Goal: Task Accomplishment & Management: Manage account settings

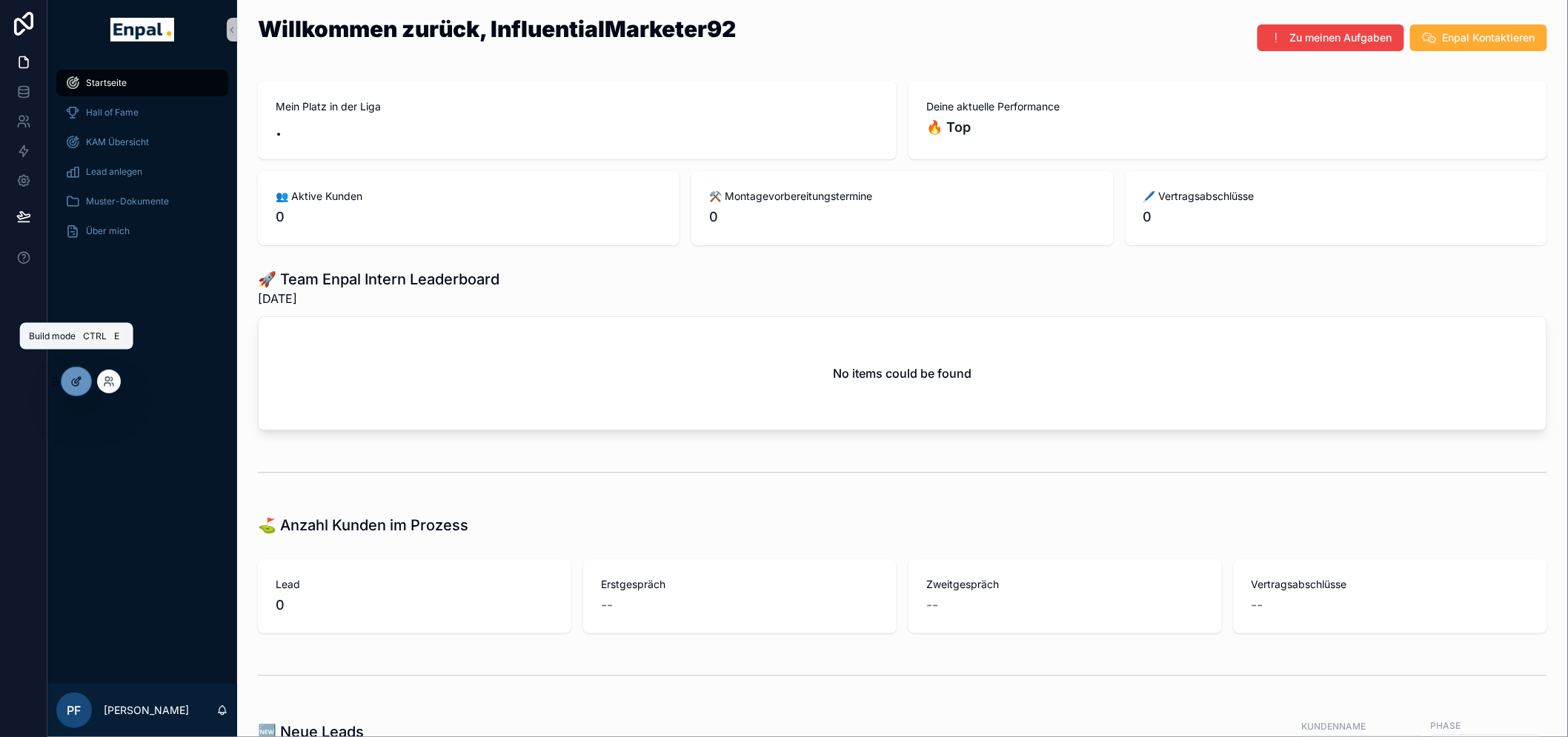
click at [77, 382] on icon at bounding box center [78, 380] width 6 height 6
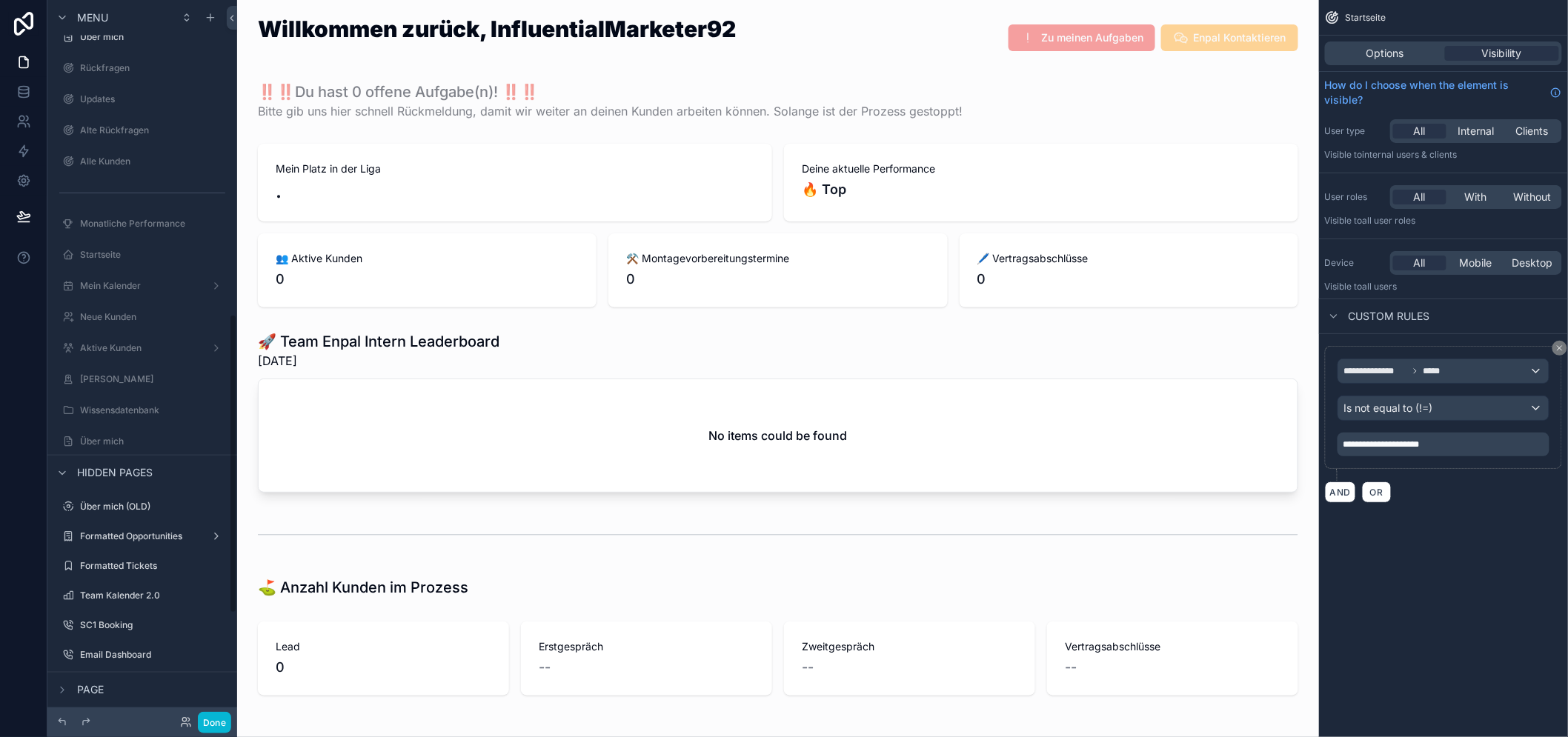
scroll to position [766, 0]
click at [188, 713] on div "Done" at bounding box center [201, 722] width 59 height 21
click at [180, 719] on icon at bounding box center [186, 722] width 12 height 12
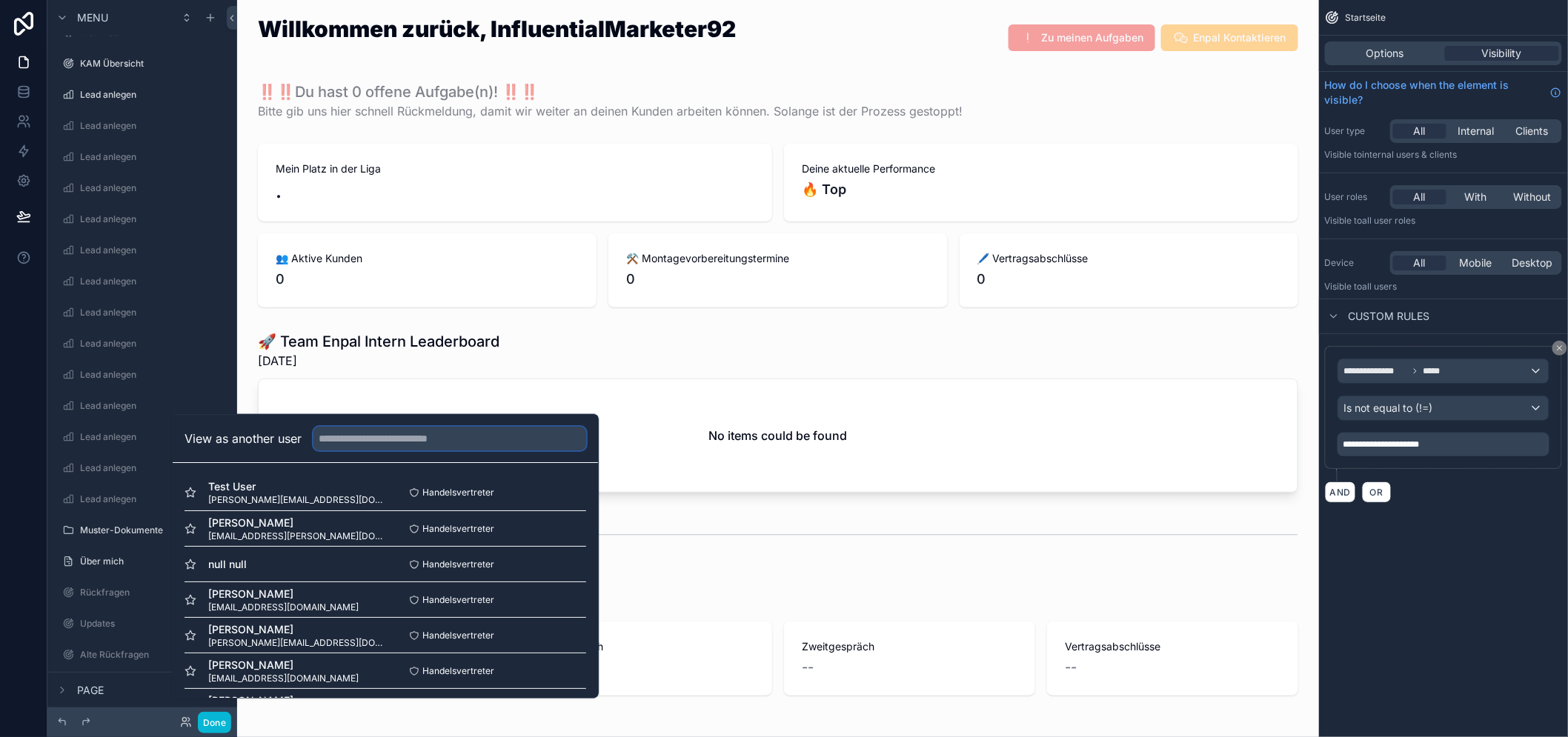
click at [342, 451] on input "text" at bounding box center [449, 438] width 272 height 23
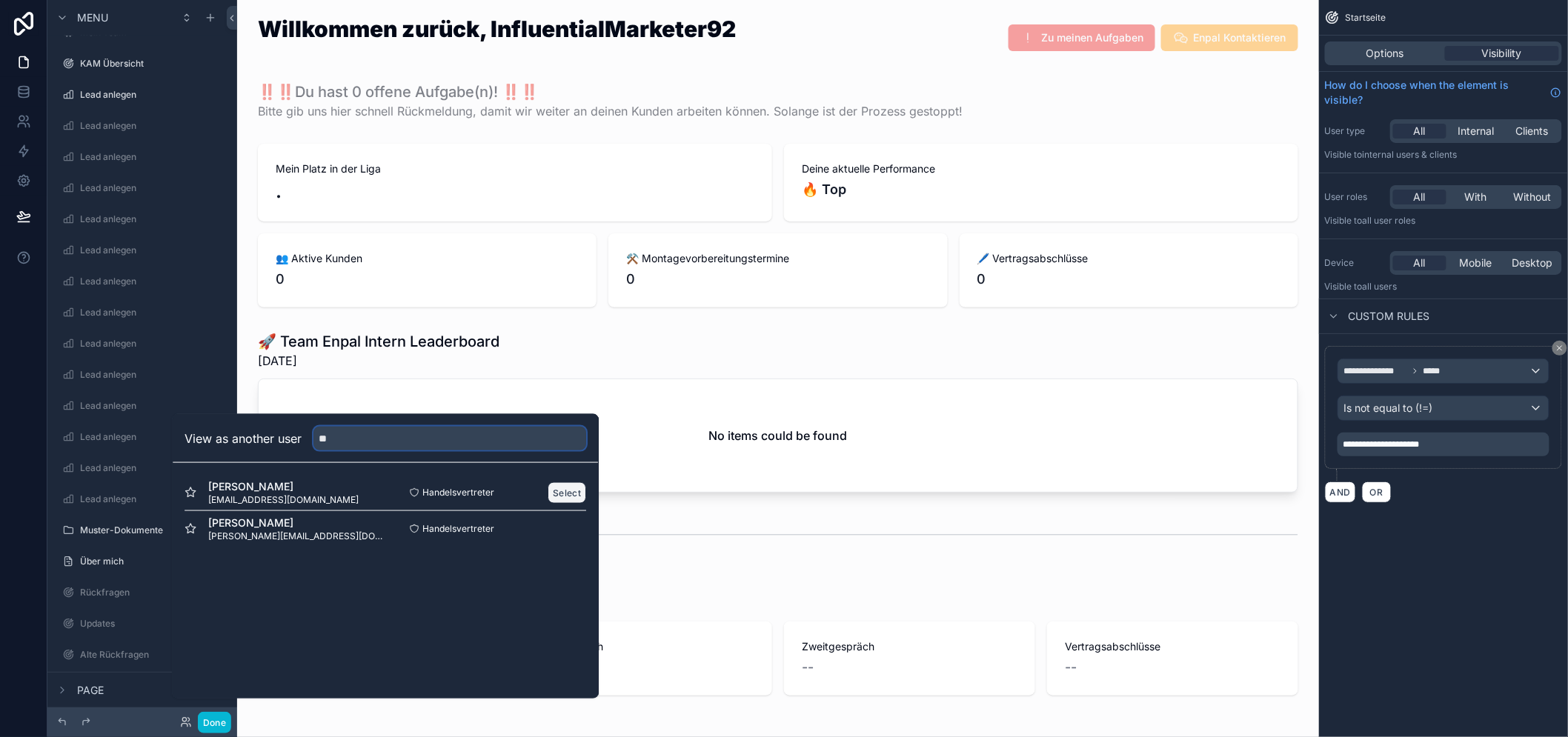
type input "**"
click at [561, 497] on button "Select" at bounding box center [567, 493] width 39 height 21
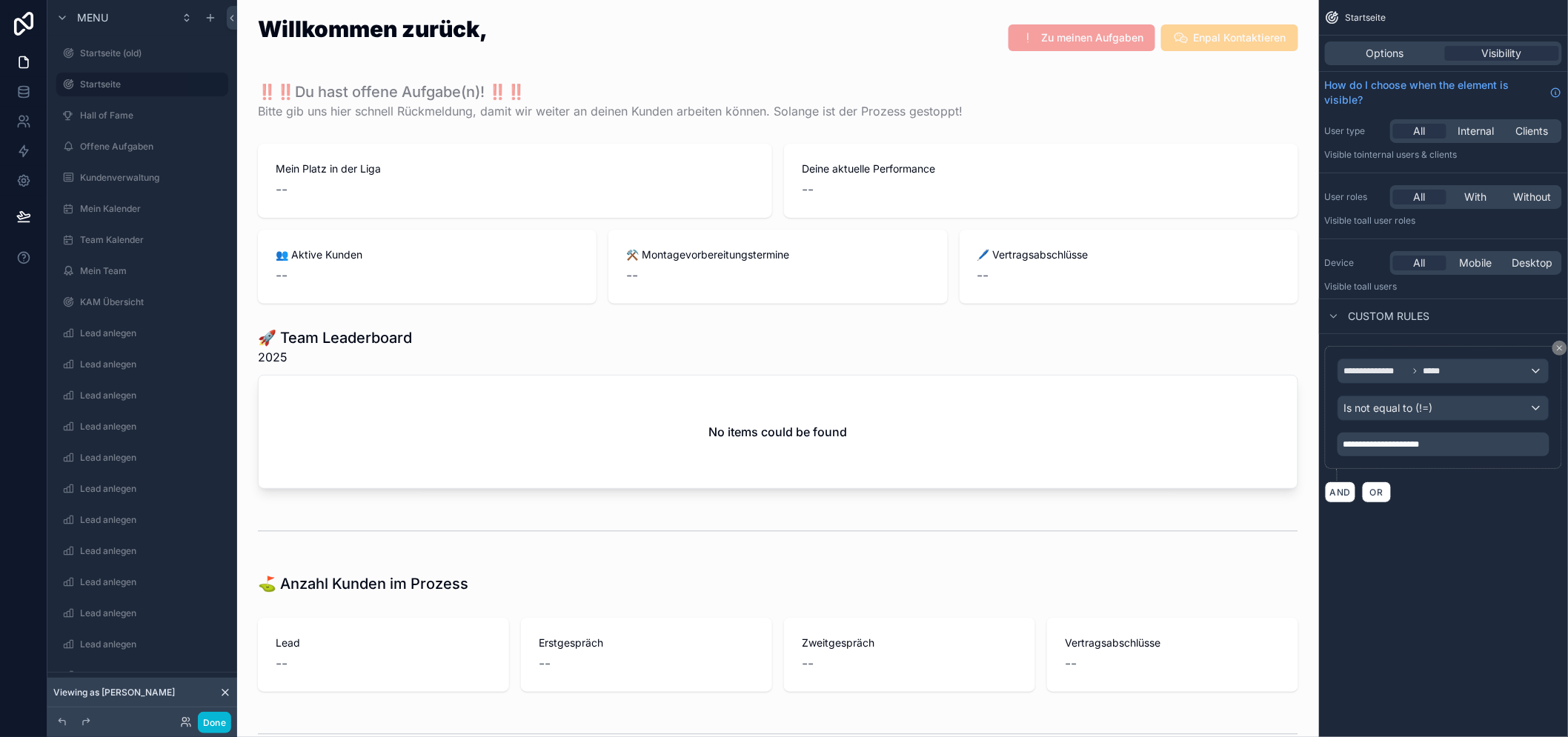
click at [194, 726] on div "Done" at bounding box center [201, 722] width 59 height 21
click at [208, 724] on button "Done" at bounding box center [214, 722] width 33 height 21
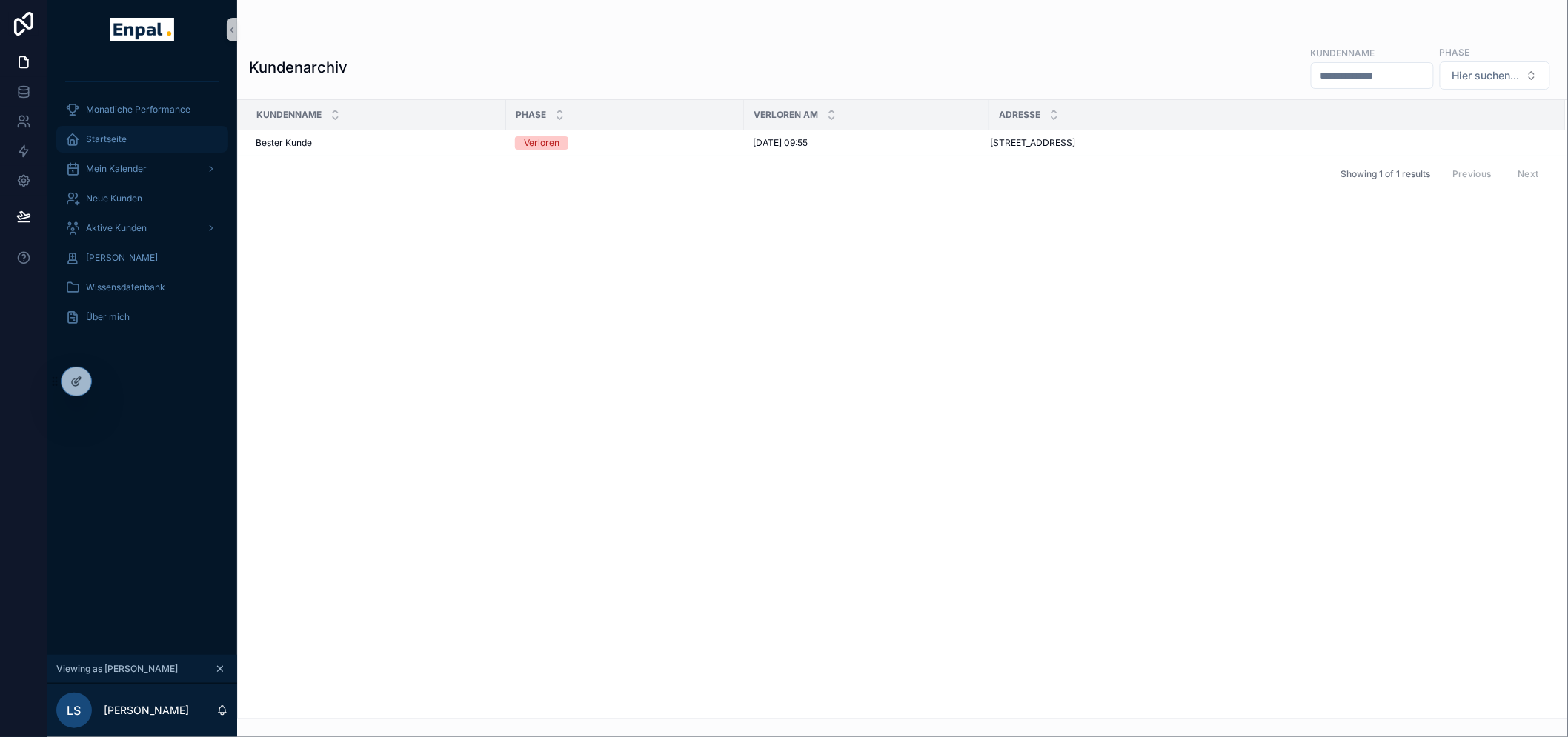
click at [126, 131] on div "Startseite" at bounding box center [142, 139] width 154 height 23
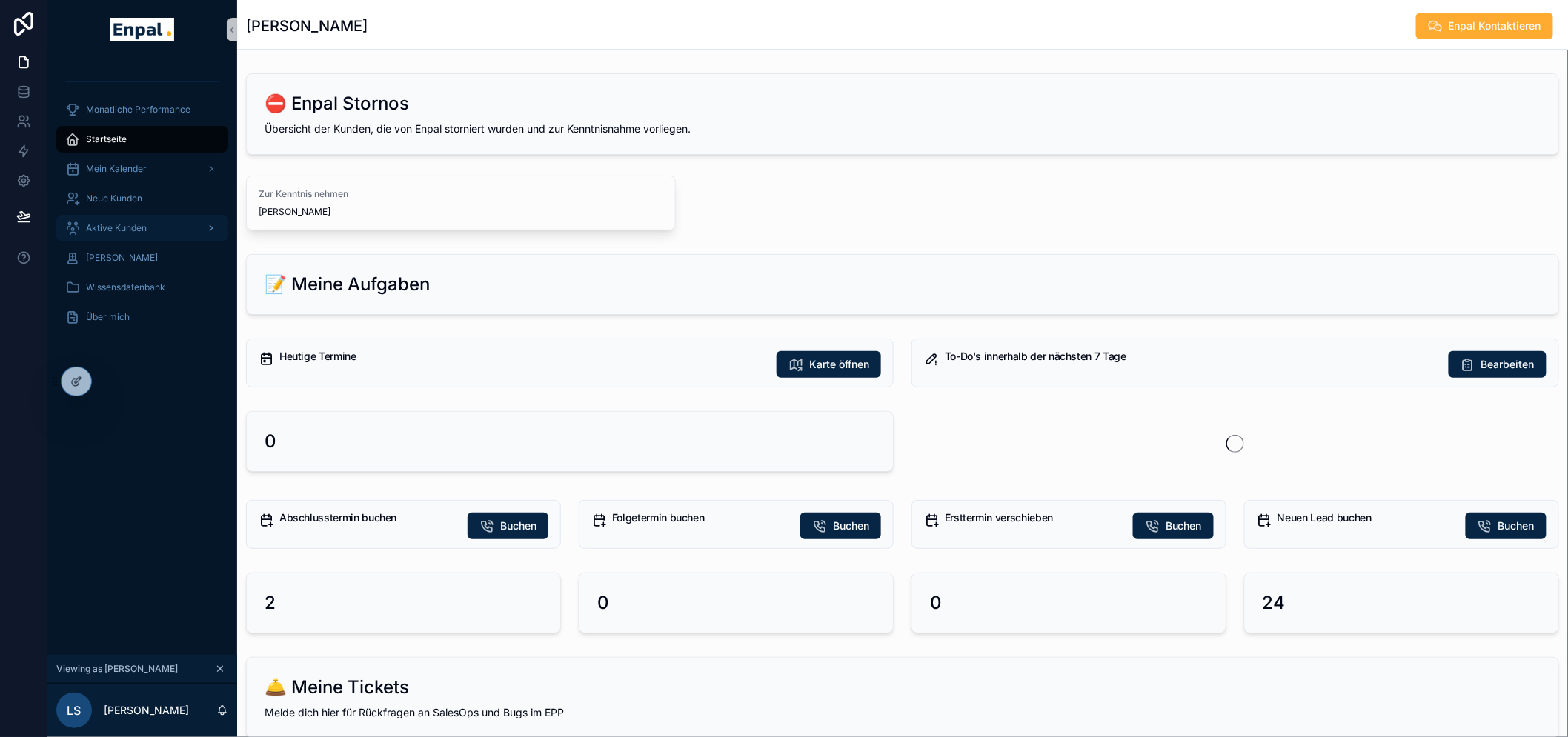
click at [120, 228] on span "Aktive Kunden" at bounding box center [116, 228] width 61 height 12
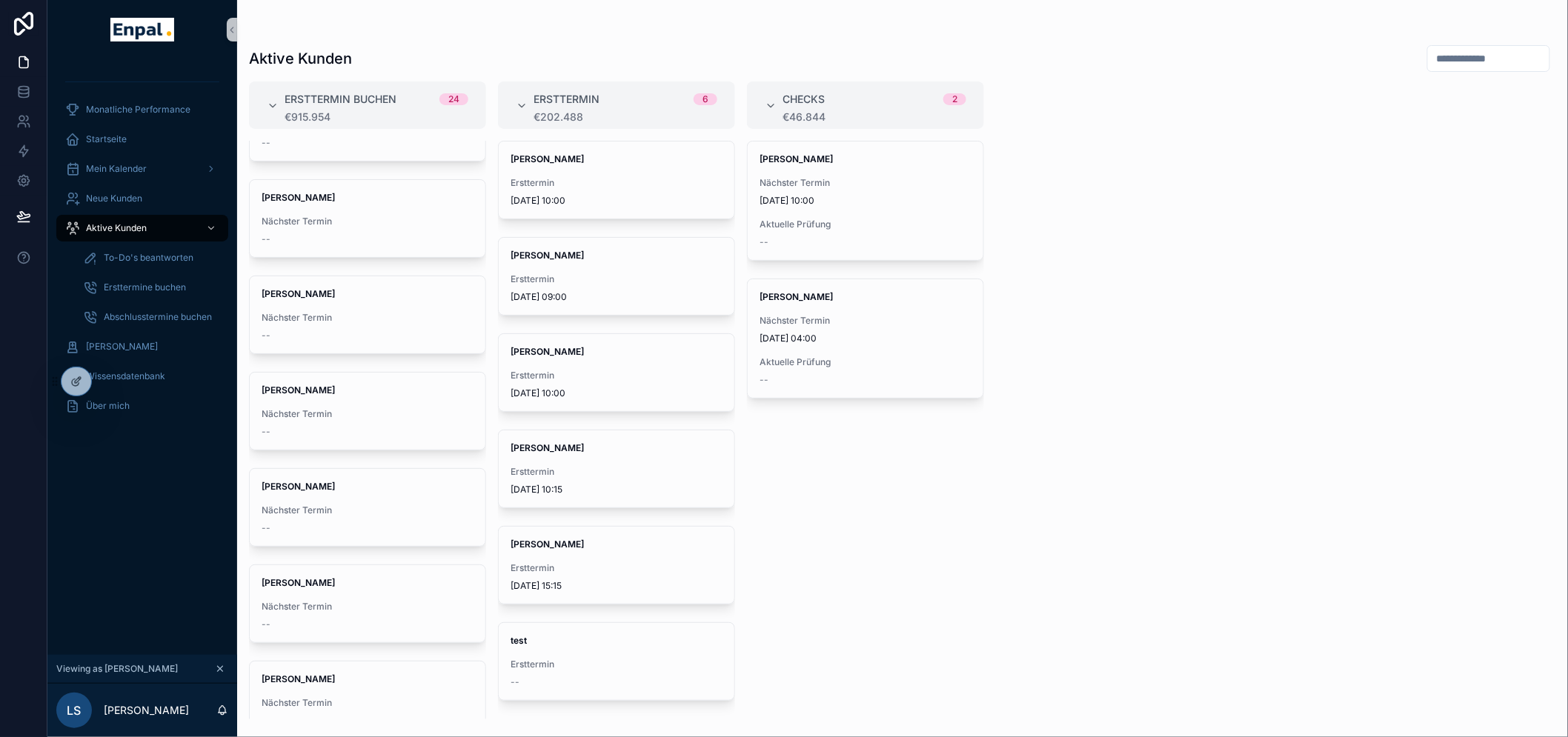
scroll to position [1408, 0]
click at [335, 523] on div "--" at bounding box center [368, 527] width 212 height 12
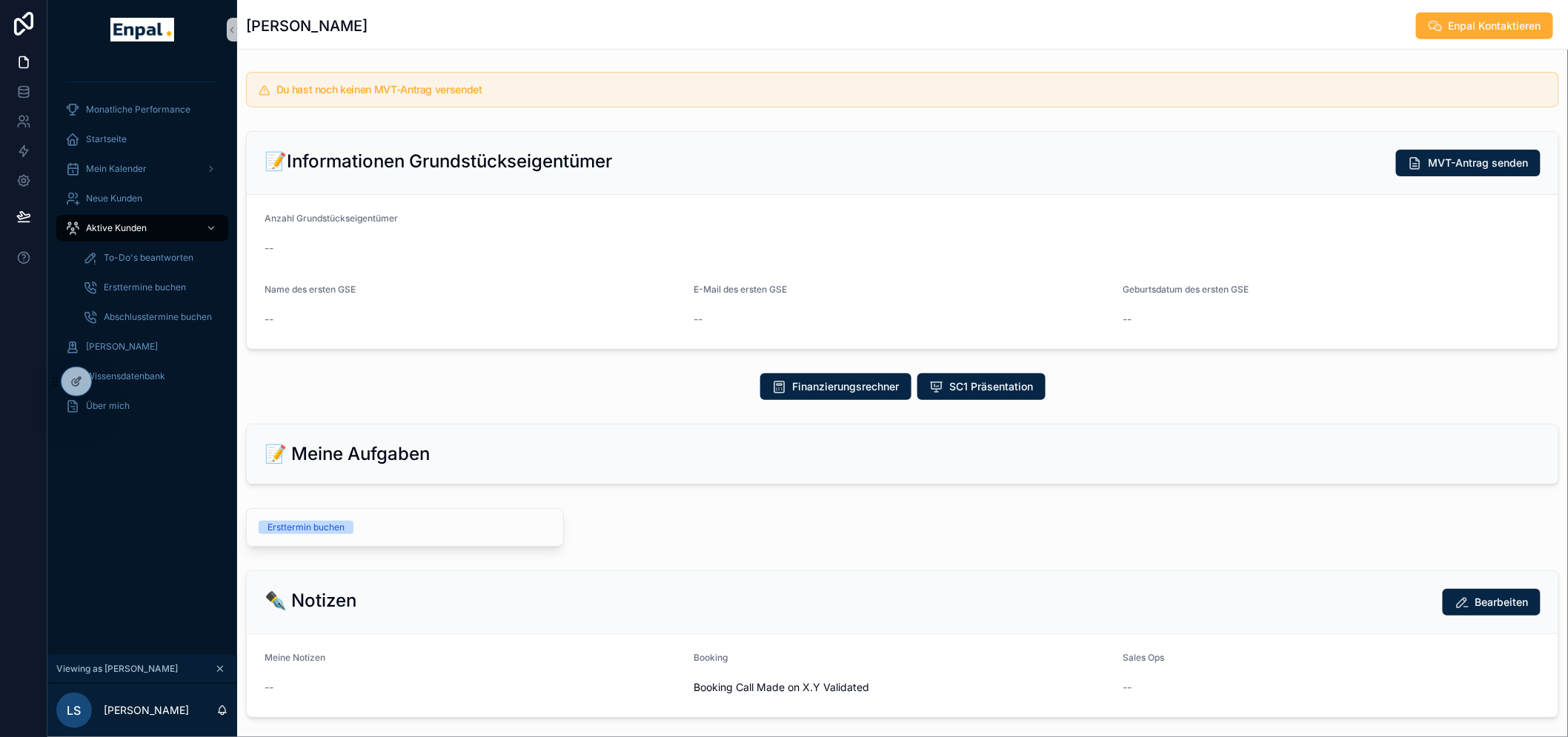
scroll to position [441, 0]
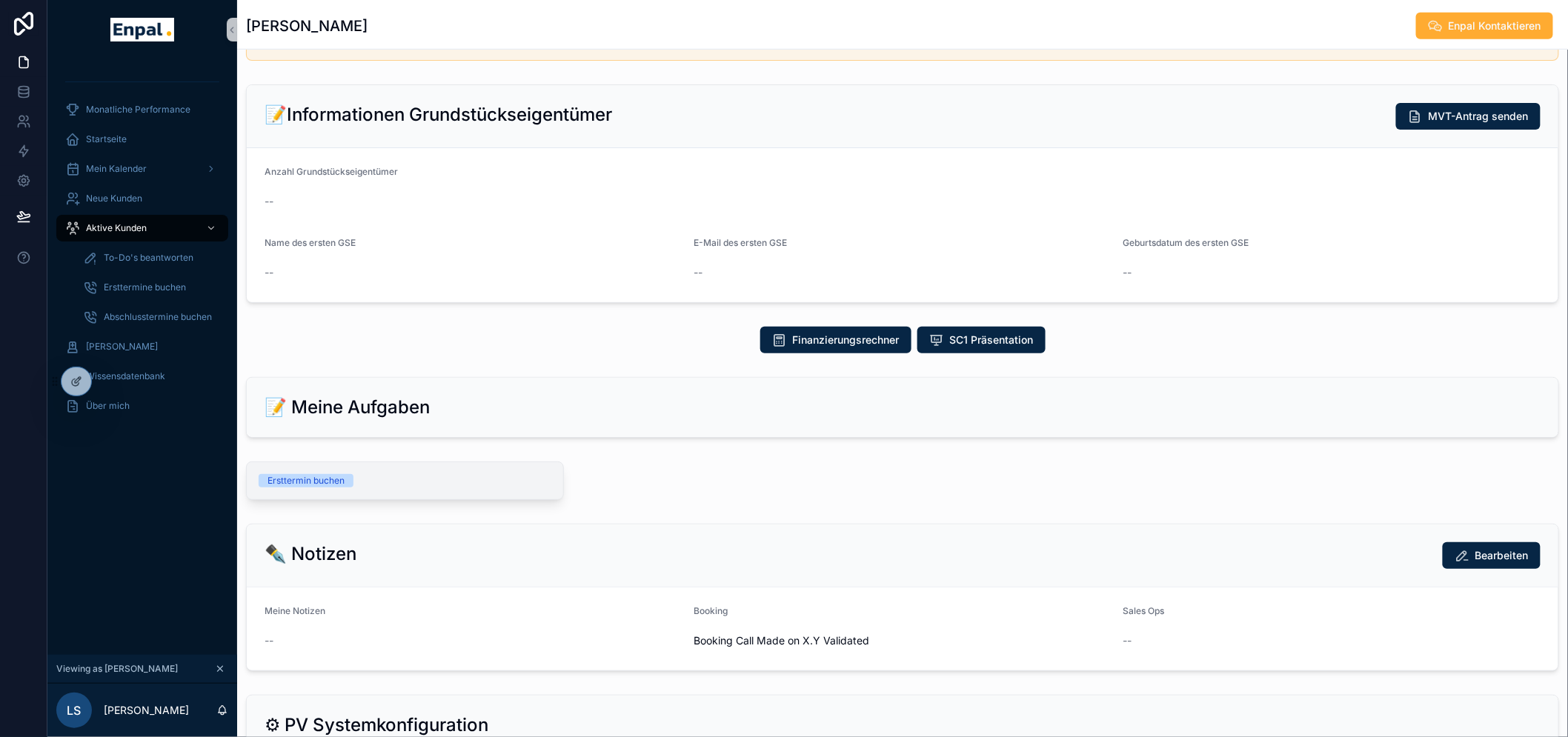
click at [315, 478] on div "Ersttermin buchen" at bounding box center [305, 481] width 77 height 14
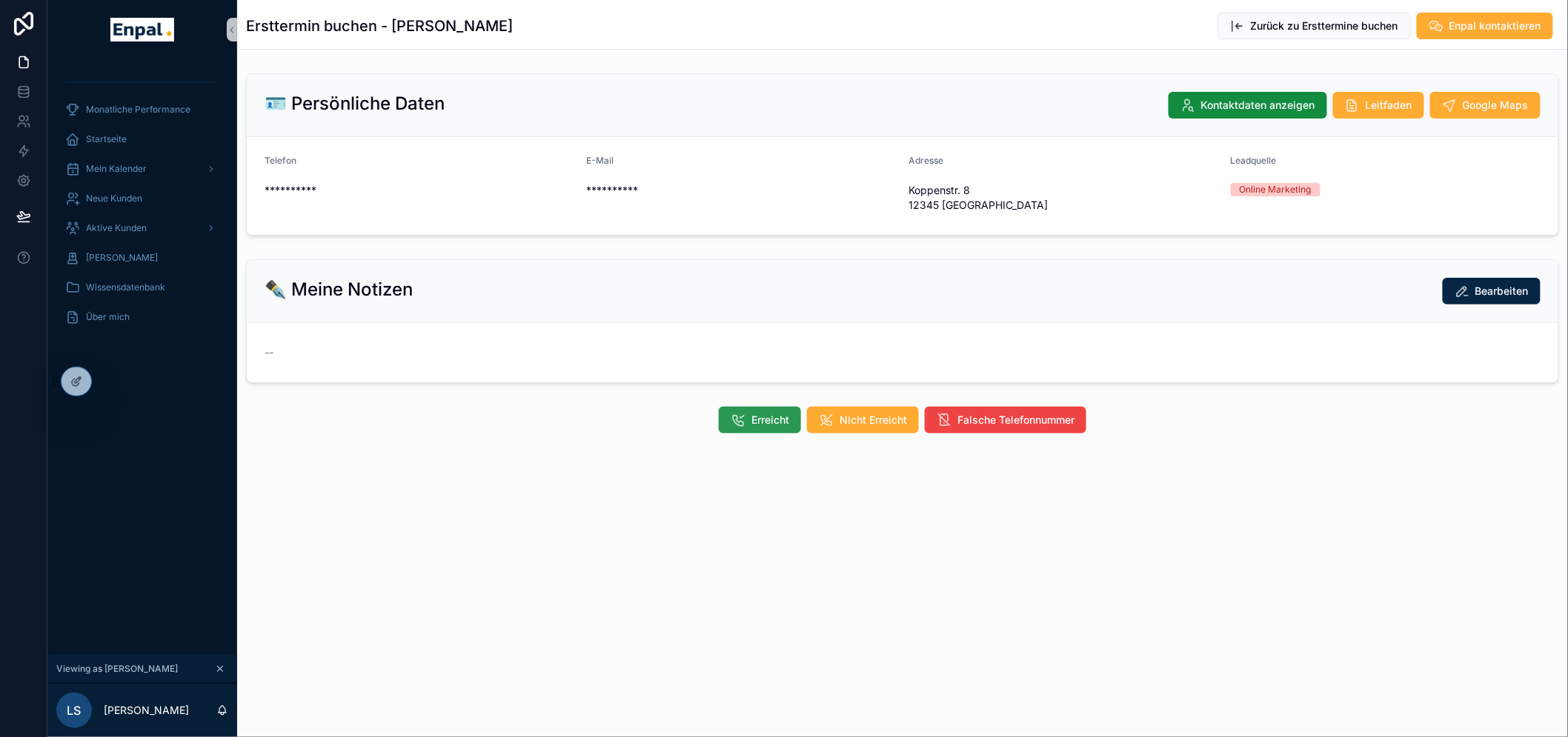
click at [785, 421] on span "Erreicht" at bounding box center [770, 420] width 38 height 15
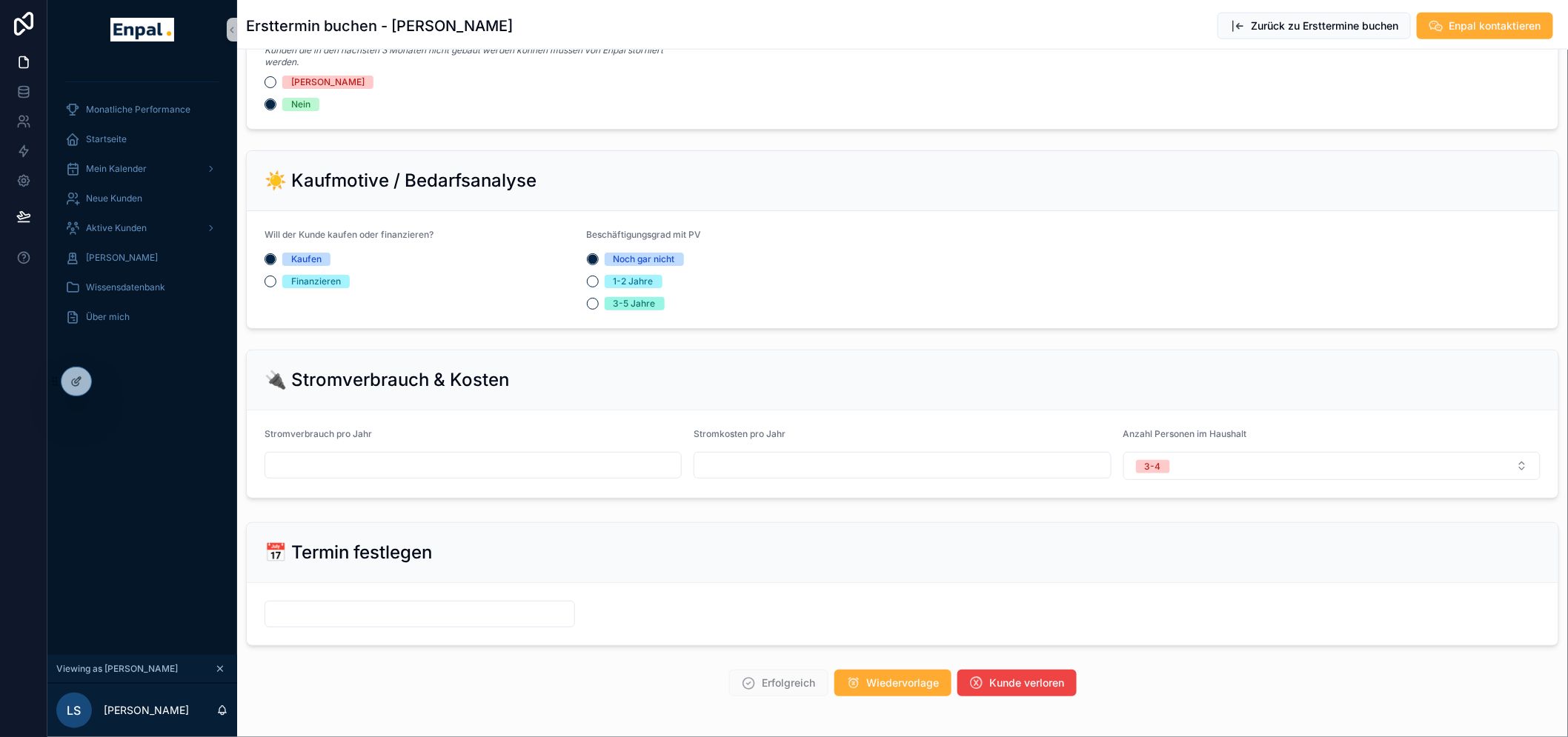
scroll to position [839, 0]
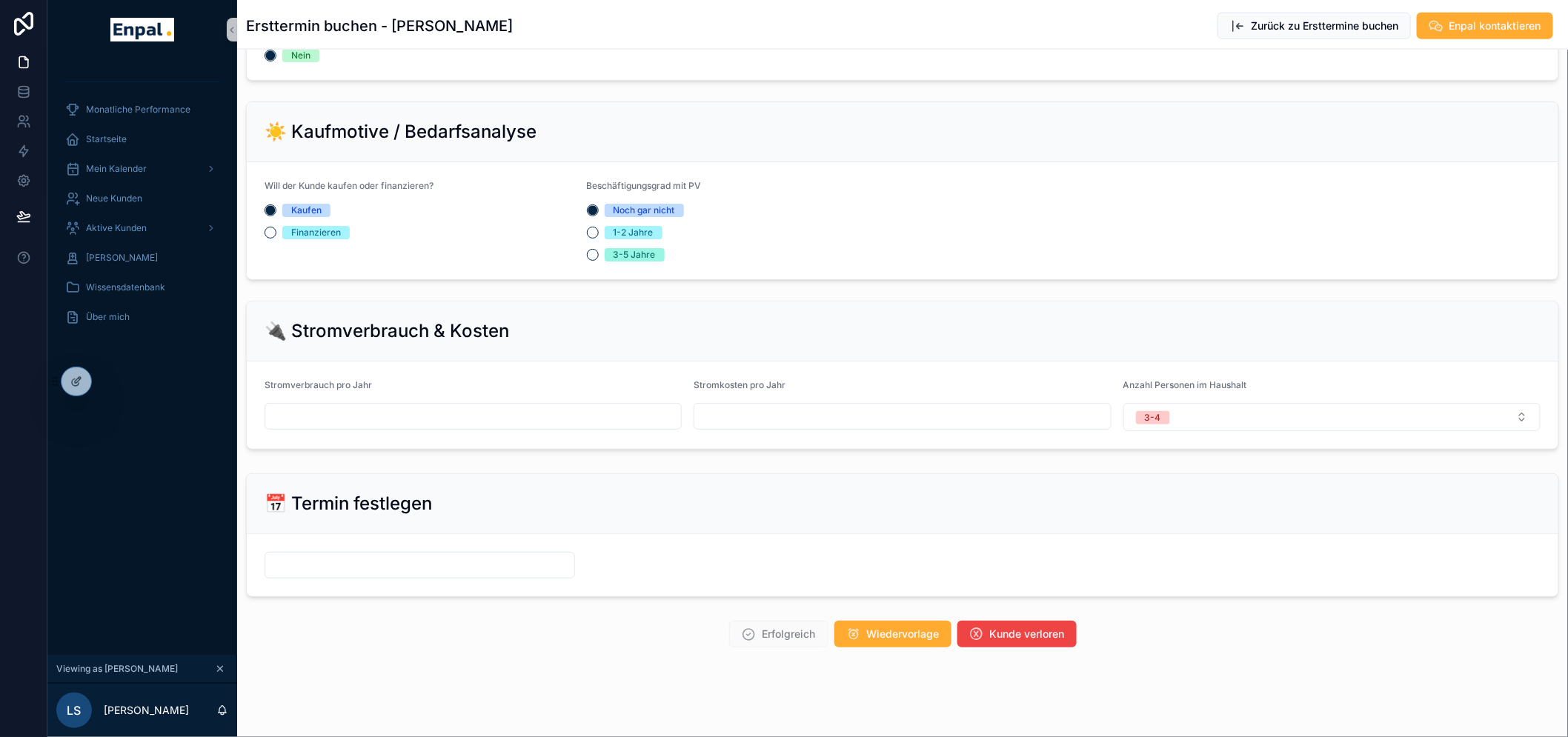
click at [438, 419] on input "scrollable content" at bounding box center [473, 416] width 416 height 20
type input "*****"
click at [752, 401] on div "Stromkosten pro Jahr" at bounding box center [902, 404] width 417 height 51
click at [746, 415] on input "scrollable content" at bounding box center [902, 416] width 416 height 20
type input "*****"
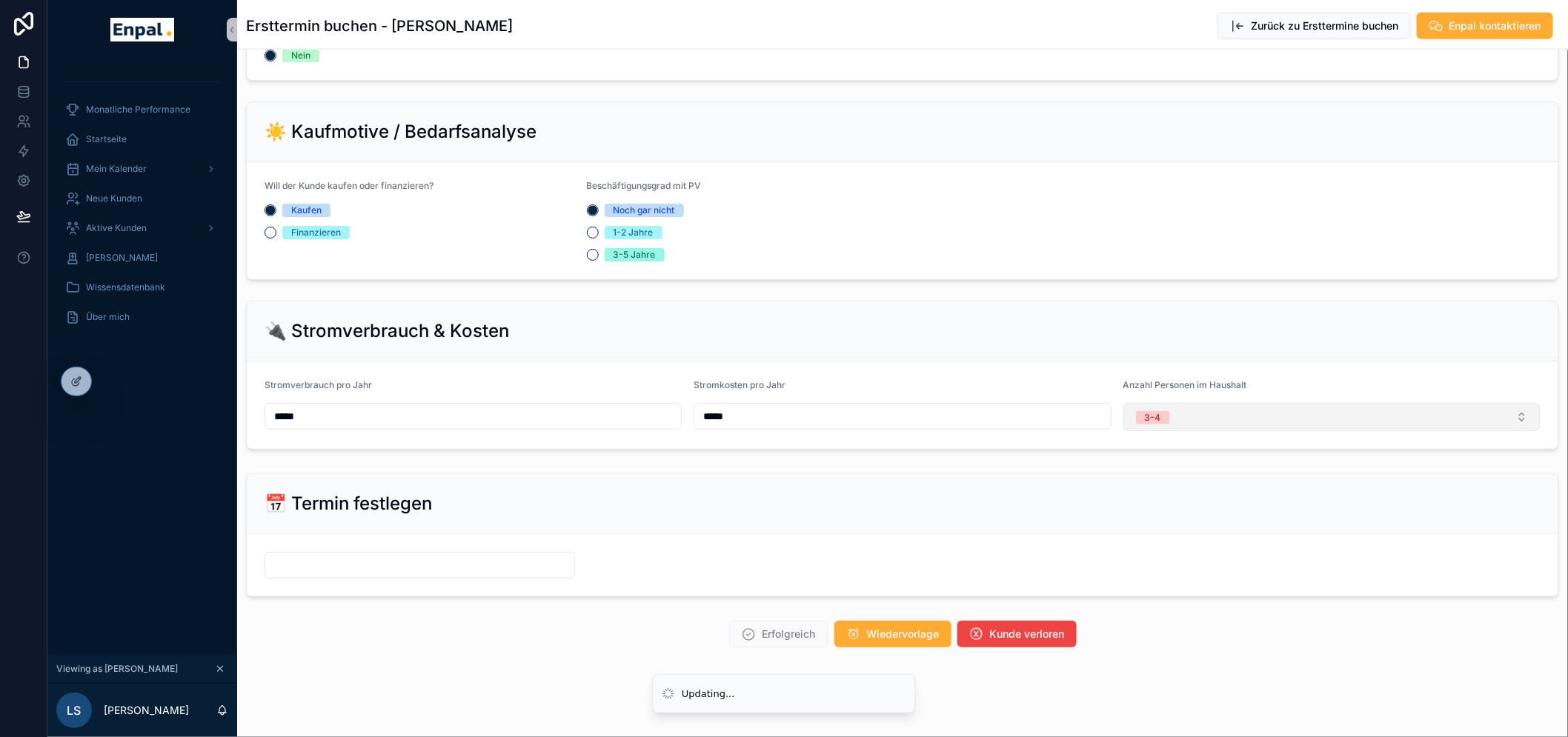
click at [1165, 412] on span "3-4" at bounding box center [1153, 418] width 34 height 14
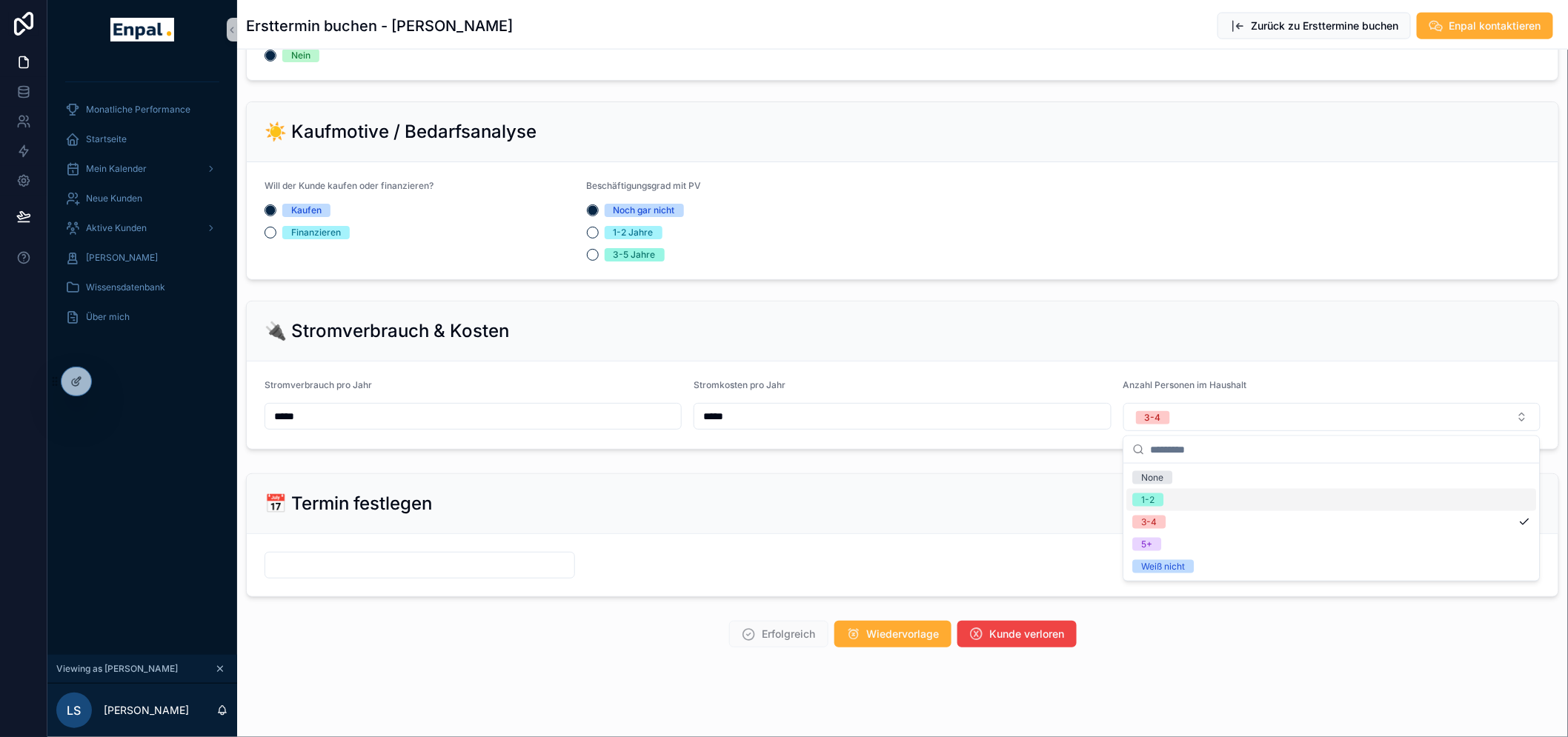
click at [1169, 497] on div "1-2" at bounding box center [1331, 499] width 410 height 22
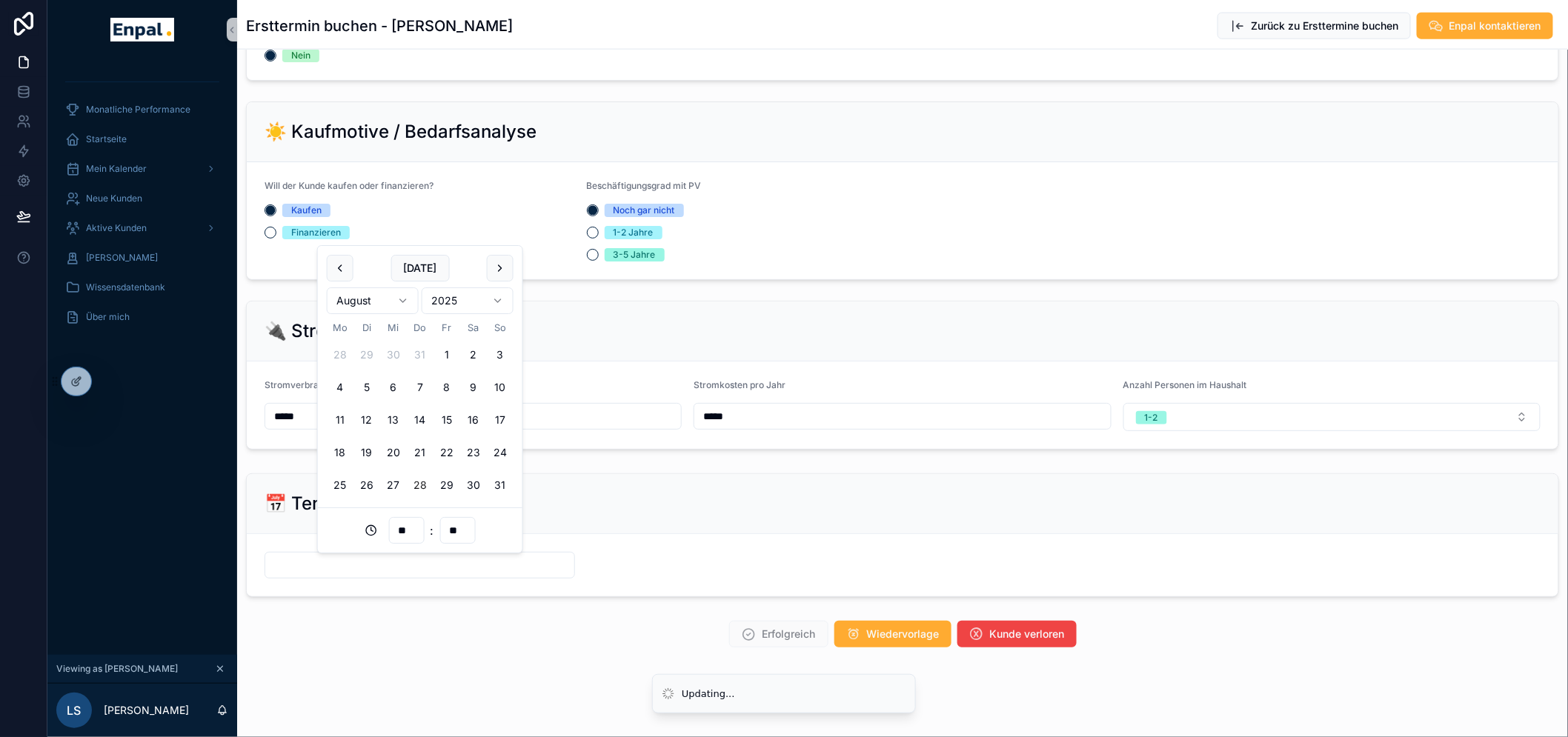
click at [504, 558] on input "scrollable content" at bounding box center [420, 564] width 309 height 20
click at [502, 272] on button "scrollable content" at bounding box center [500, 269] width 27 height 27
click at [368, 417] on button "16" at bounding box center [368, 421] width 27 height 27
click at [403, 529] on input "**" at bounding box center [405, 530] width 34 height 20
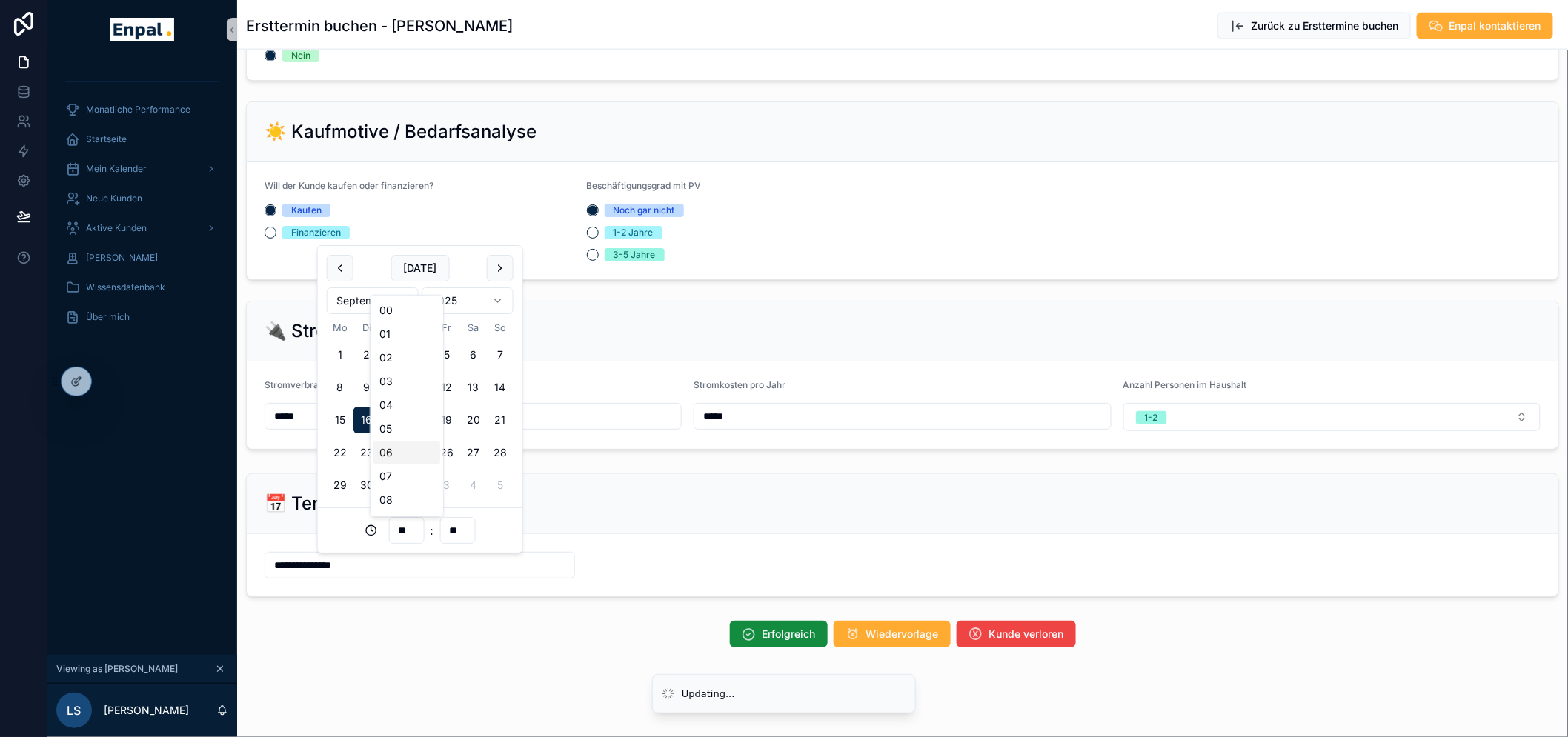
click at [404, 461] on div "06" at bounding box center [406, 453] width 67 height 23
type input "**********"
type input "**"
click at [410, 529] on input "**" at bounding box center [405, 530] width 34 height 20
click at [600, 534] on div "📅 Termin festlegen" at bounding box center [902, 504] width 1312 height 60
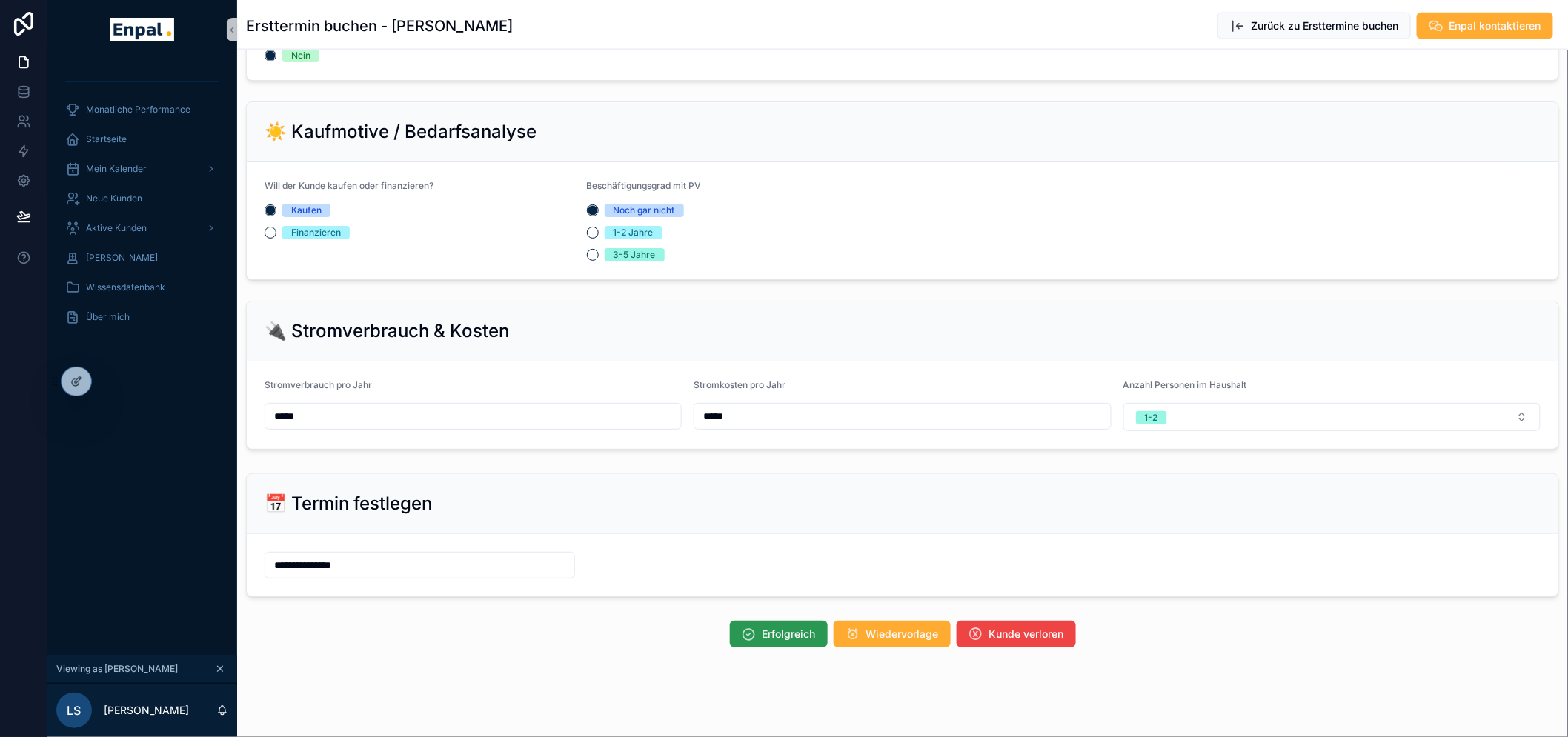
click at [753, 626] on button "Erfolgreich" at bounding box center [779, 634] width 98 height 27
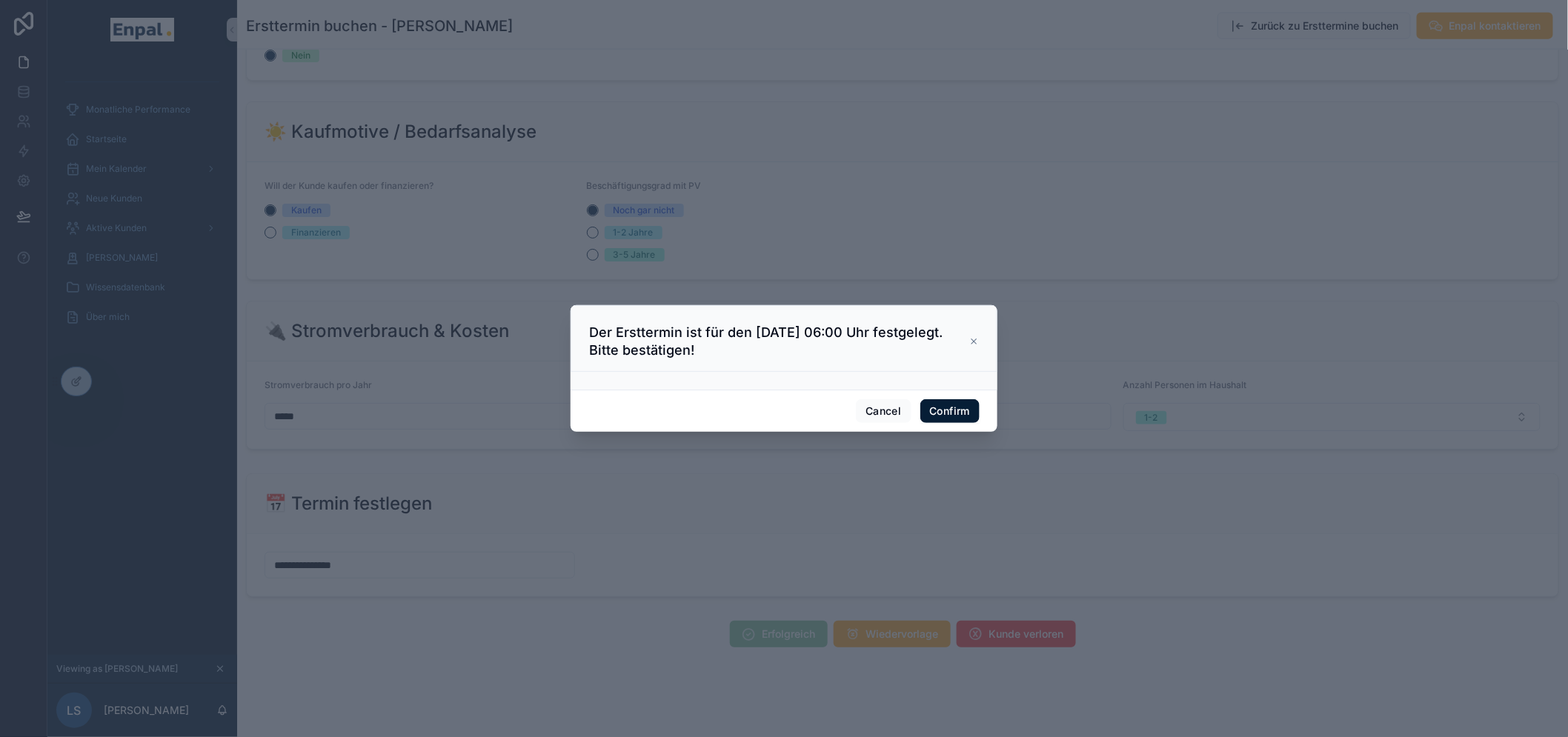
click at [928, 423] on button "Confirm" at bounding box center [949, 411] width 59 height 23
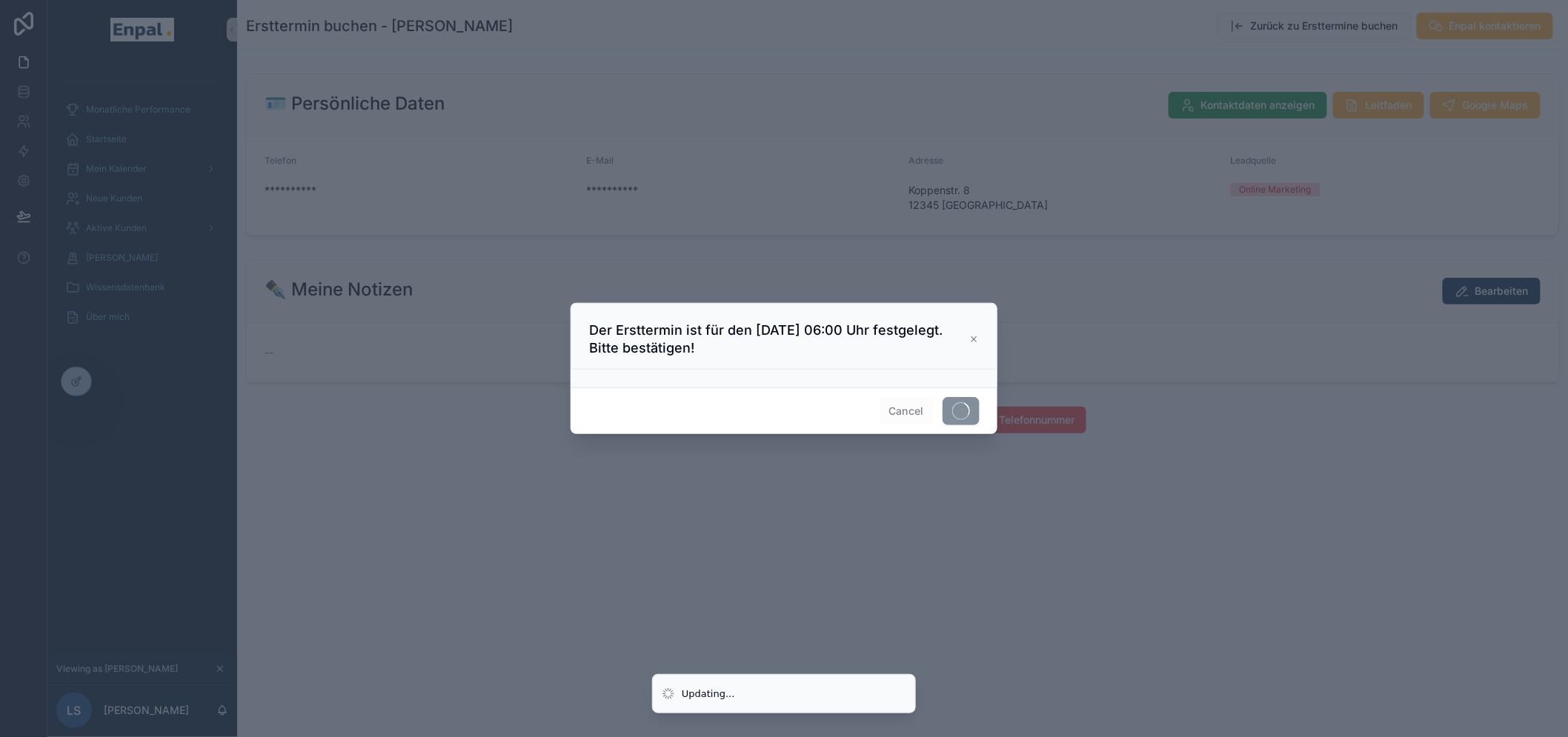
scroll to position [0, 0]
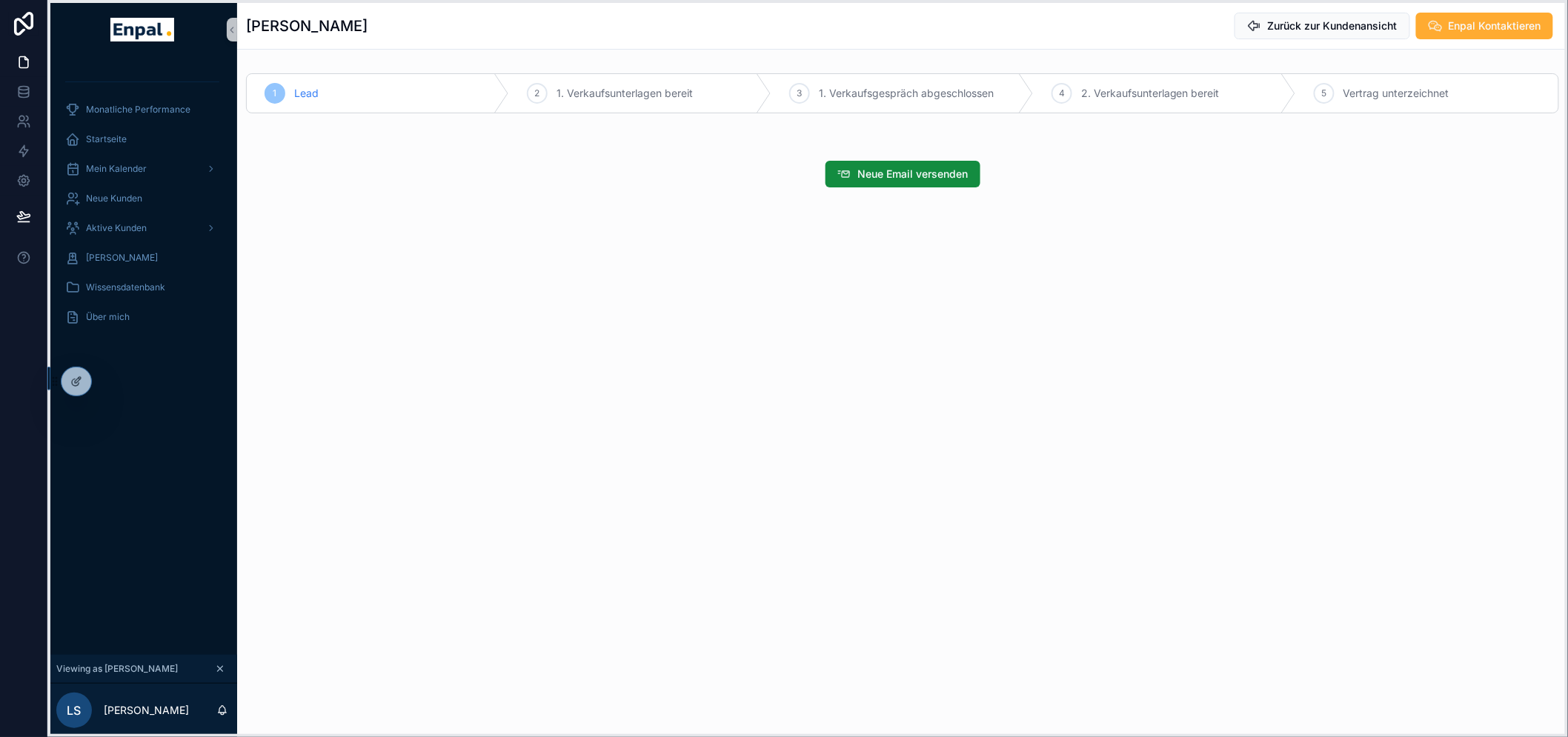
click at [55, 385] on icon at bounding box center [55, 385] width 1 height 1
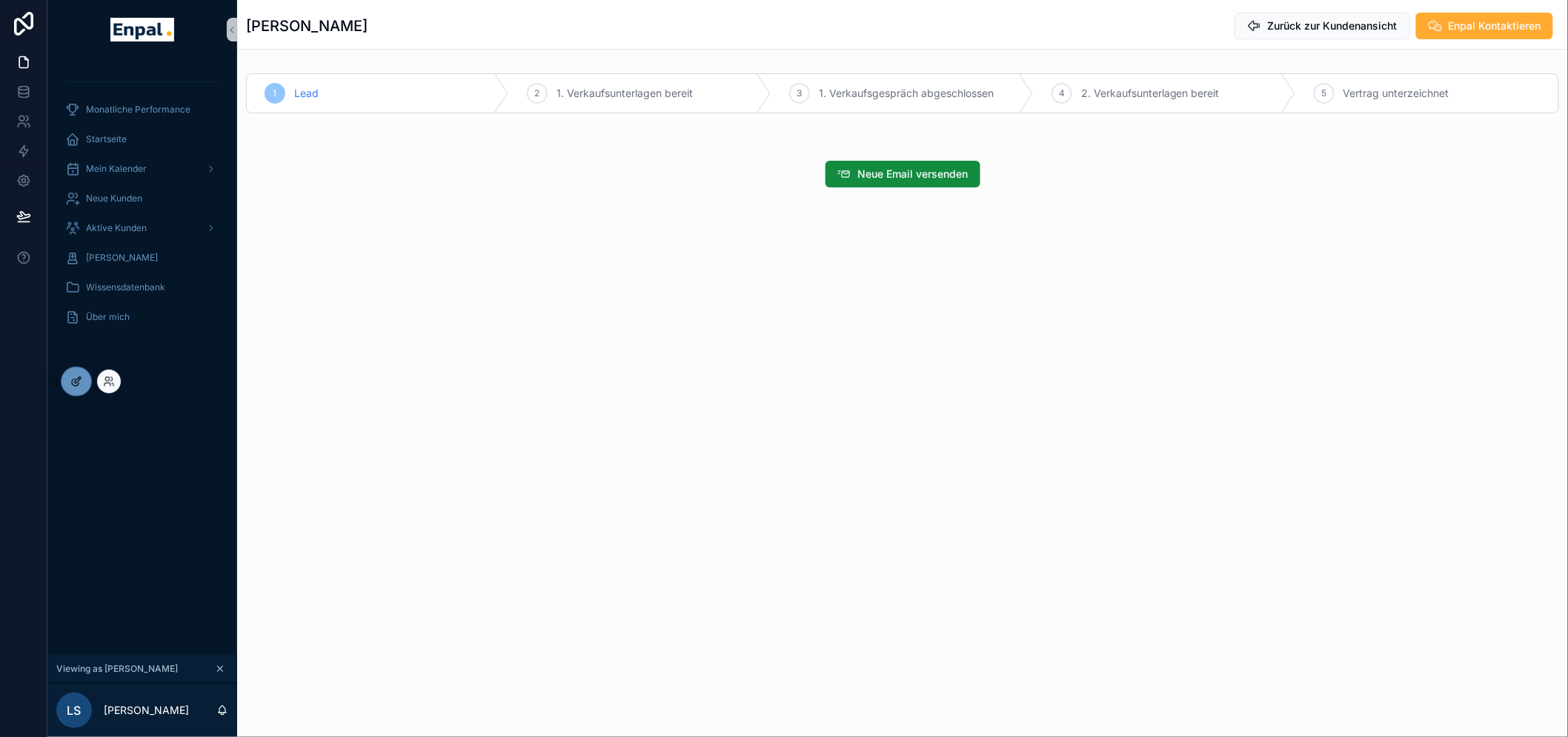
click at [77, 385] on icon at bounding box center [75, 382] width 7 height 7
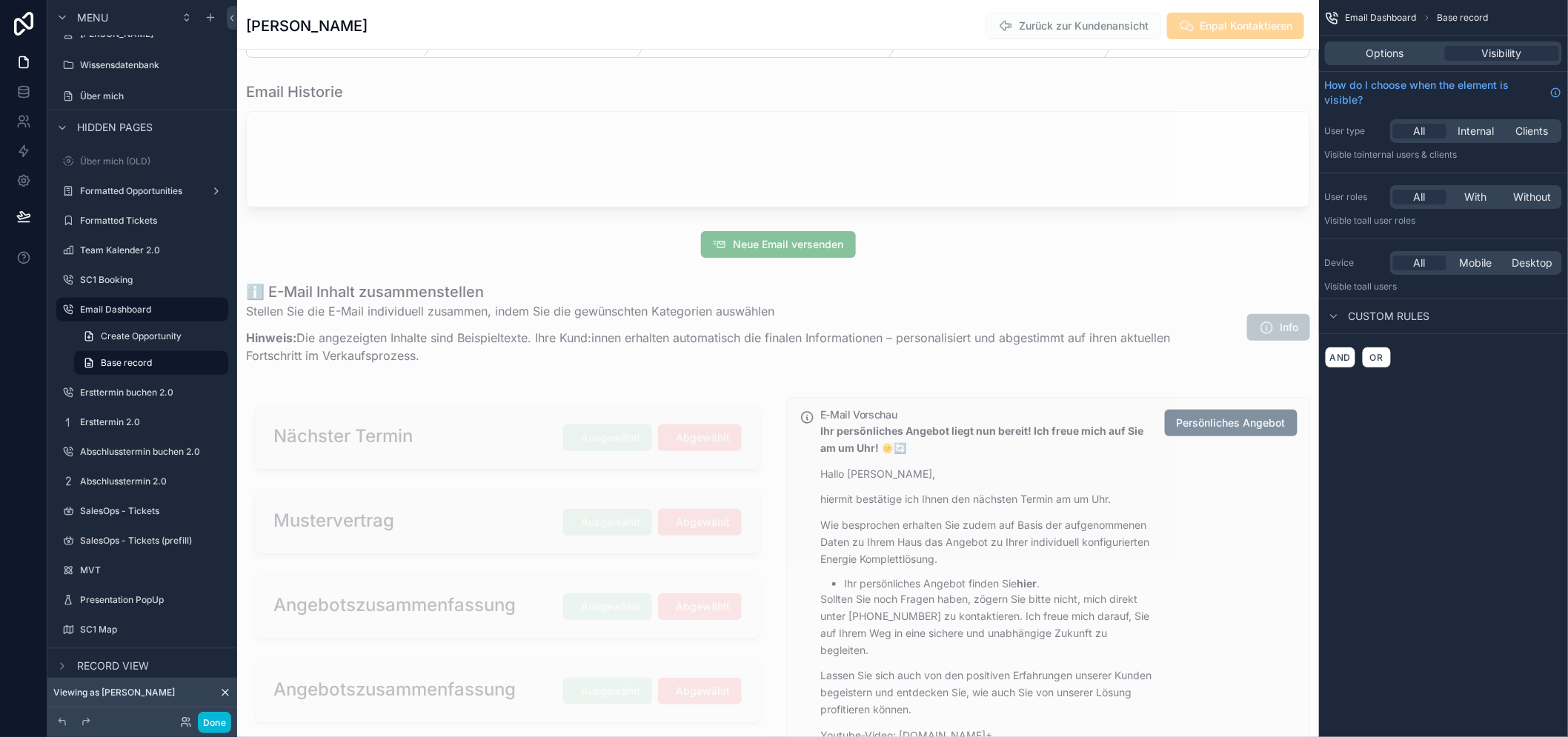
scroll to position [54, 0]
click at [210, 309] on icon "scrollable content" at bounding box center [216, 309] width 12 height 12
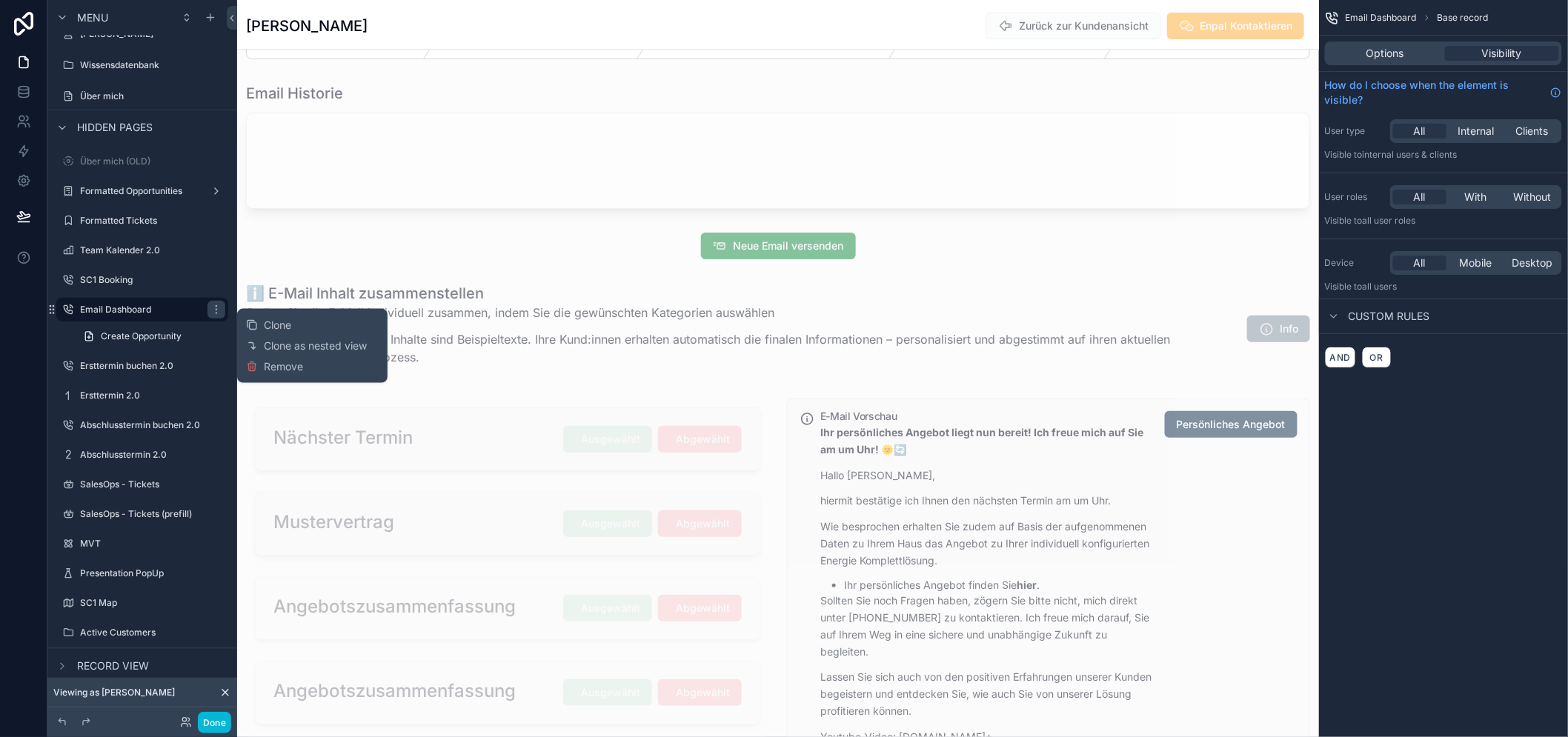
click at [293, 322] on button "Clone" at bounding box center [274, 325] width 57 height 15
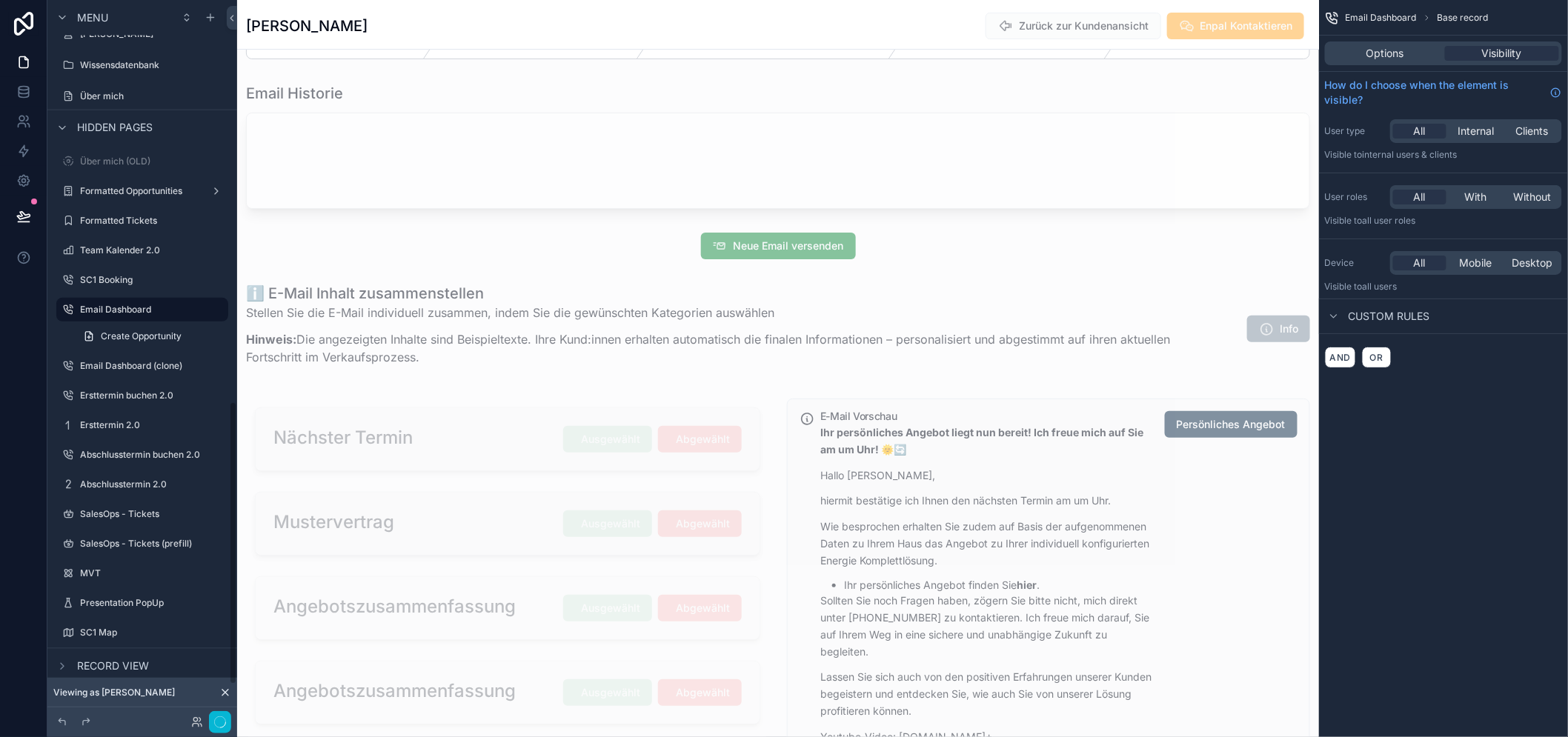
scroll to position [1066, 0]
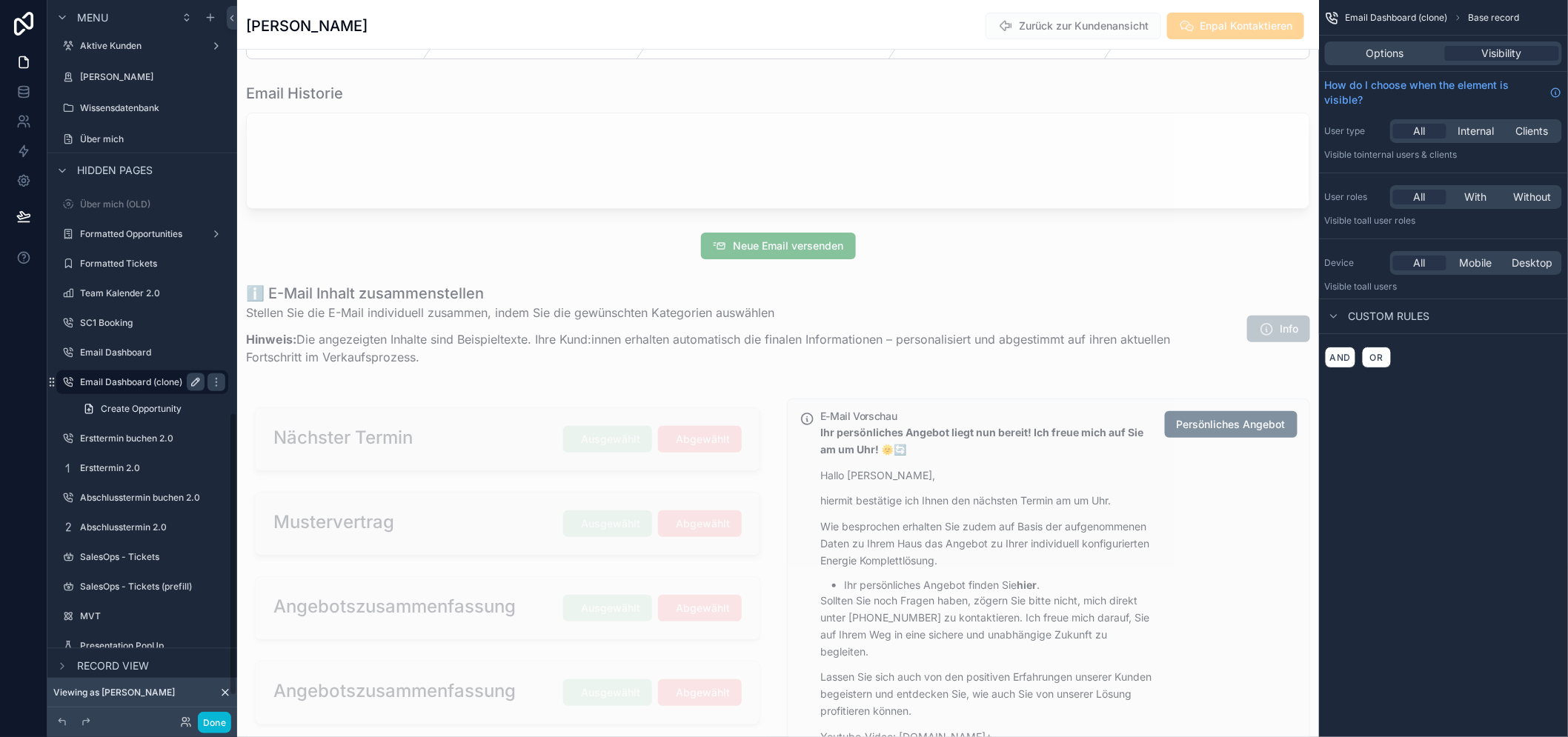
click at [187, 383] on button "scrollable content" at bounding box center [196, 382] width 17 height 17
click at [86, 376] on input "**********" at bounding box center [131, 382] width 101 height 17
type input "**********"
click at [203, 384] on button "scrollable content" at bounding box center [196, 382] width 17 height 17
click at [172, 379] on label "08.09 Email Dashboard (clone)" at bounding box center [145, 382] width 131 height 12
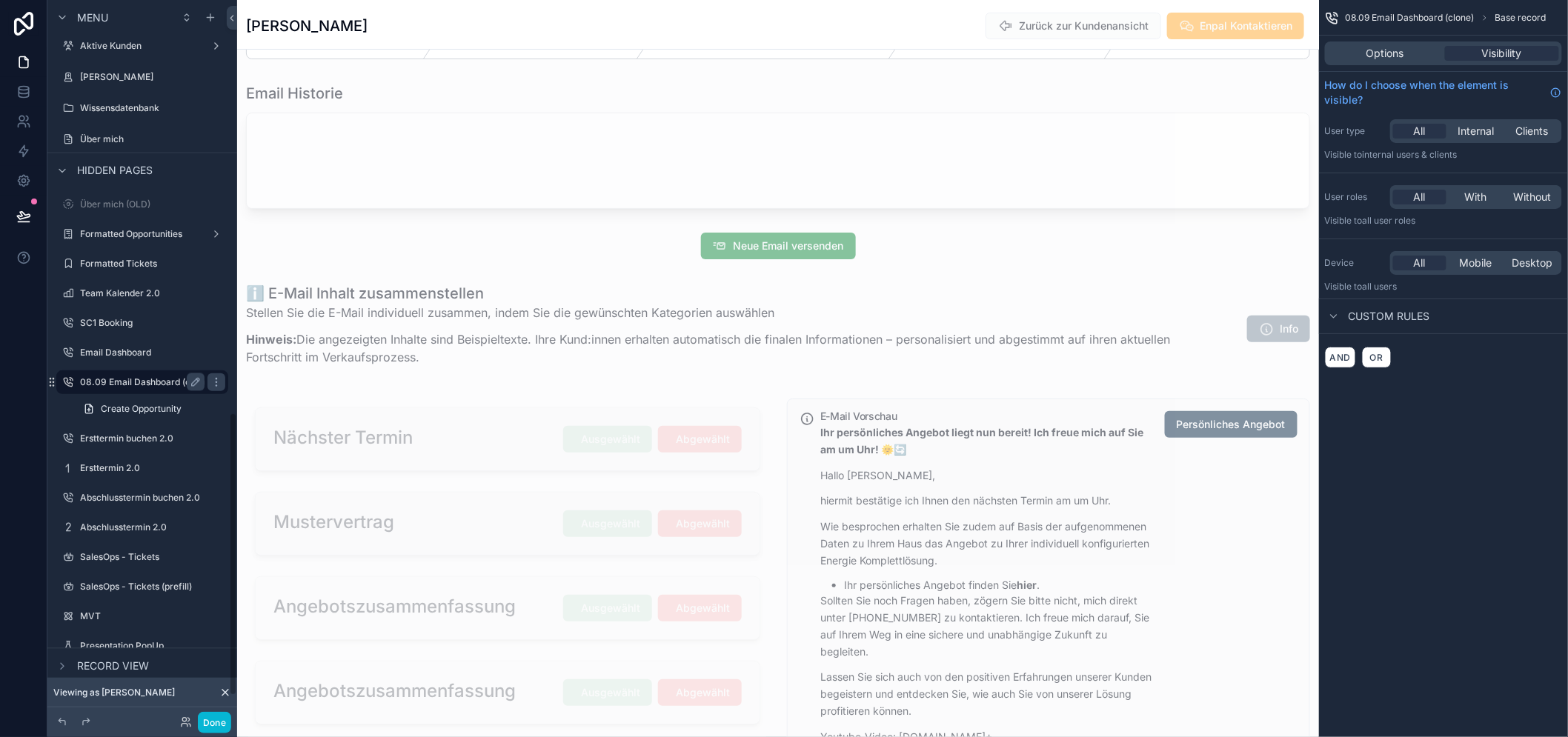
click at [172, 379] on label "08.09 Email Dashboard (clone)" at bounding box center [145, 382] width 131 height 12
click at [187, 379] on button "scrollable content" at bounding box center [196, 382] width 17 height 17
click at [172, 379] on input "**********" at bounding box center [131, 382] width 101 height 17
type input "**********"
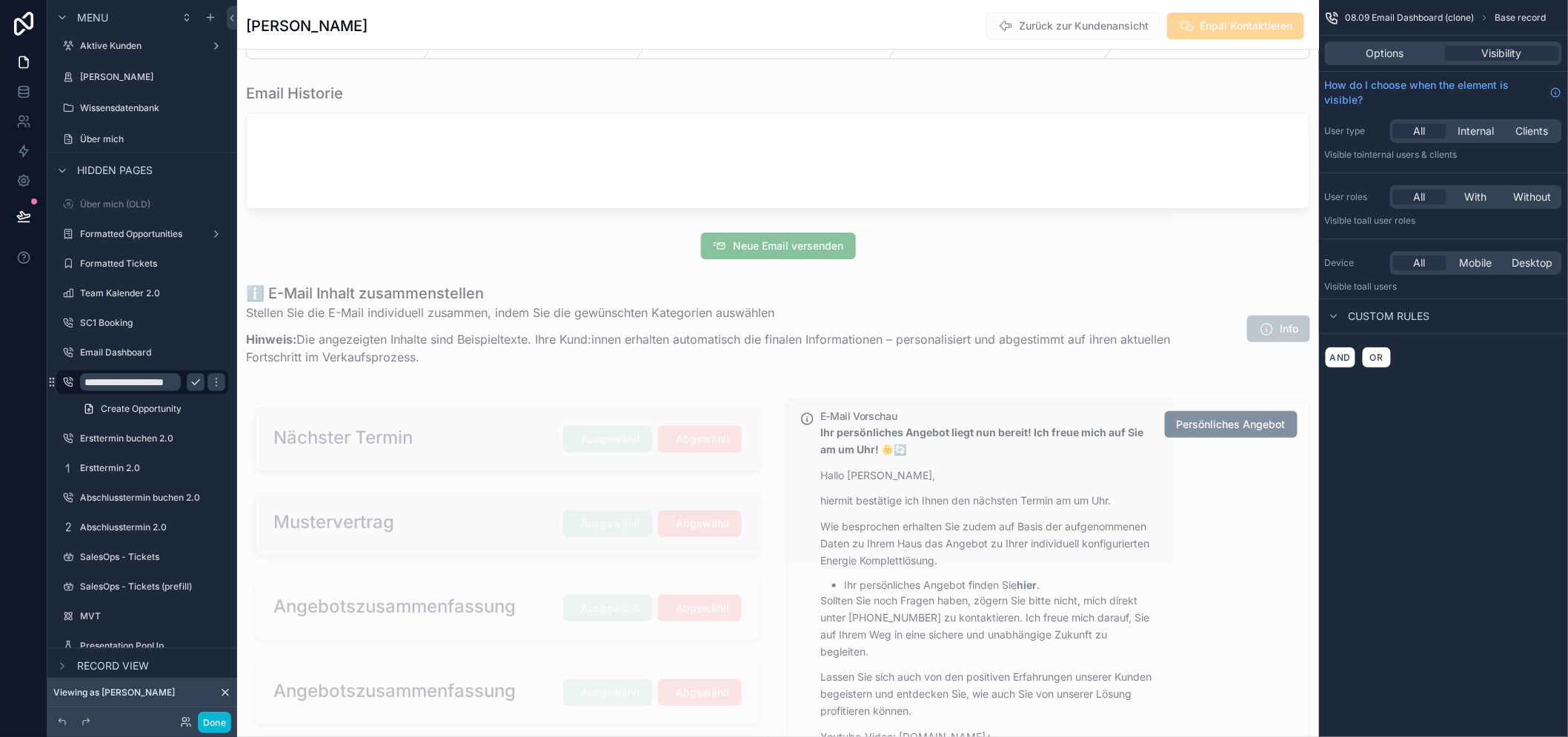
scroll to position [0, 0]
click at [195, 385] on icon "scrollable content" at bounding box center [196, 382] width 12 height 12
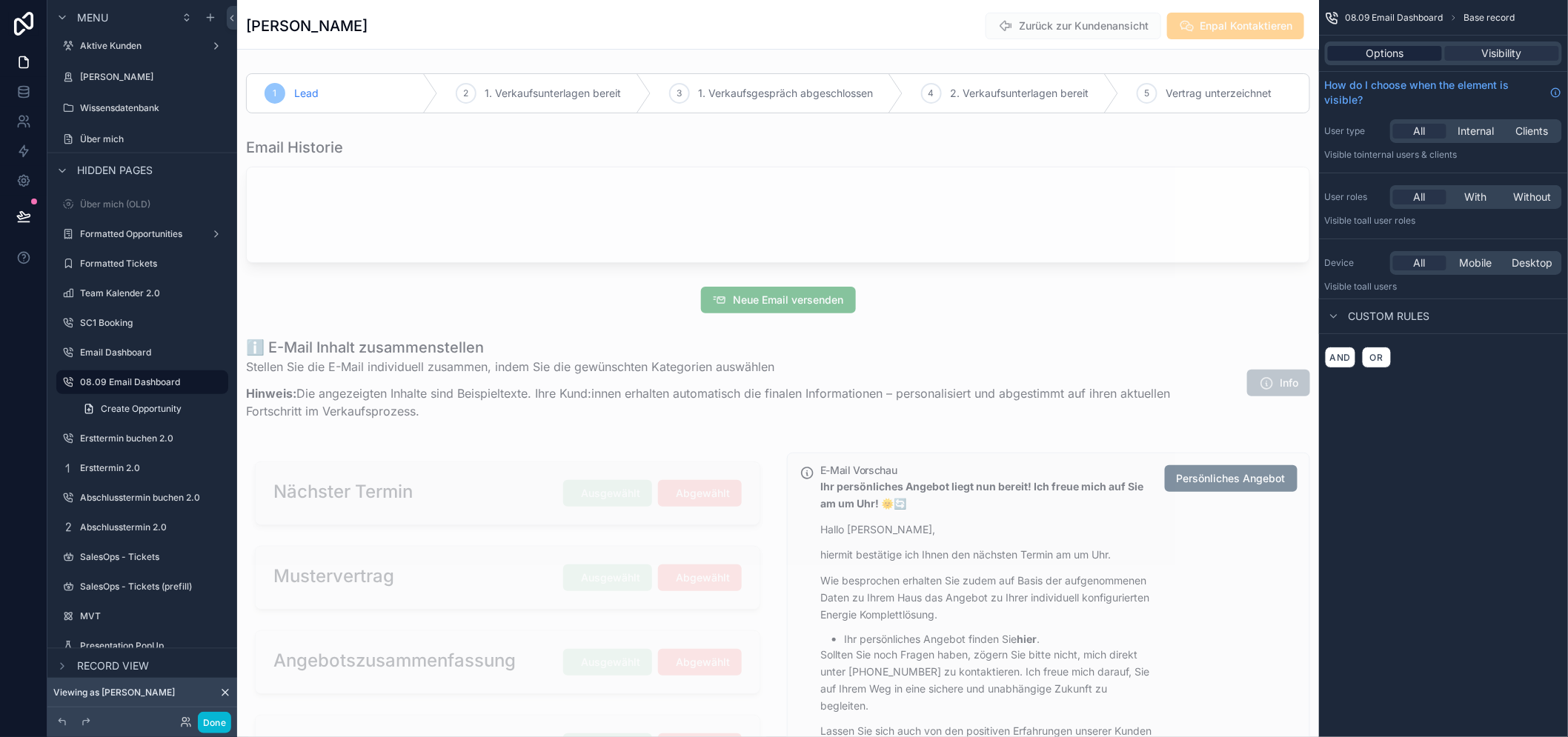
click at [1379, 46] on span "Options" at bounding box center [1385, 52] width 38 height 15
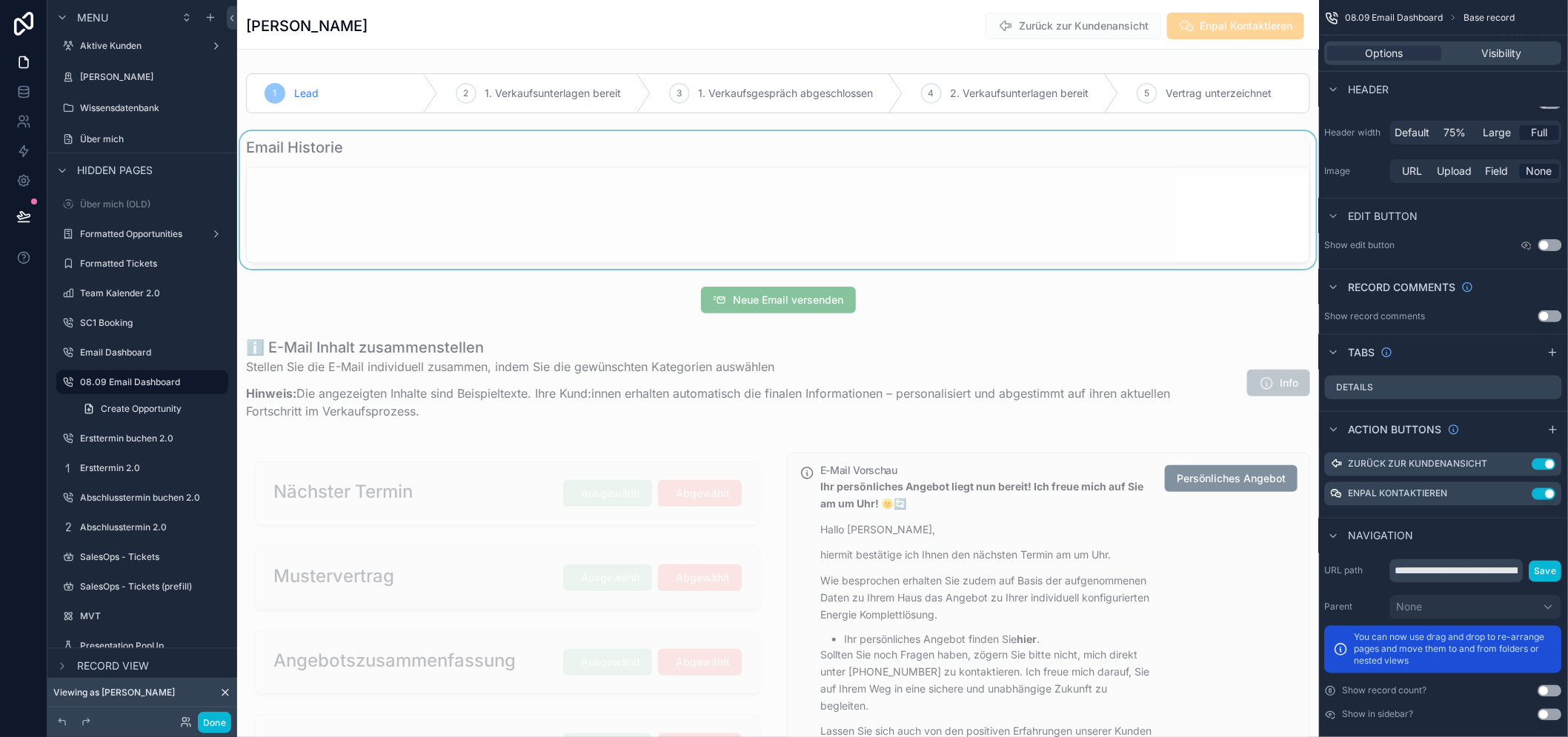
click at [452, 184] on div "scrollable content" at bounding box center [779, 200] width 1082 height 138
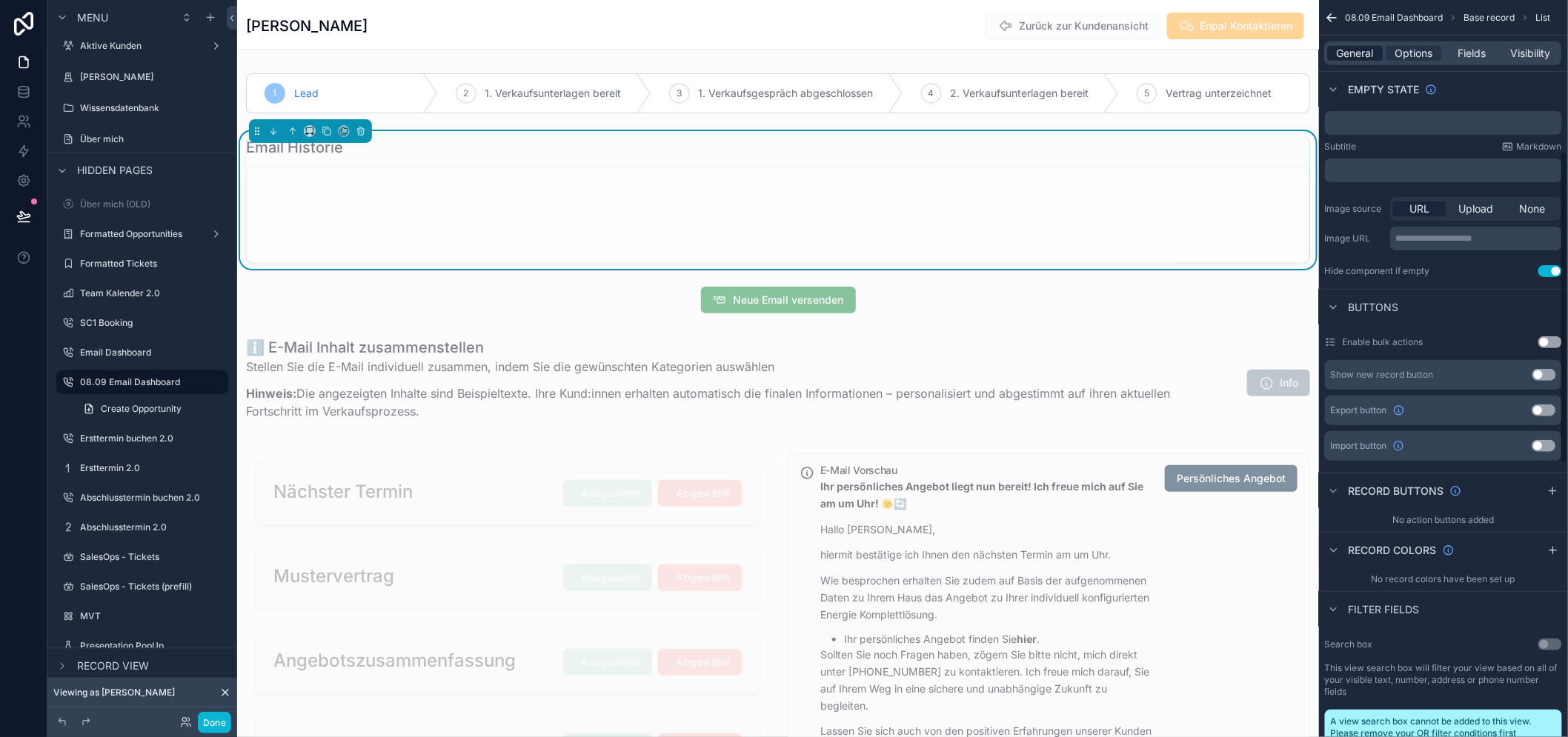
click at [1365, 55] on span "General" at bounding box center [1356, 52] width 37 height 15
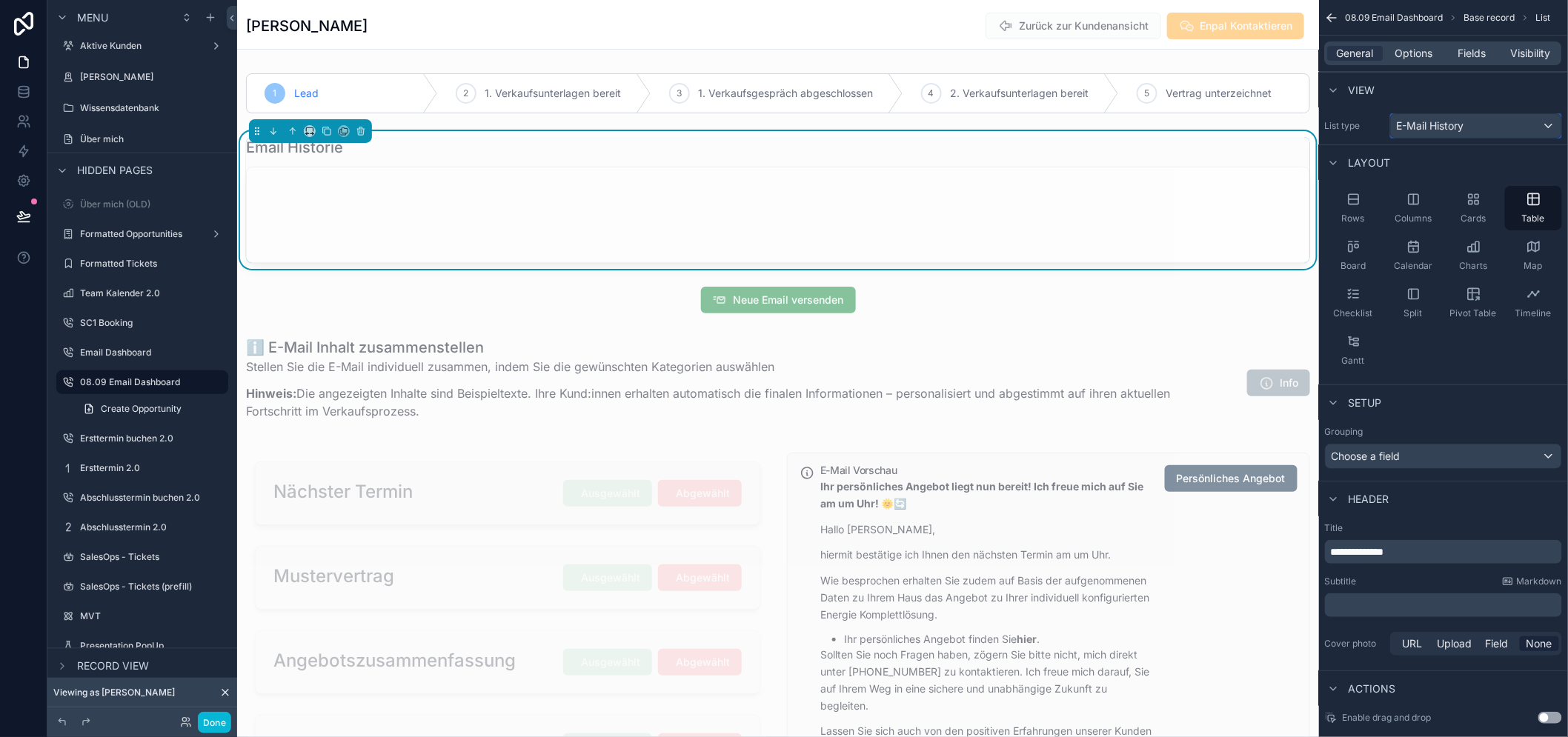
click at [1448, 122] on span "E-Mail History" at bounding box center [1431, 125] width 68 height 15
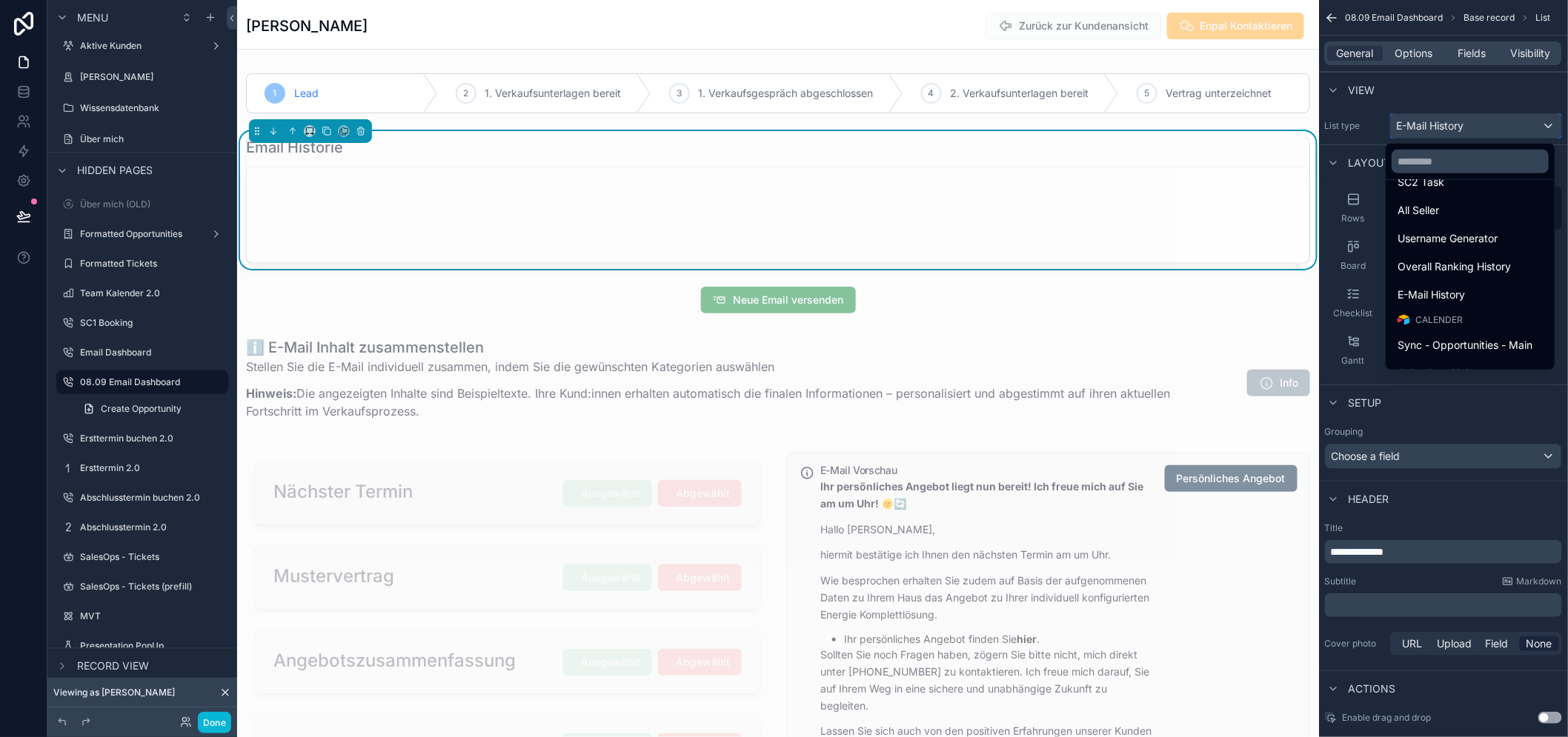
scroll to position [777, 0]
click at [1465, 292] on span "E-Mail History" at bounding box center [1431, 294] width 68 height 17
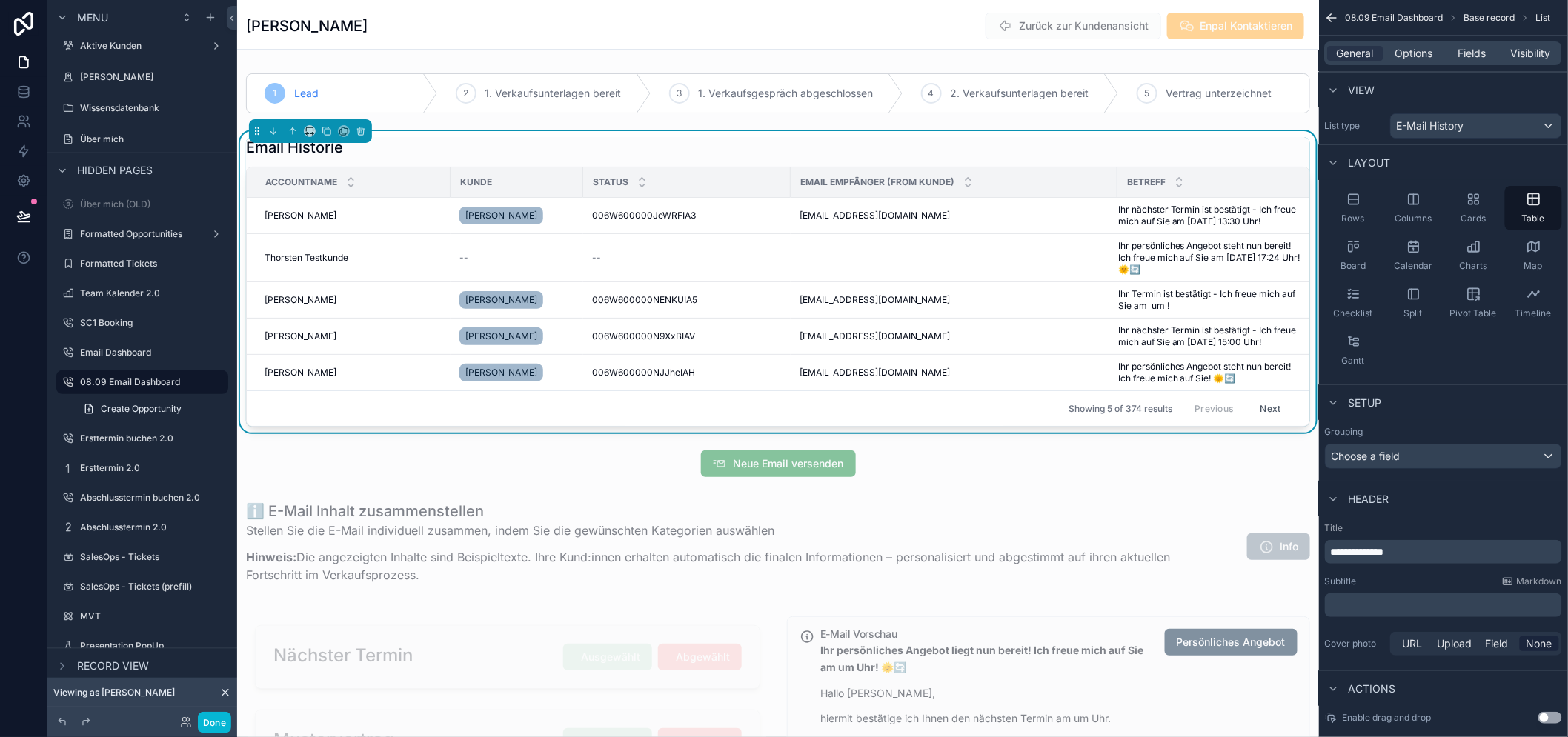
scroll to position [206, 0]
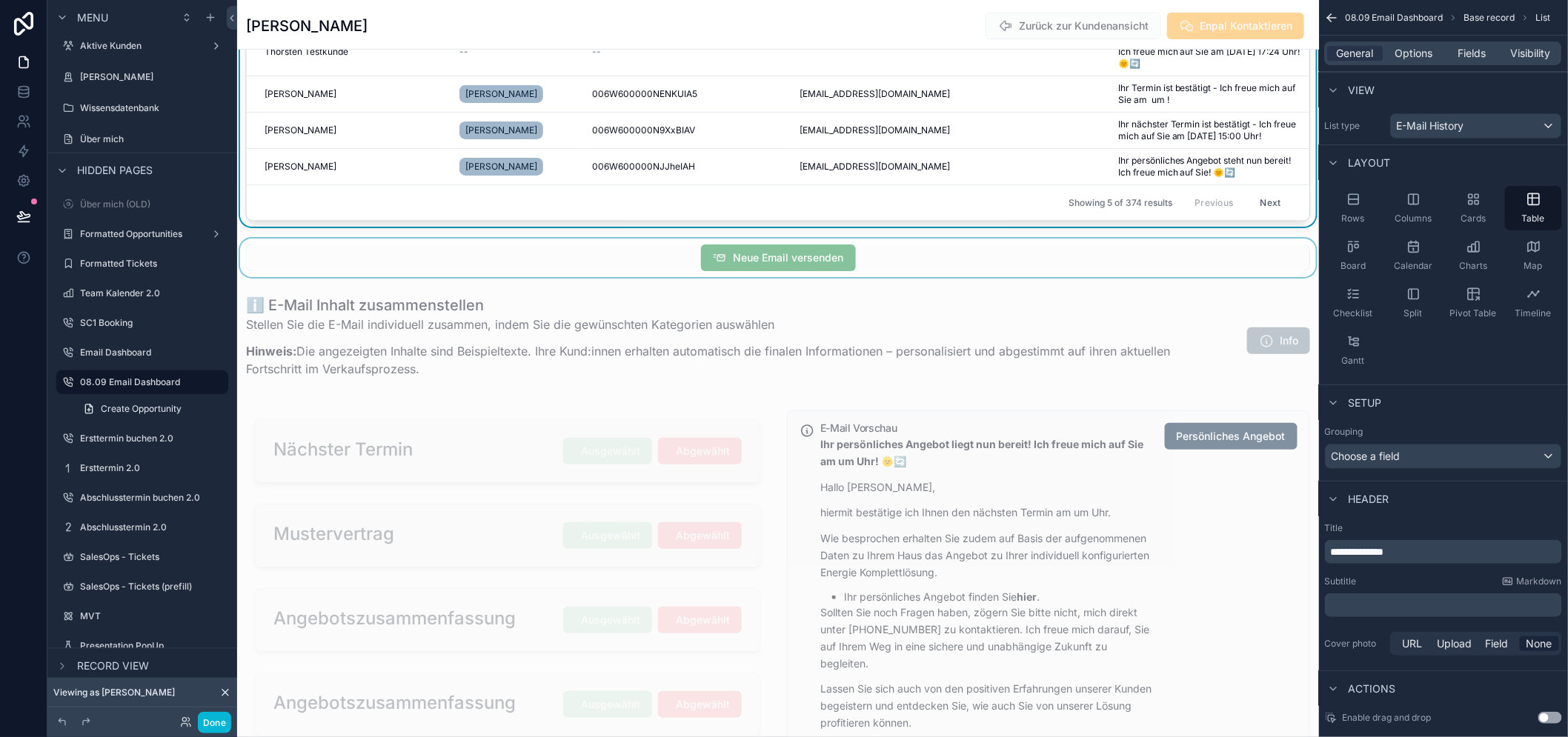
click at [880, 277] on div "scrollable content" at bounding box center [779, 258] width 1082 height 39
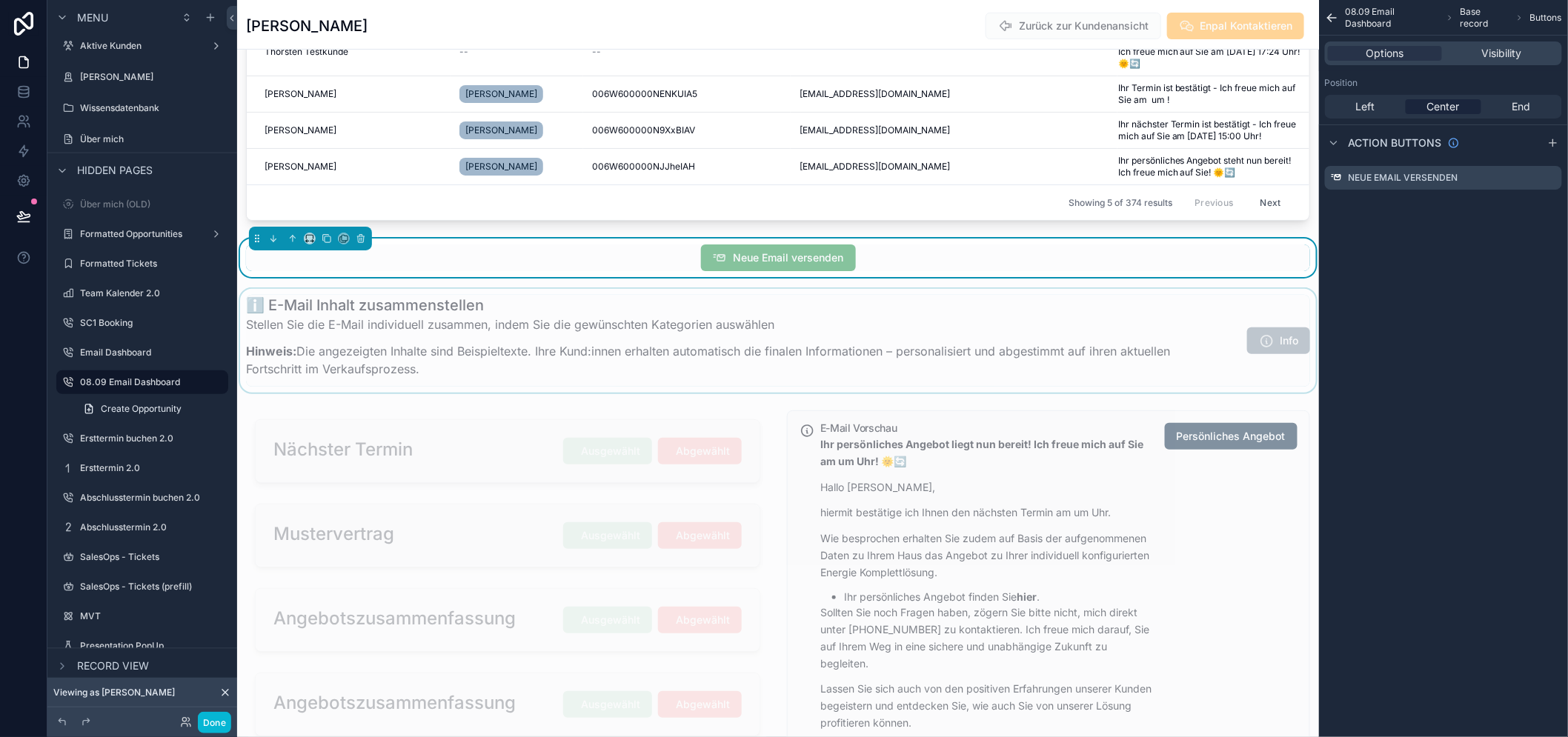
click at [877, 347] on div "scrollable content" at bounding box center [779, 340] width 1082 height 104
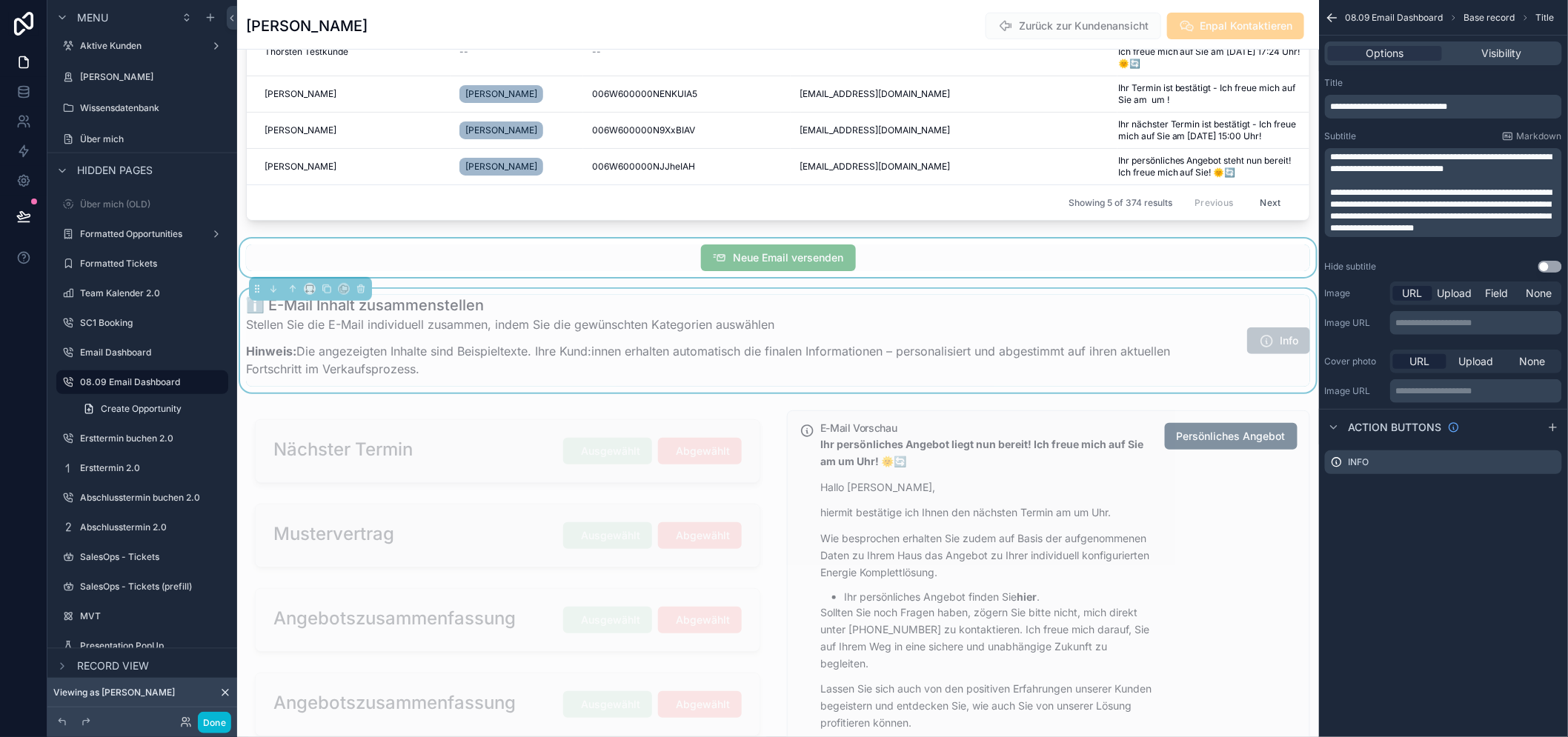
click at [905, 268] on div "scrollable content" at bounding box center [779, 258] width 1082 height 39
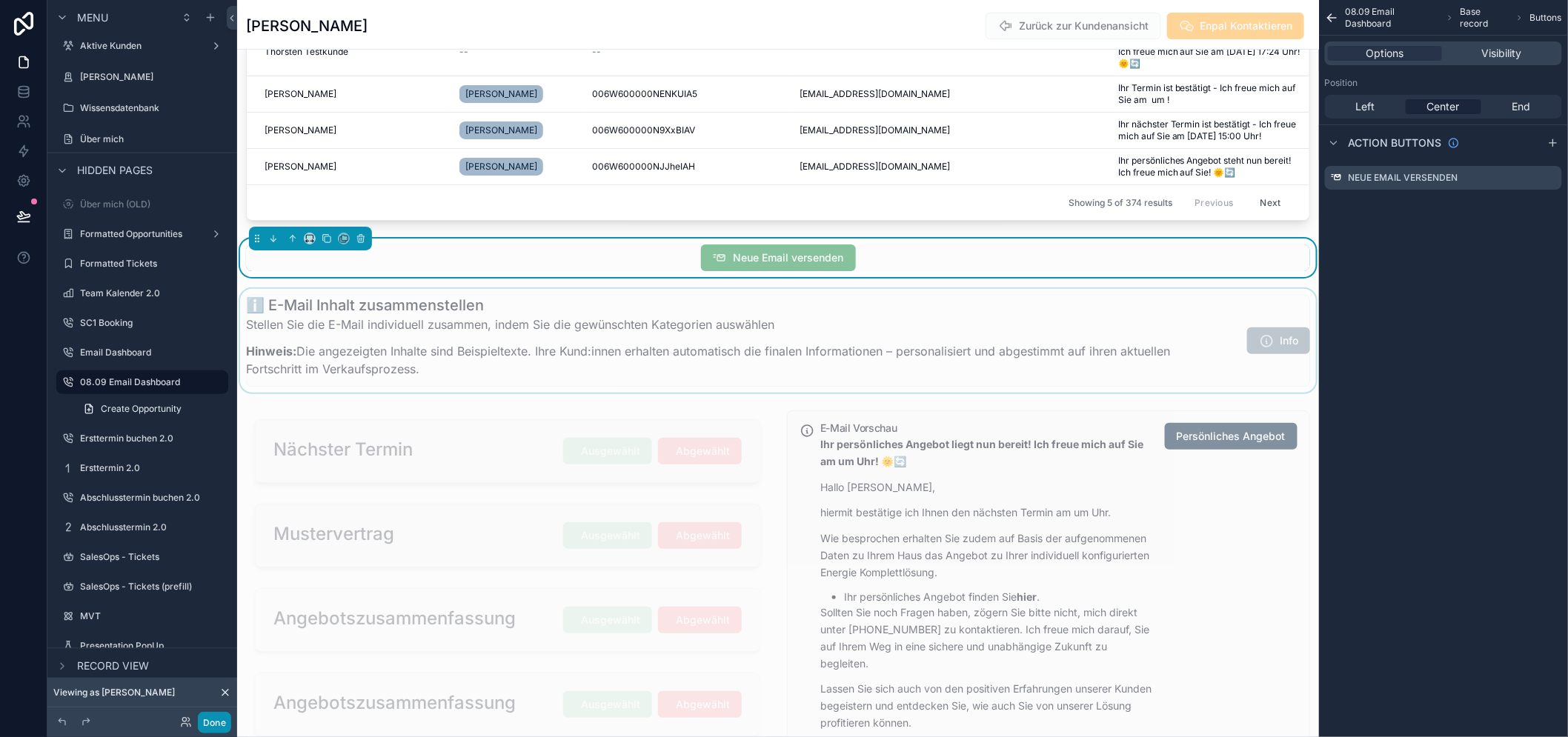
click at [204, 724] on button "Done" at bounding box center [214, 722] width 33 height 21
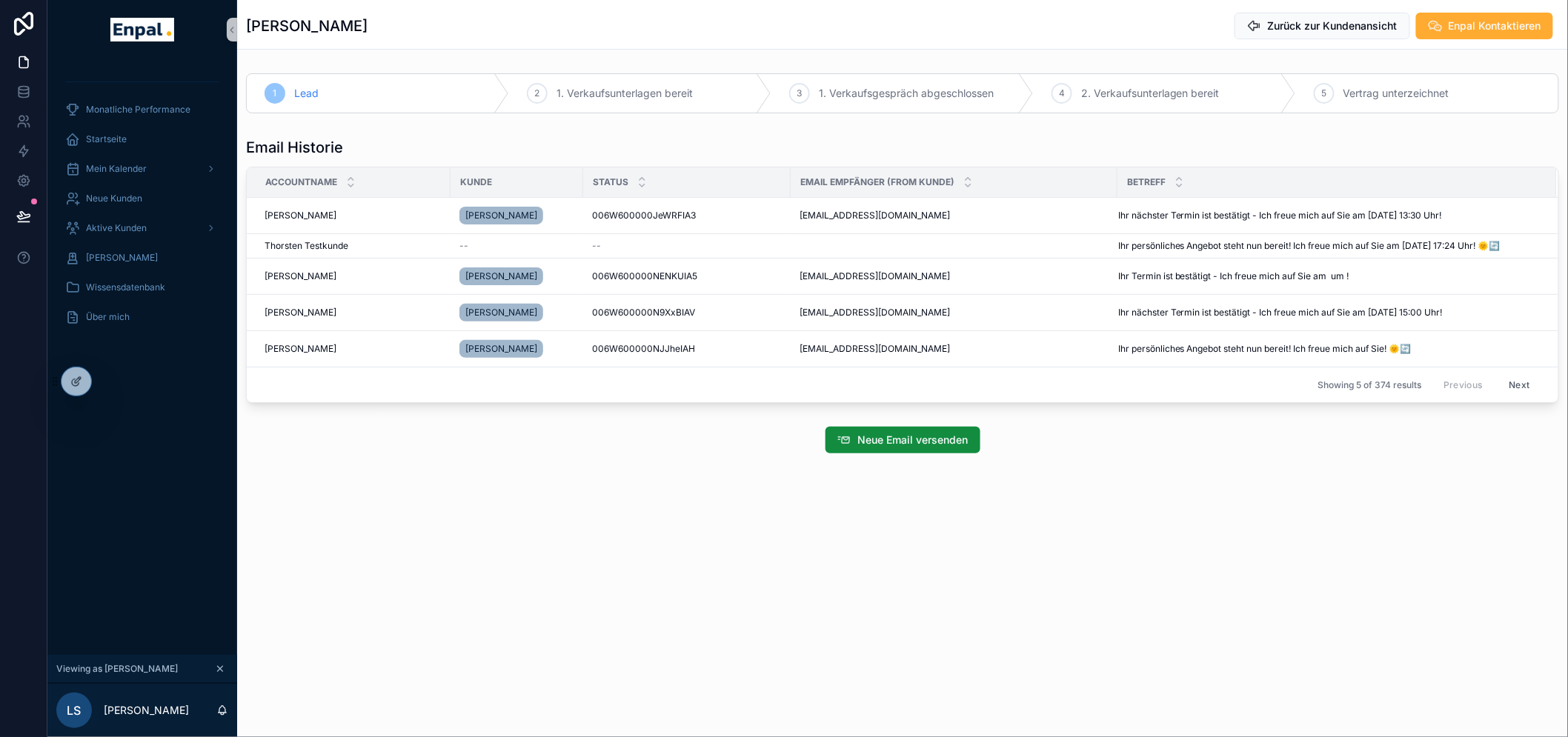
scroll to position [0, 0]
click at [903, 448] on button "Neue Email versenden" at bounding box center [903, 440] width 155 height 27
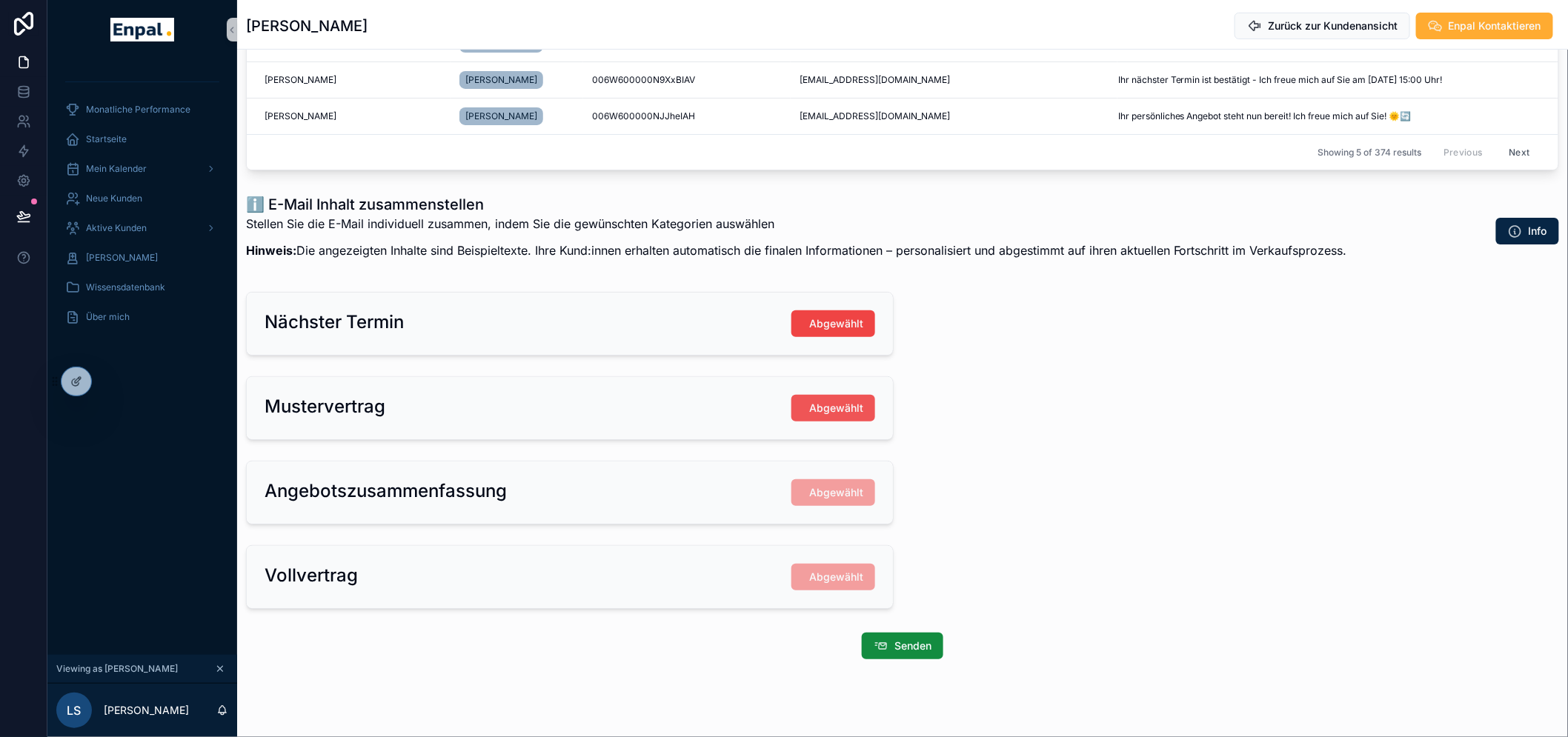
scroll to position [242, 0]
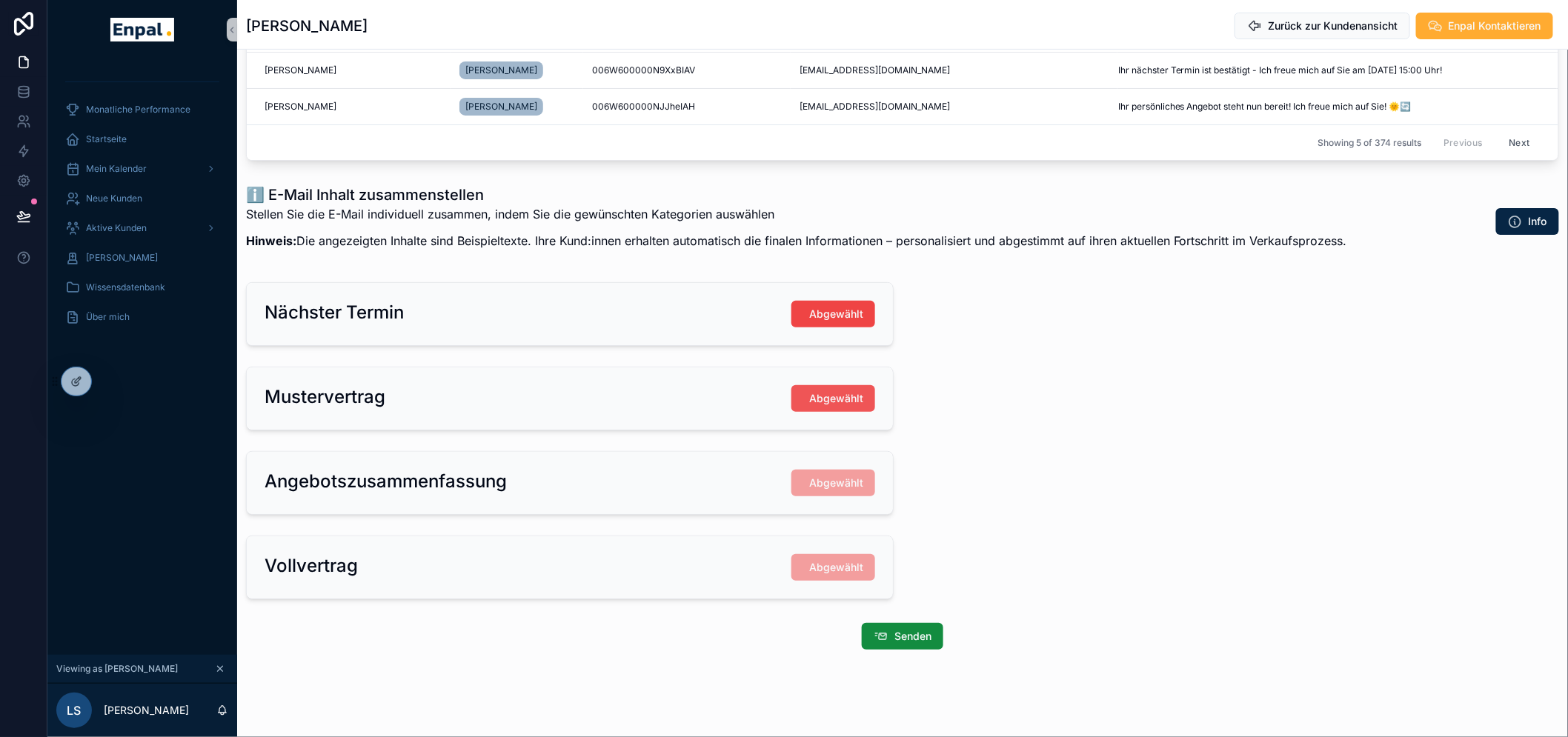
click at [840, 398] on span "Abgewählt" at bounding box center [837, 399] width 54 height 15
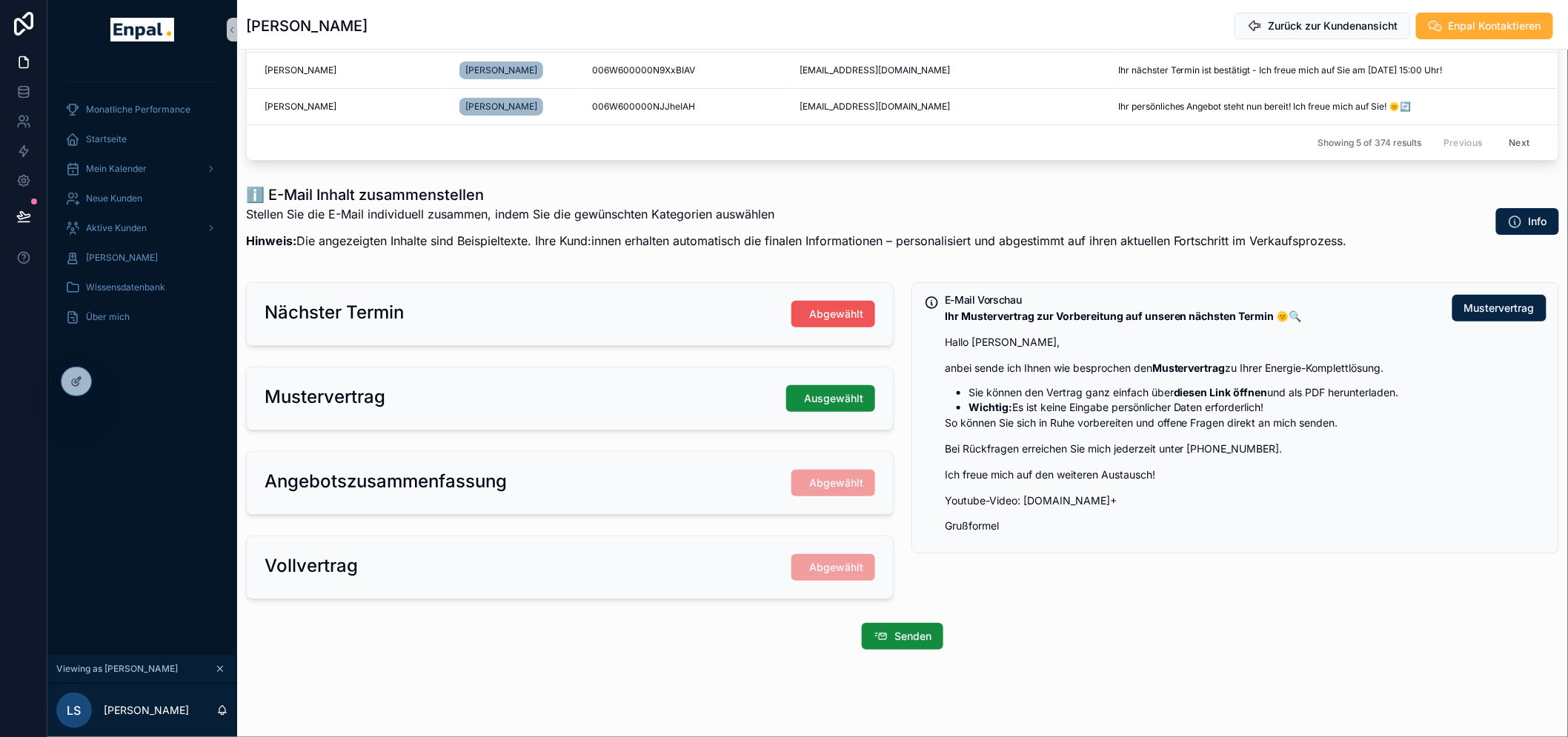
click at [846, 306] on span "Abgewählt" at bounding box center [837, 313] width 54 height 15
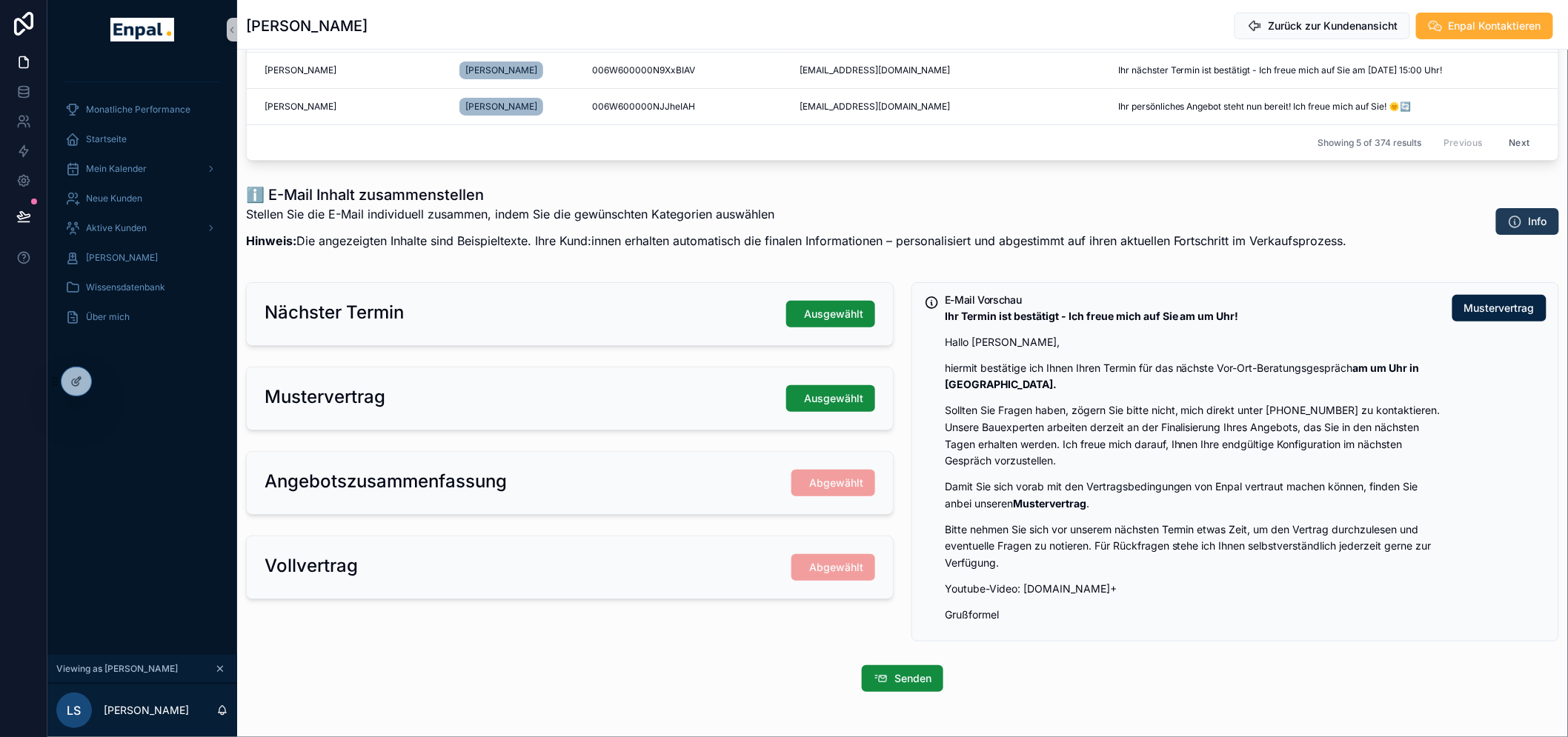
click at [1528, 209] on button "Info" at bounding box center [1527, 222] width 63 height 27
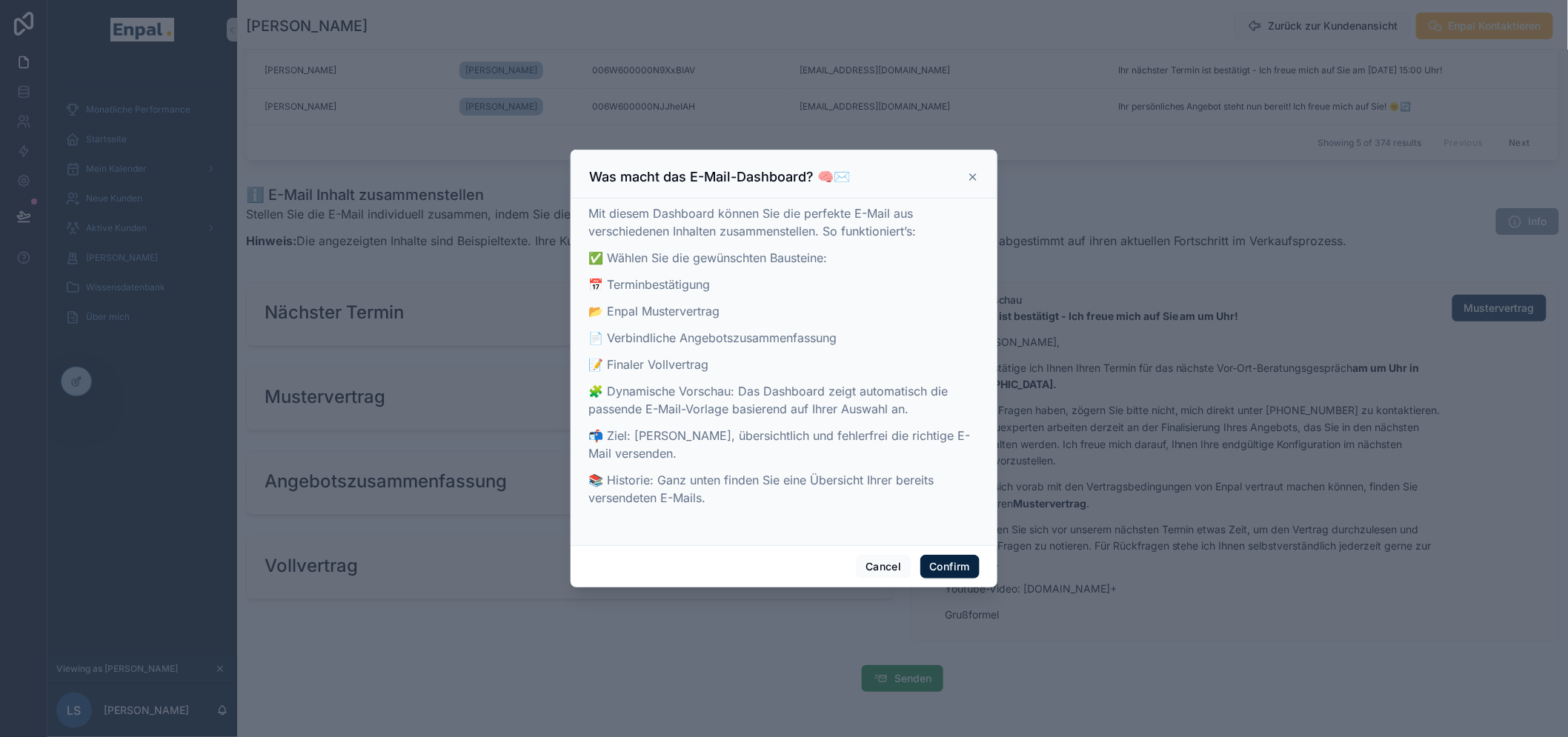
scroll to position [30, 0]
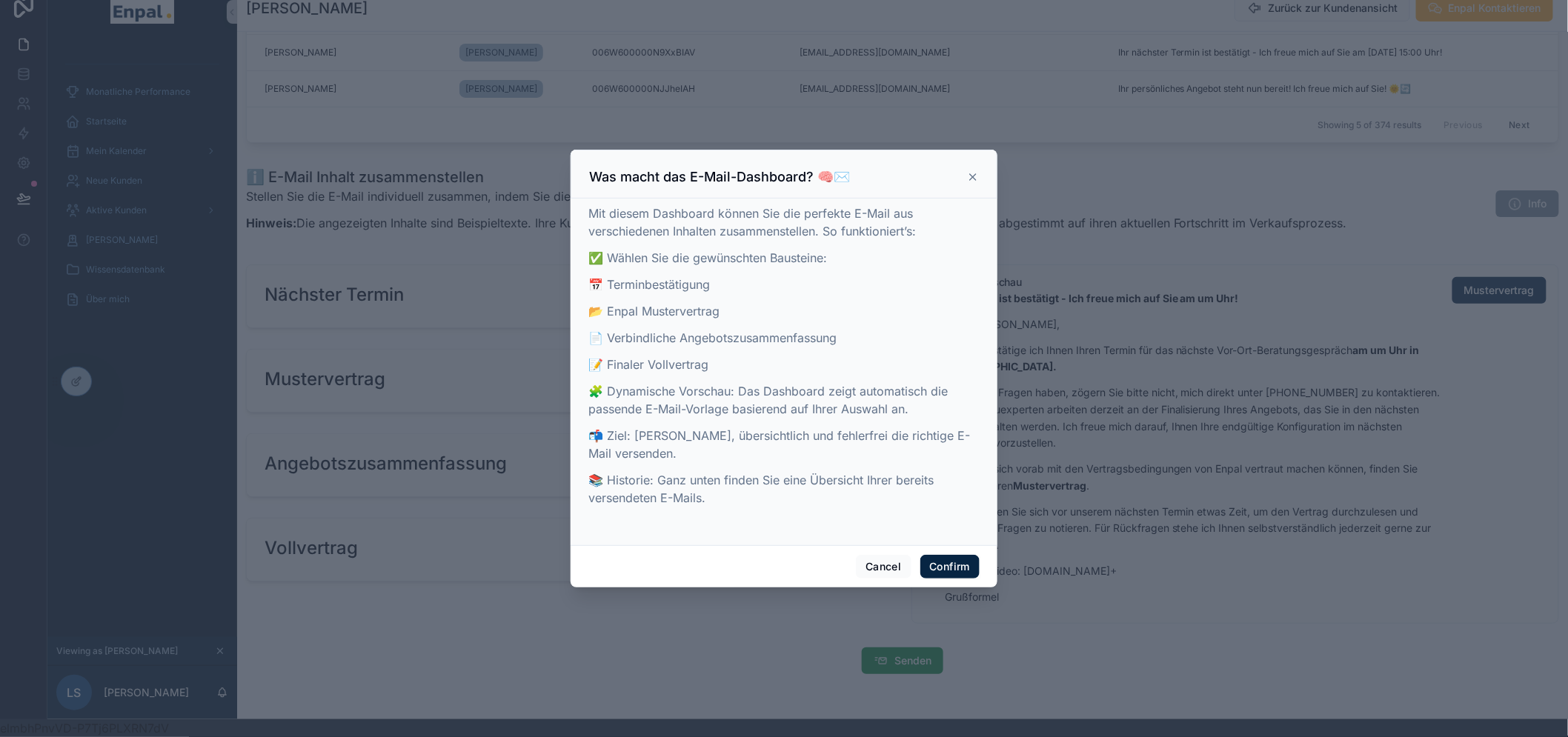
click at [970, 180] on icon at bounding box center [973, 177] width 6 height 6
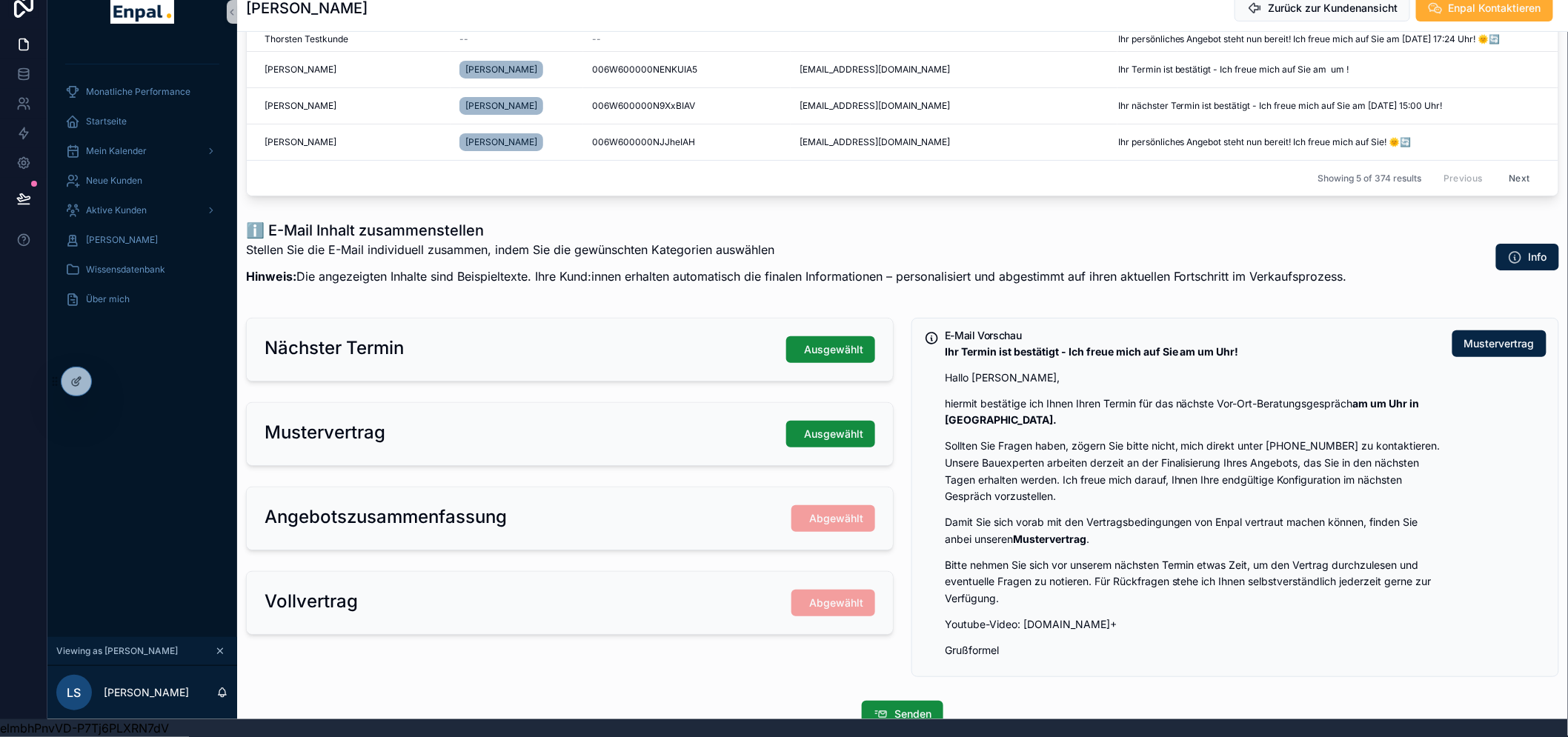
scroll to position [284, 0]
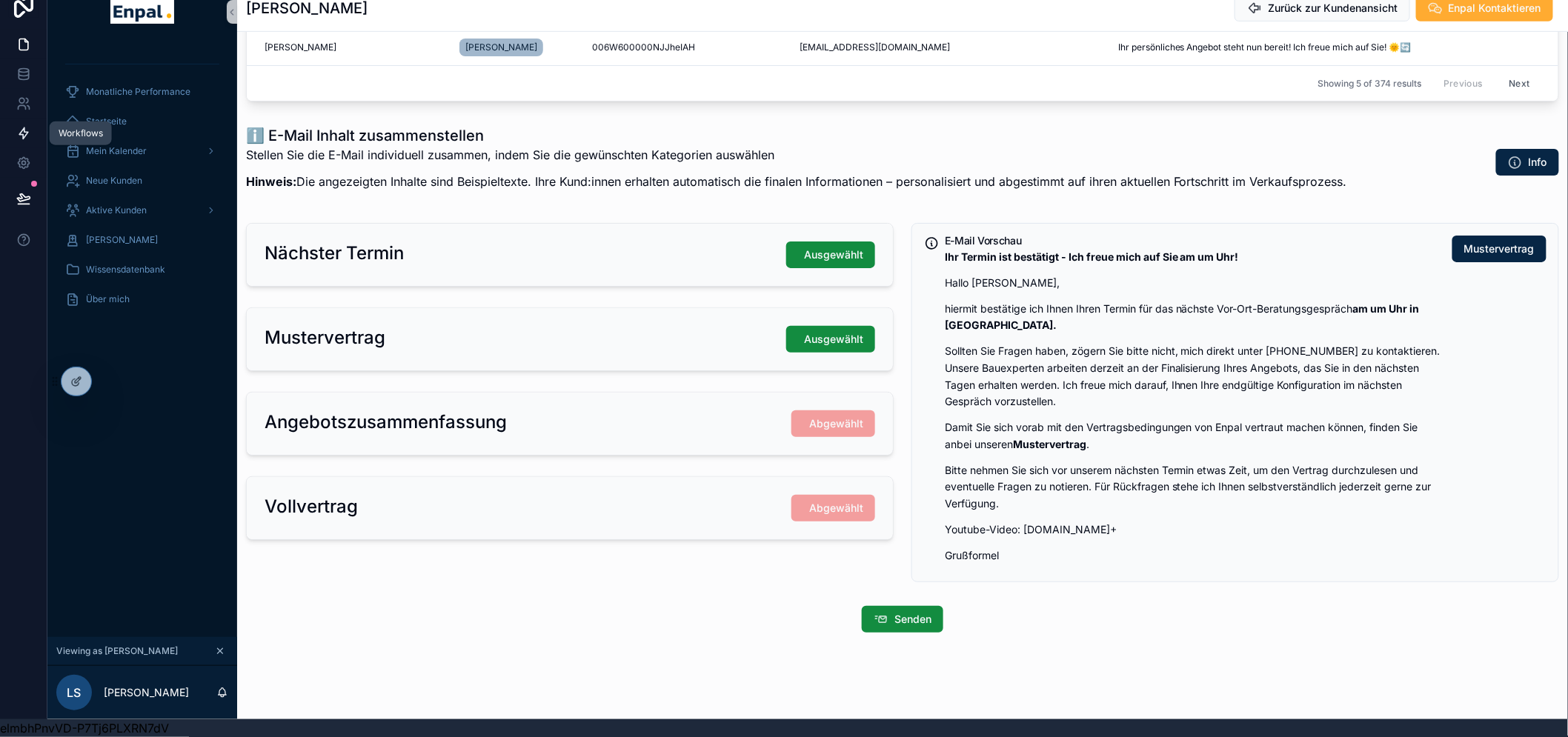
click at [26, 126] on icon at bounding box center [23, 133] width 15 height 15
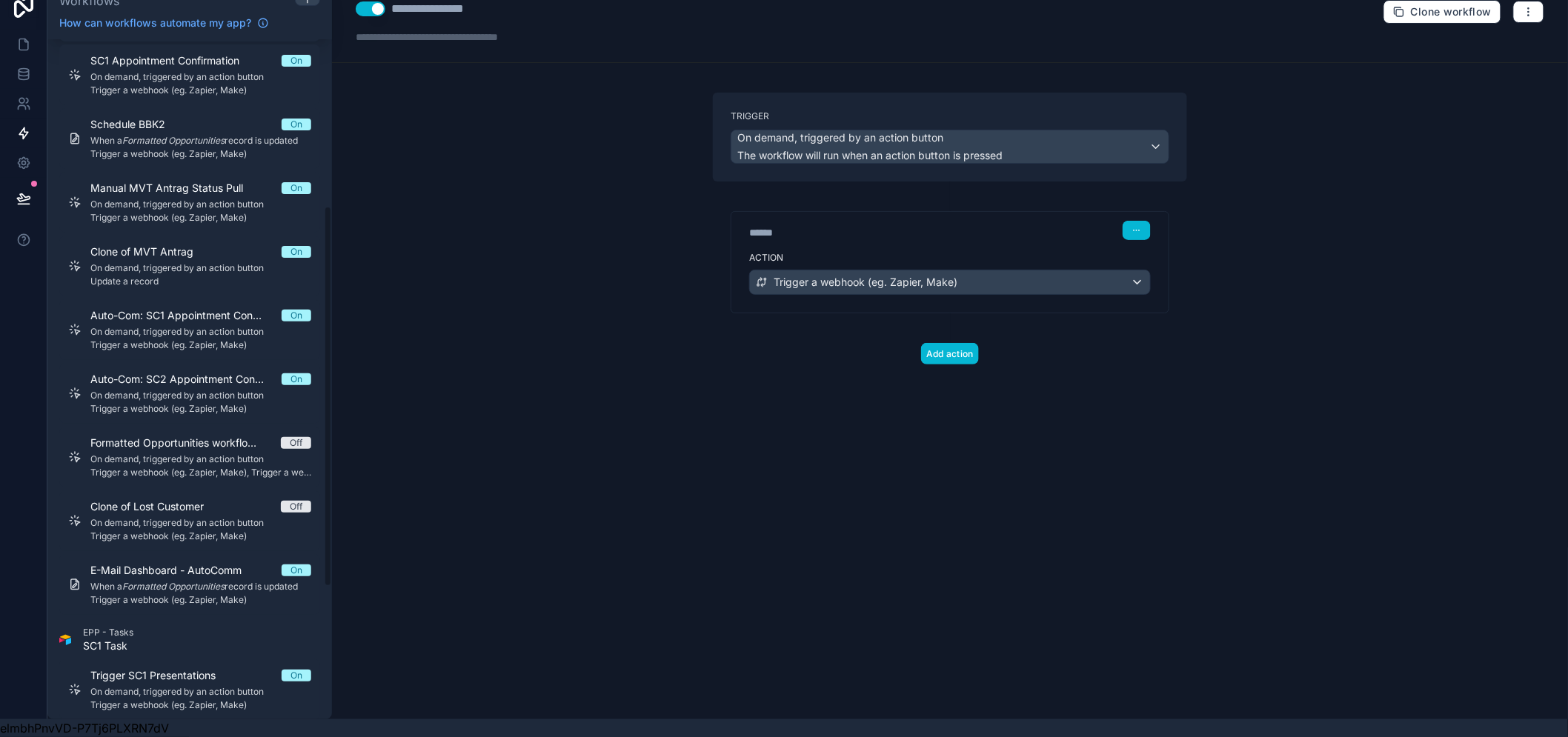
scroll to position [564, 0]
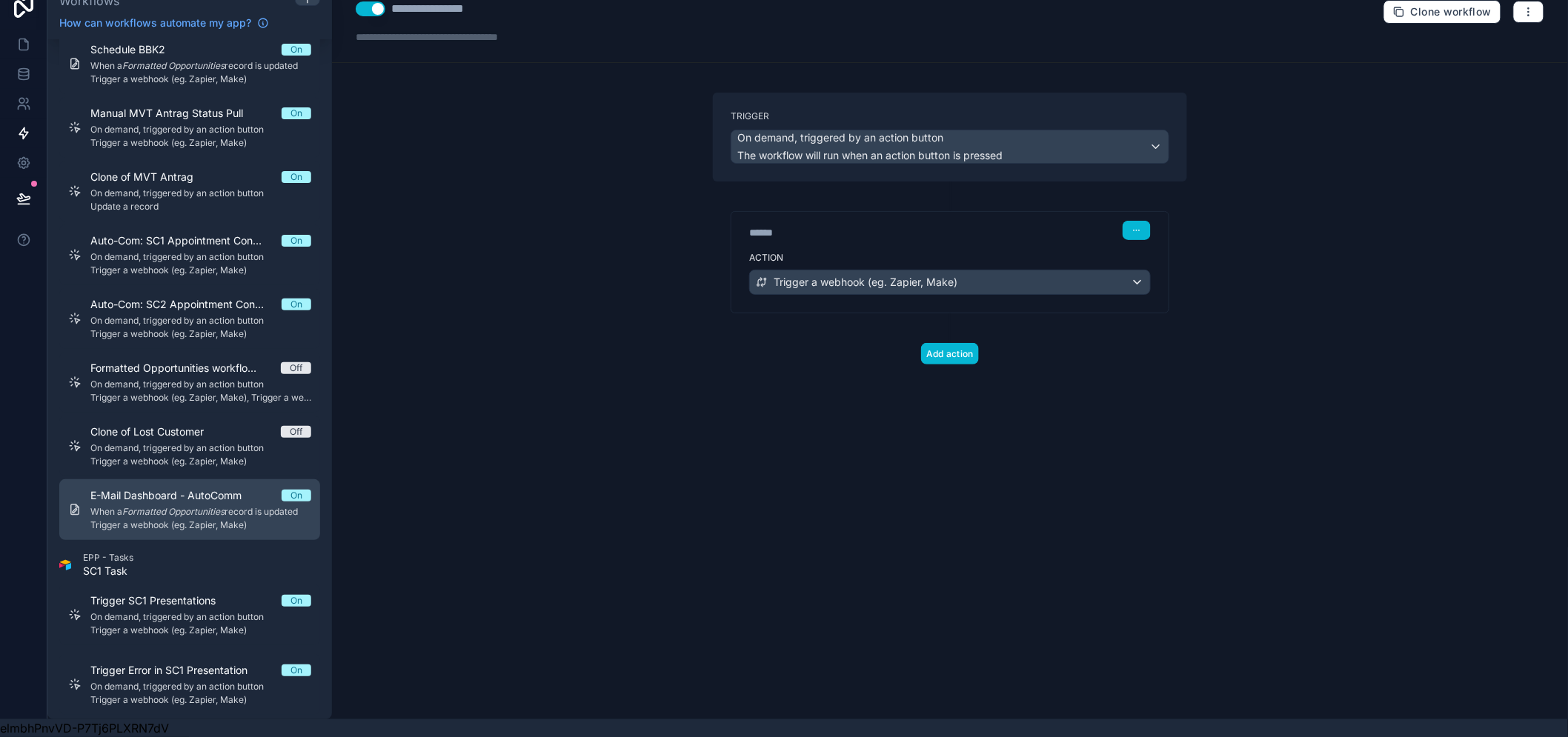
click at [198, 527] on link "E-Mail Dashboard - AutoComm On When a Formatted Opportunities record is updated…" at bounding box center [189, 509] width 261 height 61
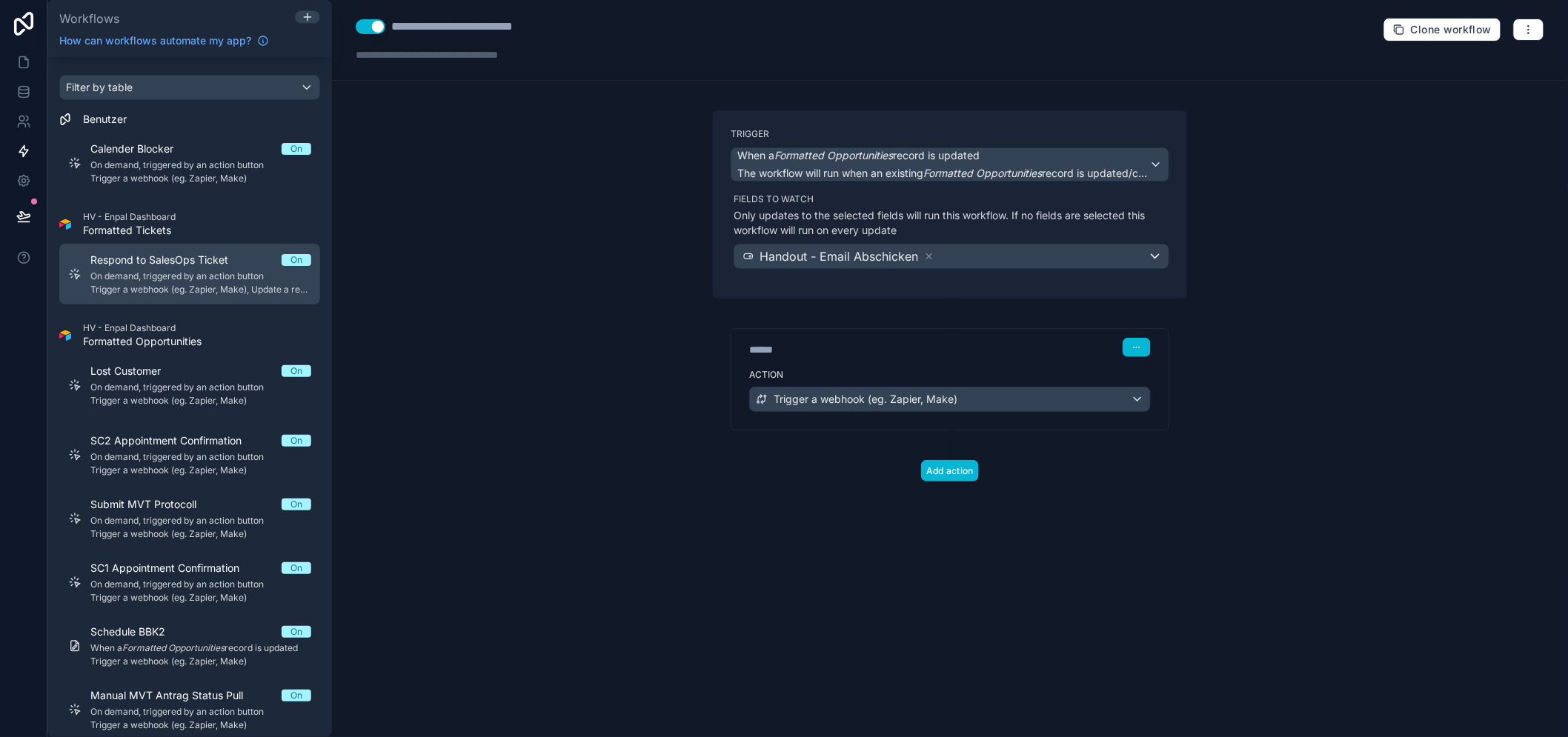
click at [194, 265] on span "Respond to SalesOps Ticket" at bounding box center [168, 260] width 155 height 15
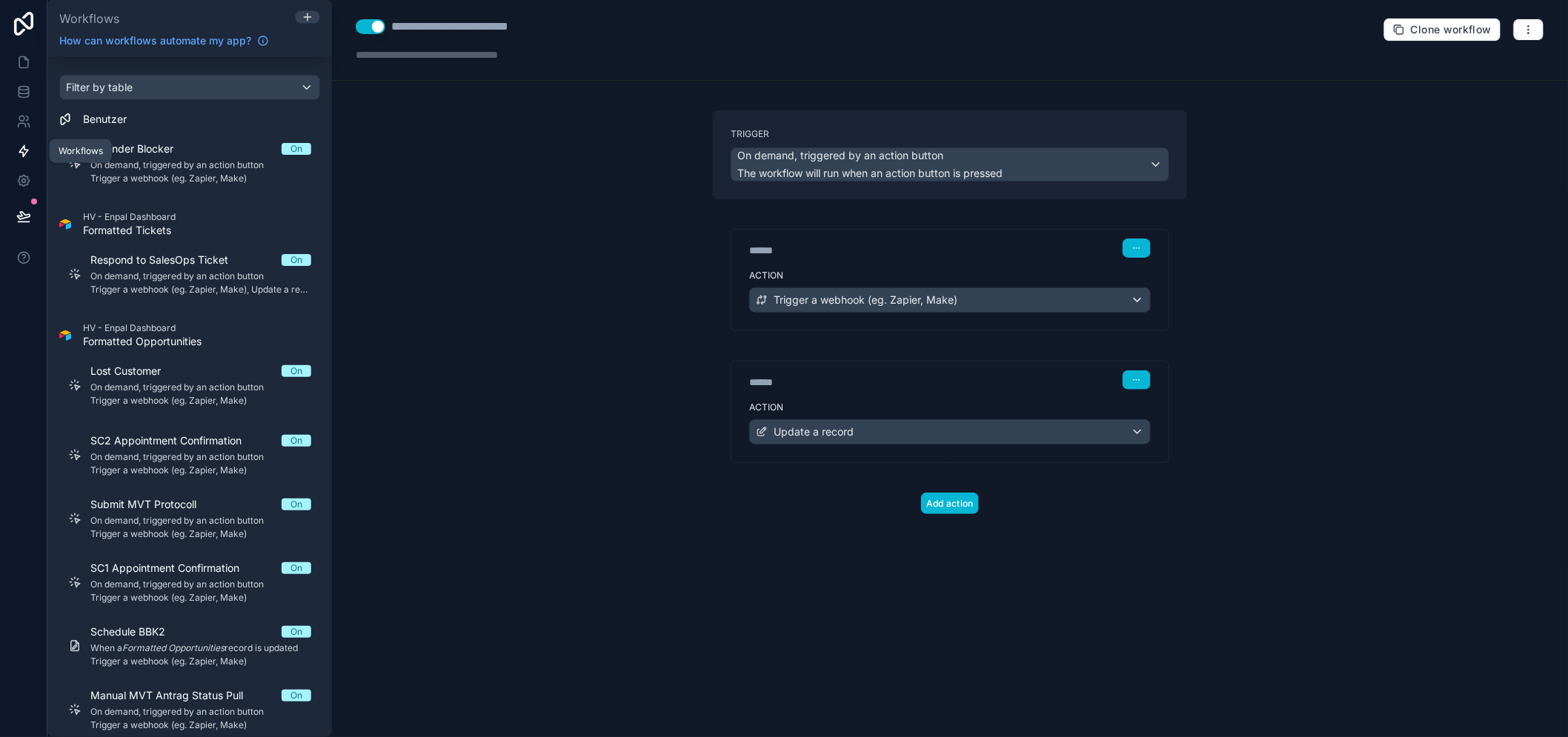
click at [22, 154] on icon at bounding box center [23, 151] width 9 height 11
click at [228, 76] on div "Filter by table" at bounding box center [189, 87] width 259 height 23
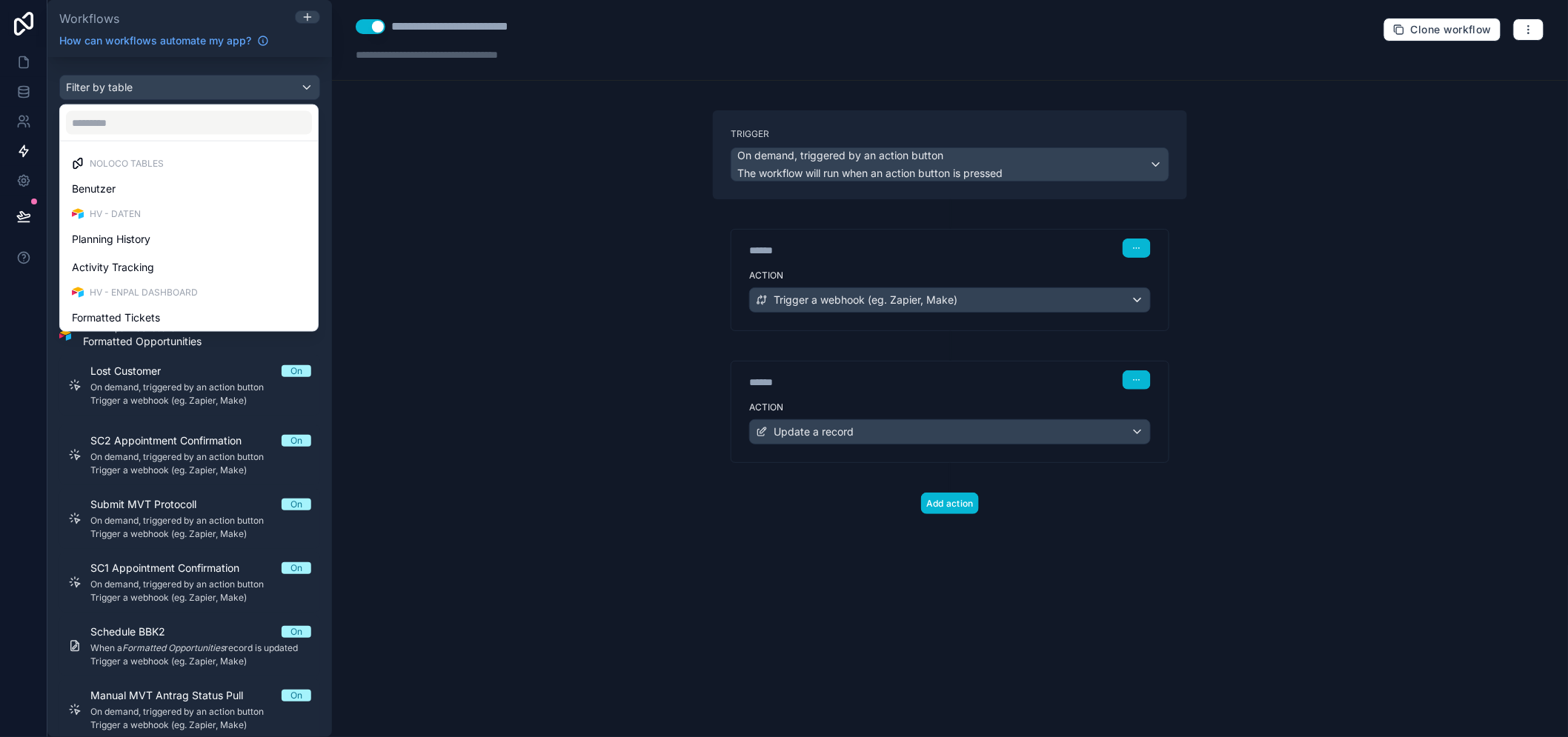
click at [231, 75] on div "scrollable content" at bounding box center [784, 368] width 1568 height 737
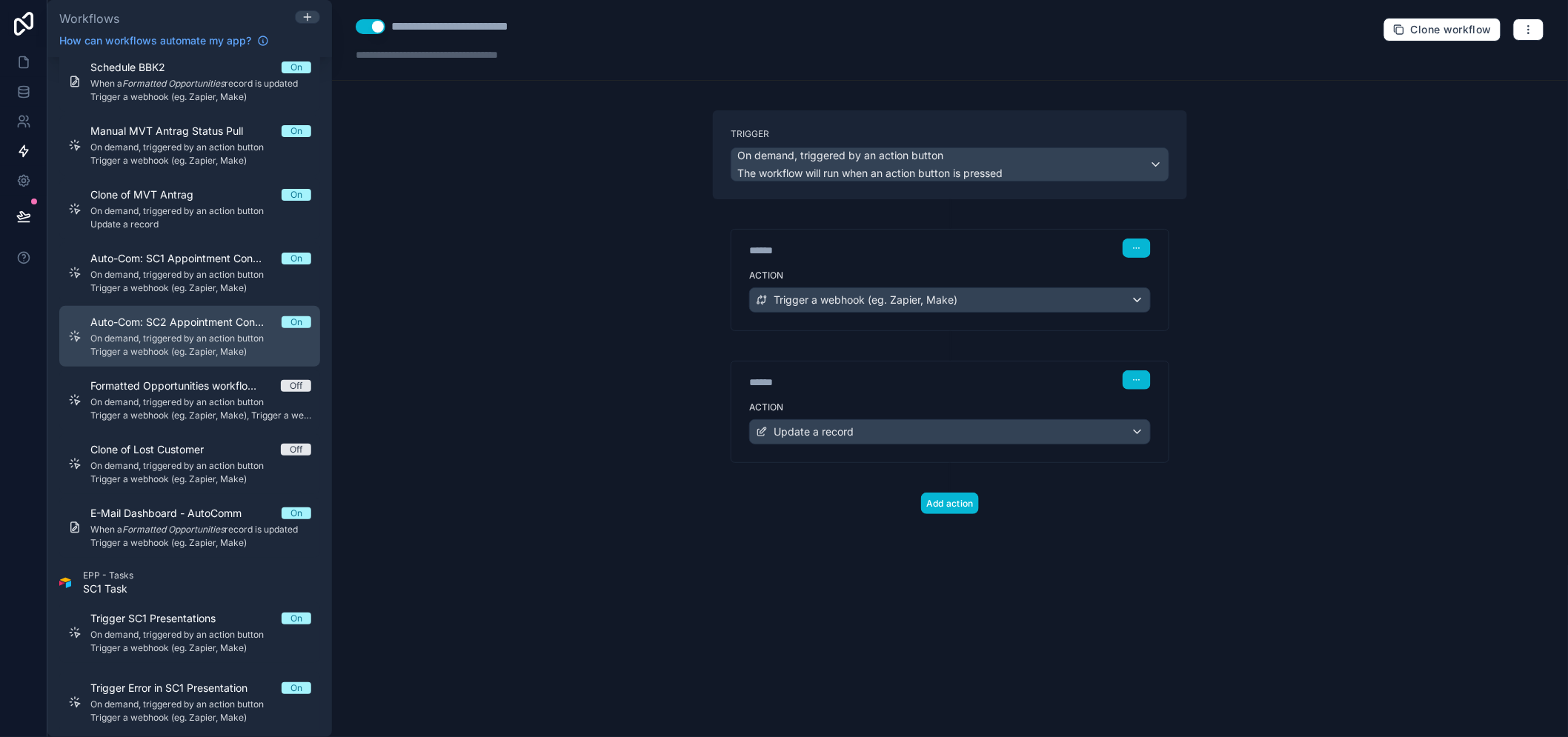
scroll to position [30, 0]
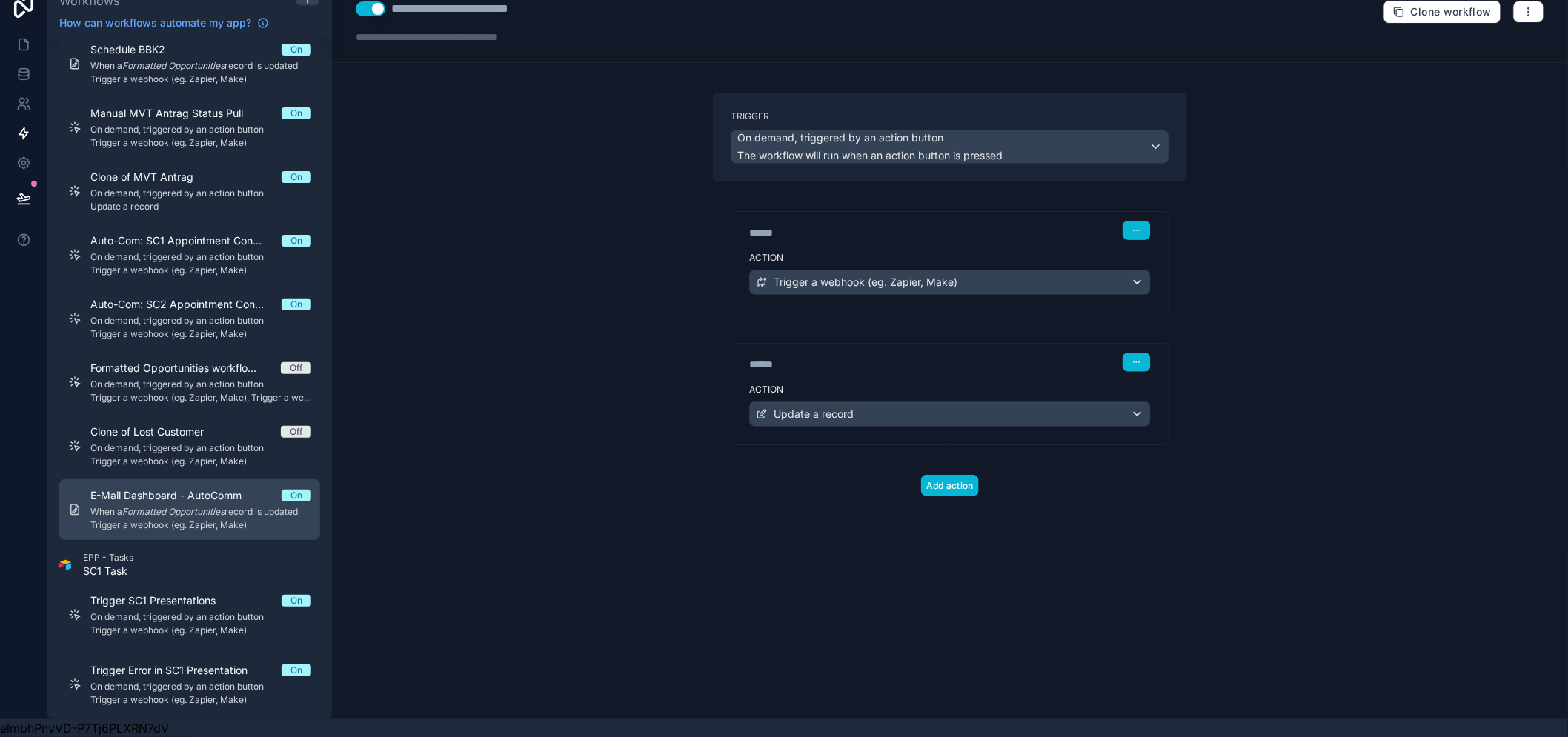
click at [219, 520] on span "Trigger a webhook (eg. Zapier, Make)" at bounding box center [201, 526] width 221 height 12
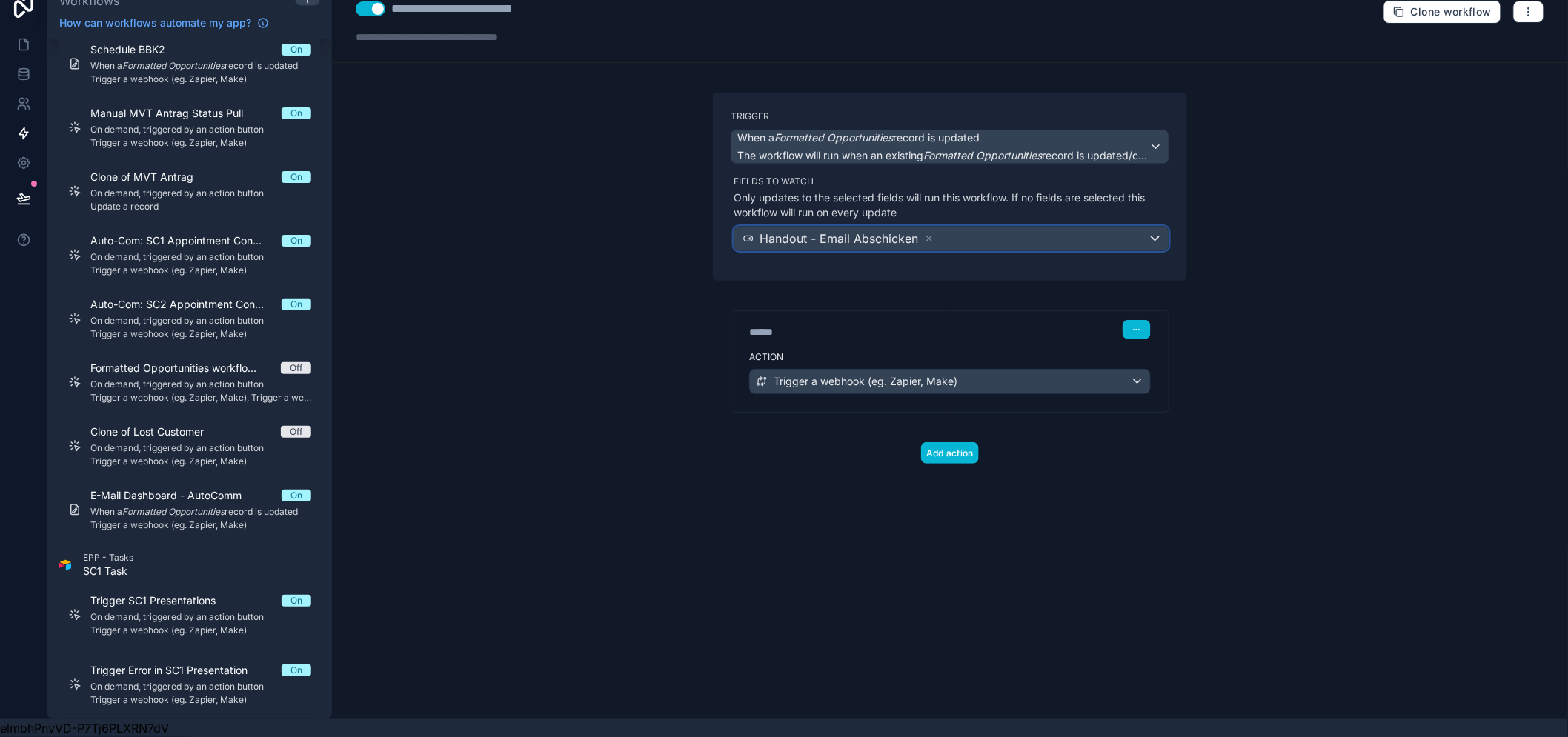
click at [820, 230] on span "Handout - Email Abschicken" at bounding box center [839, 239] width 159 height 17
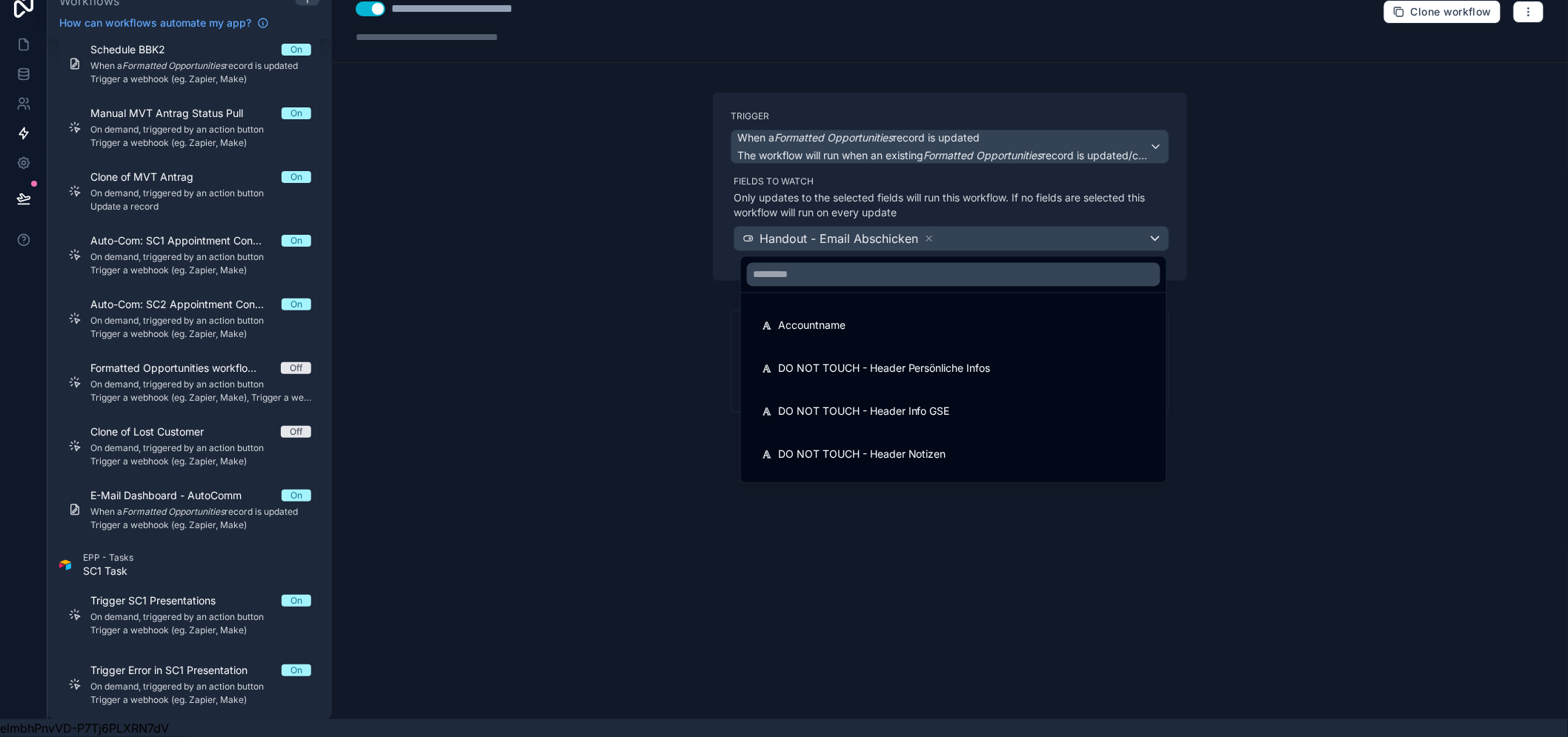
click at [820, 230] on div at bounding box center [784, 368] width 1568 height 737
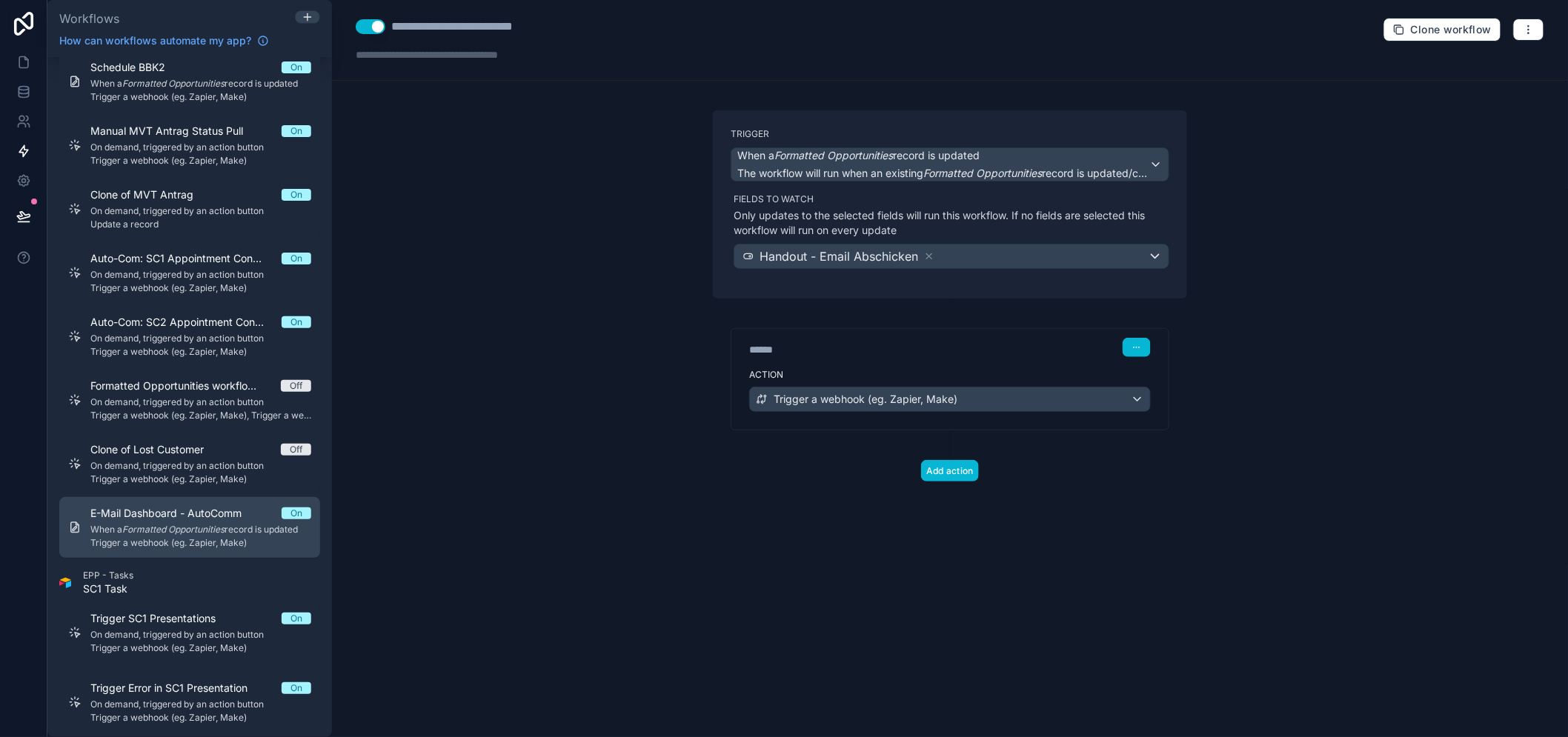
click at [256, 533] on span "When a Formatted Opportunities record is updated" at bounding box center [201, 529] width 221 height 12
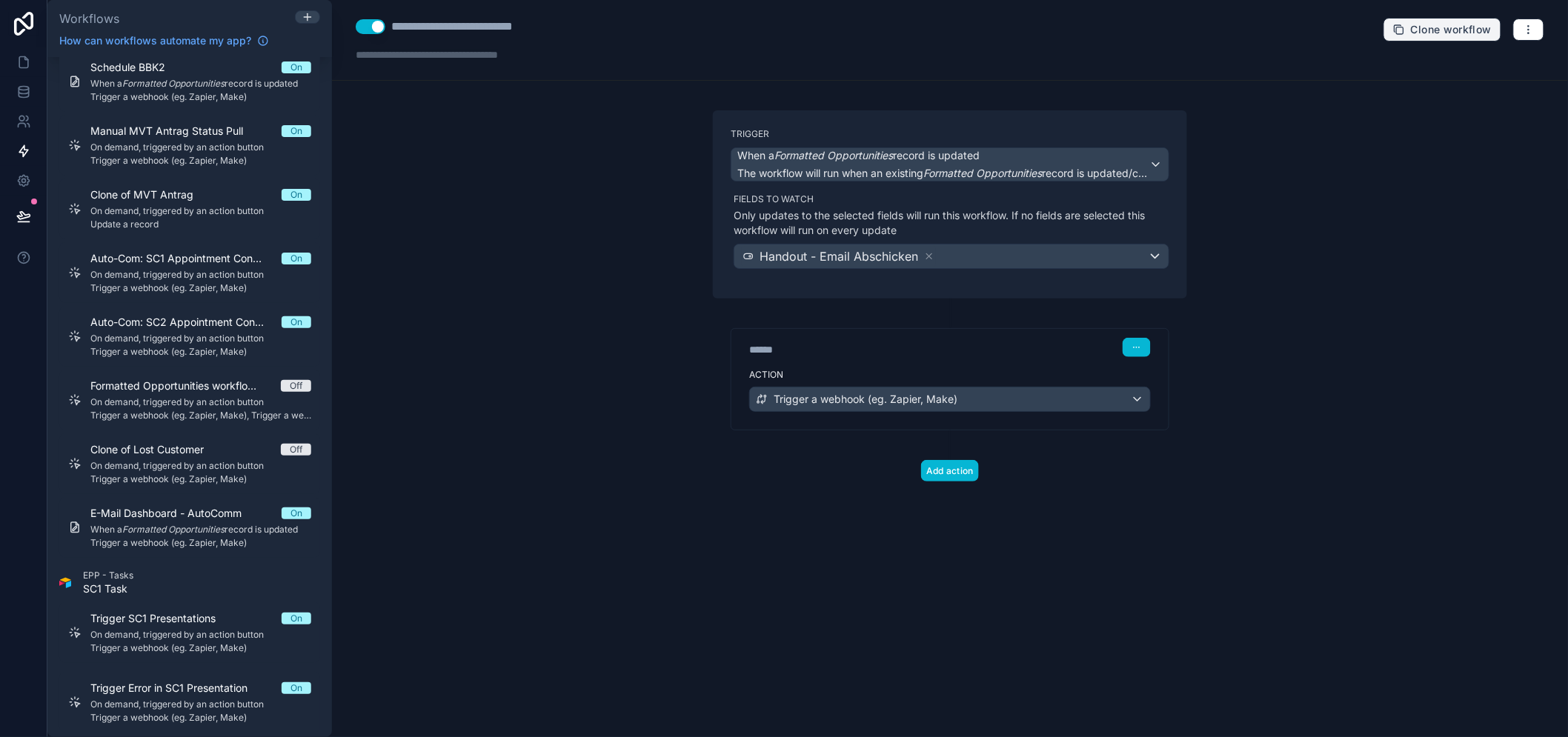
click at [1478, 31] on span "Clone workflow" at bounding box center [1451, 30] width 80 height 14
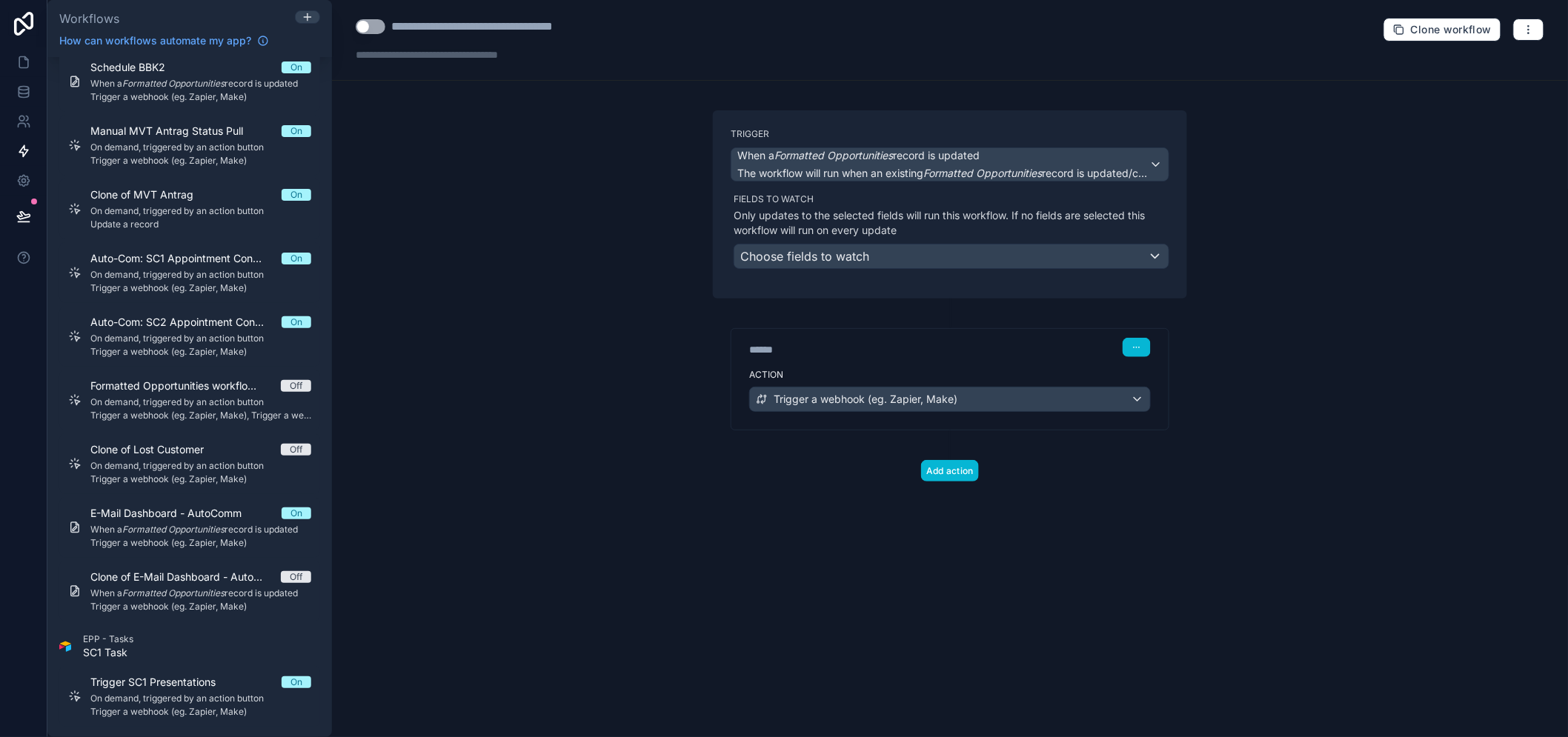
click at [406, 18] on div "**********" at bounding box center [510, 26] width 238 height 17
type div "**********"
click at [453, 30] on div "**********" at bounding box center [520, 26] width 256 height 17
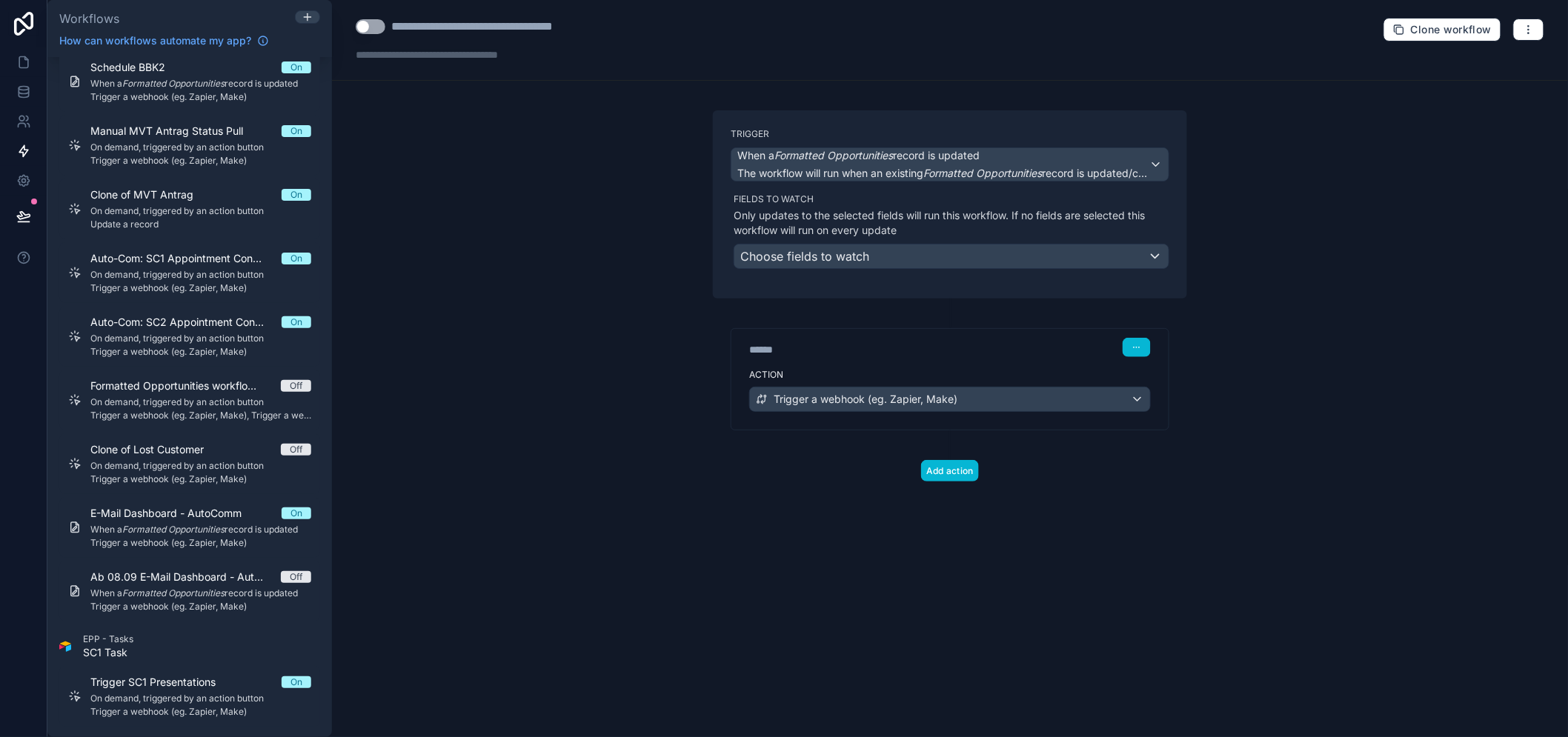
click at [630, 20] on div "**********" at bounding box center [512, 26] width 241 height 17
click at [591, 288] on div "**********" at bounding box center [949, 368] width 1236 height 737
click at [831, 165] on div "When a Formatted Opportunities record is updated The workflow will run when an …" at bounding box center [943, 165] width 412 height 33
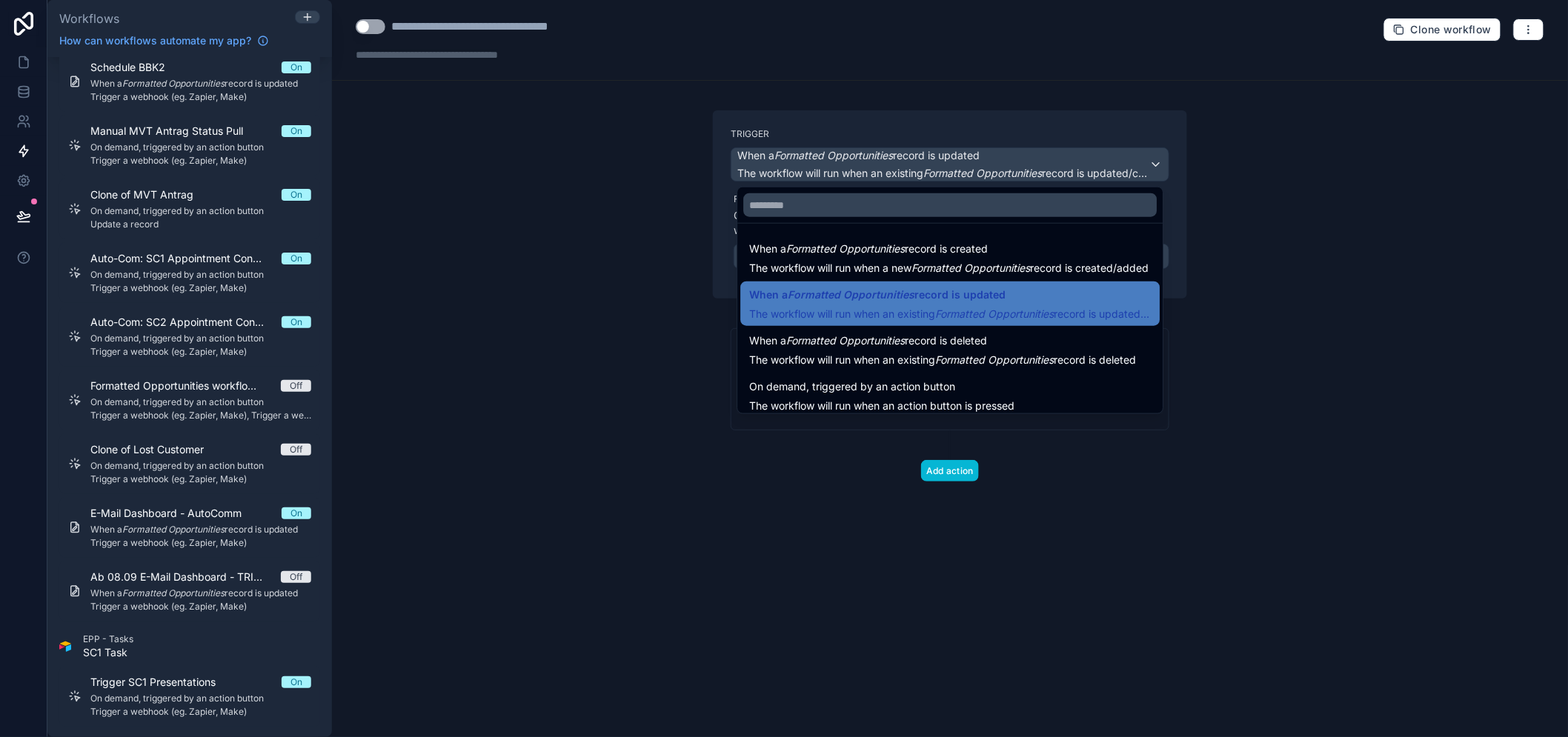
click at [673, 330] on div at bounding box center [784, 368] width 1568 height 737
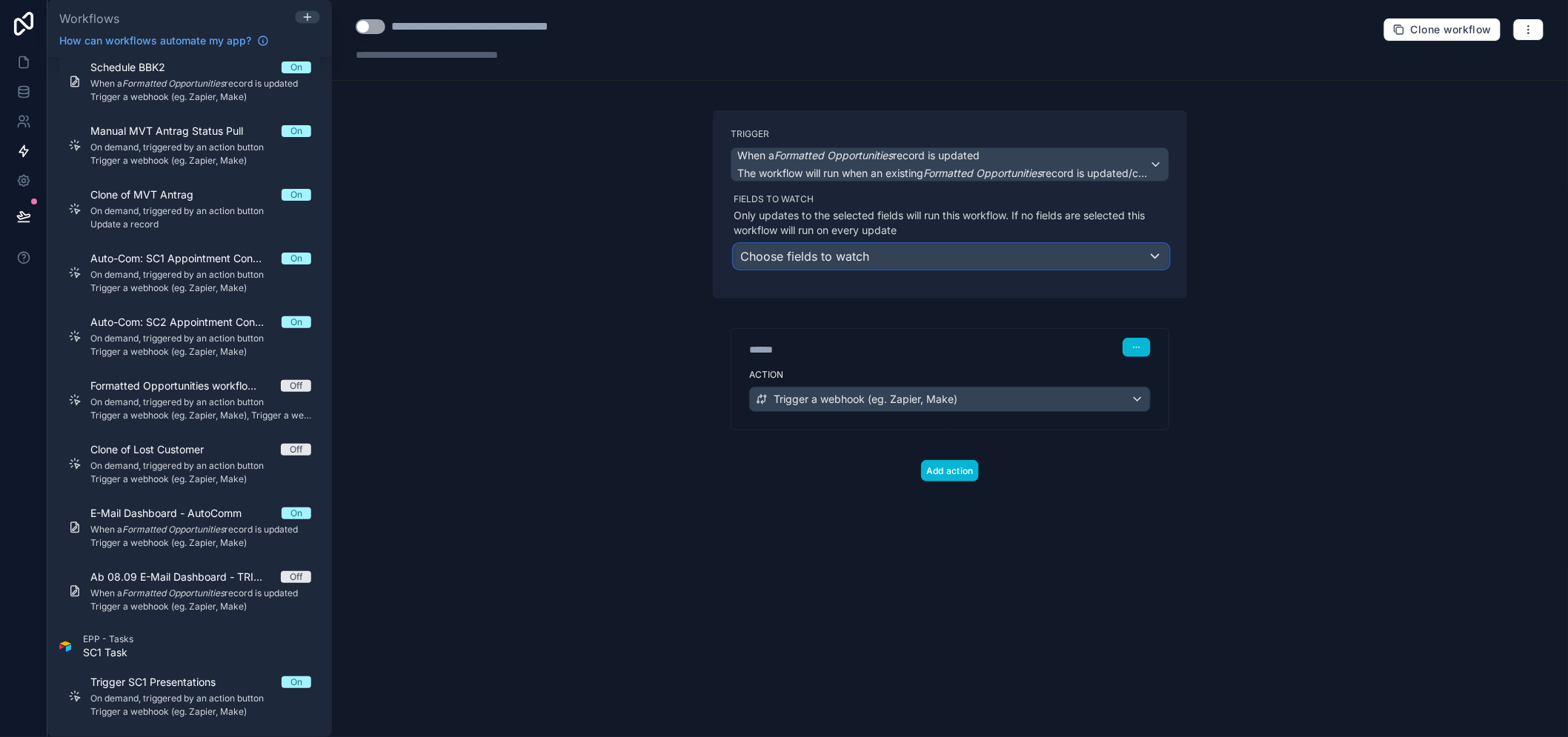
click at [843, 255] on span "Choose fields to watch" at bounding box center [804, 256] width 129 height 15
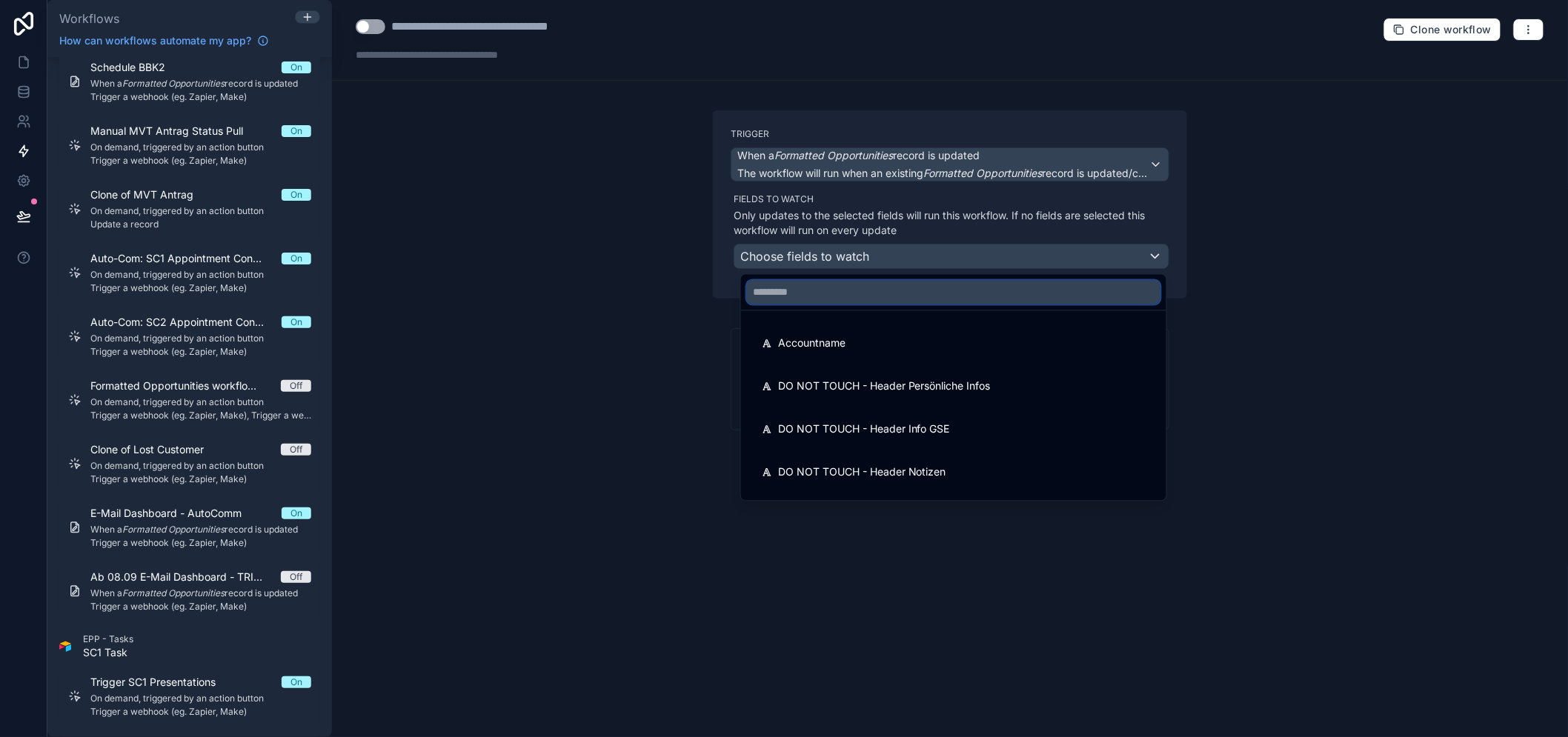
click at [871, 291] on input "text" at bounding box center [953, 293] width 413 height 23
click at [516, 430] on div at bounding box center [784, 368] width 1568 height 737
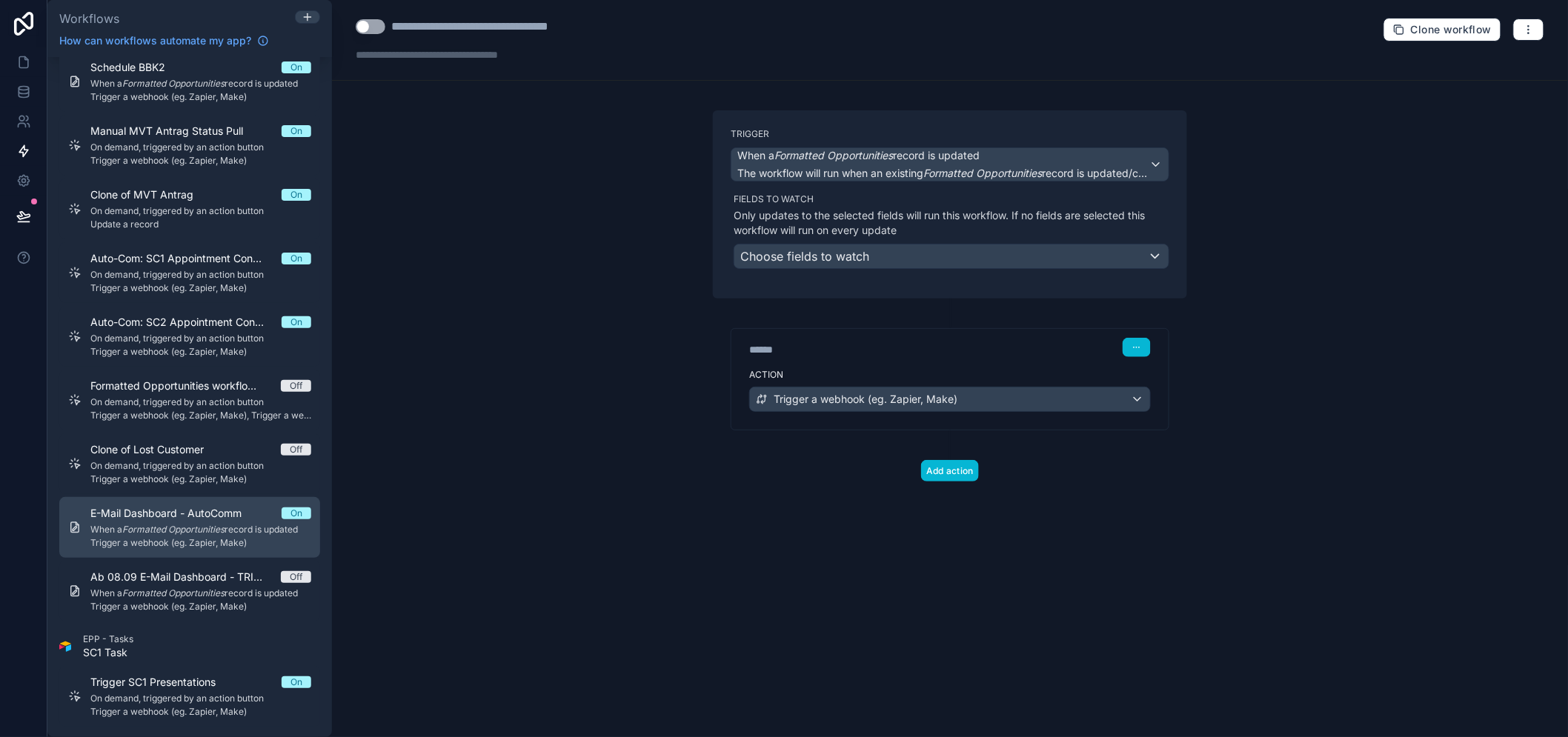
click at [218, 535] on span "When a Formatted Opportunities record is updated" at bounding box center [201, 529] width 221 height 12
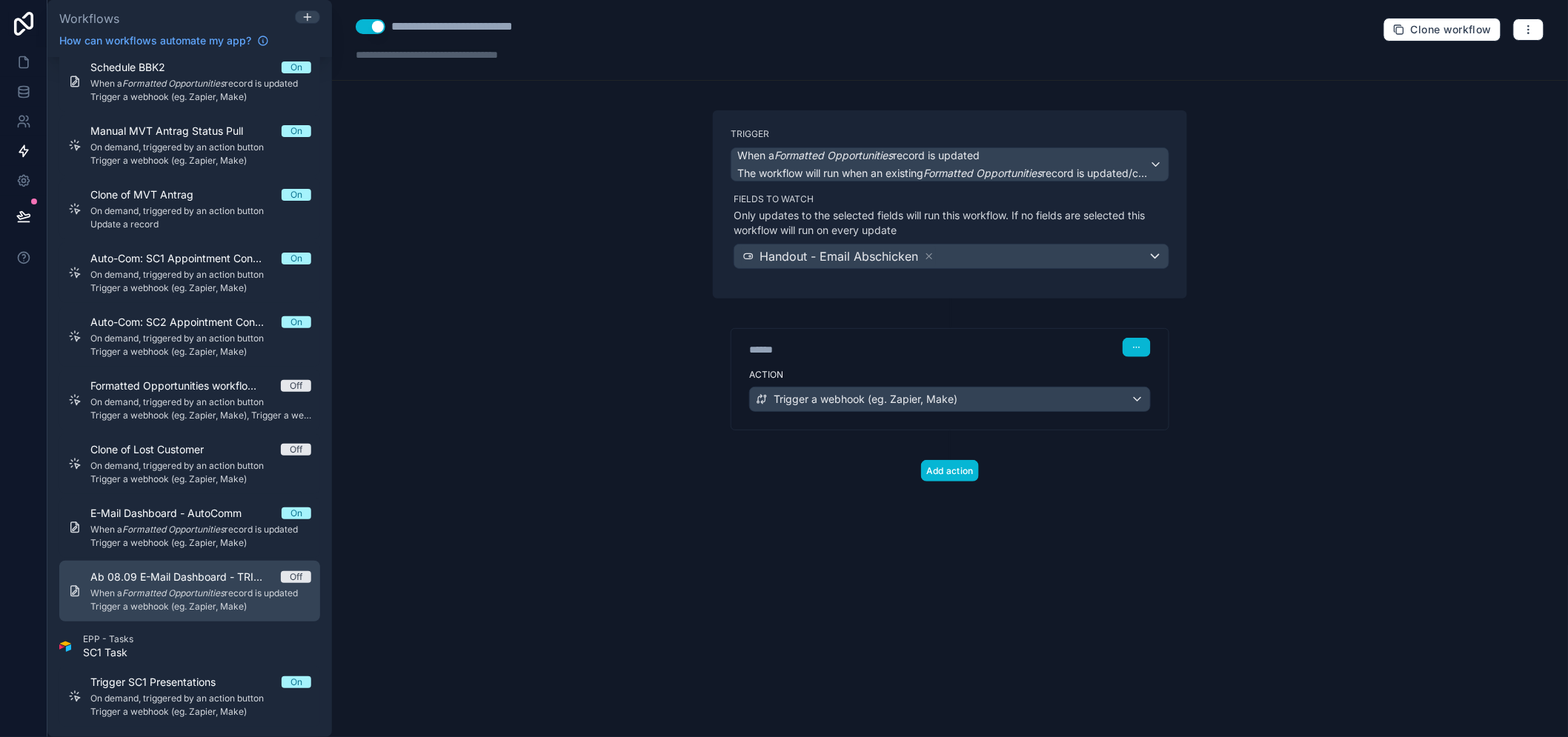
click at [215, 593] on em "Formatted Opportunities" at bounding box center [173, 593] width 102 height 11
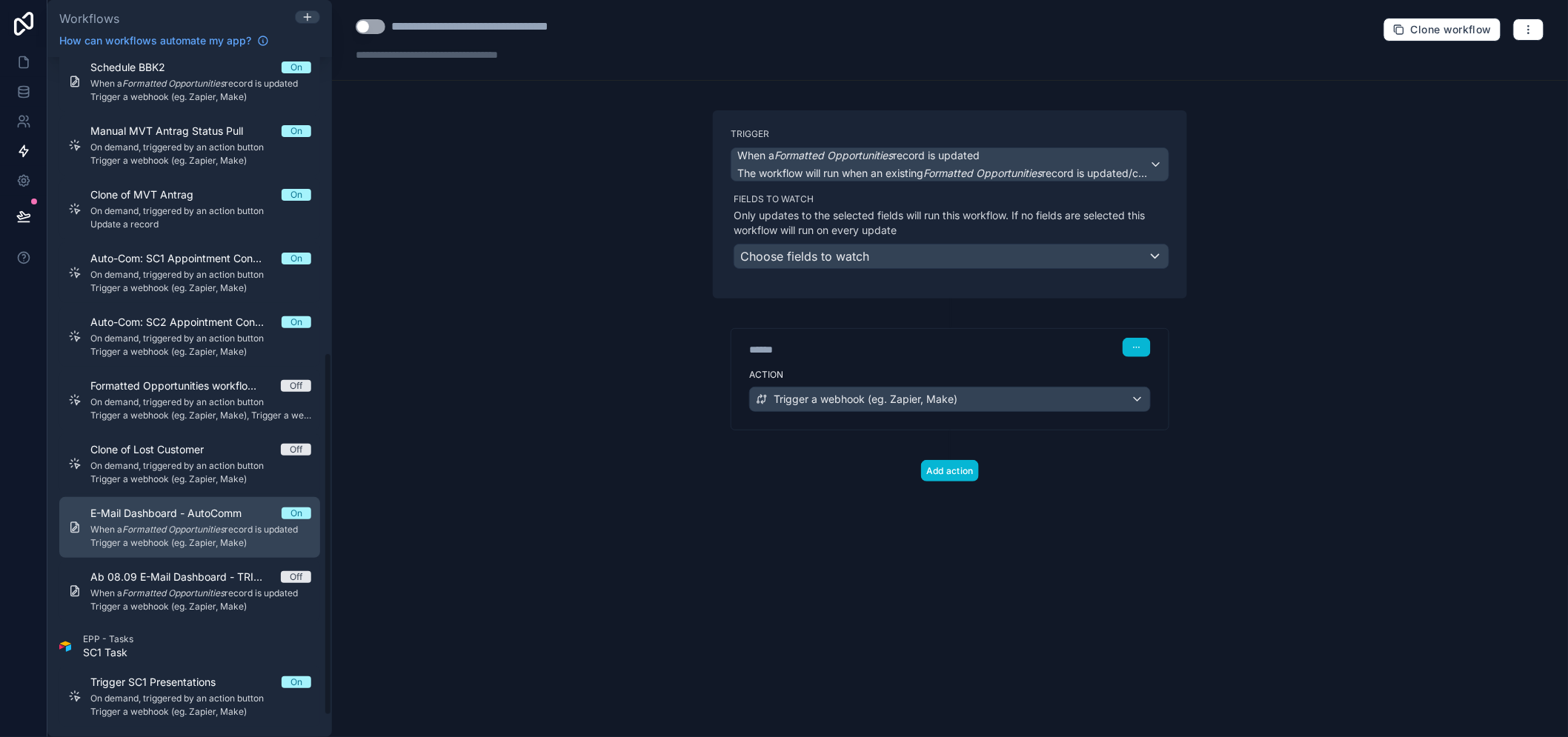
click at [212, 519] on span "E-Mail Dashboard - AutoComm" at bounding box center [175, 513] width 169 height 15
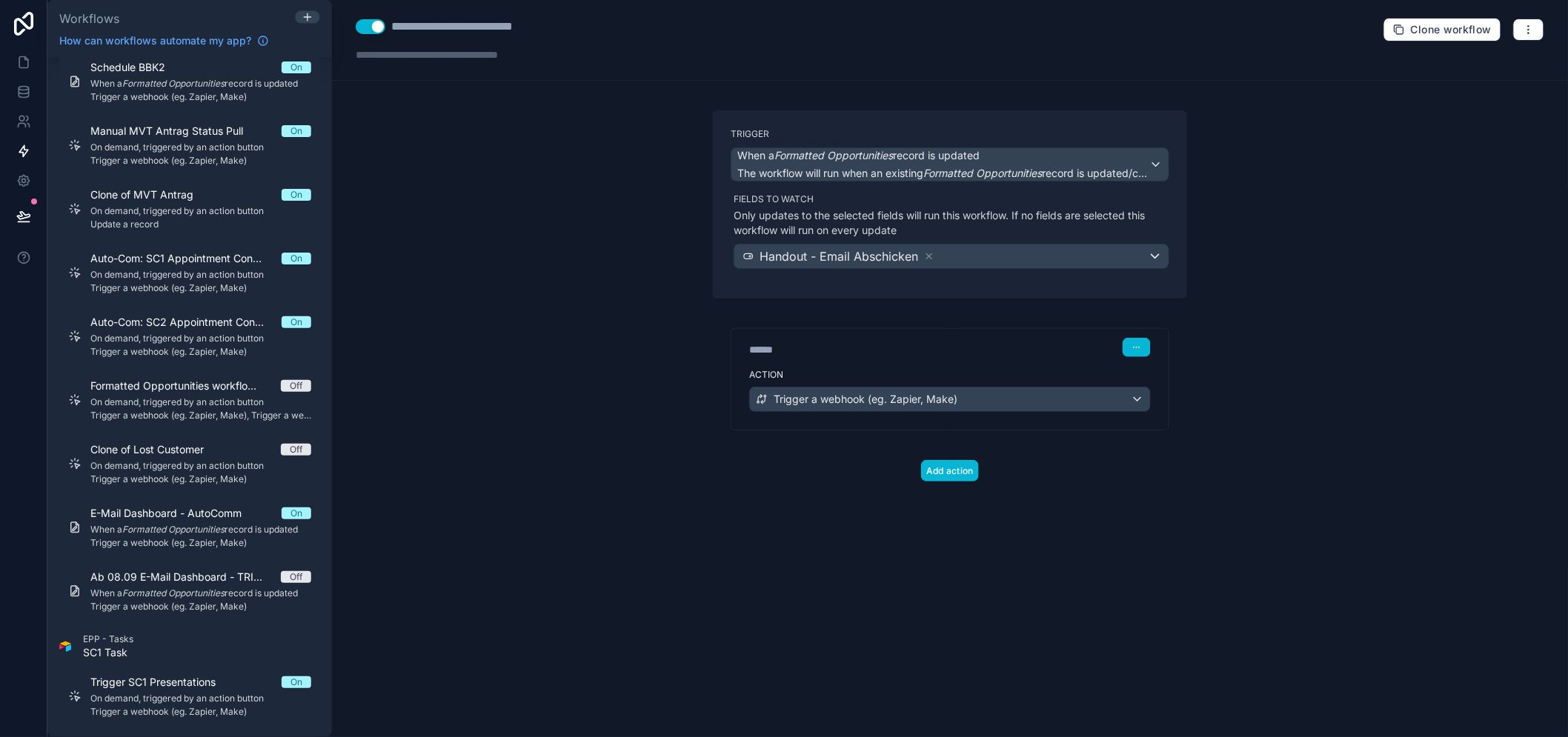
click at [809, 241] on div "Fields to watch Only updates to the selected fields will run this workflow. If …" at bounding box center [951, 231] width 435 height 76
click at [806, 250] on span "Handout - Email Abschicken" at bounding box center [839, 256] width 159 height 17
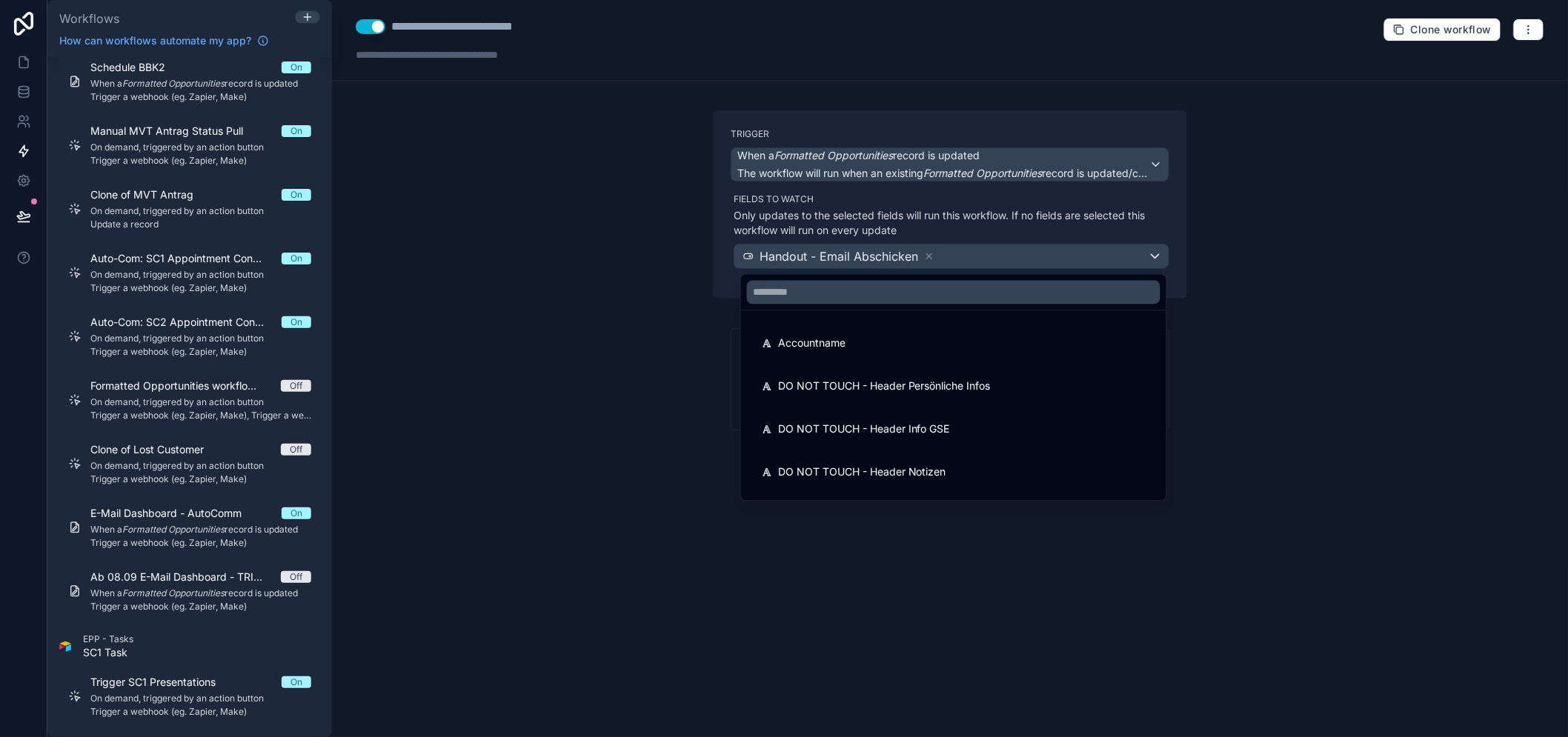
click at [610, 370] on div at bounding box center [784, 368] width 1568 height 737
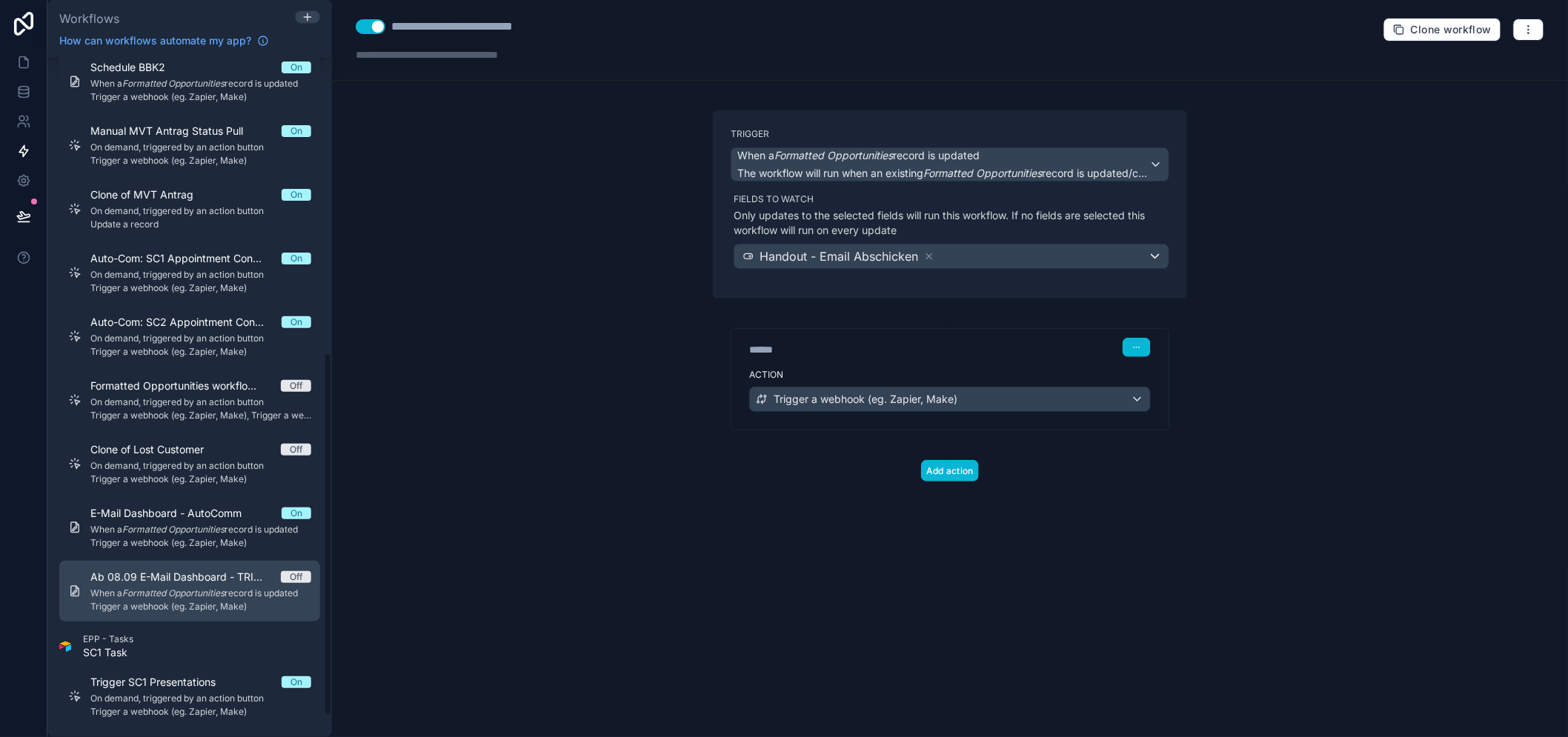
click at [203, 594] on em "Formatted Opportunities" at bounding box center [173, 593] width 102 height 11
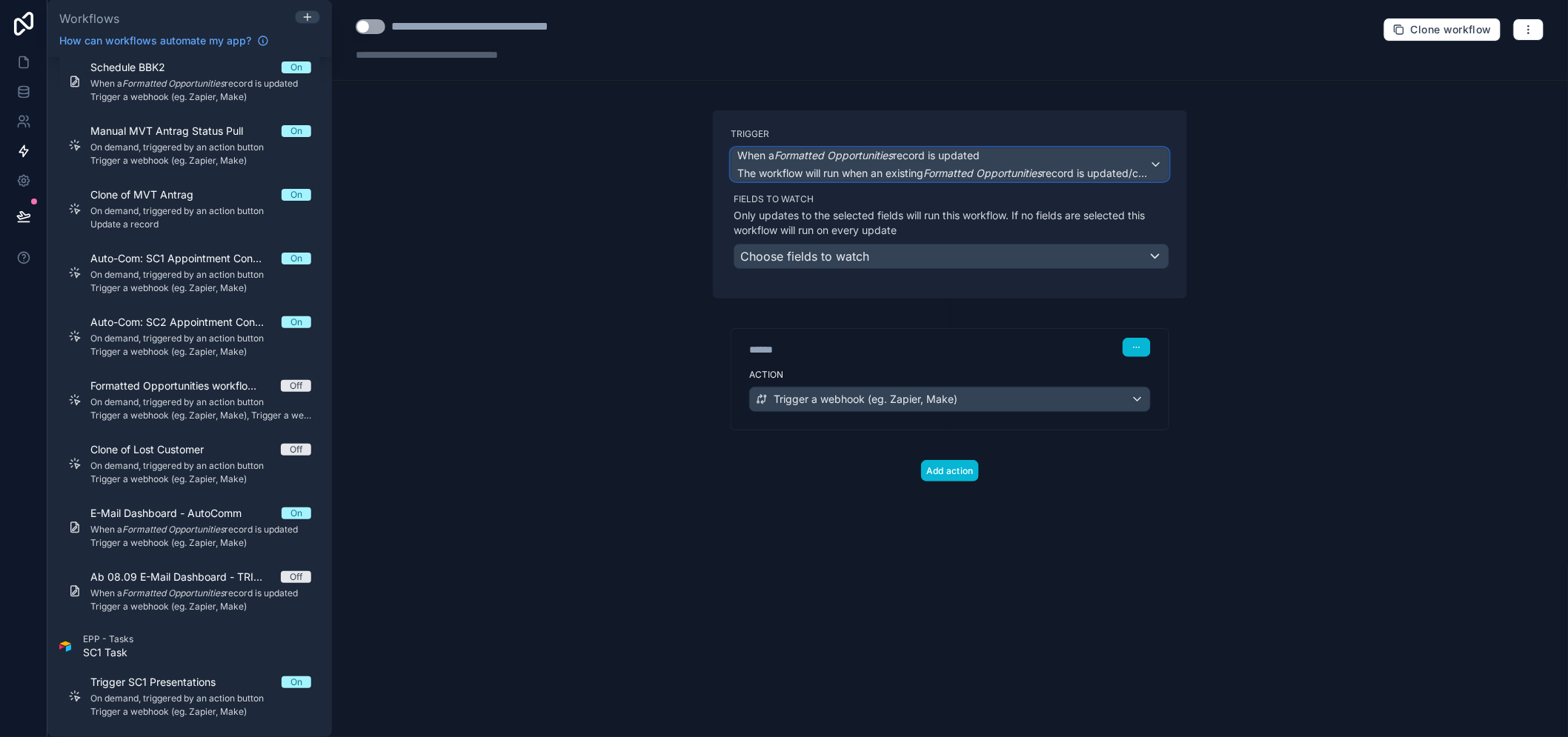
click at [925, 156] on span "When a Formatted Opportunities record is updated" at bounding box center [858, 155] width 242 height 15
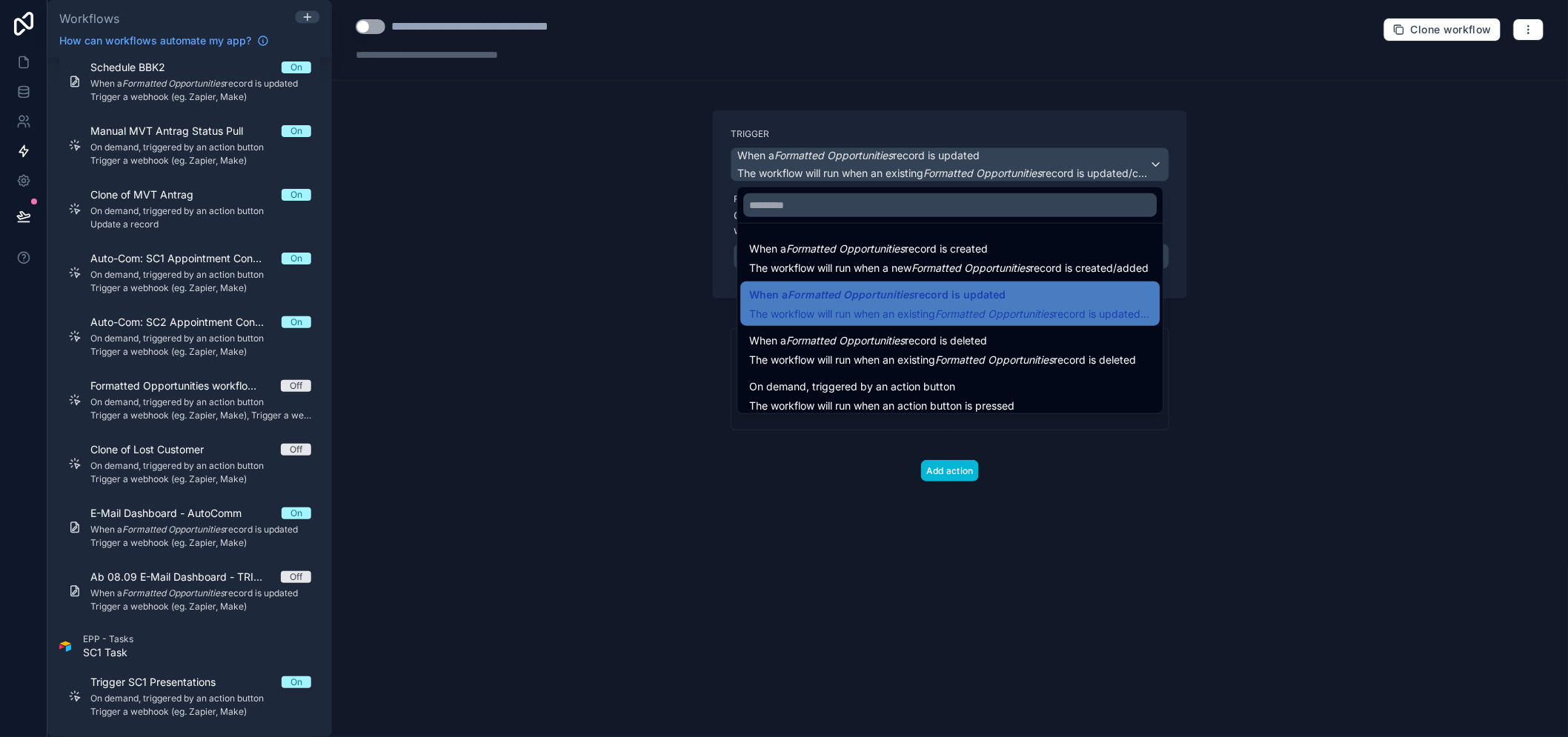
click at [611, 280] on div at bounding box center [784, 368] width 1568 height 737
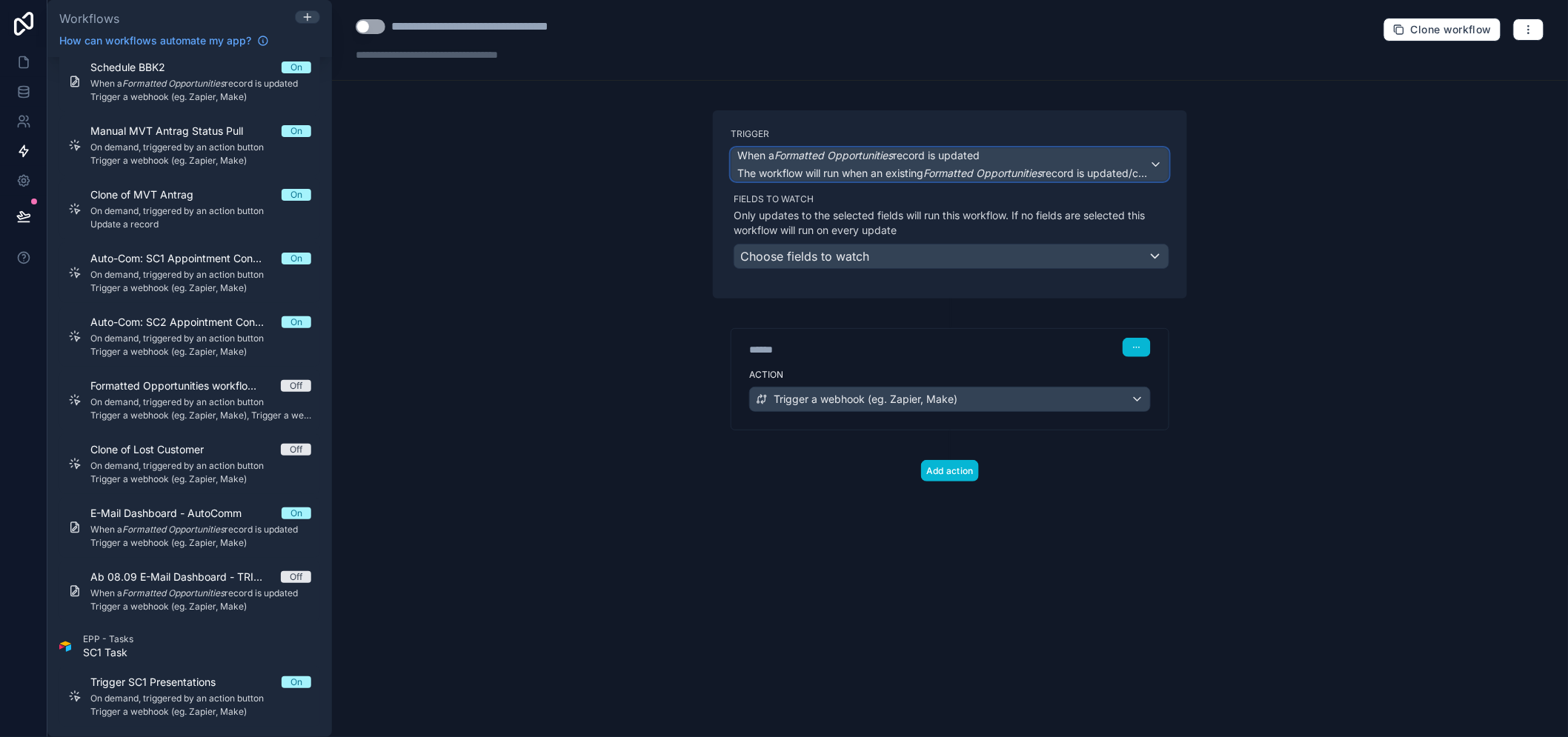
click at [937, 152] on span "When a Formatted Opportunities record is updated" at bounding box center [858, 155] width 242 height 15
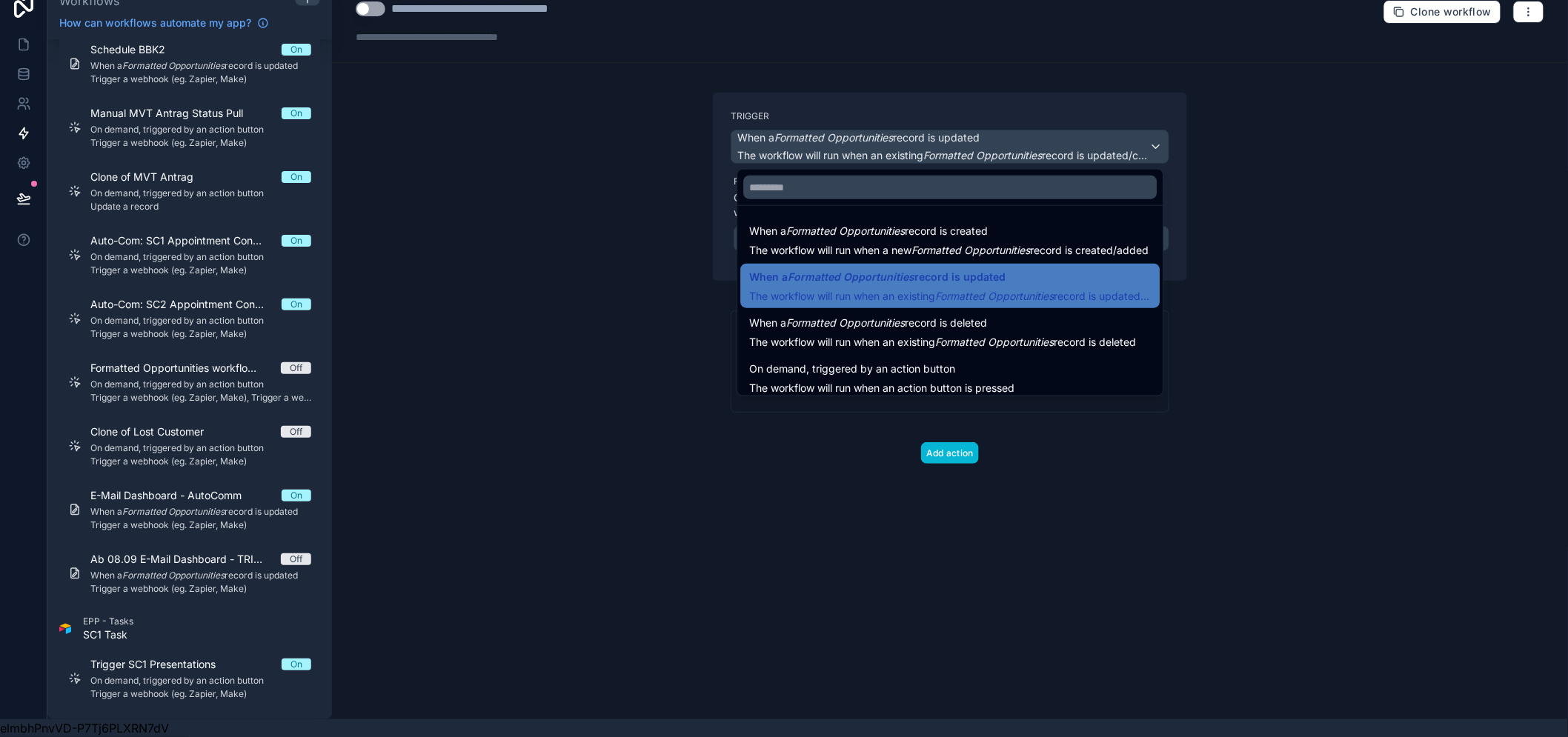
click at [687, 372] on div at bounding box center [784, 368] width 1568 height 737
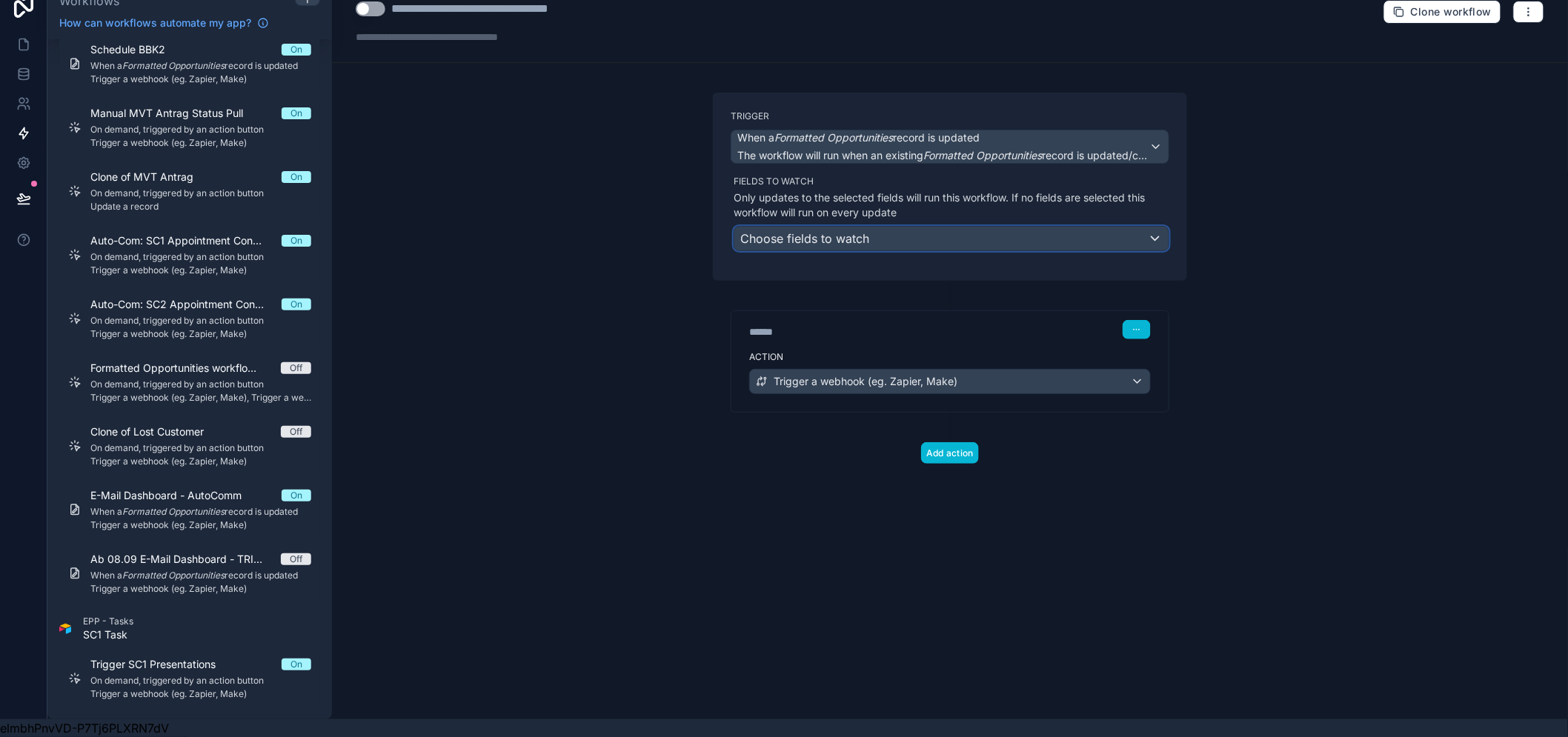
click at [857, 231] on span "Choose fields to watch" at bounding box center [804, 238] width 129 height 15
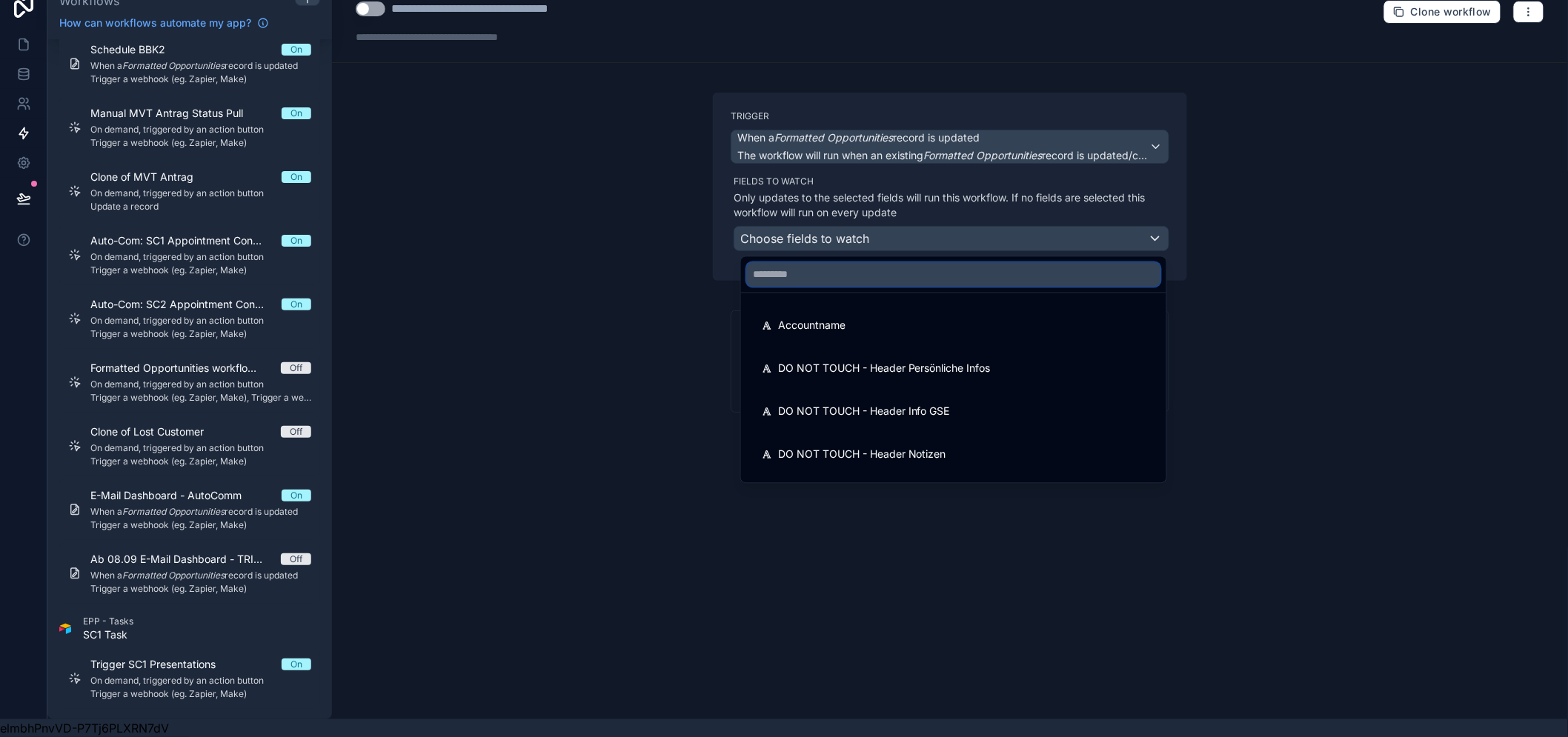
click at [811, 269] on input "text" at bounding box center [953, 274] width 413 height 23
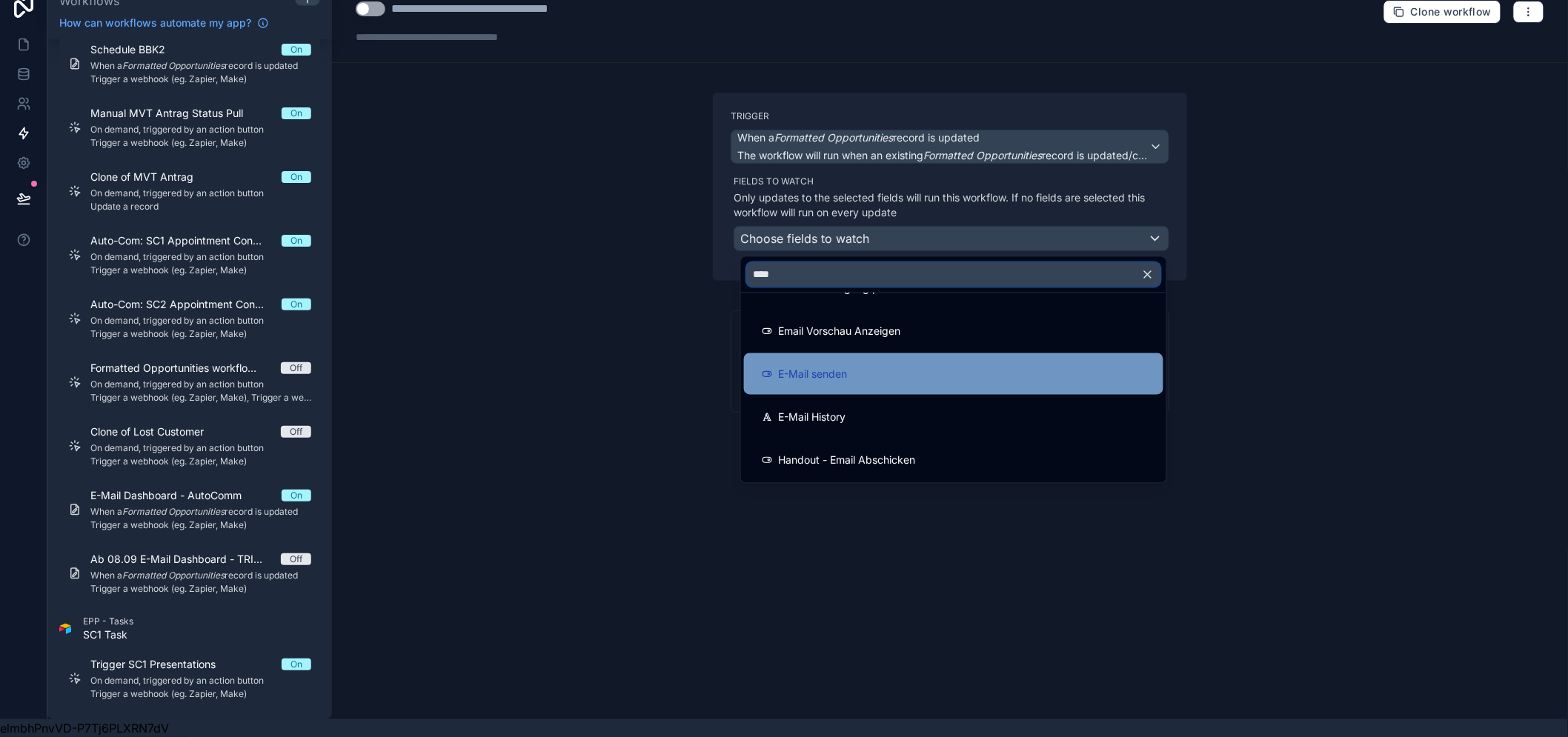
type input "****"
click at [903, 366] on div "E-Mail senden" at bounding box center [954, 374] width 384 height 17
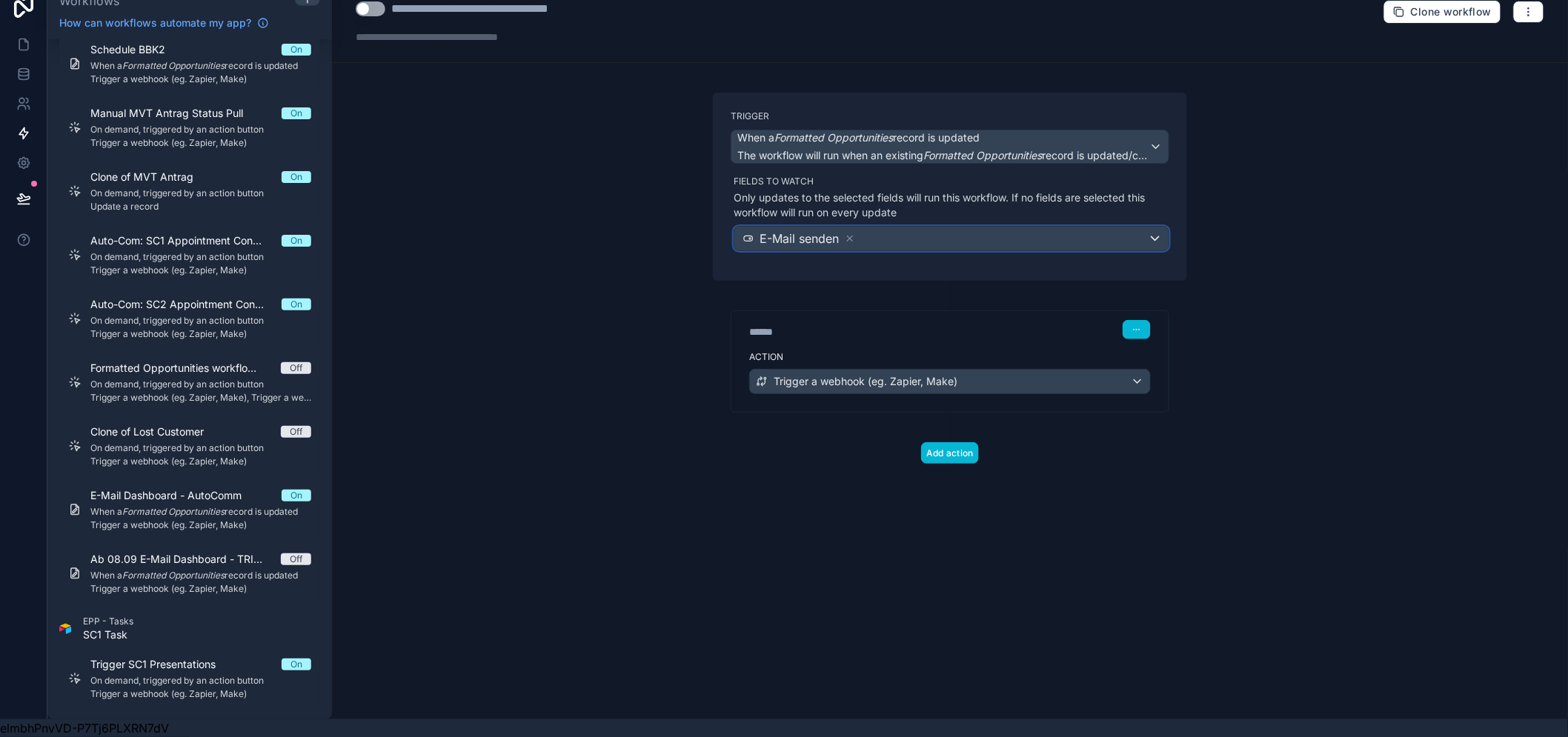
click at [808, 230] on span "E-Mail senden" at bounding box center [799, 239] width 80 height 17
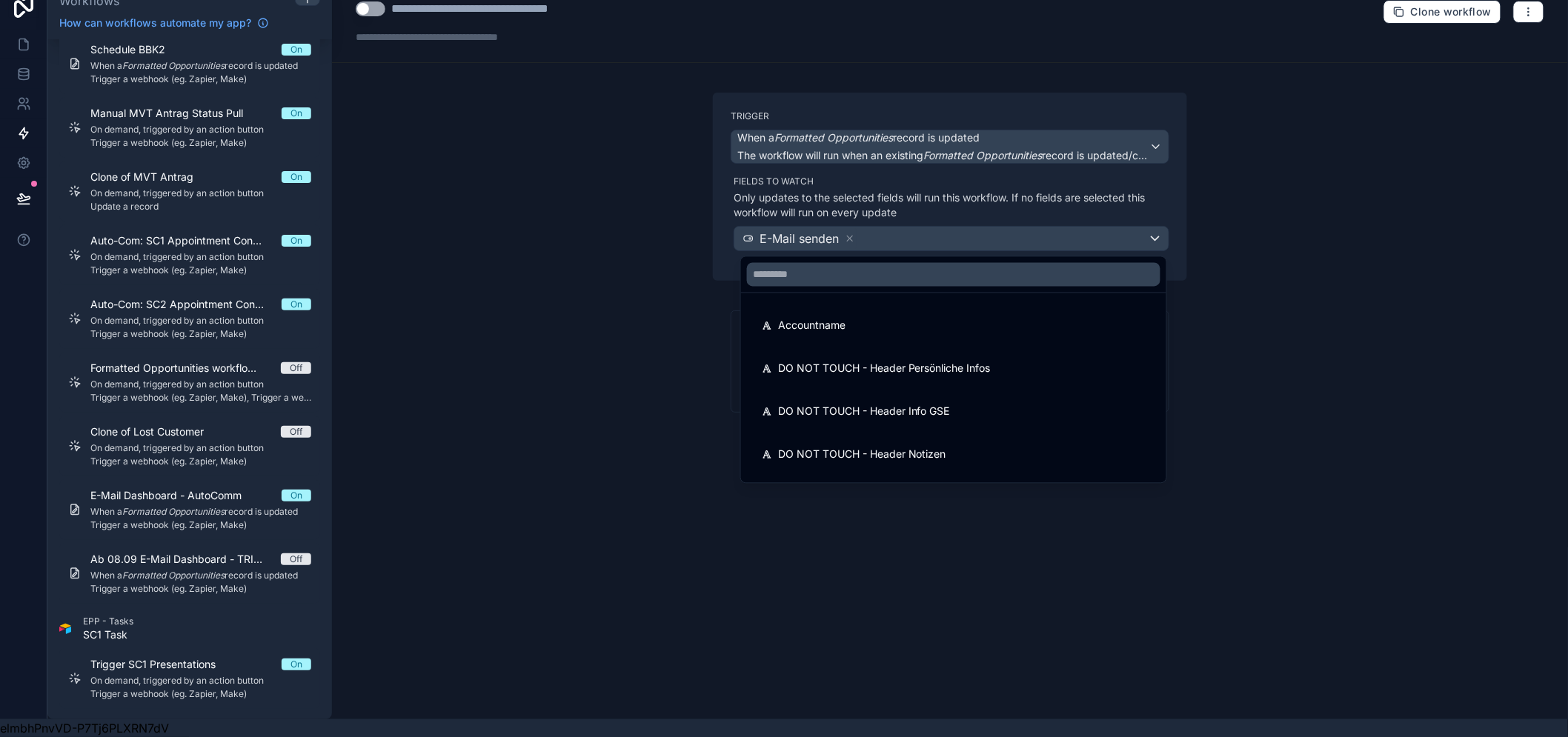
click at [808, 223] on div at bounding box center [784, 368] width 1568 height 737
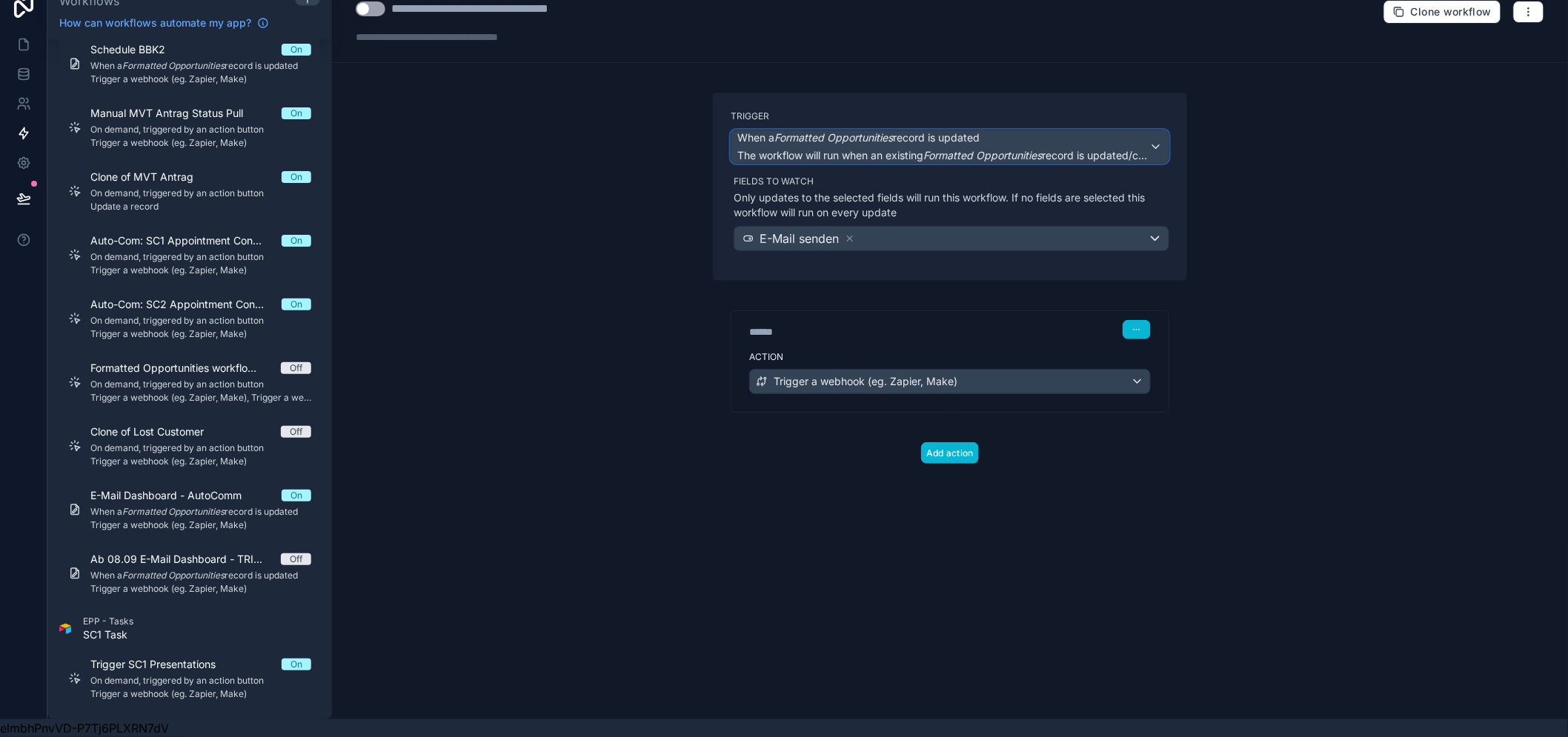
click at [824, 148] on span "The workflow will run when an existing Formatted Opportunities record is update…" at bounding box center [943, 155] width 412 height 15
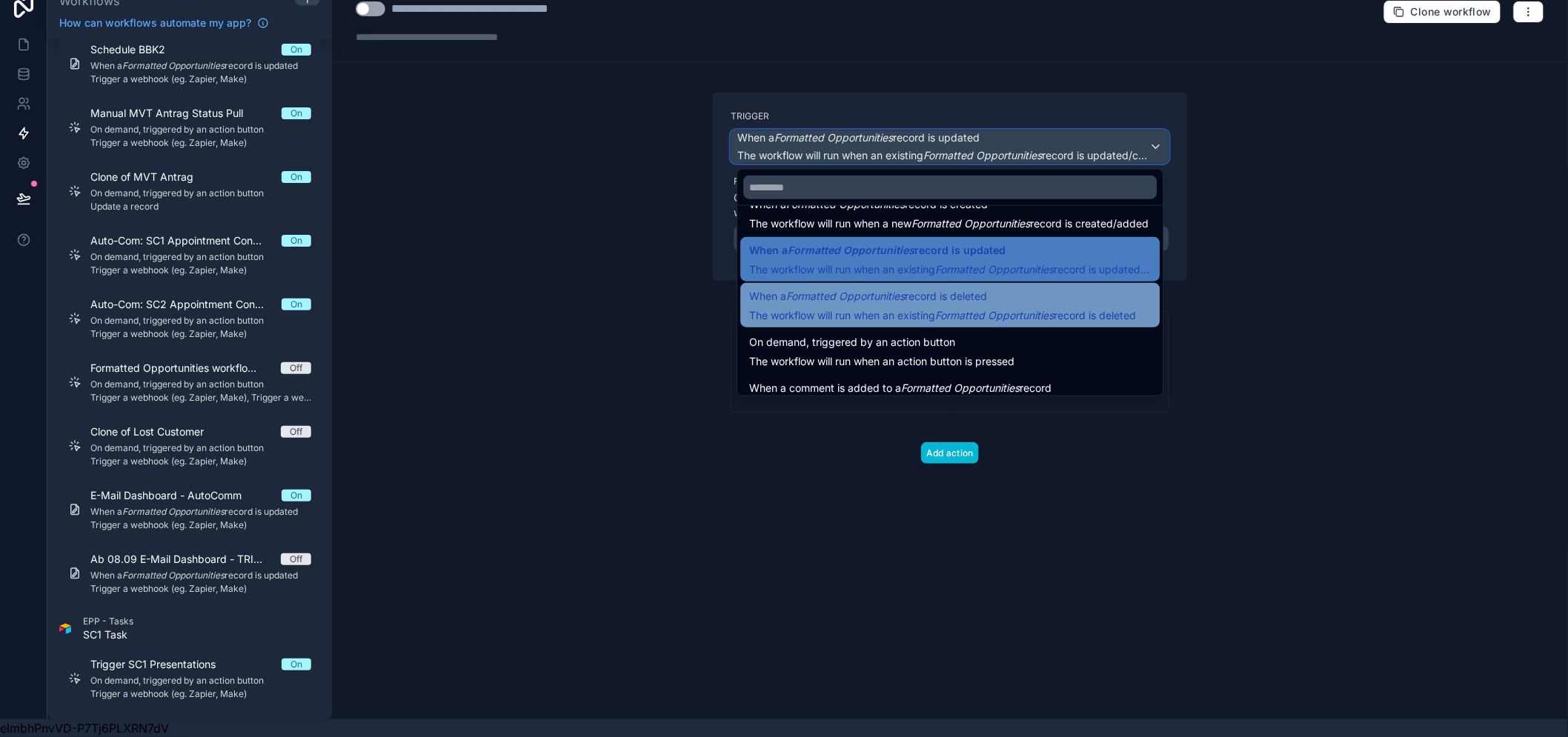
scroll to position [53, 0]
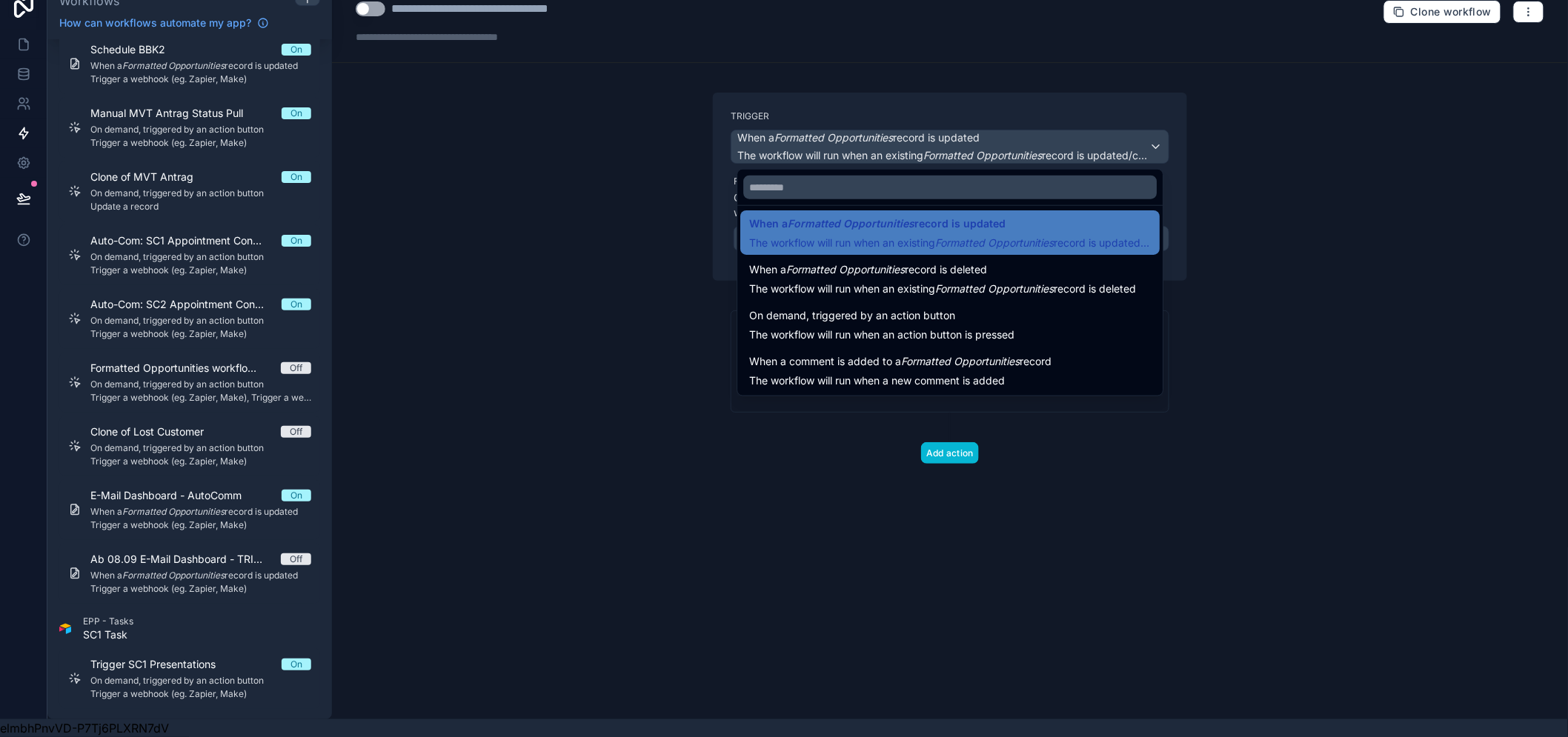
click at [648, 393] on div at bounding box center [784, 368] width 1568 height 737
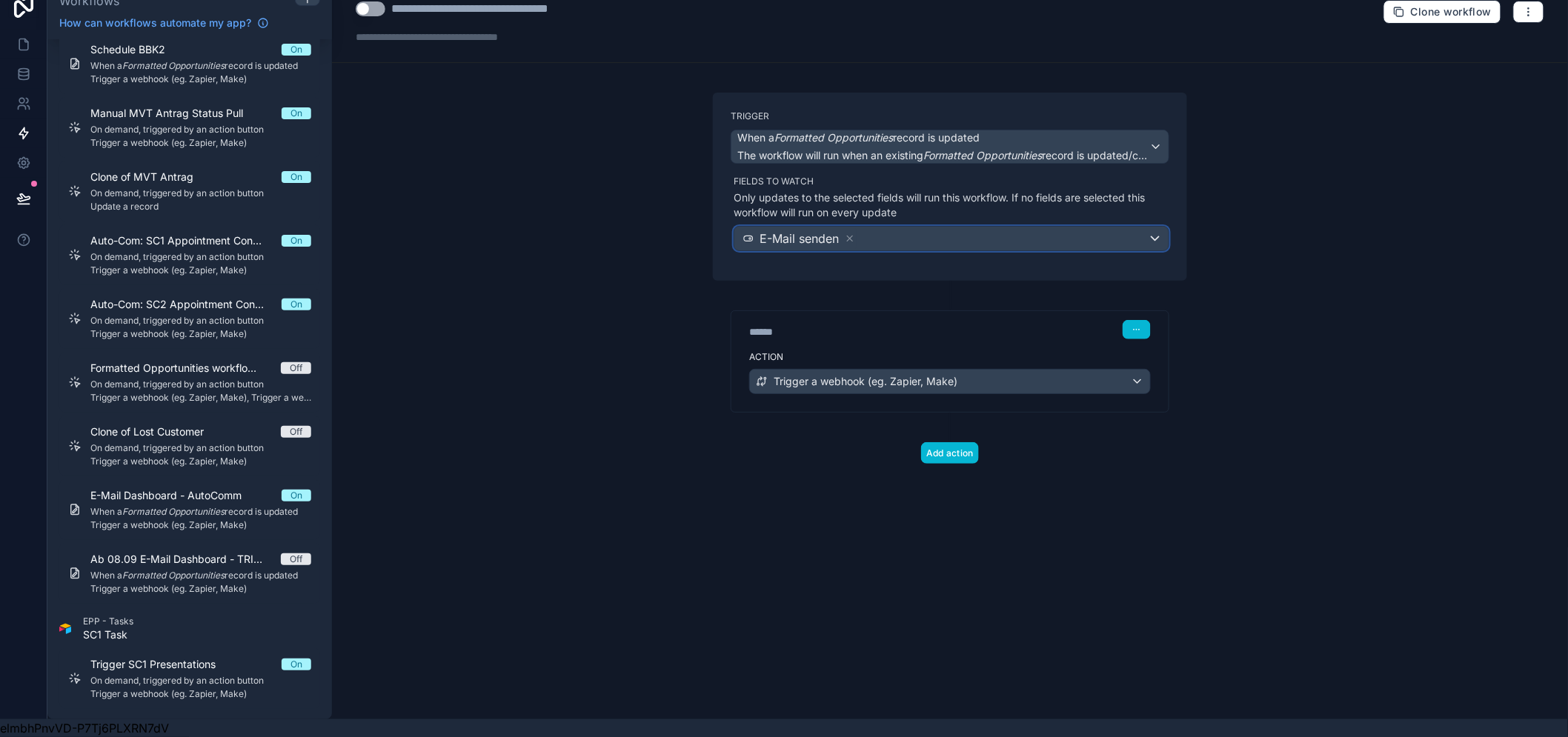
click at [817, 230] on span "E-Mail senden" at bounding box center [799, 239] width 80 height 17
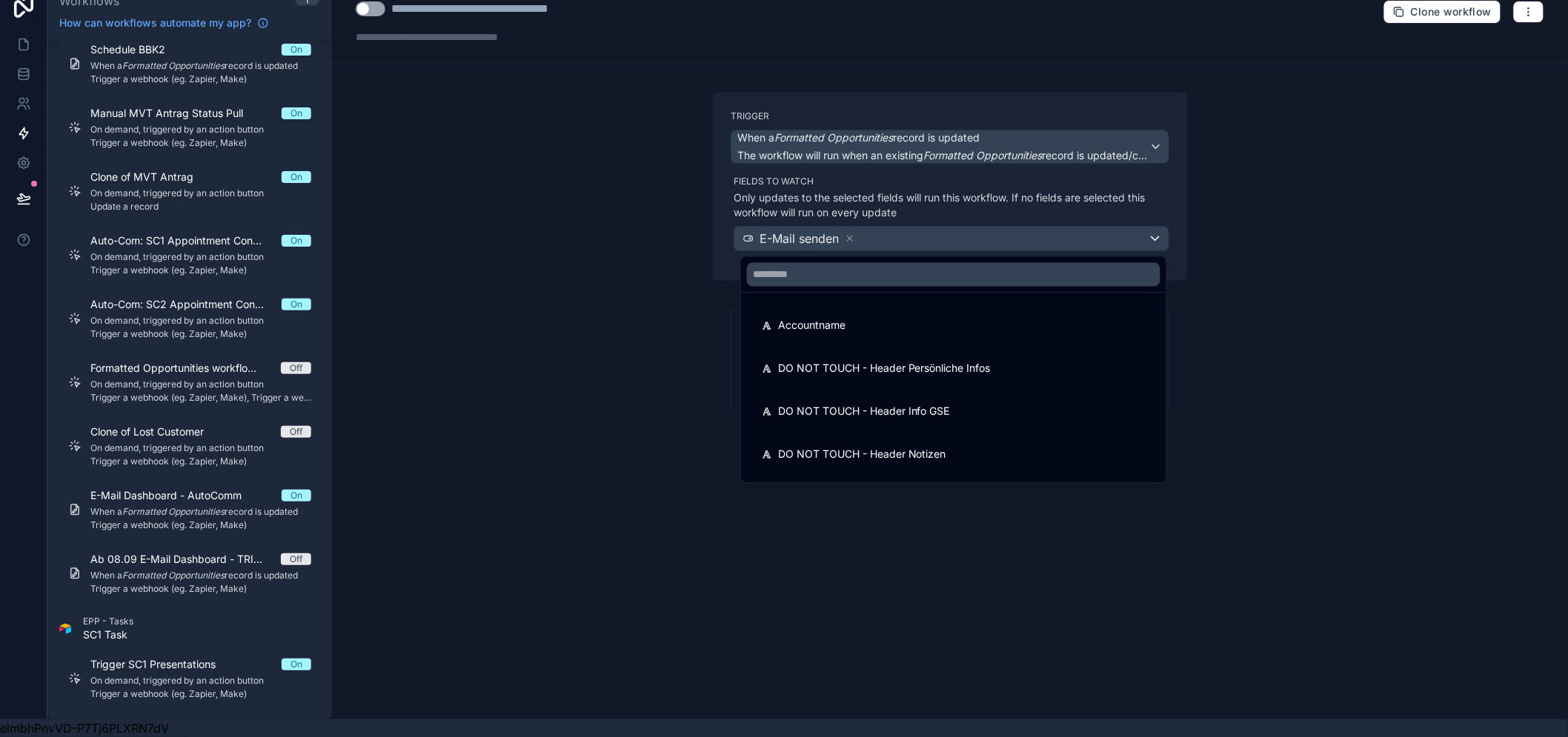
click at [617, 368] on div at bounding box center [784, 368] width 1568 height 737
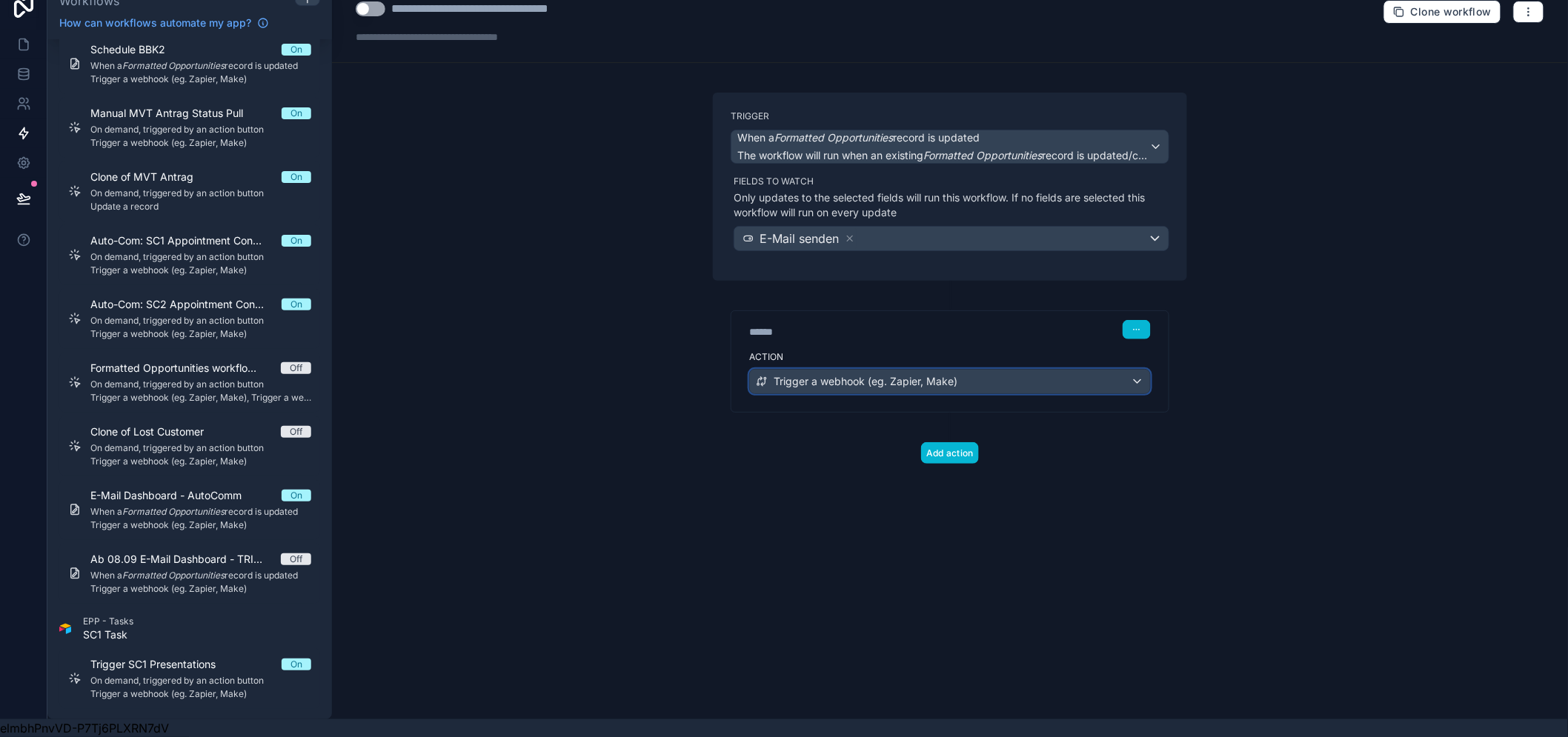
click at [839, 374] on span "Trigger a webhook (eg. Zapier, Make)" at bounding box center [866, 381] width 184 height 15
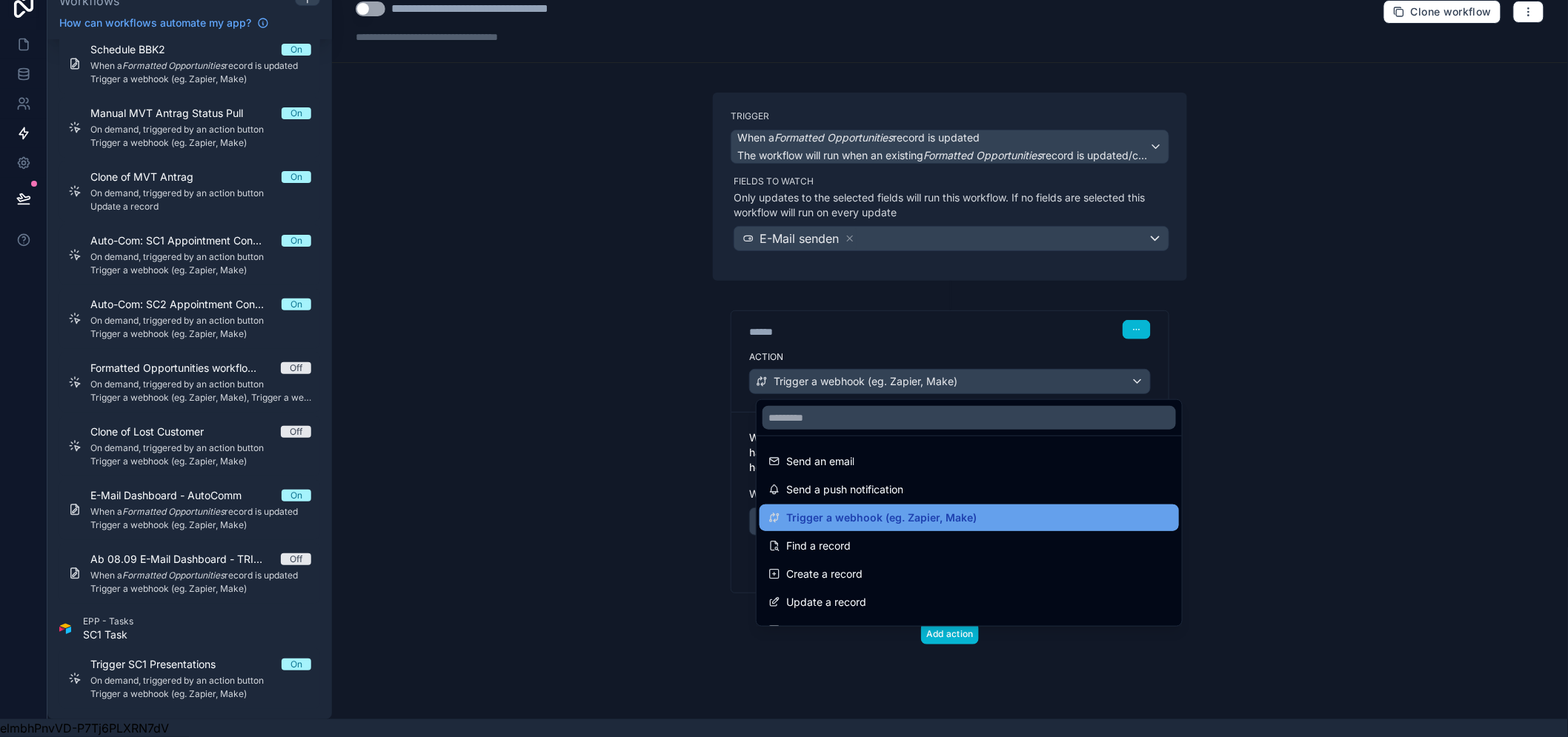
click at [850, 509] on span "Trigger a webhook (eg. Zapier, Make)" at bounding box center [881, 518] width 190 height 17
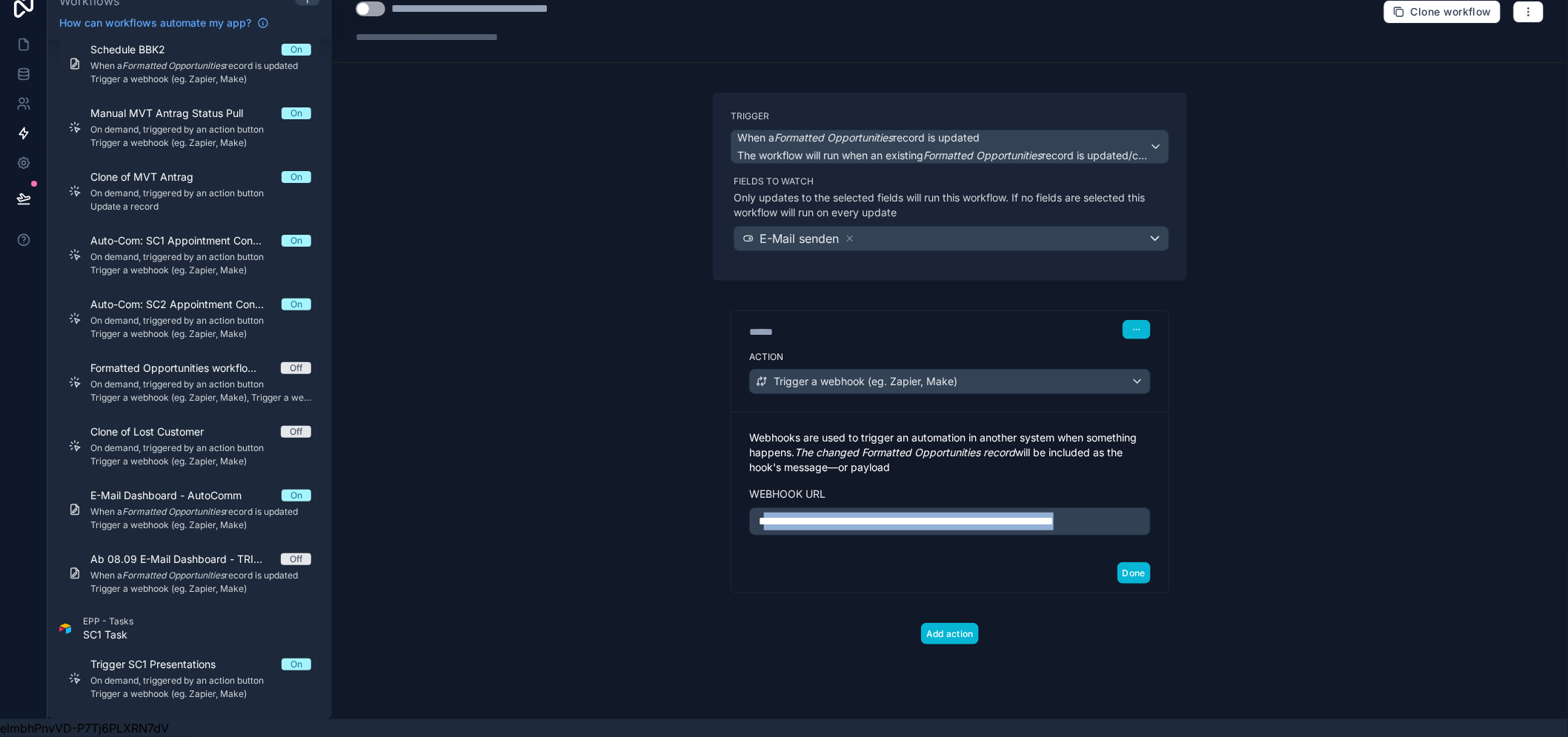
drag, startPoint x: 856, startPoint y: 522, endPoint x: 769, endPoint y: 491, distance: 92.4
click at [769, 491] on div "**********" at bounding box center [950, 483] width 401 height 106
click at [1150, 570] on button "Done" at bounding box center [1134, 573] width 33 height 21
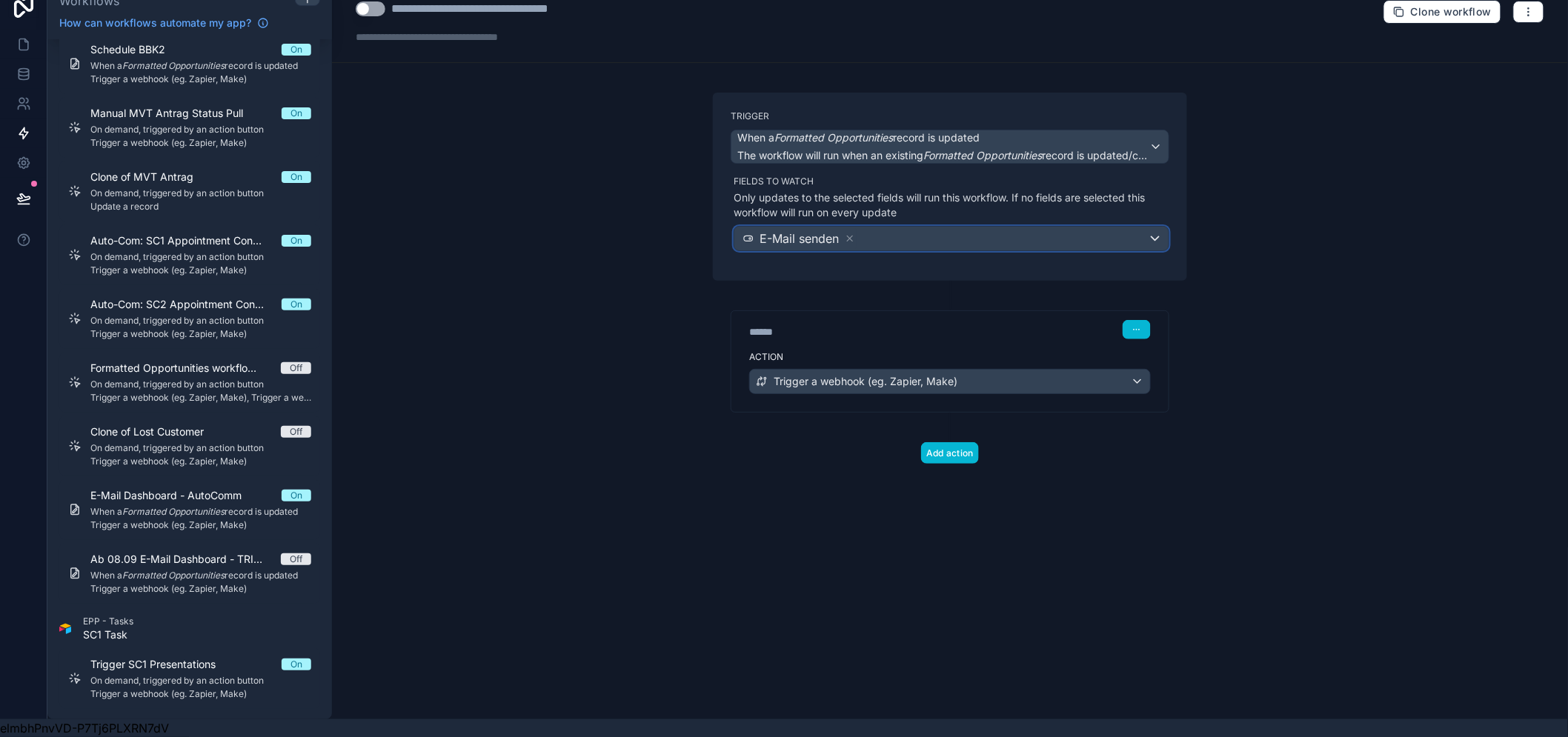
click at [818, 230] on span "E-Mail senden" at bounding box center [799, 239] width 80 height 17
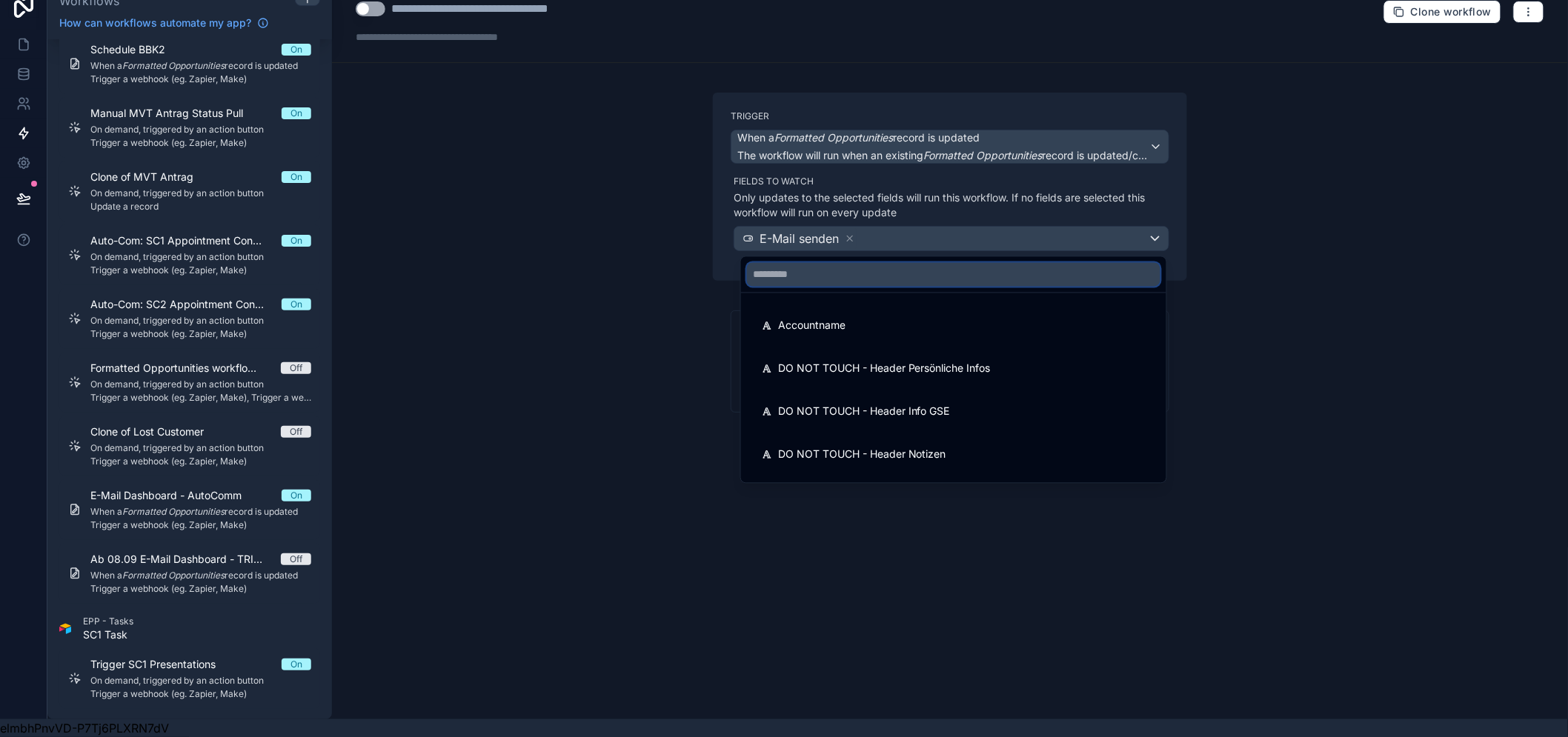
click at [811, 263] on input "text" at bounding box center [953, 274] width 413 height 23
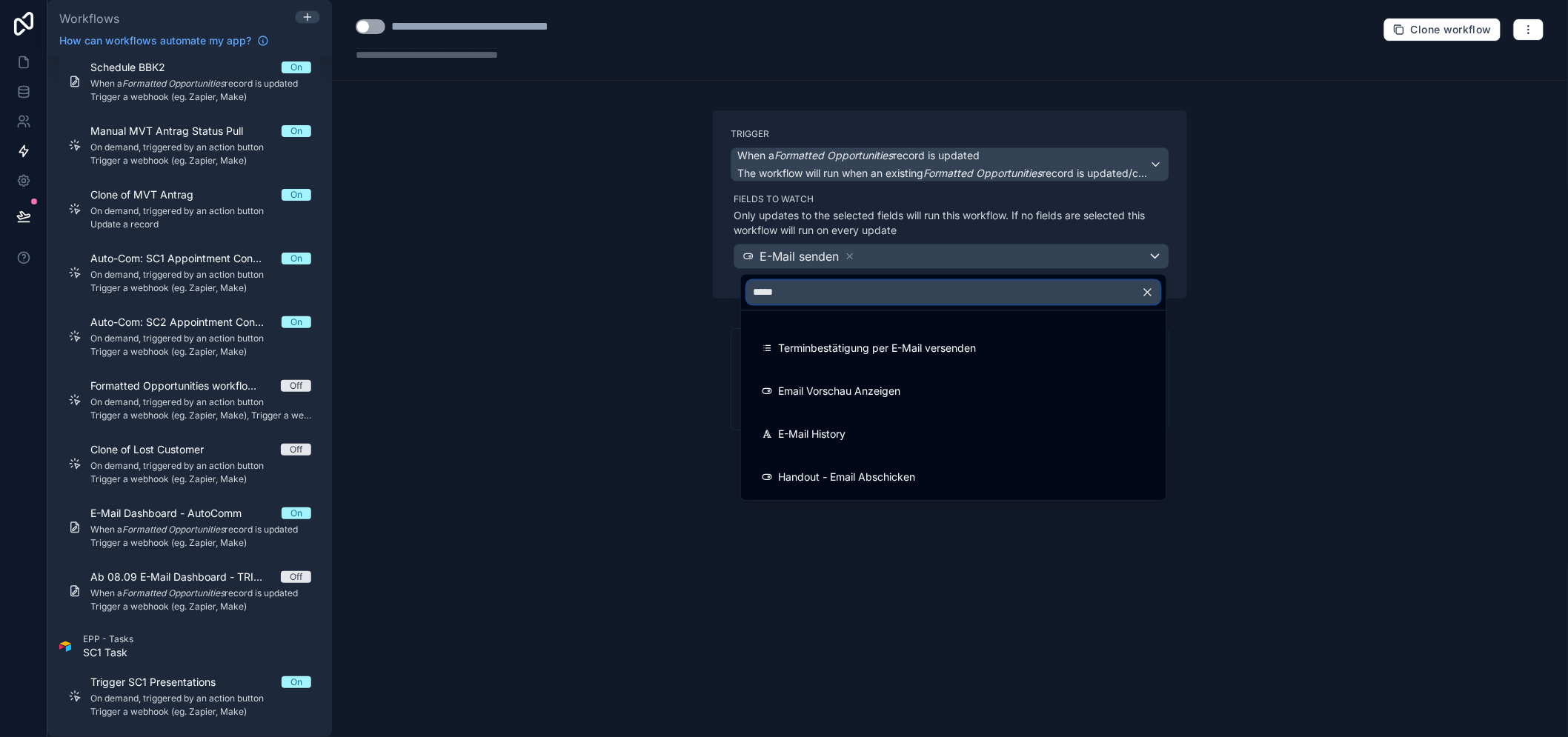
type input "*****"
click at [17, 56] on div at bounding box center [784, 368] width 1568 height 737
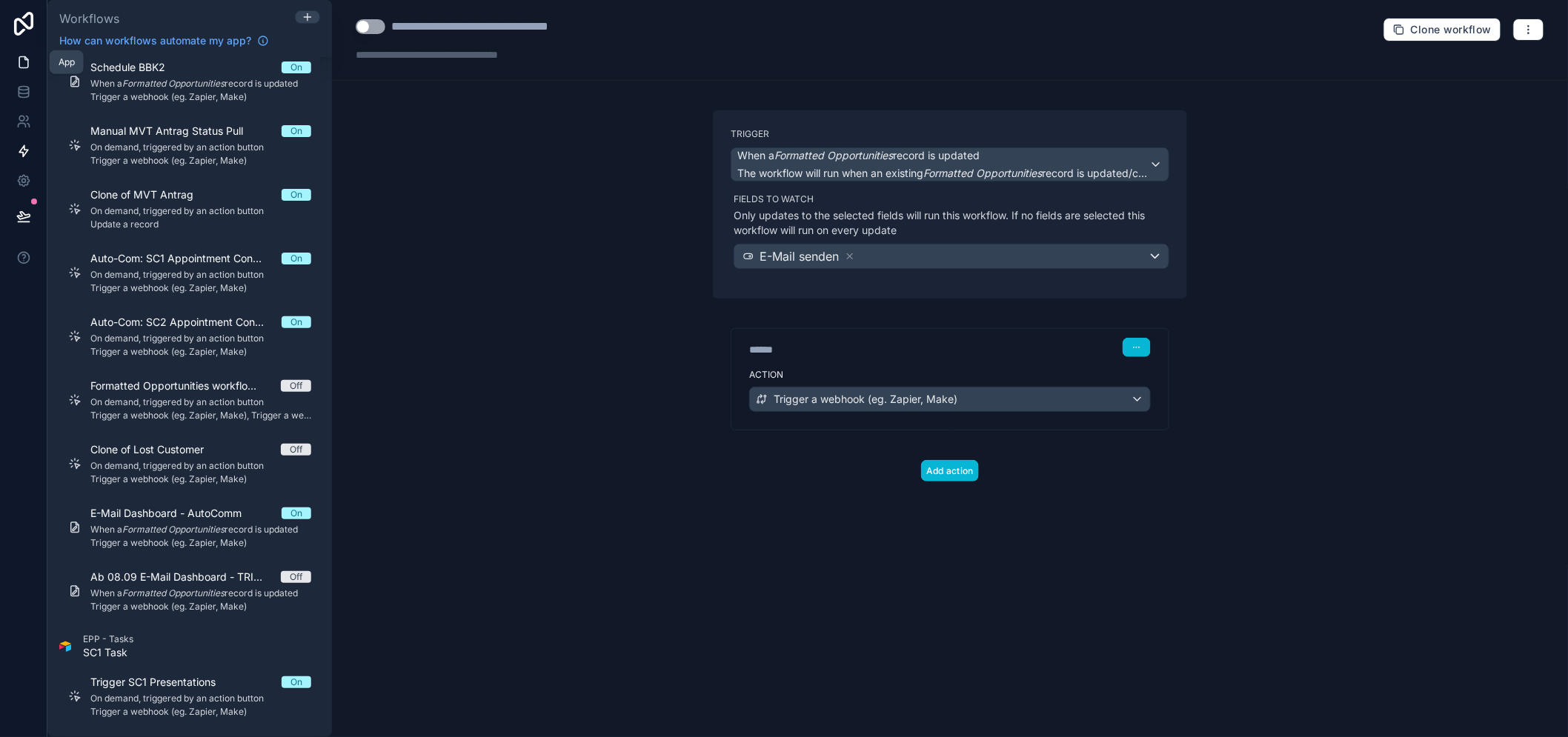
click at [17, 56] on icon at bounding box center [23, 62] width 15 height 15
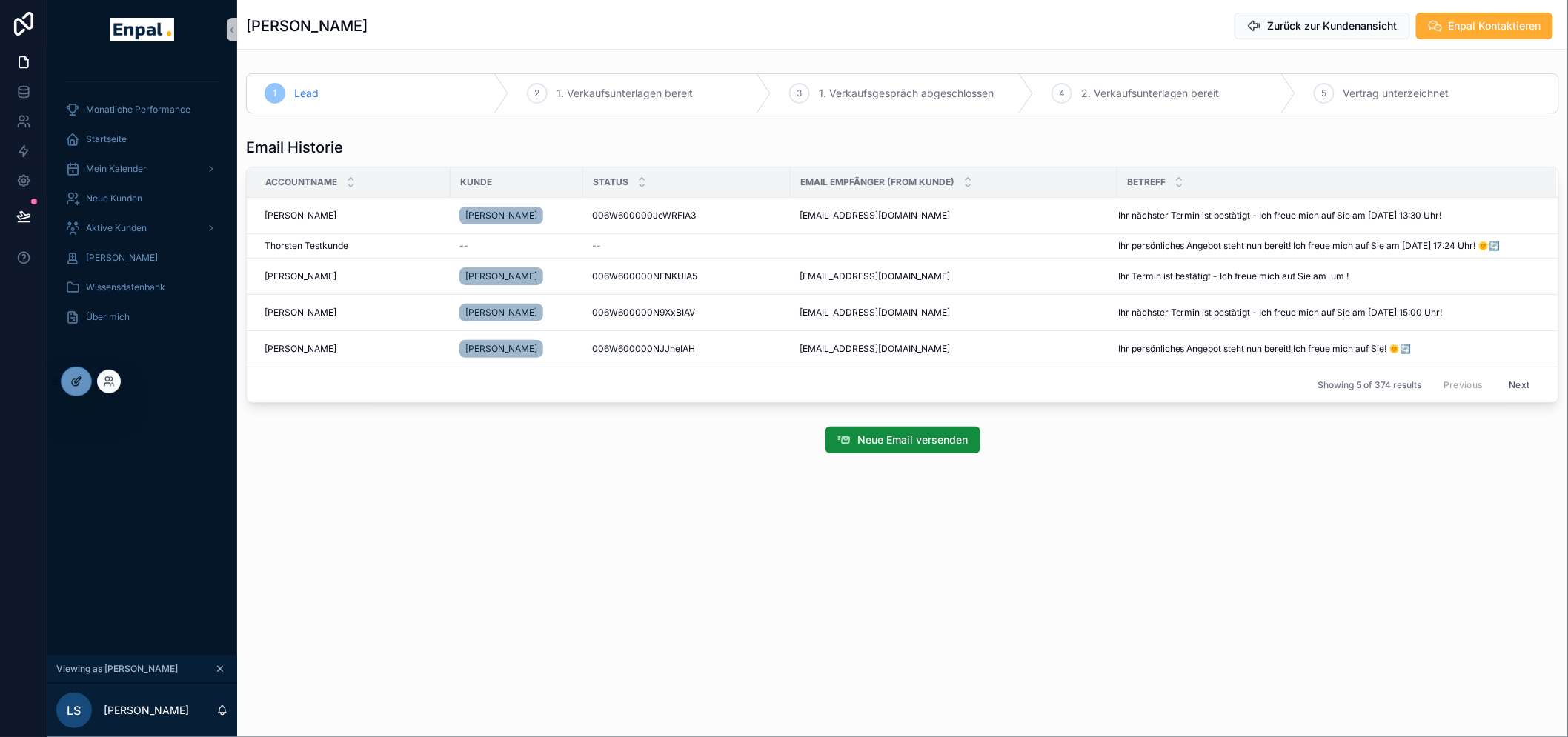
click at [77, 376] on icon at bounding box center [77, 381] width 12 height 12
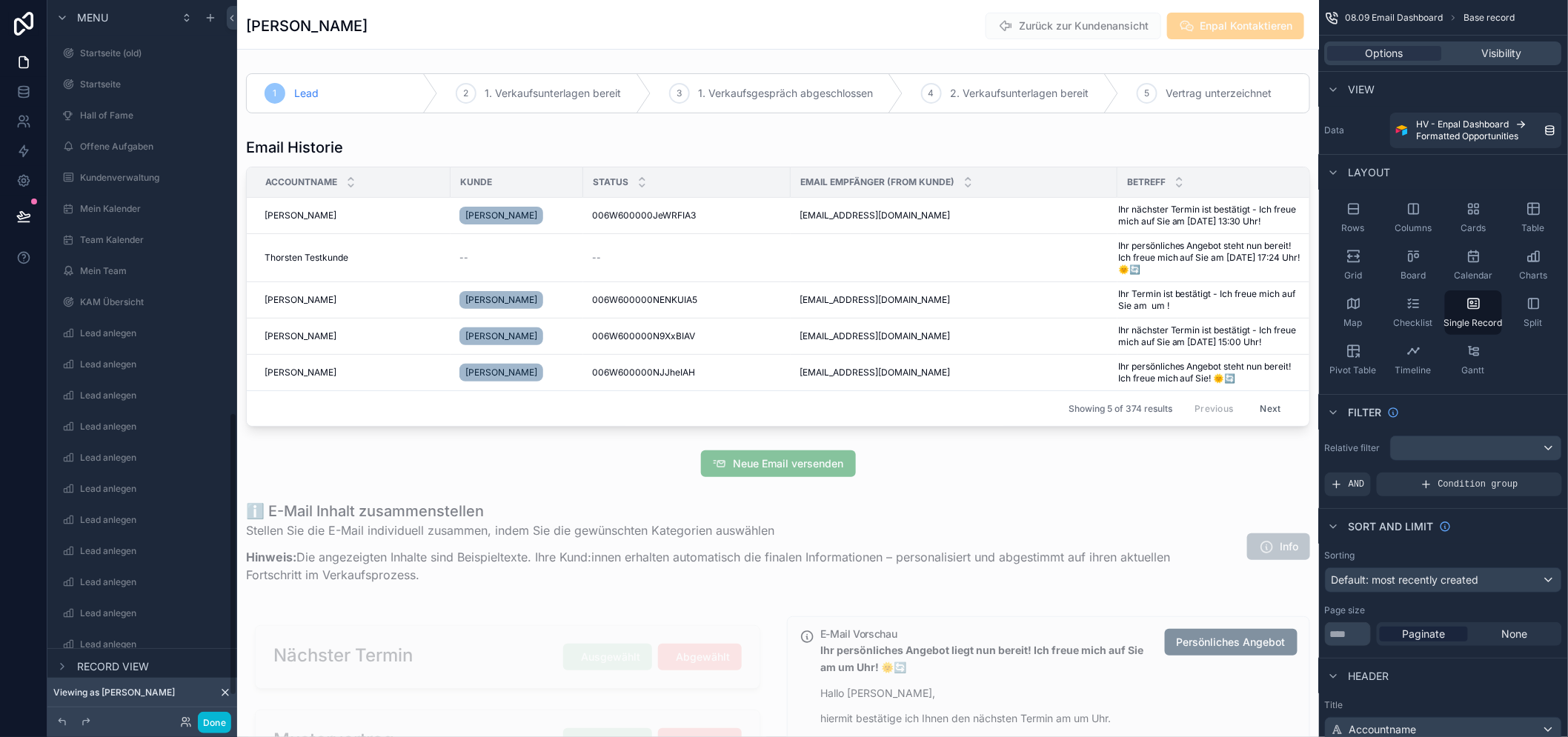
scroll to position [1066, 0]
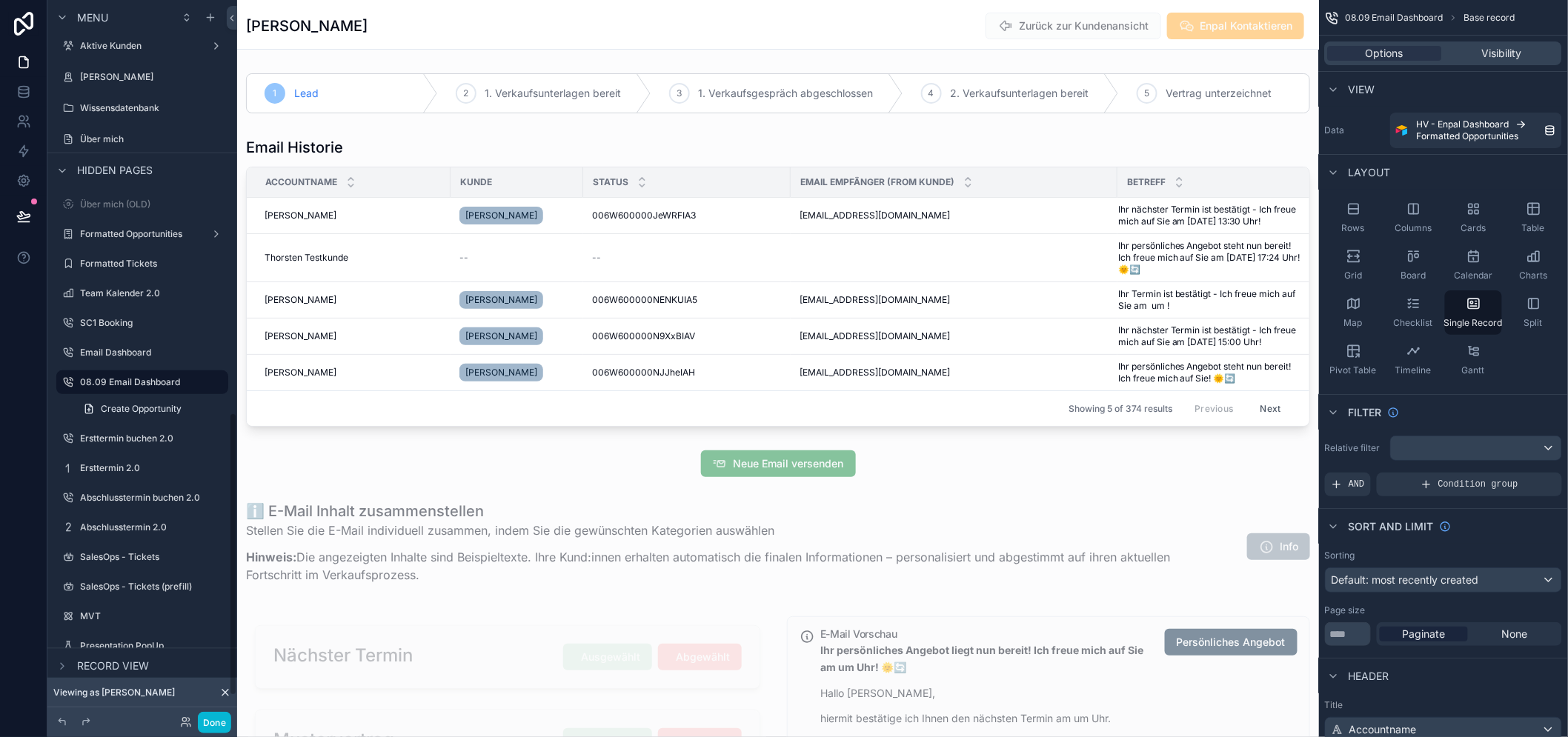
click at [926, 474] on div "scrollable content" at bounding box center [779, 465] width 1082 height 39
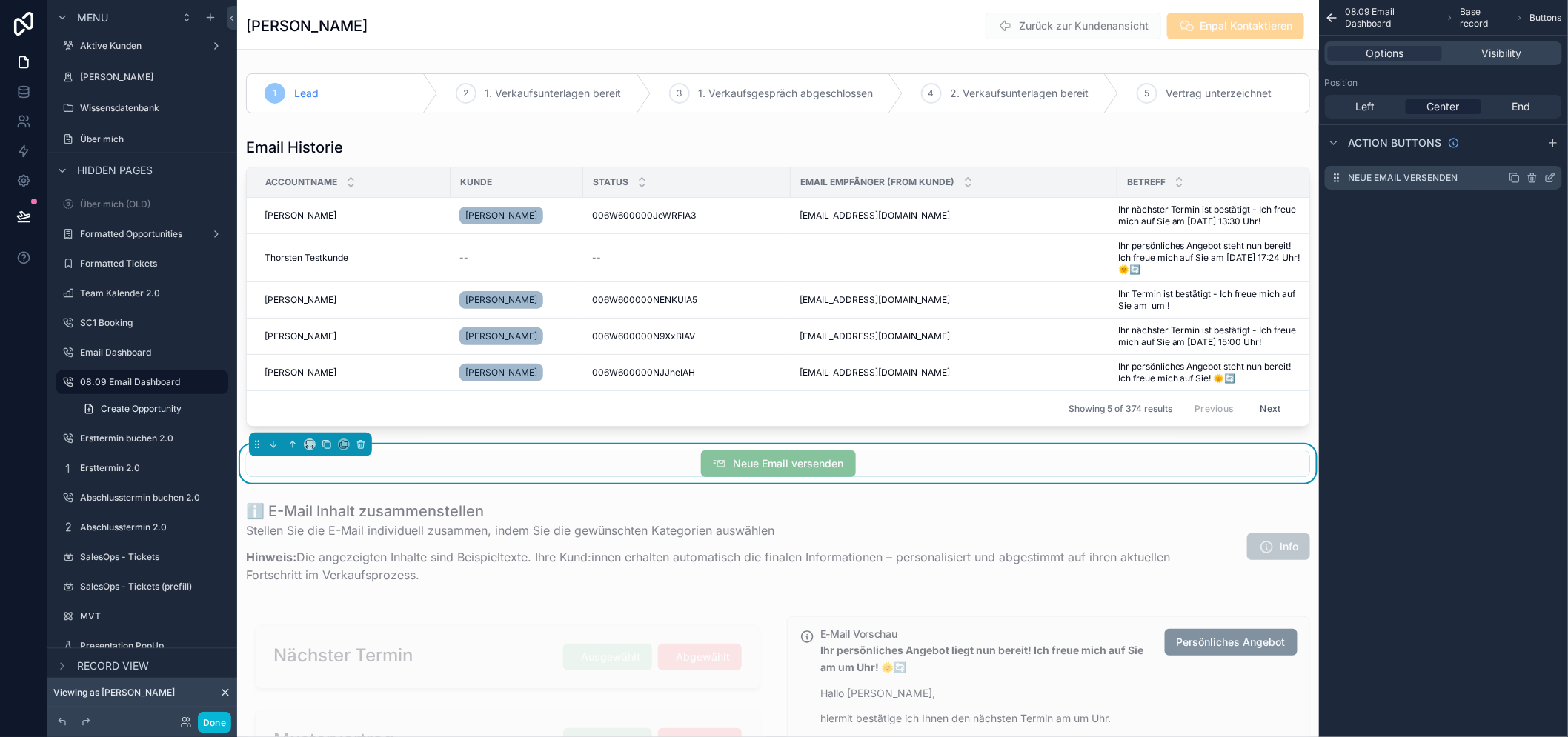
click at [1556, 177] on icon "scrollable content" at bounding box center [1551, 177] width 12 height 12
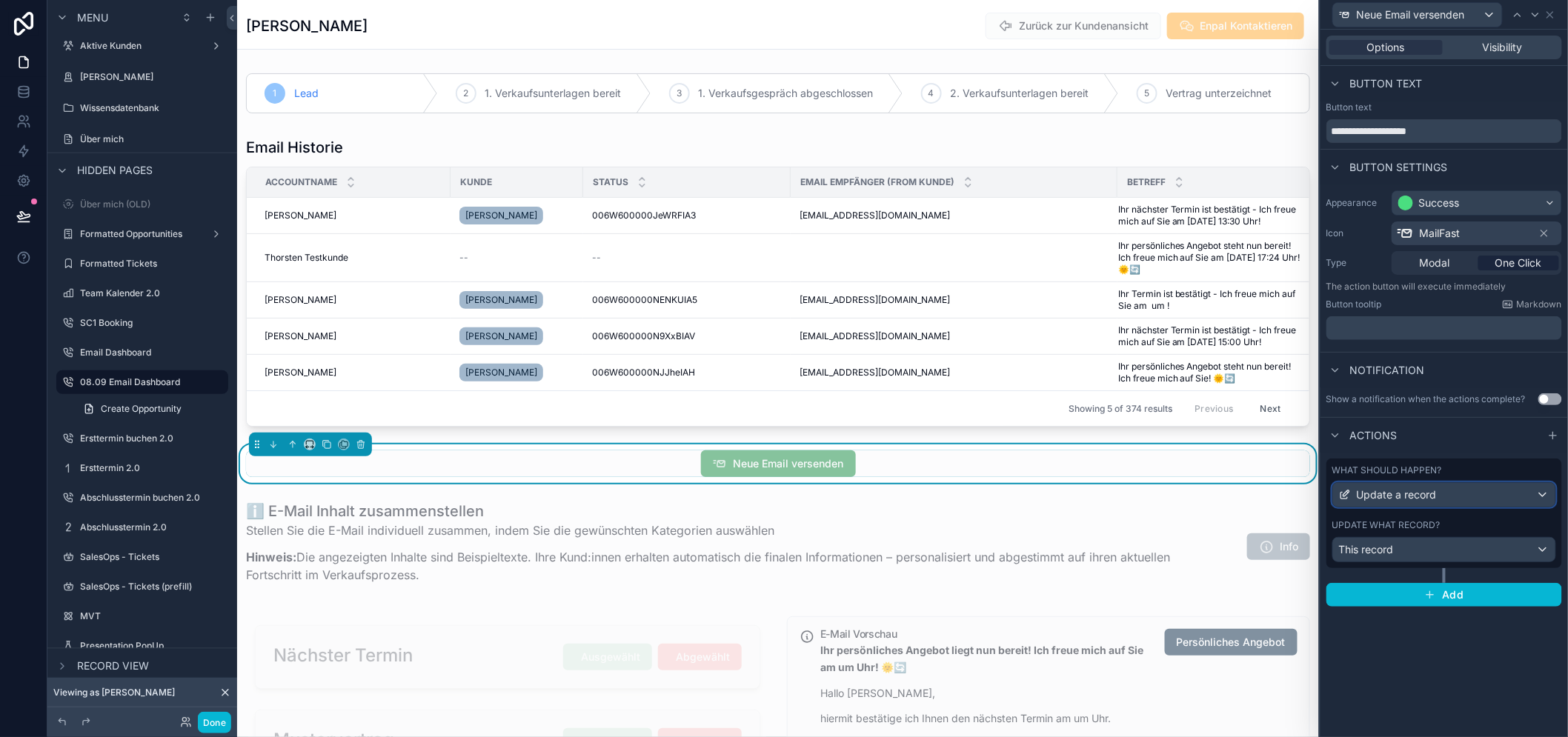
click at [1413, 501] on span "Update a record" at bounding box center [1396, 495] width 80 height 15
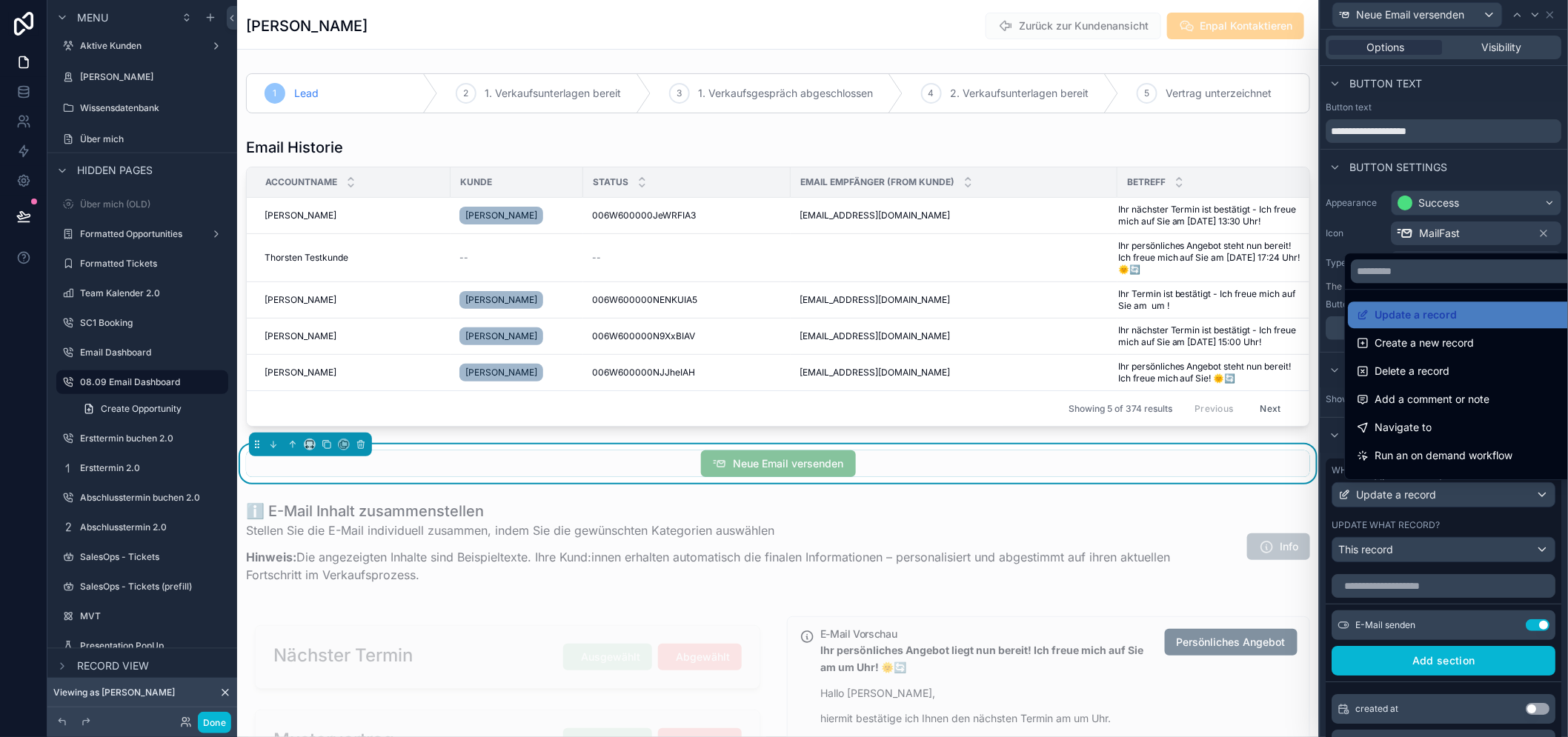
click at [1413, 501] on div at bounding box center [1444, 368] width 247 height 737
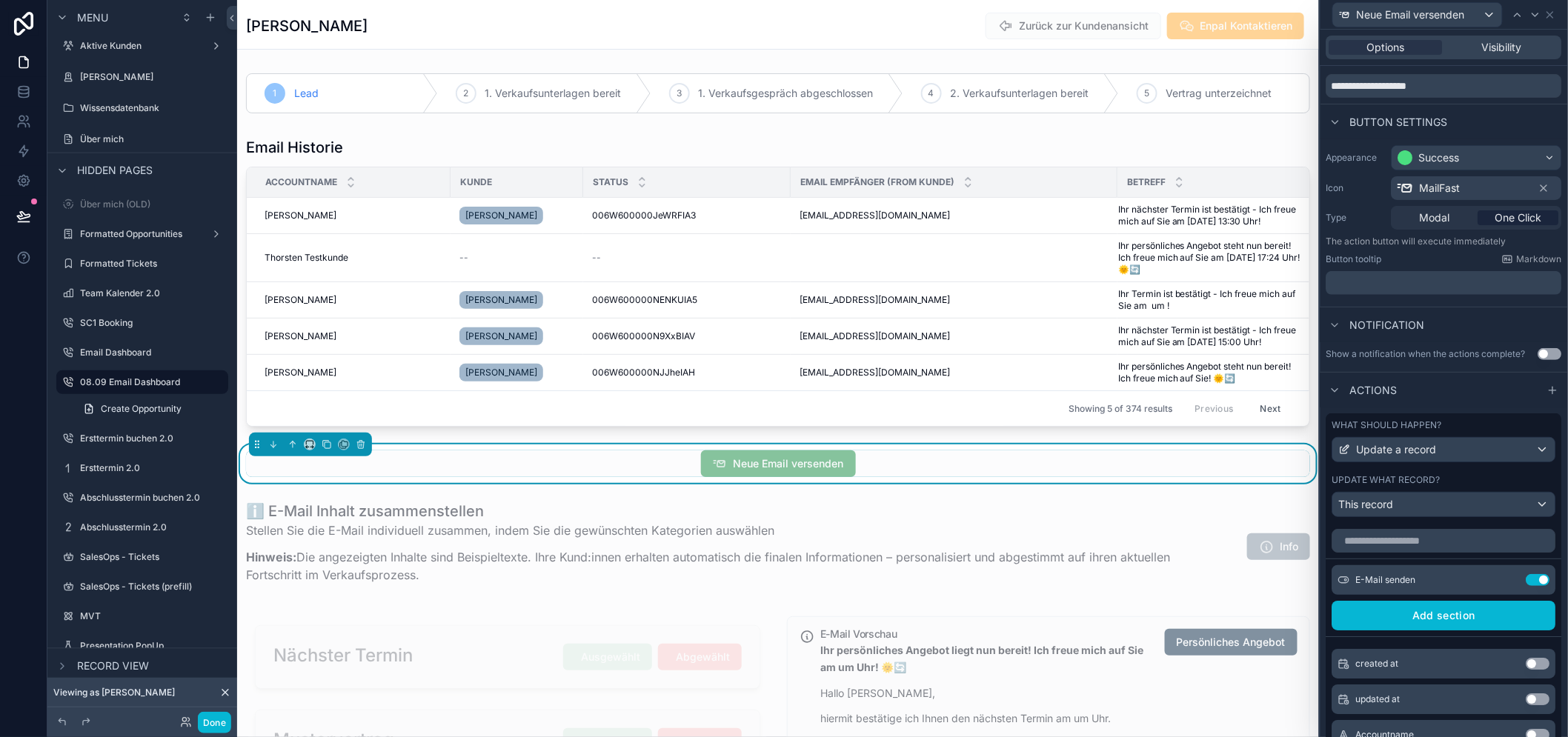
scroll to position [47, 0]
click at [1503, 585] on icon at bounding box center [1509, 579] width 12 height 12
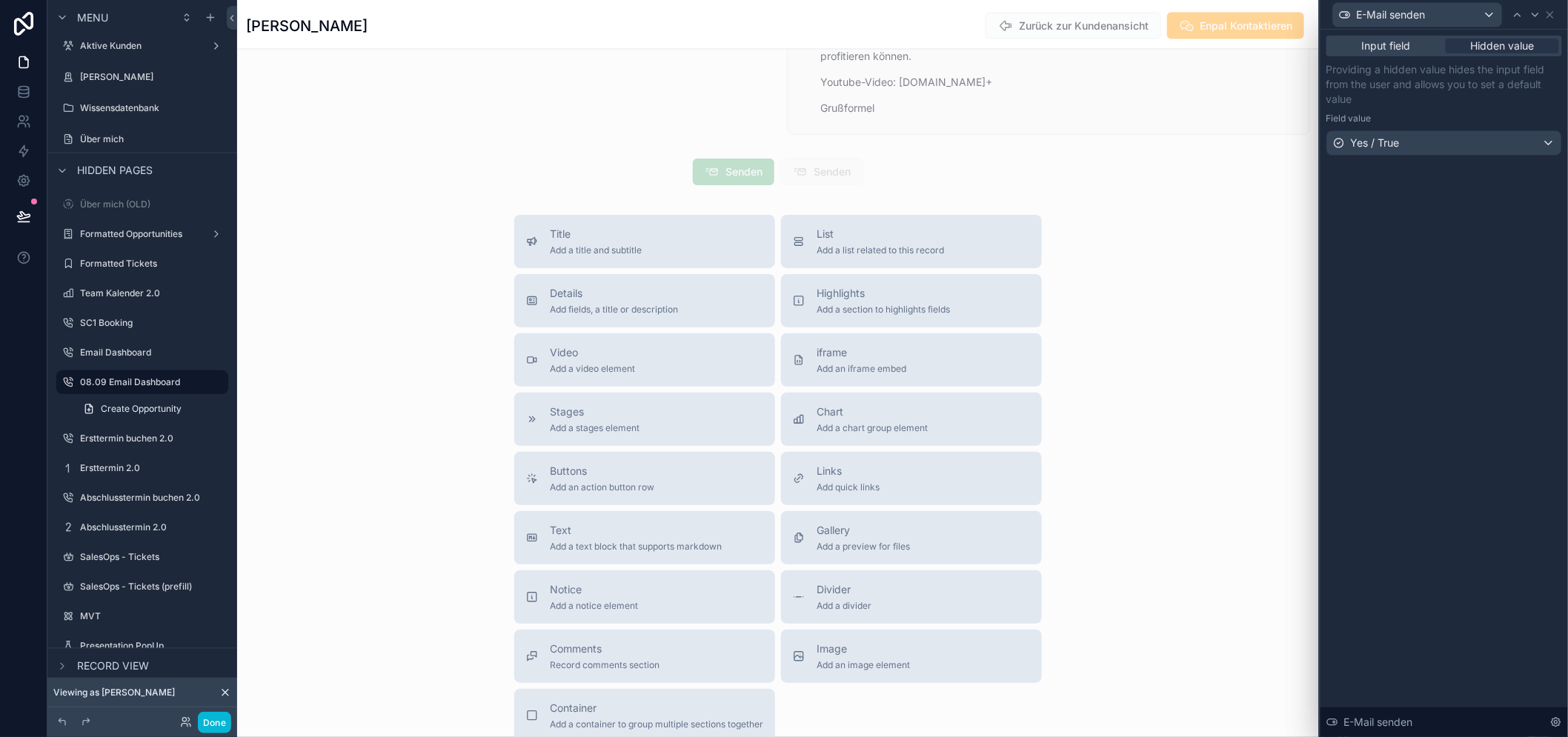
scroll to position [3478, 0]
click at [740, 179] on div "scrollable content" at bounding box center [779, 173] width 1082 height 39
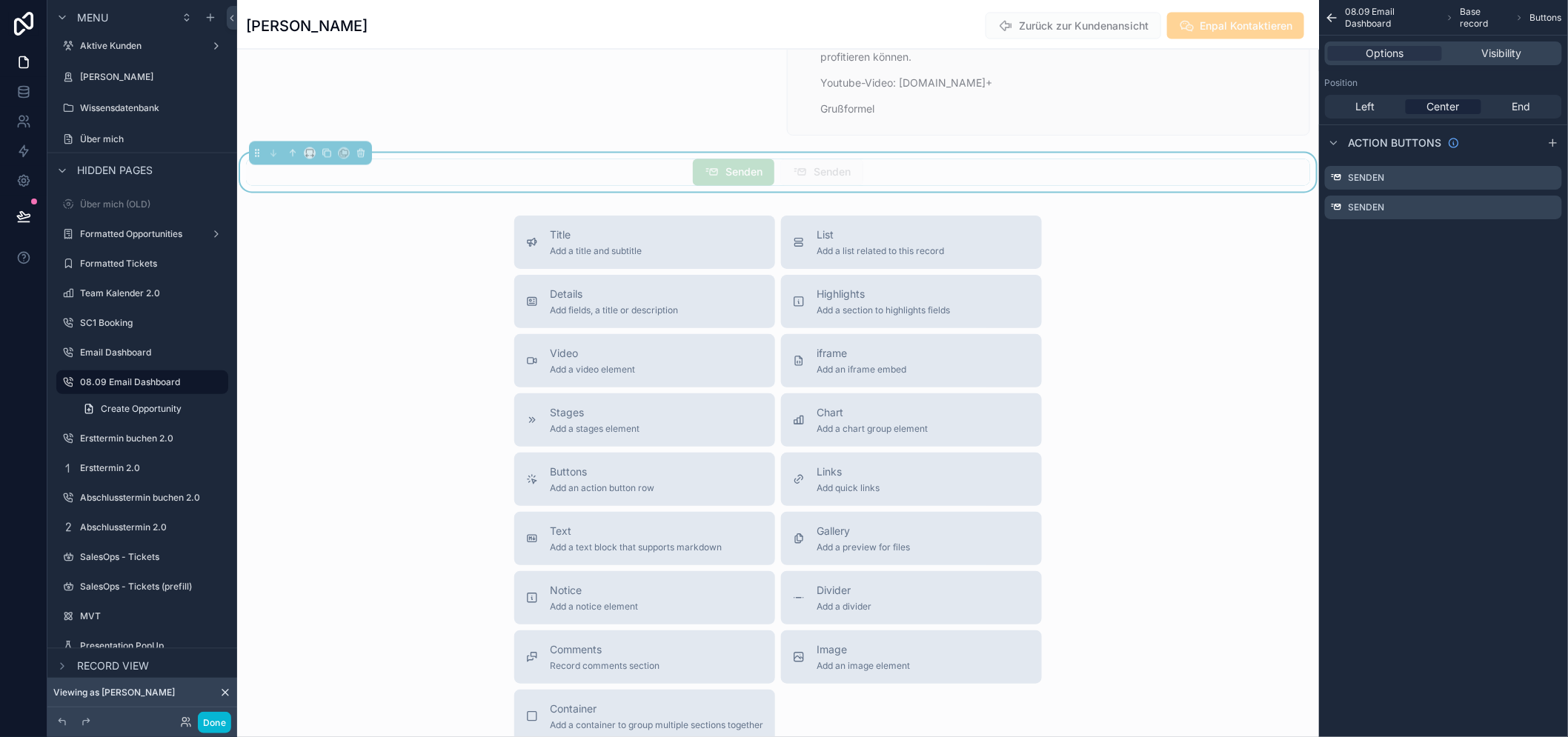
click at [740, 179] on span "Senden" at bounding box center [734, 174] width 81 height 15
click at [1556, 180] on icon "scrollable content" at bounding box center [1551, 177] width 12 height 12
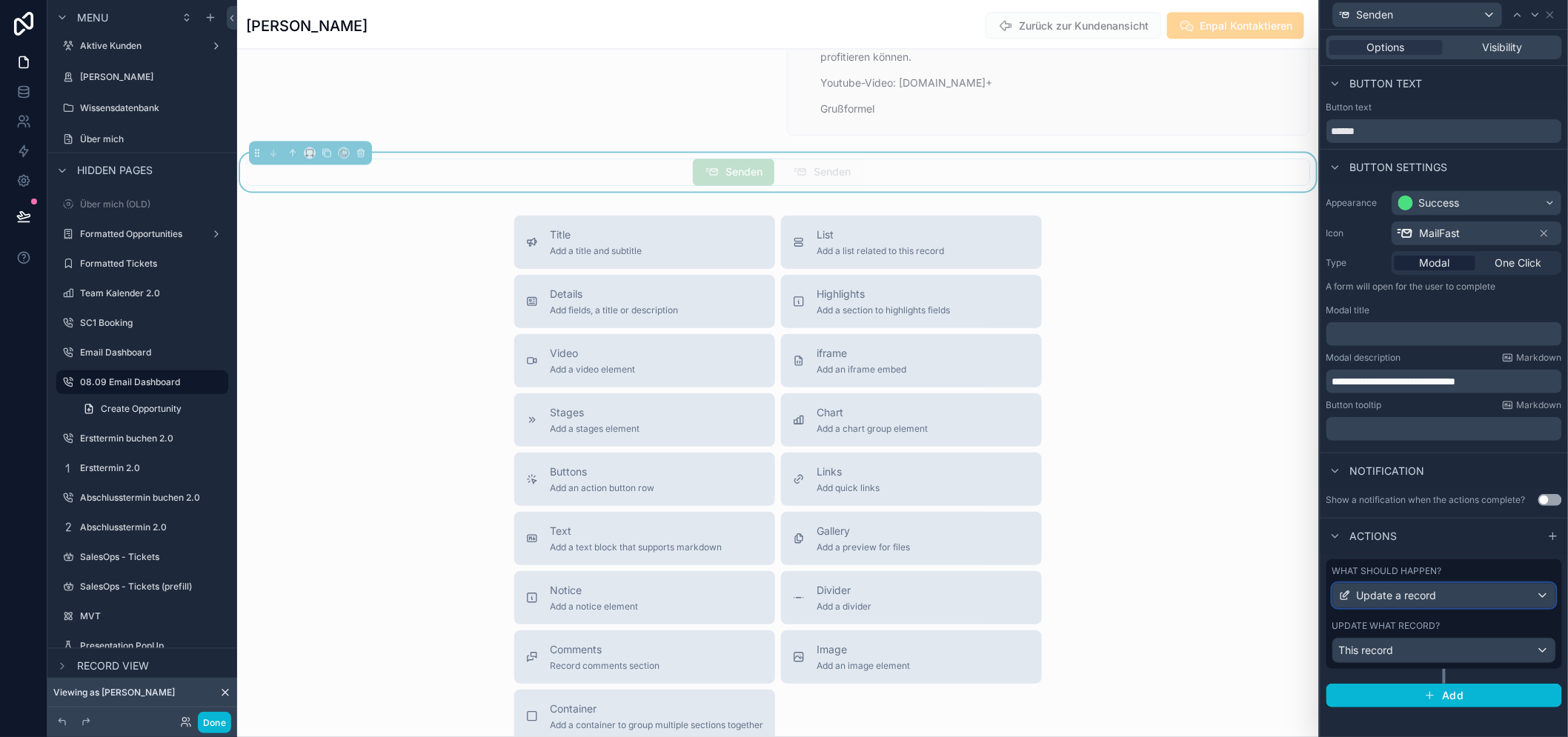
click at [1393, 599] on span "Update a record" at bounding box center [1396, 595] width 80 height 15
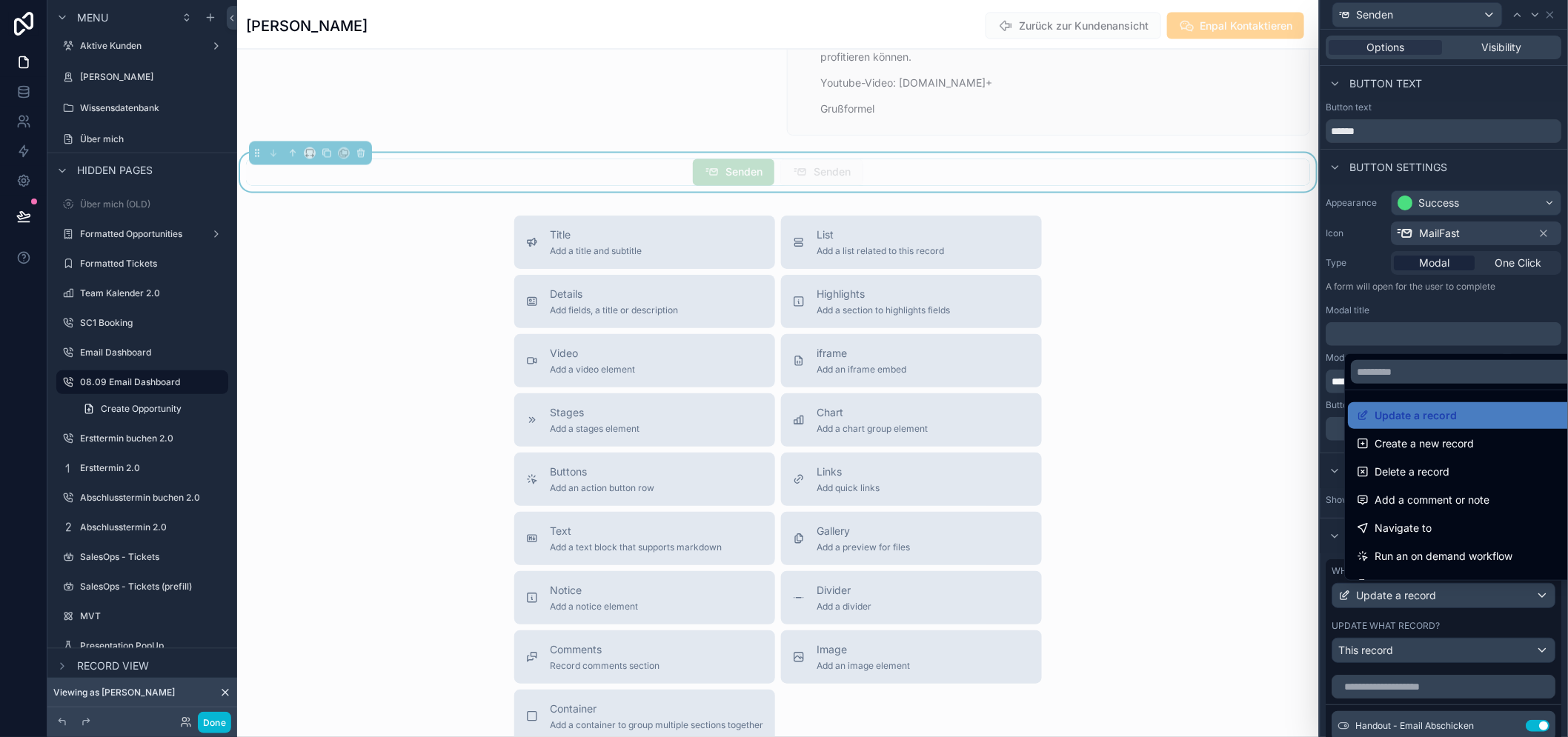
click at [1393, 599] on div at bounding box center [1444, 368] width 247 height 737
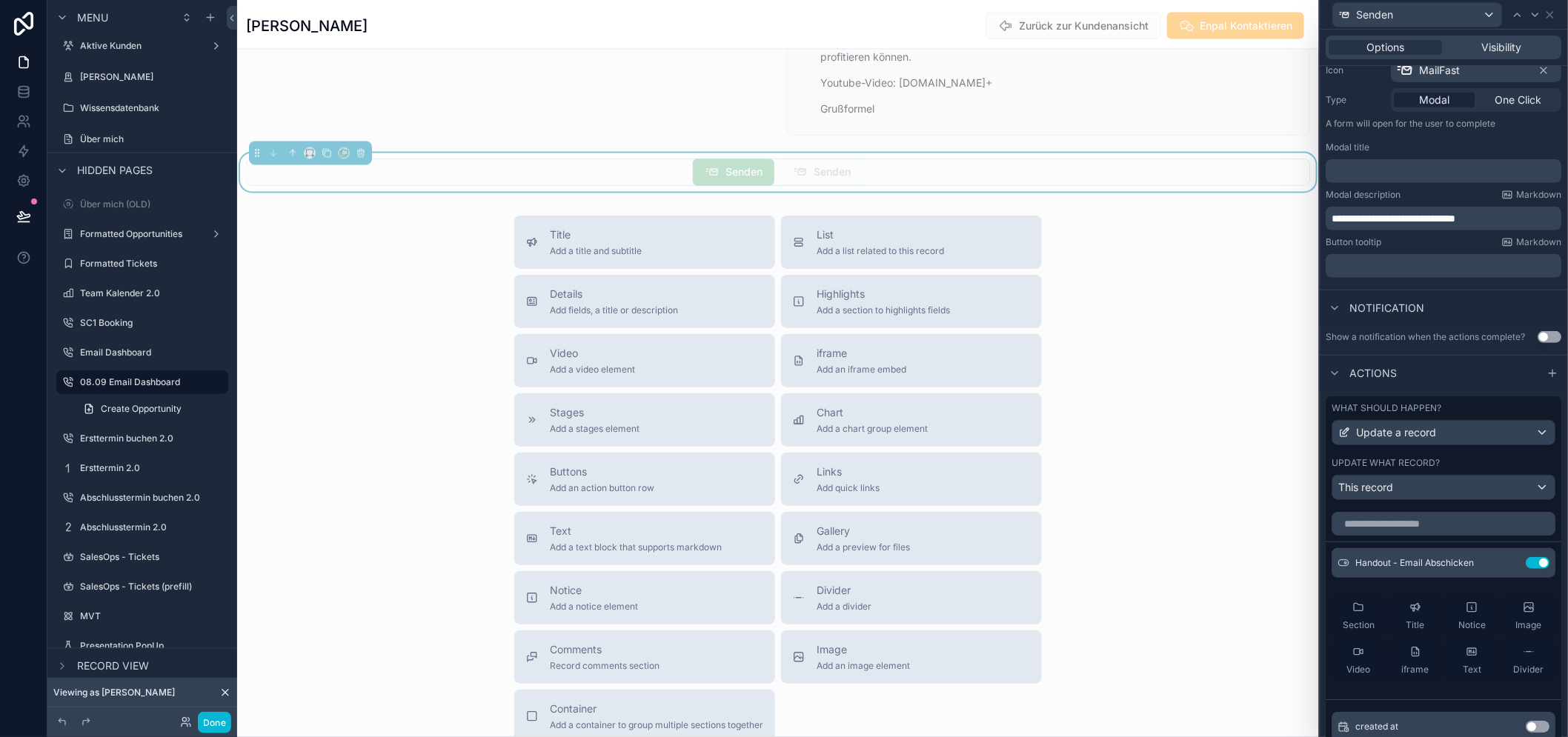
scroll to position [171, 0]
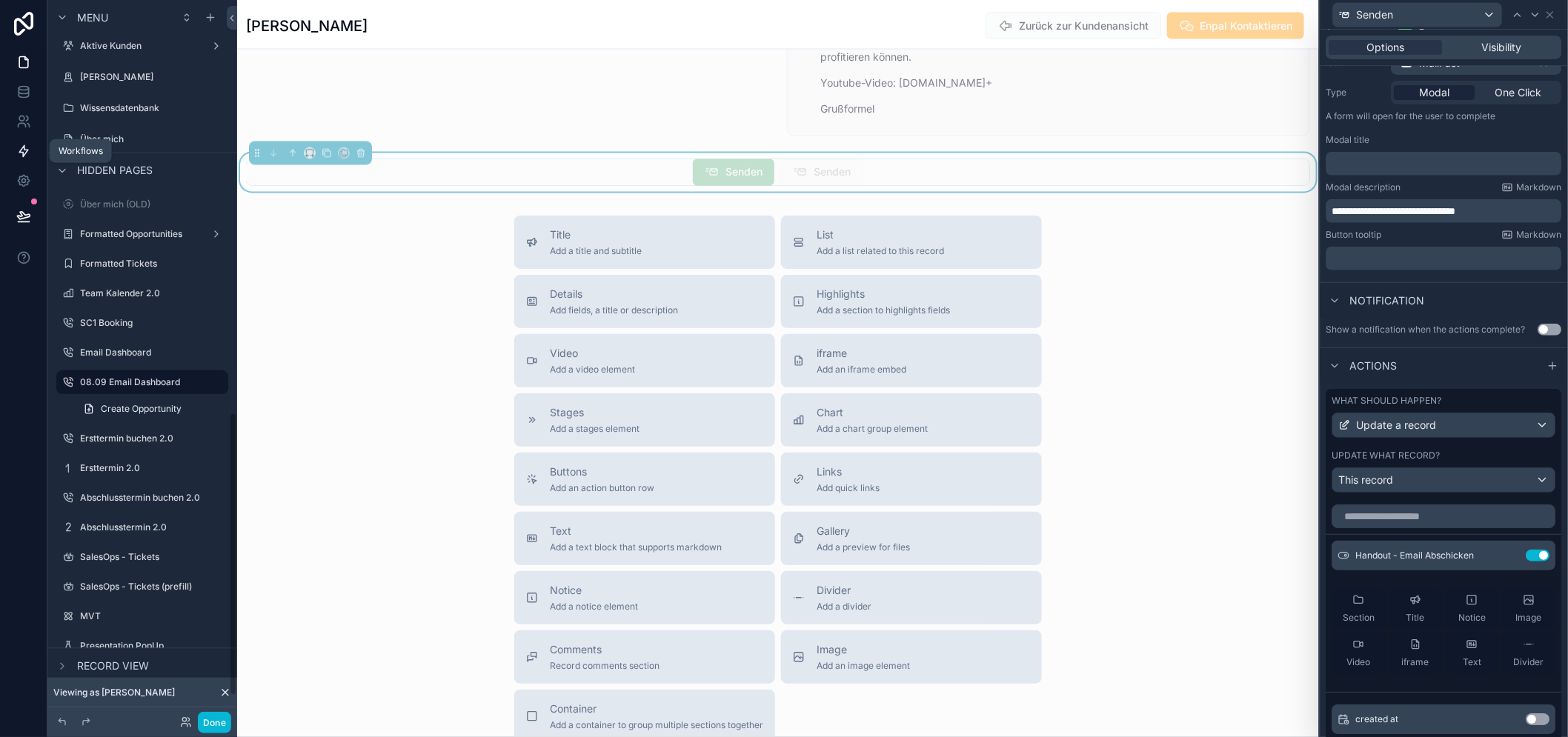
click at [25, 148] on icon at bounding box center [23, 150] width 15 height 15
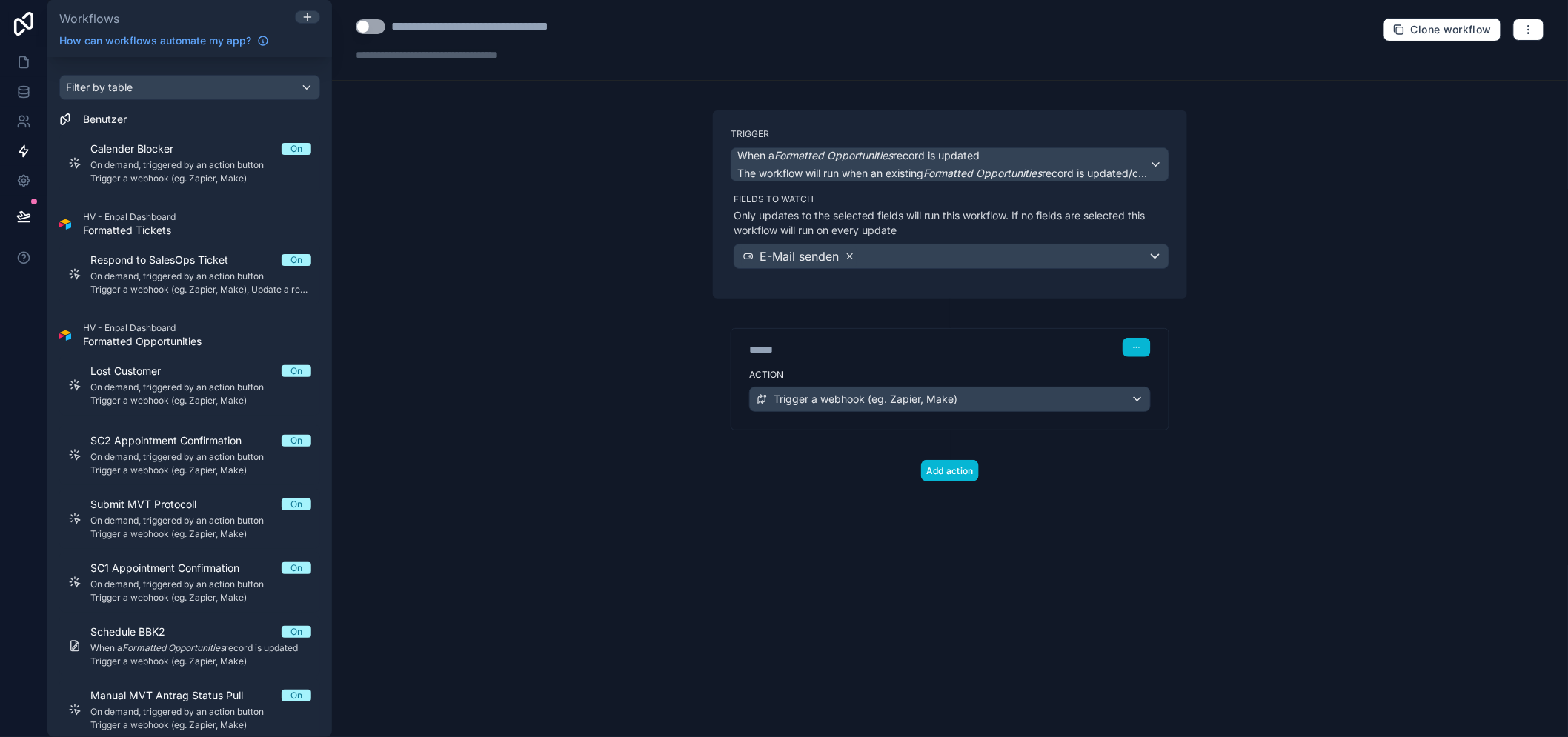
click at [853, 256] on icon at bounding box center [849, 256] width 11 height 11
click at [809, 262] on span "Choose fields to watch" at bounding box center [804, 256] width 129 height 15
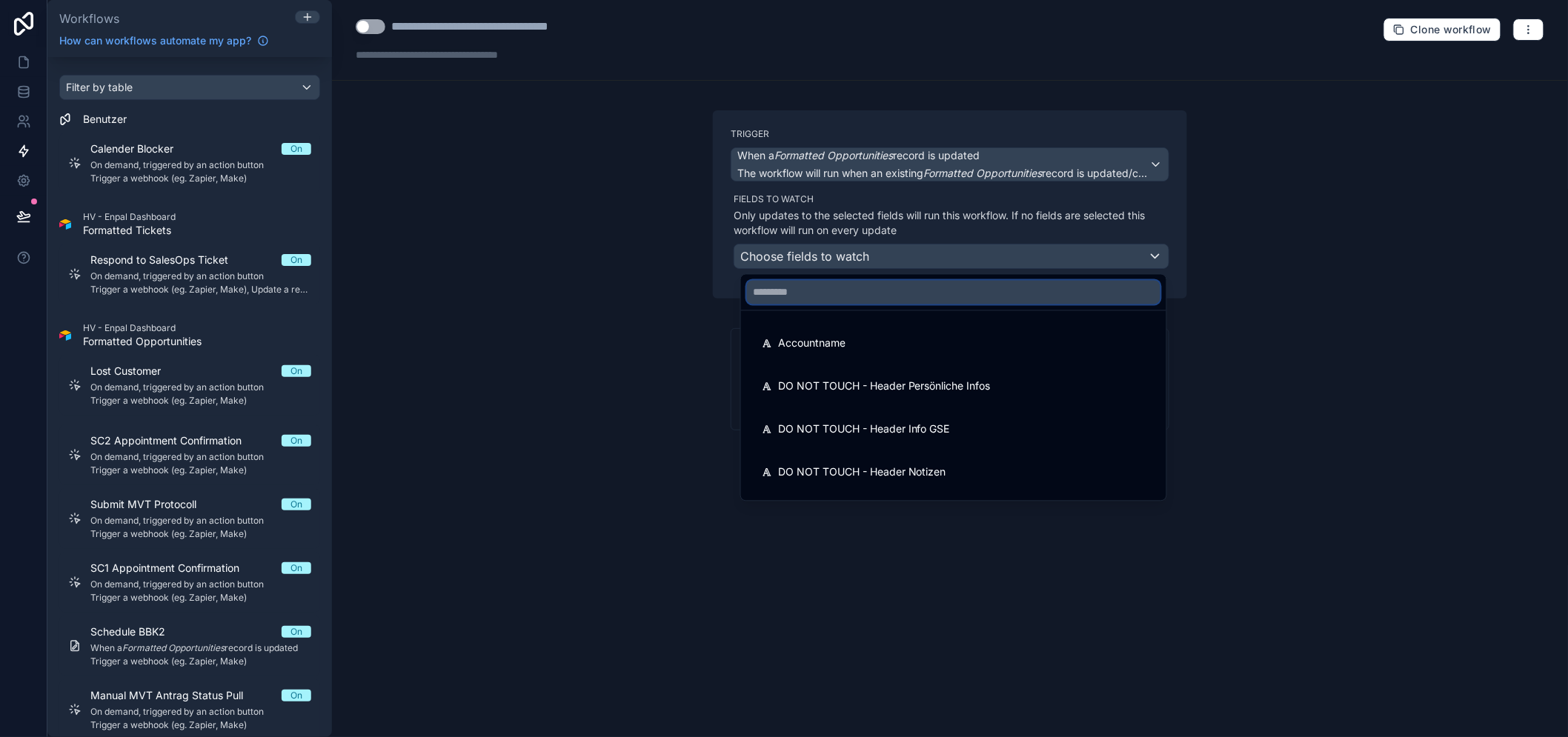
click at [818, 287] on input "text" at bounding box center [953, 293] width 413 height 23
type input "*"
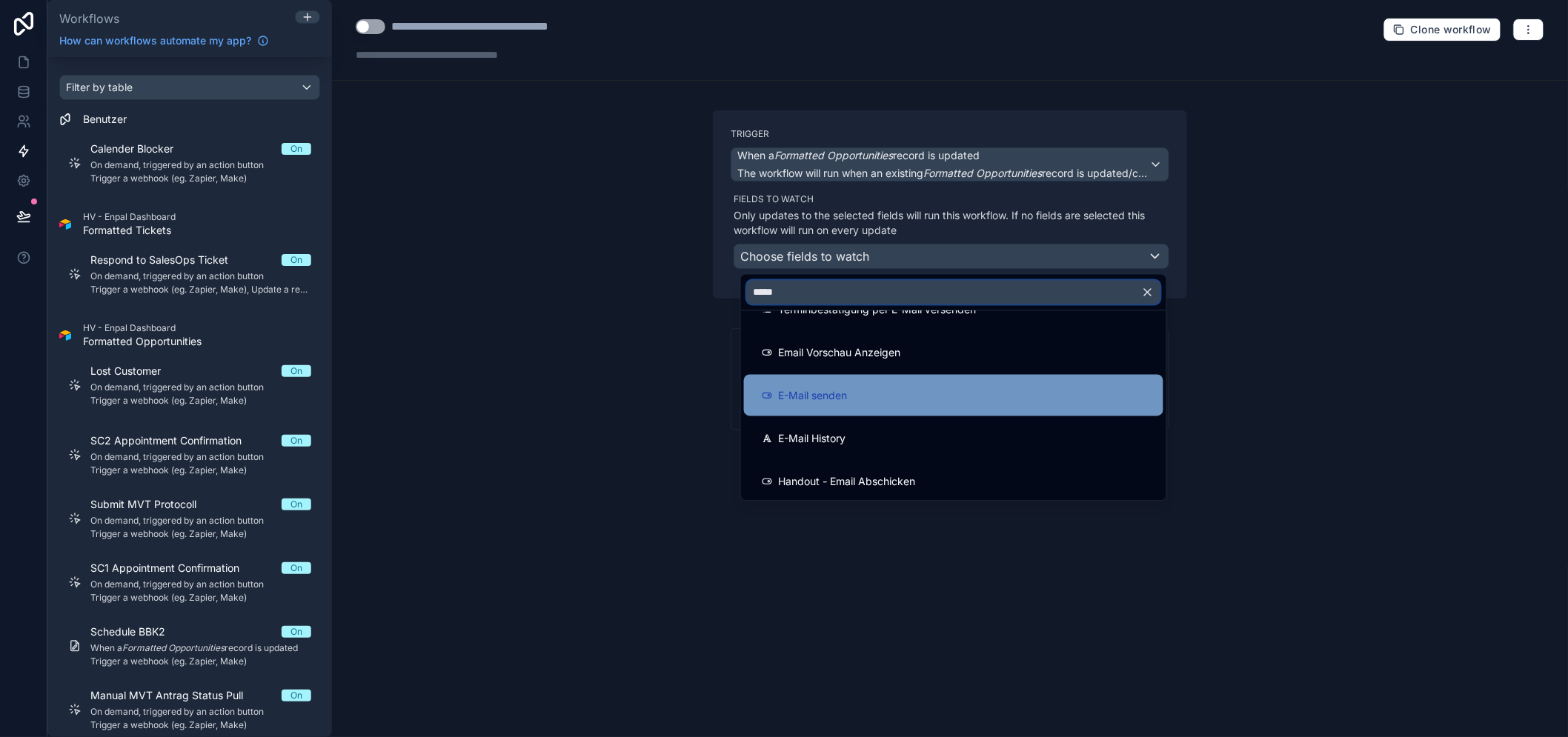
scroll to position [338, 0]
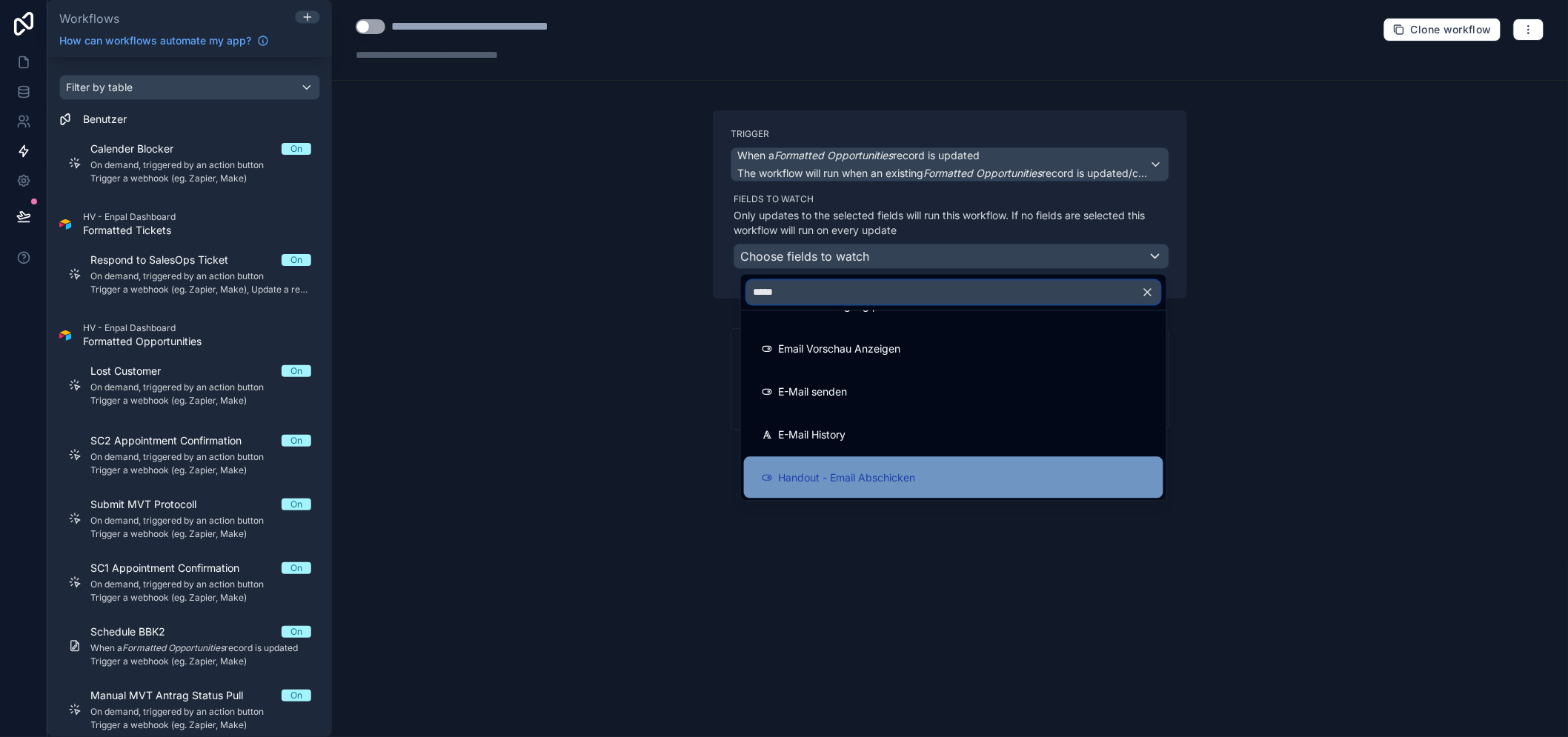
type input "*****"
click at [880, 473] on span "Handout - Email Abschicken" at bounding box center [846, 478] width 137 height 17
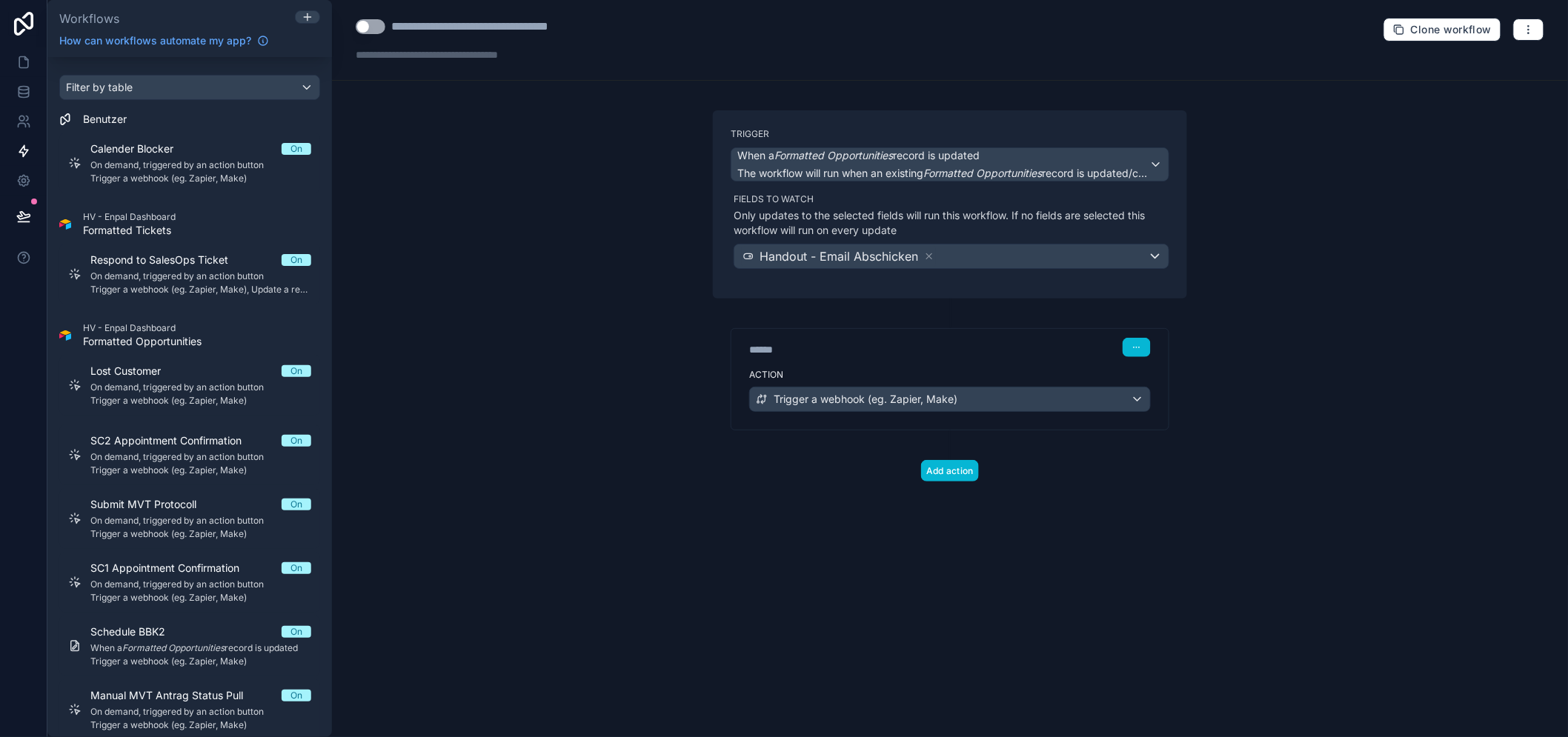
click at [435, 64] on div "**********" at bounding box center [949, 40] width 1236 height 80
click at [435, 60] on div at bounding box center [460, 54] width 208 height 15
type div "*****"
click at [489, 226] on div "**********" at bounding box center [949, 368] width 1236 height 737
click at [369, 27] on button "Use setting" at bounding box center [370, 26] width 30 height 15
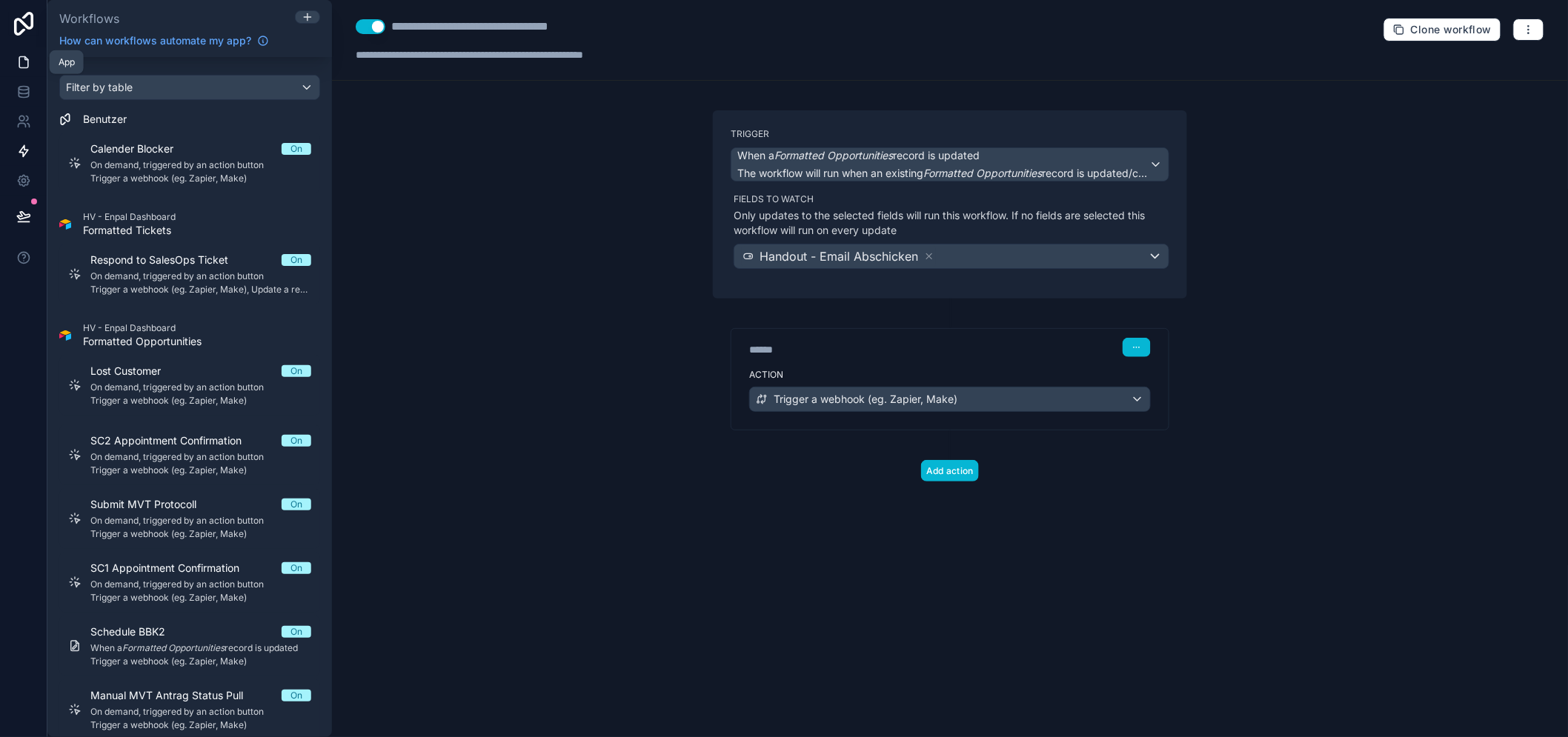
click at [19, 50] on link at bounding box center [23, 62] width 47 height 30
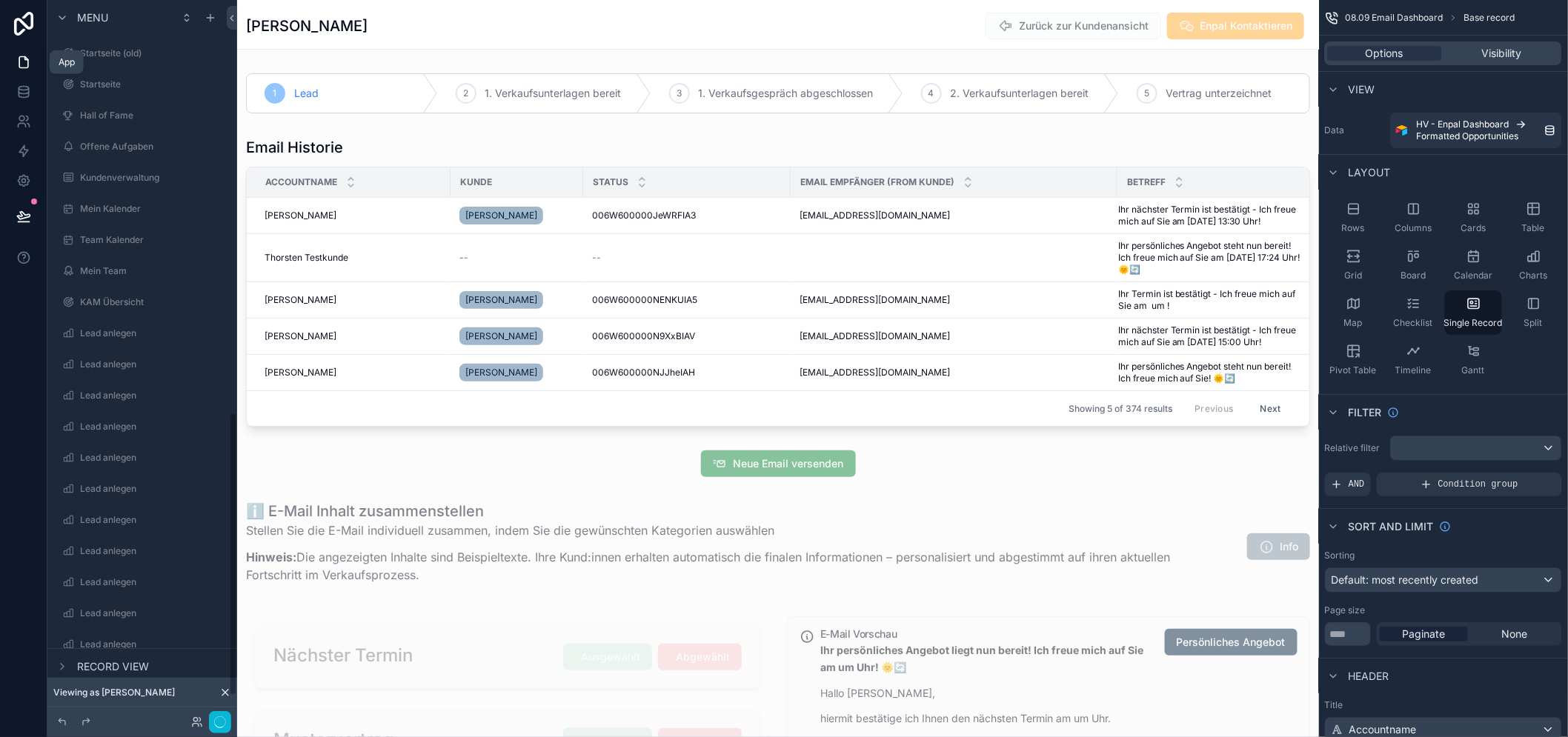
scroll to position [1066, 0]
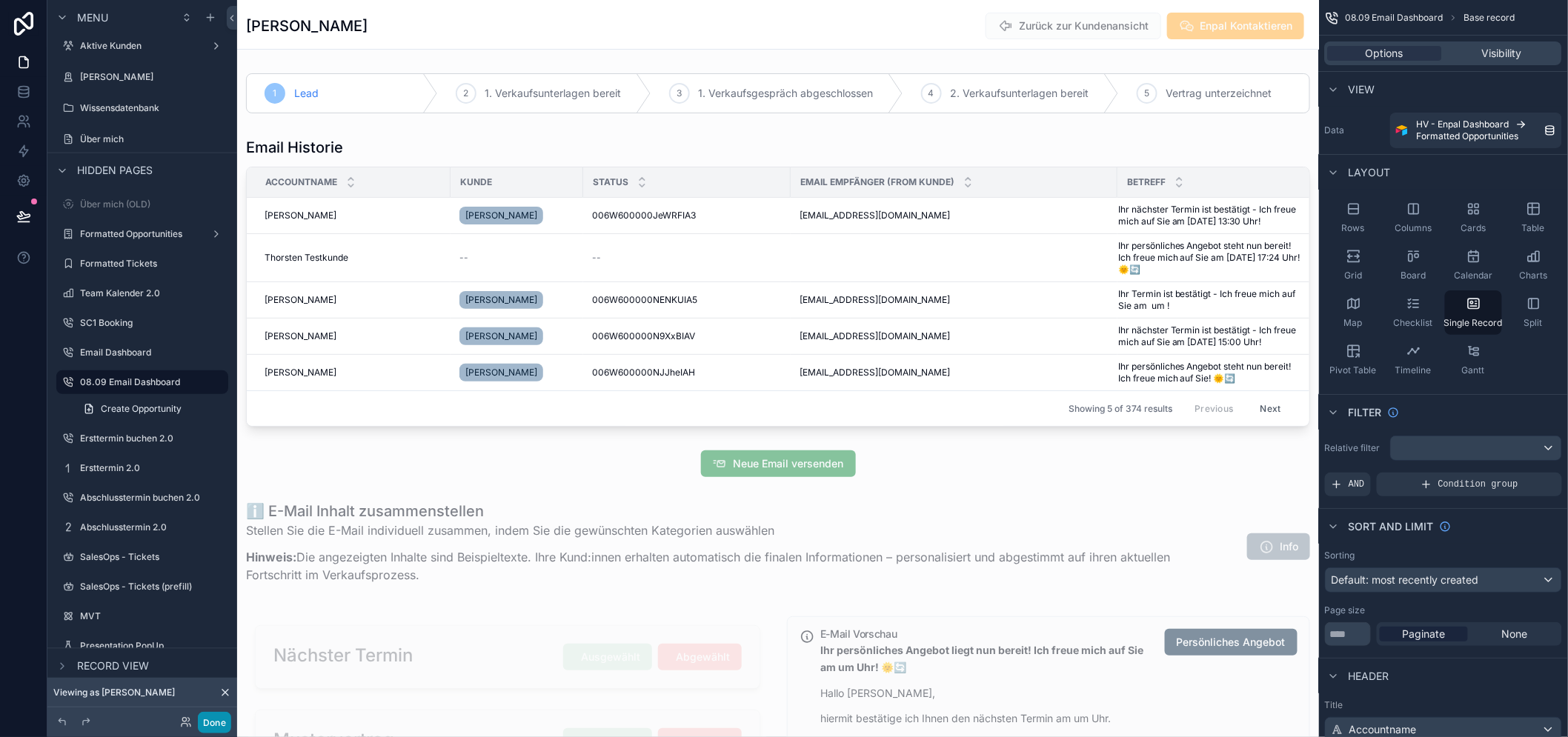
click at [213, 716] on button "Done" at bounding box center [214, 722] width 33 height 21
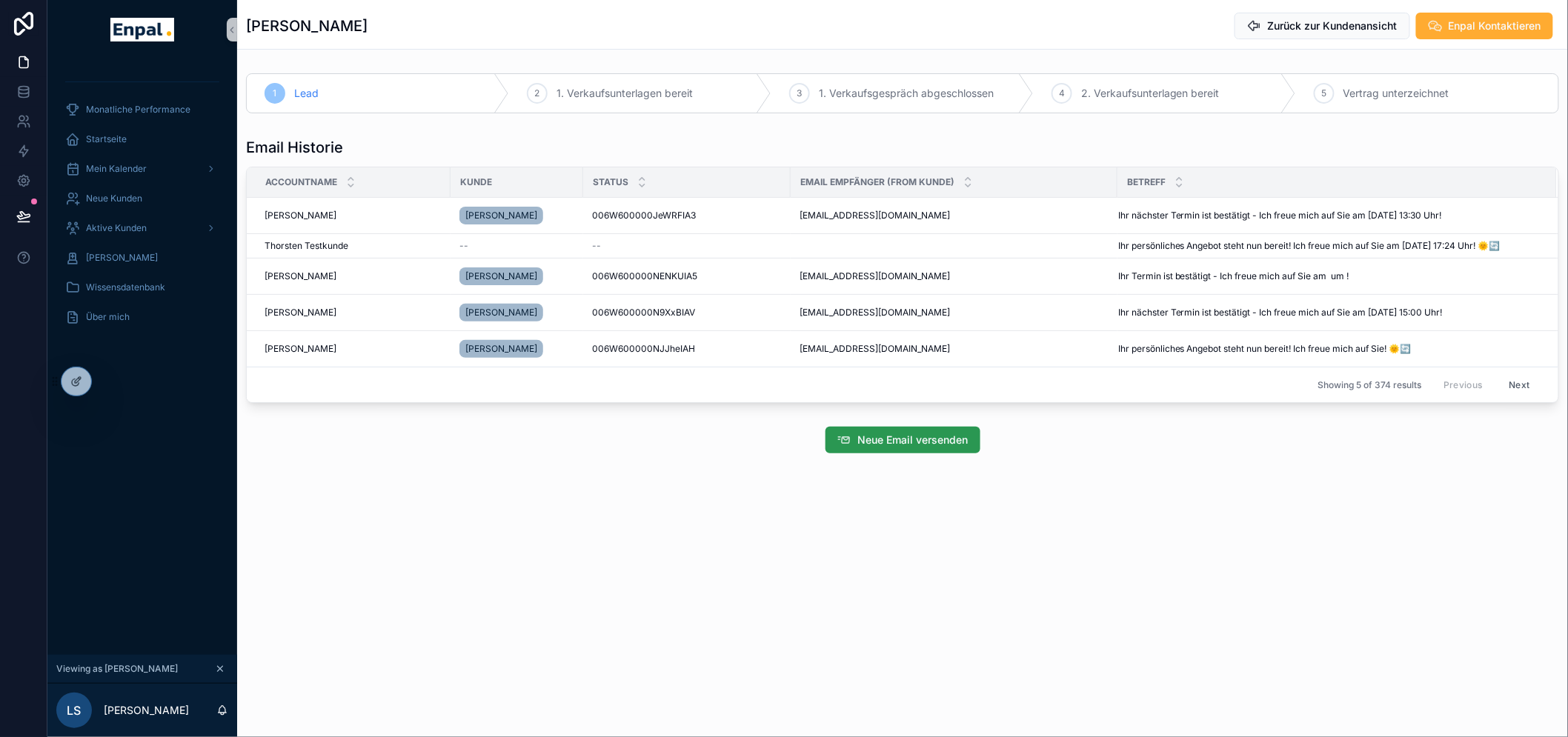
click at [894, 442] on span "Neue Email versenden" at bounding box center [913, 439] width 111 height 15
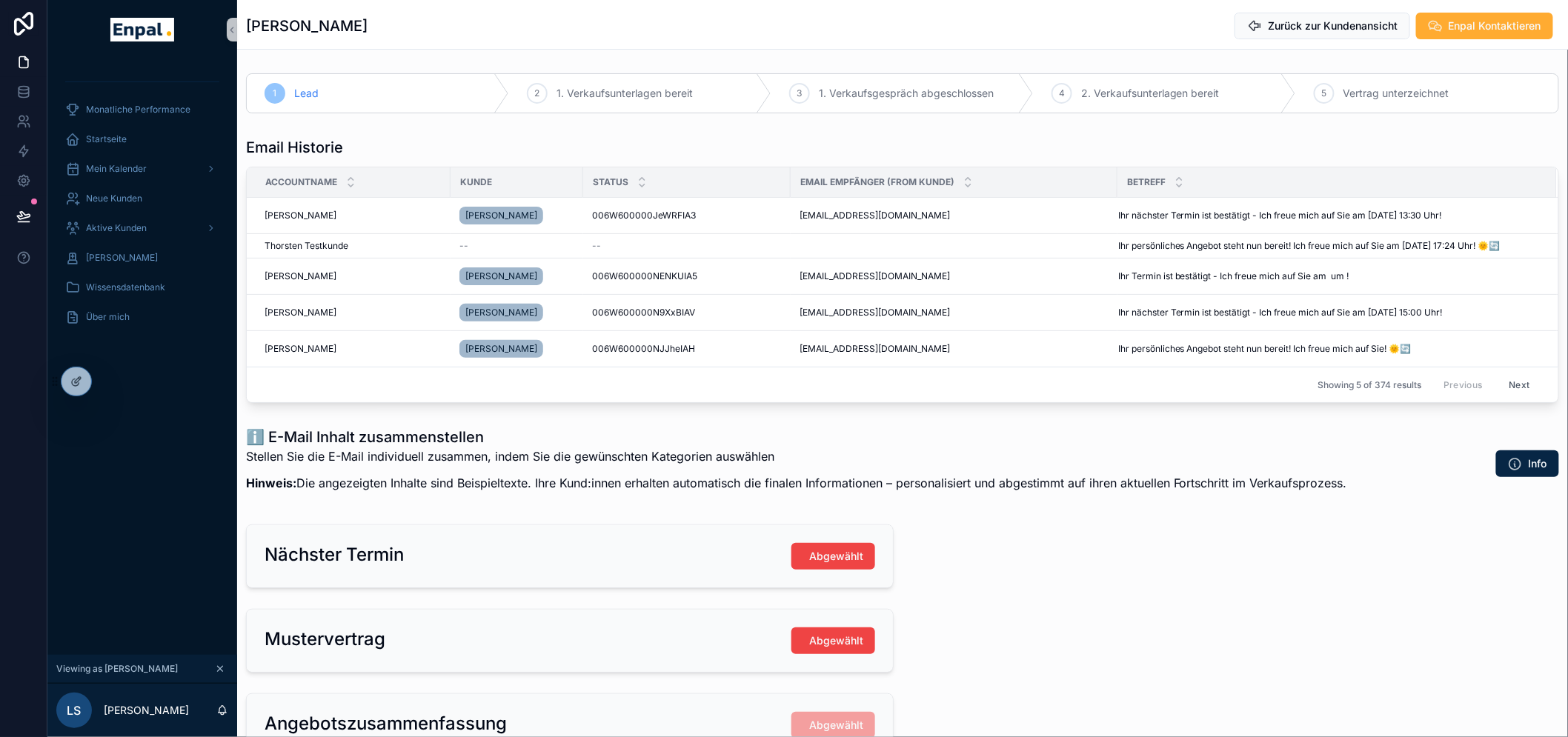
scroll to position [242, 0]
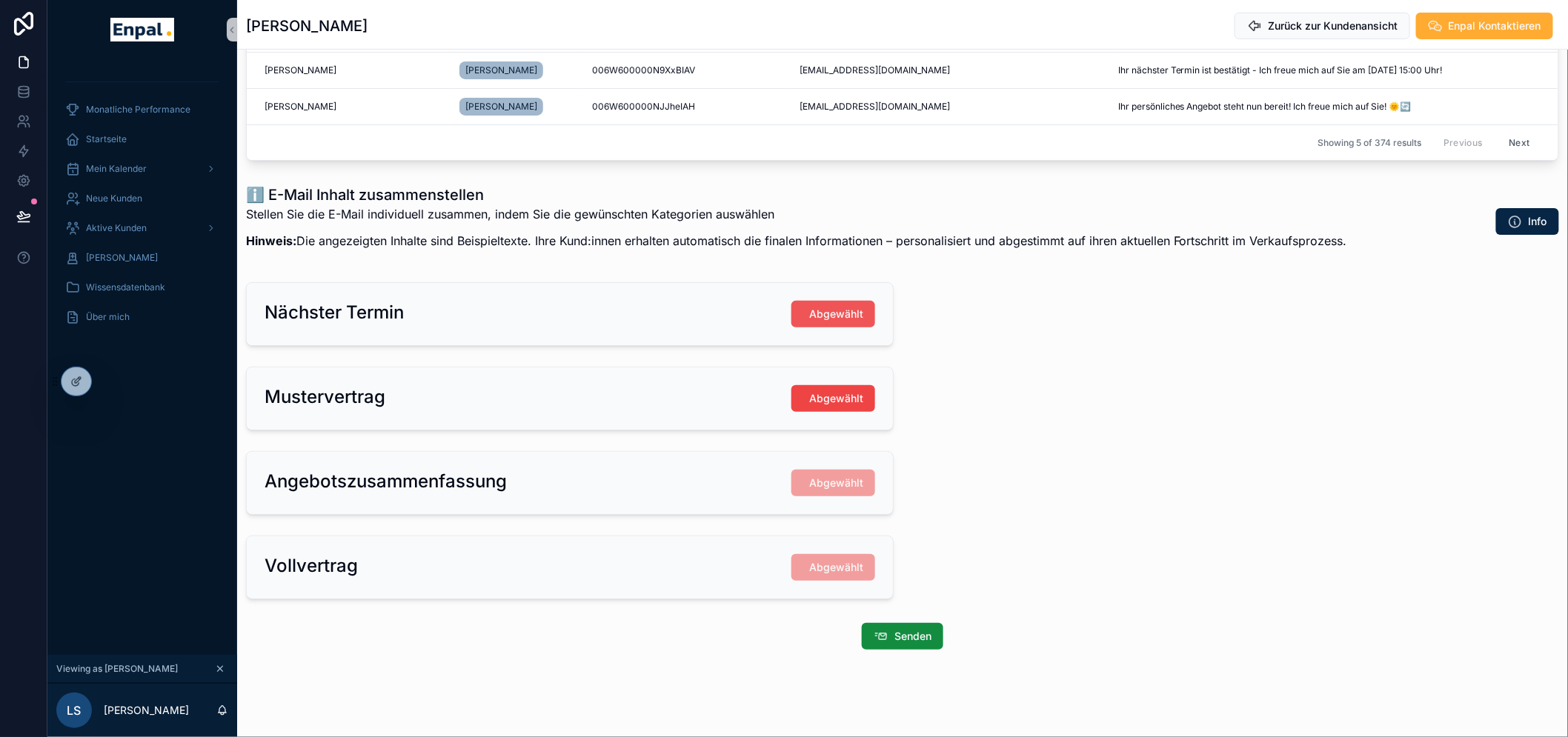
click at [809, 309] on button "Abgewählt" at bounding box center [833, 314] width 83 height 27
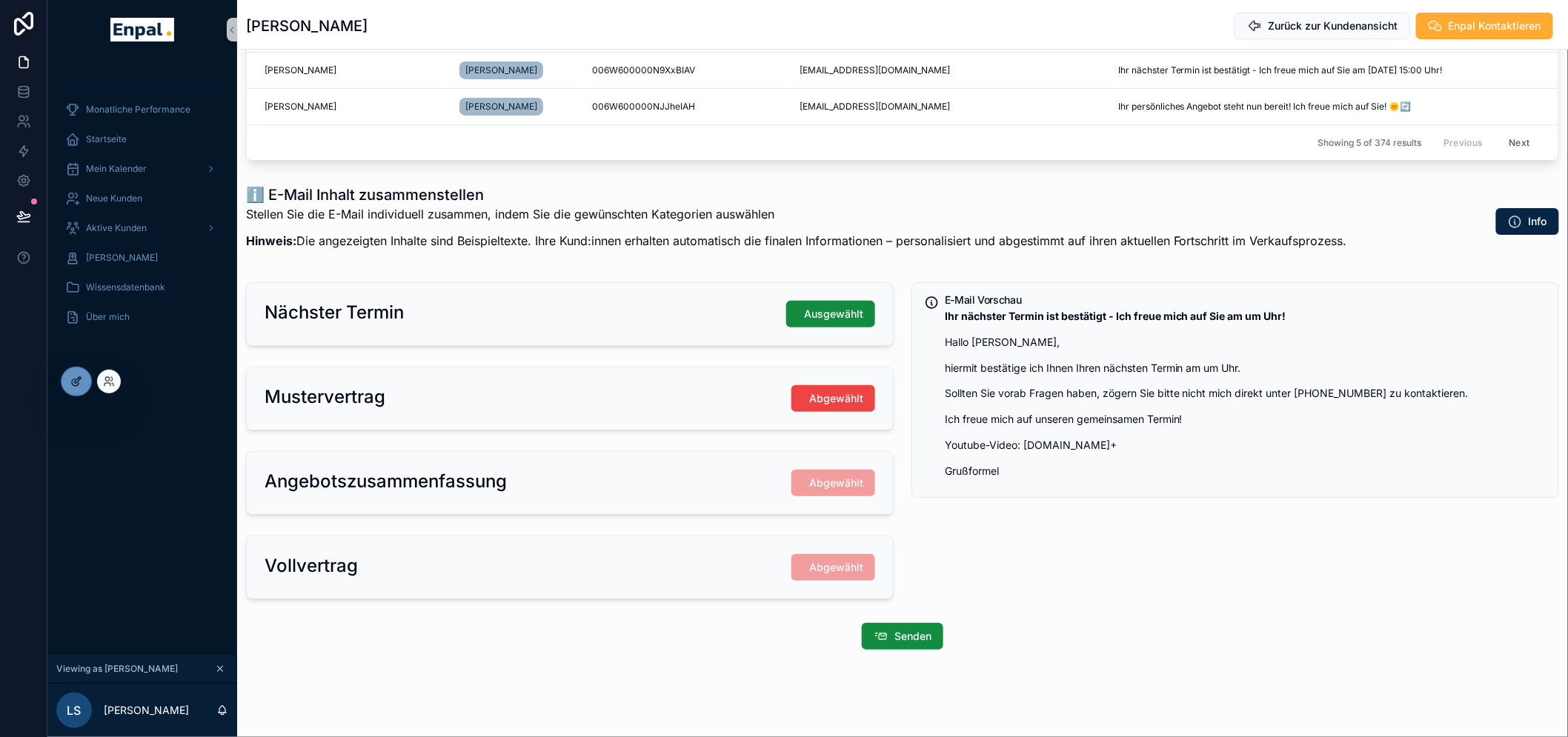
click at [83, 381] on div at bounding box center [76, 381] width 30 height 28
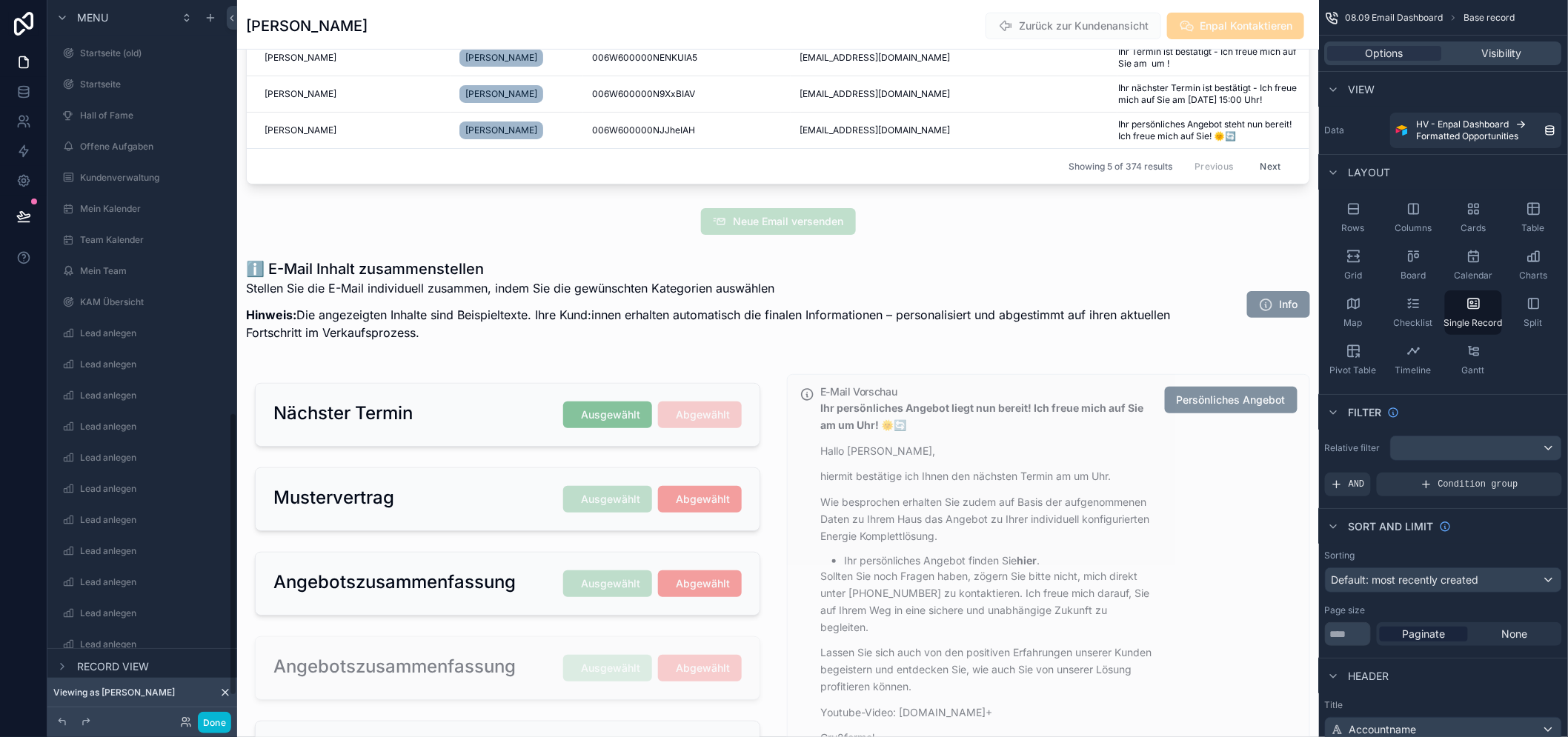
scroll to position [1066, 0]
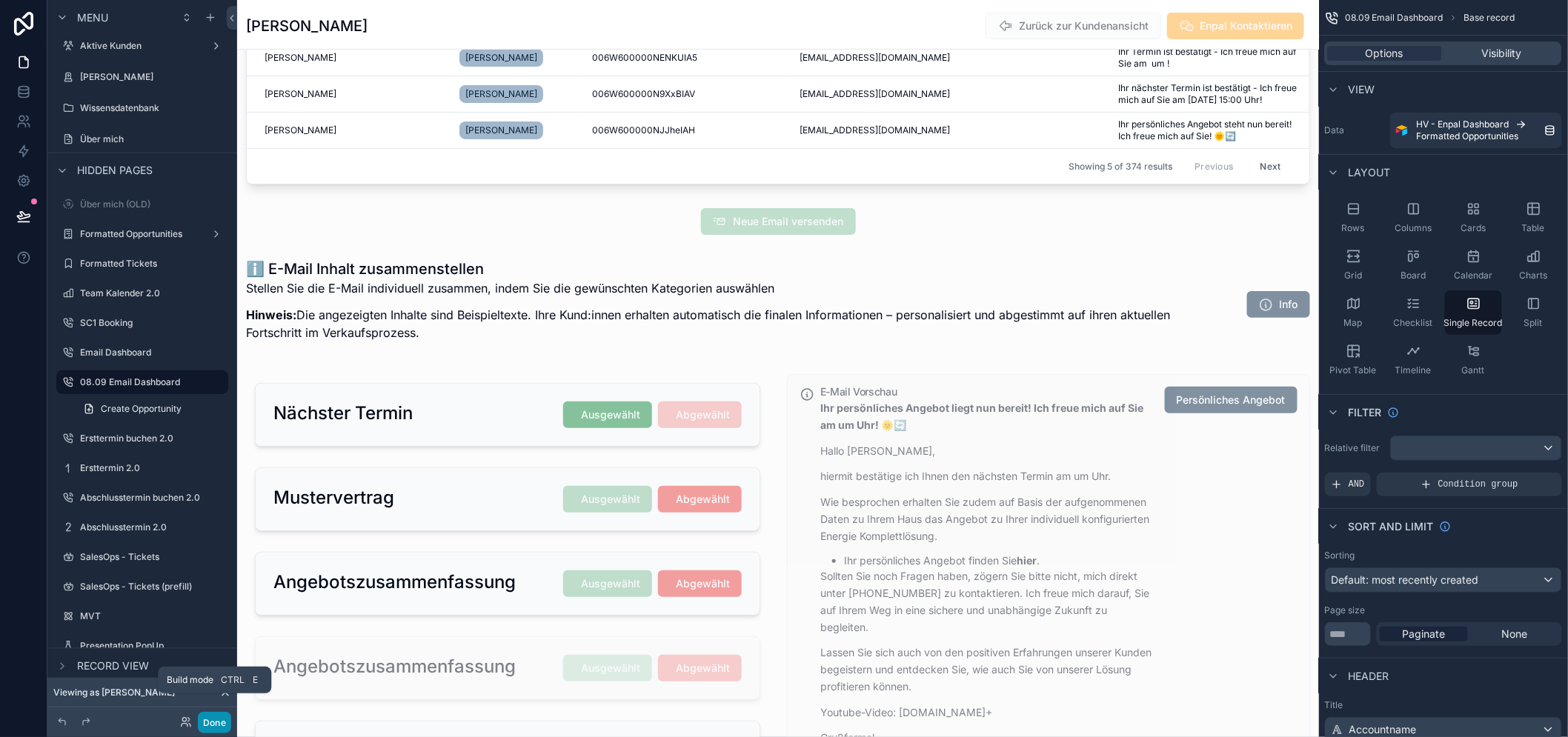
click at [221, 727] on button "Done" at bounding box center [214, 722] width 33 height 21
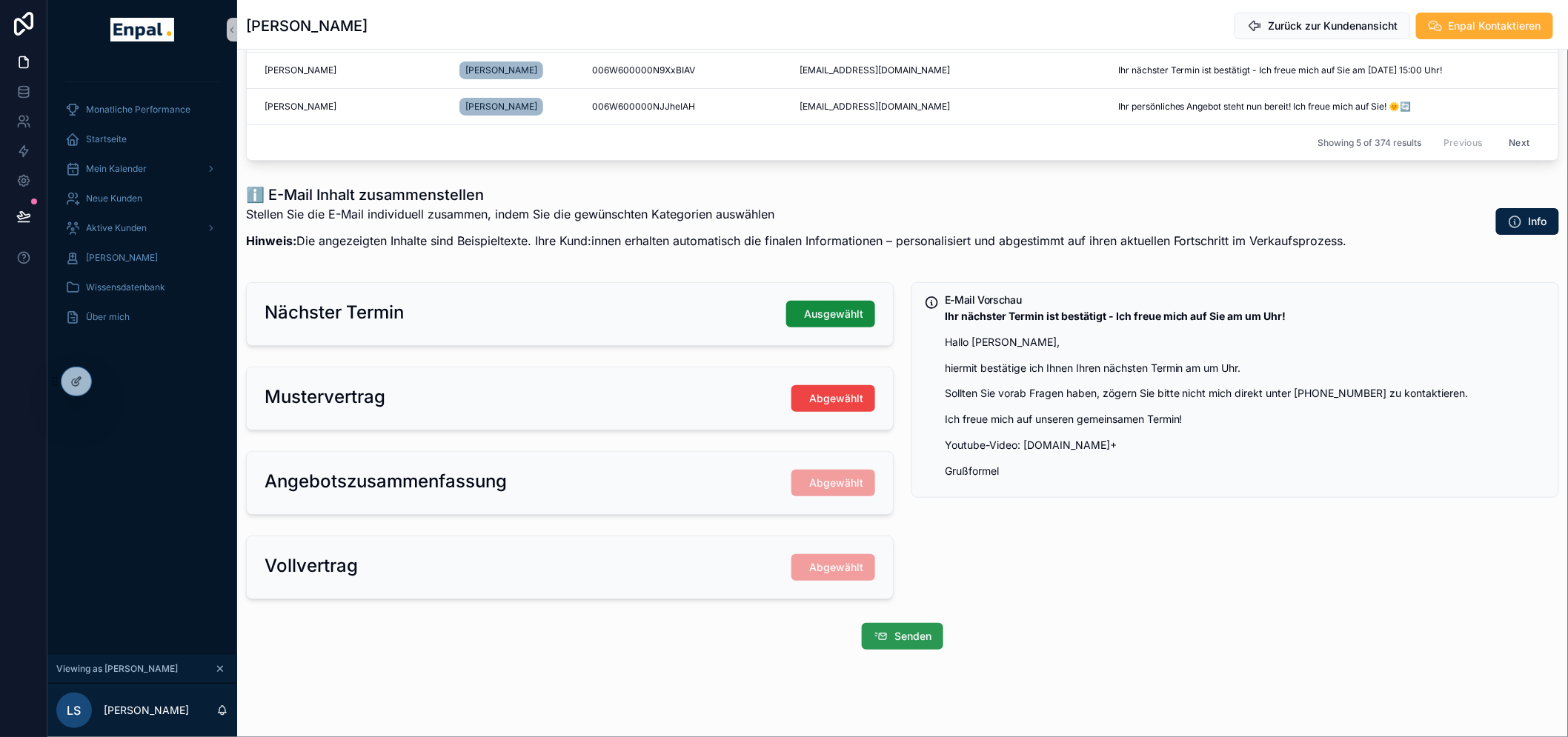
click at [929, 631] on span "Senden" at bounding box center [912, 636] width 37 height 15
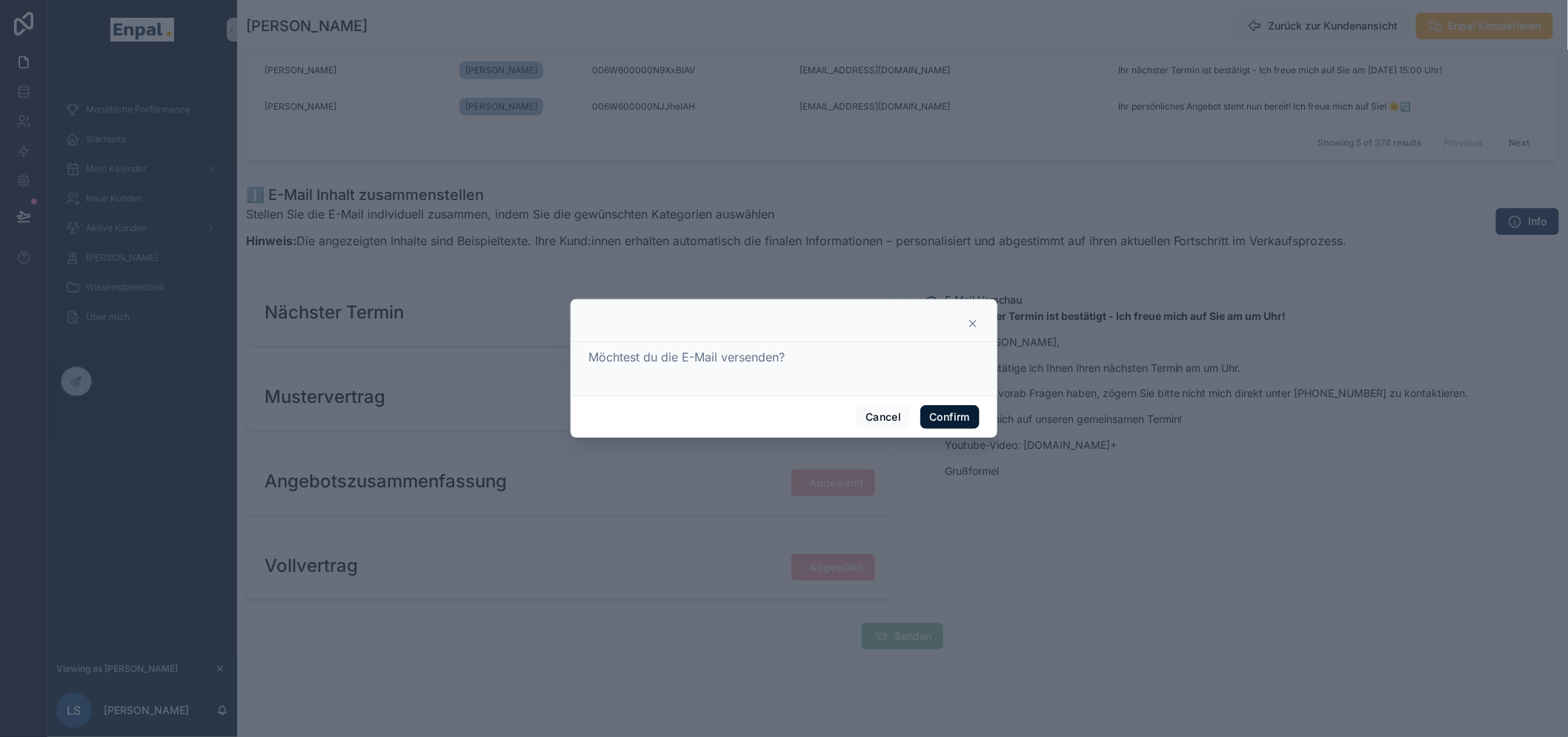
click at [942, 419] on button "Confirm" at bounding box center [949, 417] width 59 height 23
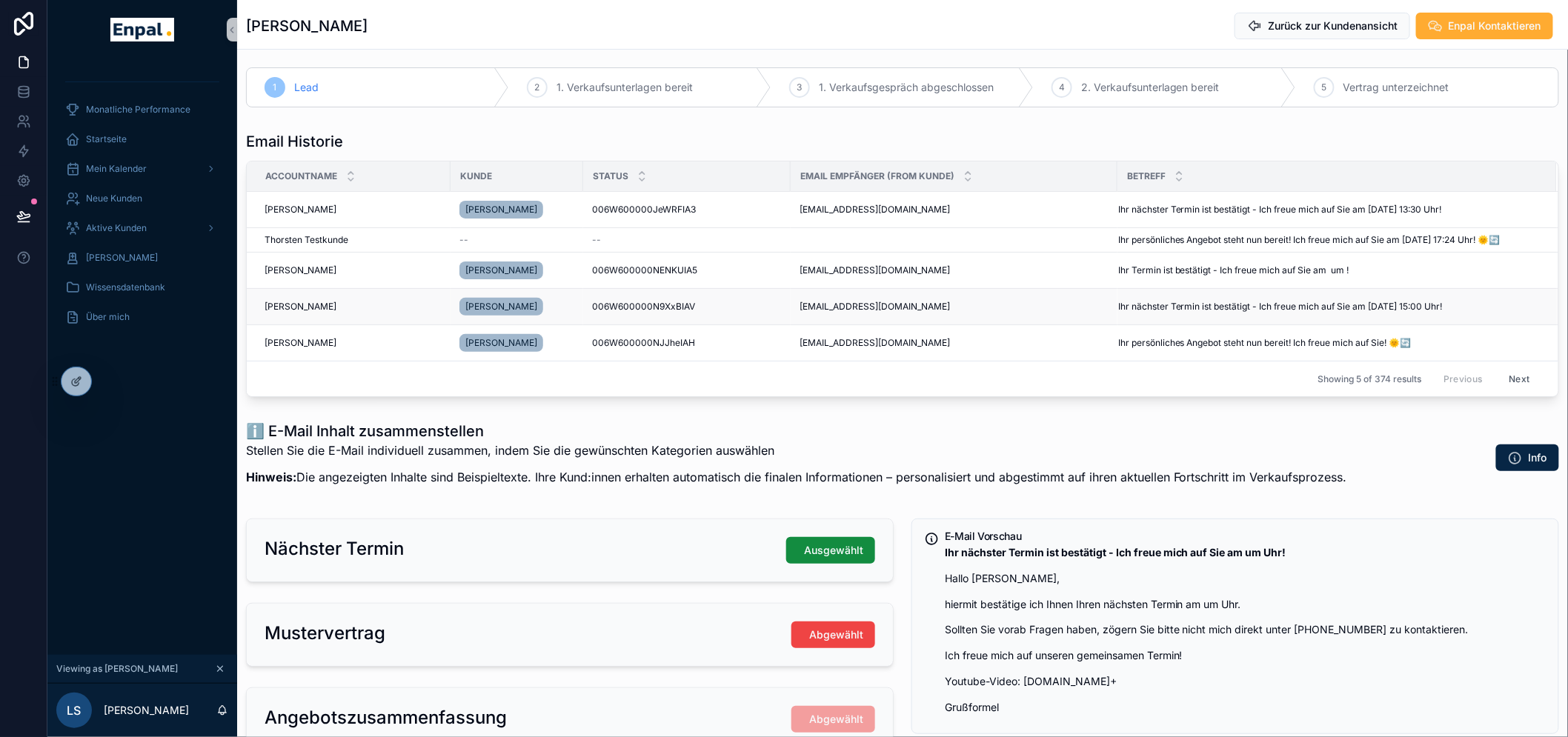
scroll to position [0, 0]
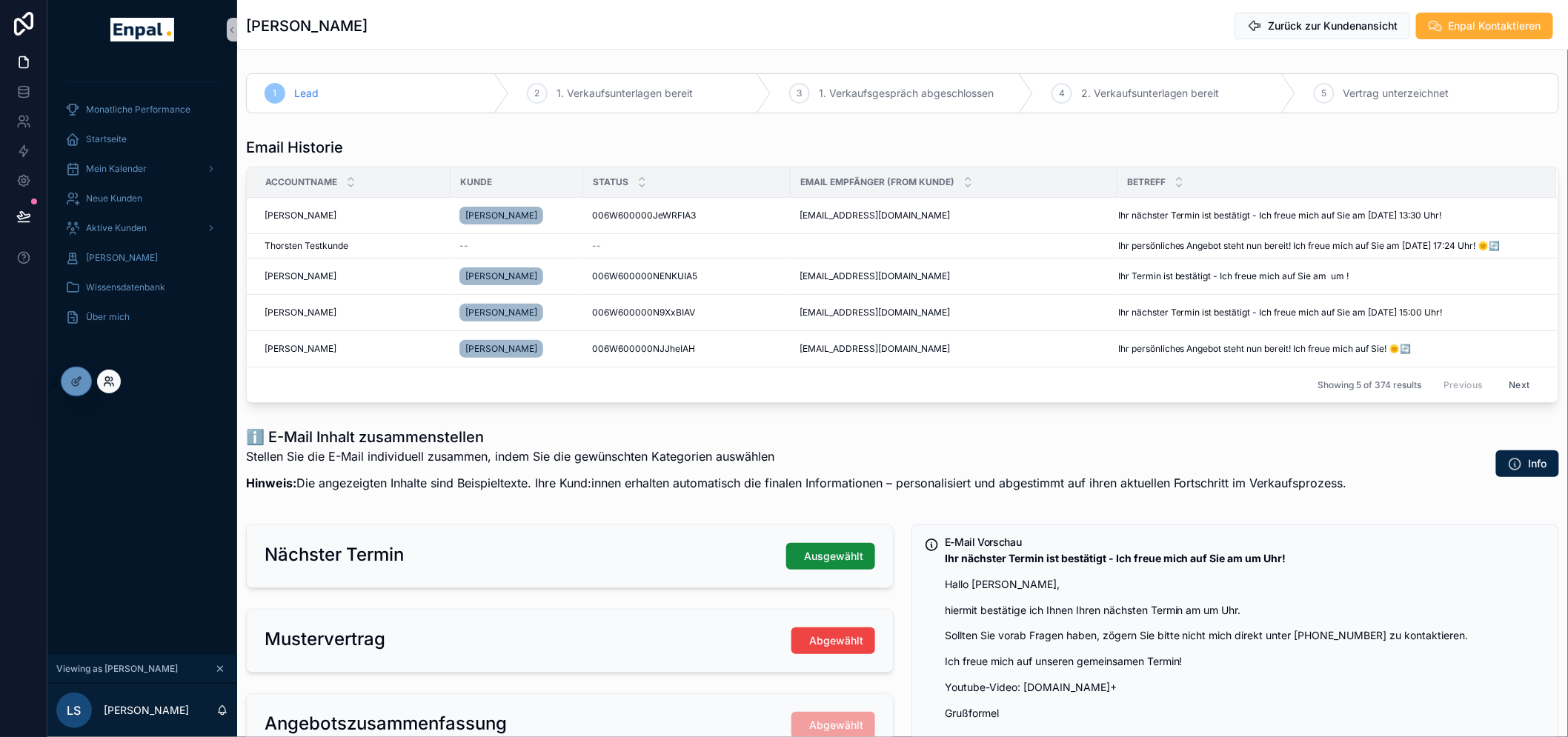
click at [106, 379] on icon at bounding box center [109, 381] width 12 height 12
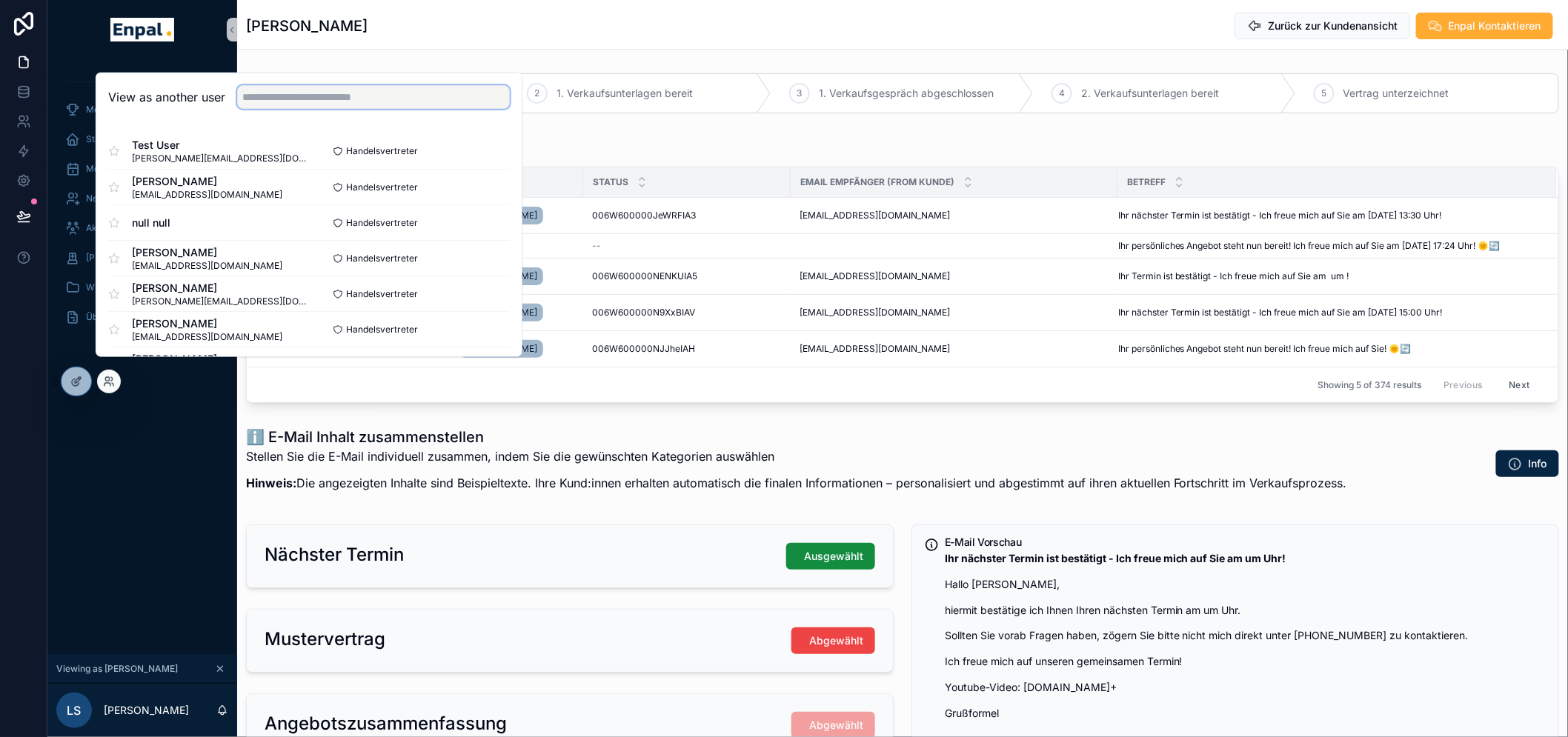
click at [297, 109] on input "text" at bounding box center [373, 97] width 272 height 23
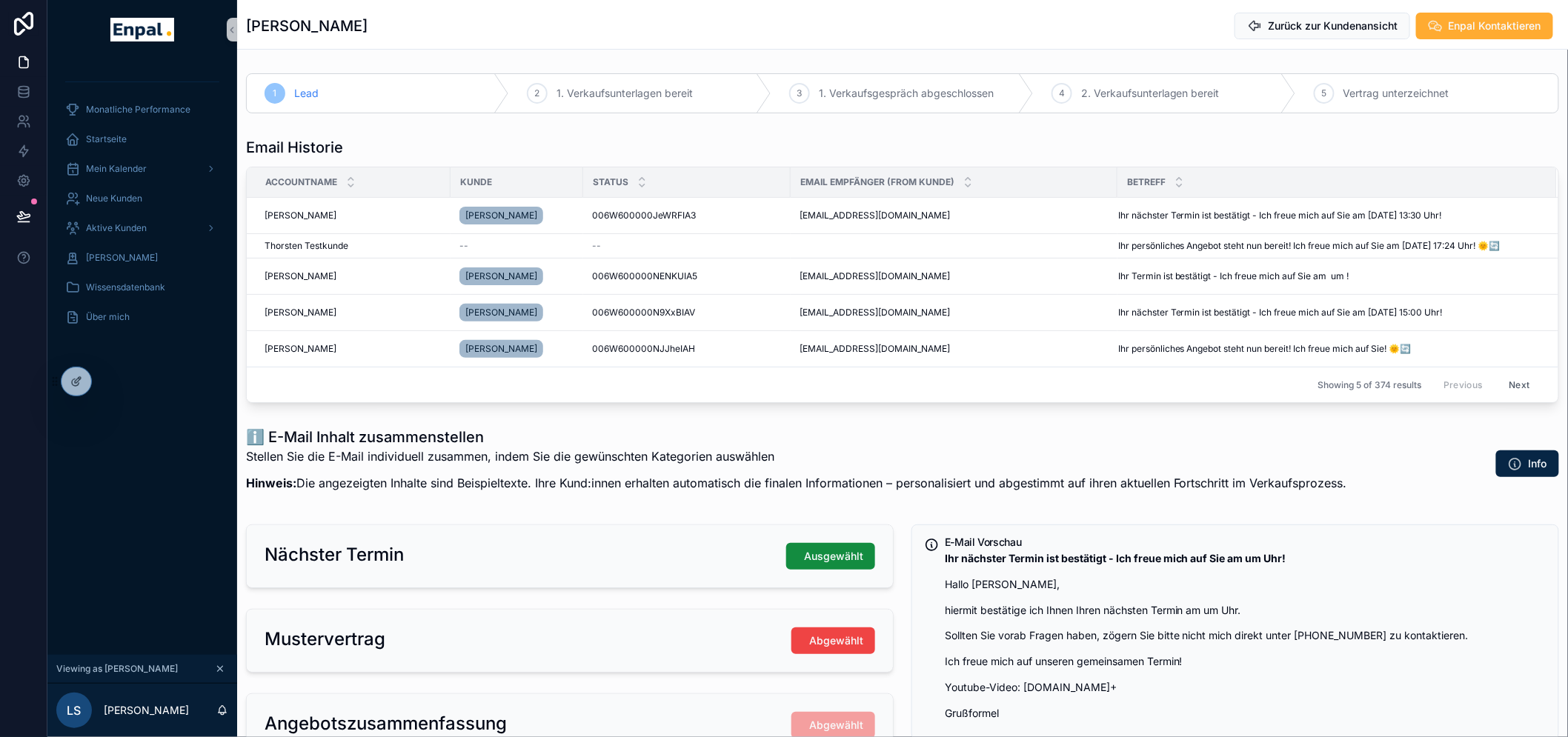
click at [153, 549] on div "Monatliche Performance Startseite Mein Kalender Neue Kunden Aktive [PERSON_NAME…" at bounding box center [143, 357] width 190 height 595
click at [77, 382] on icon at bounding box center [78, 380] width 6 height 6
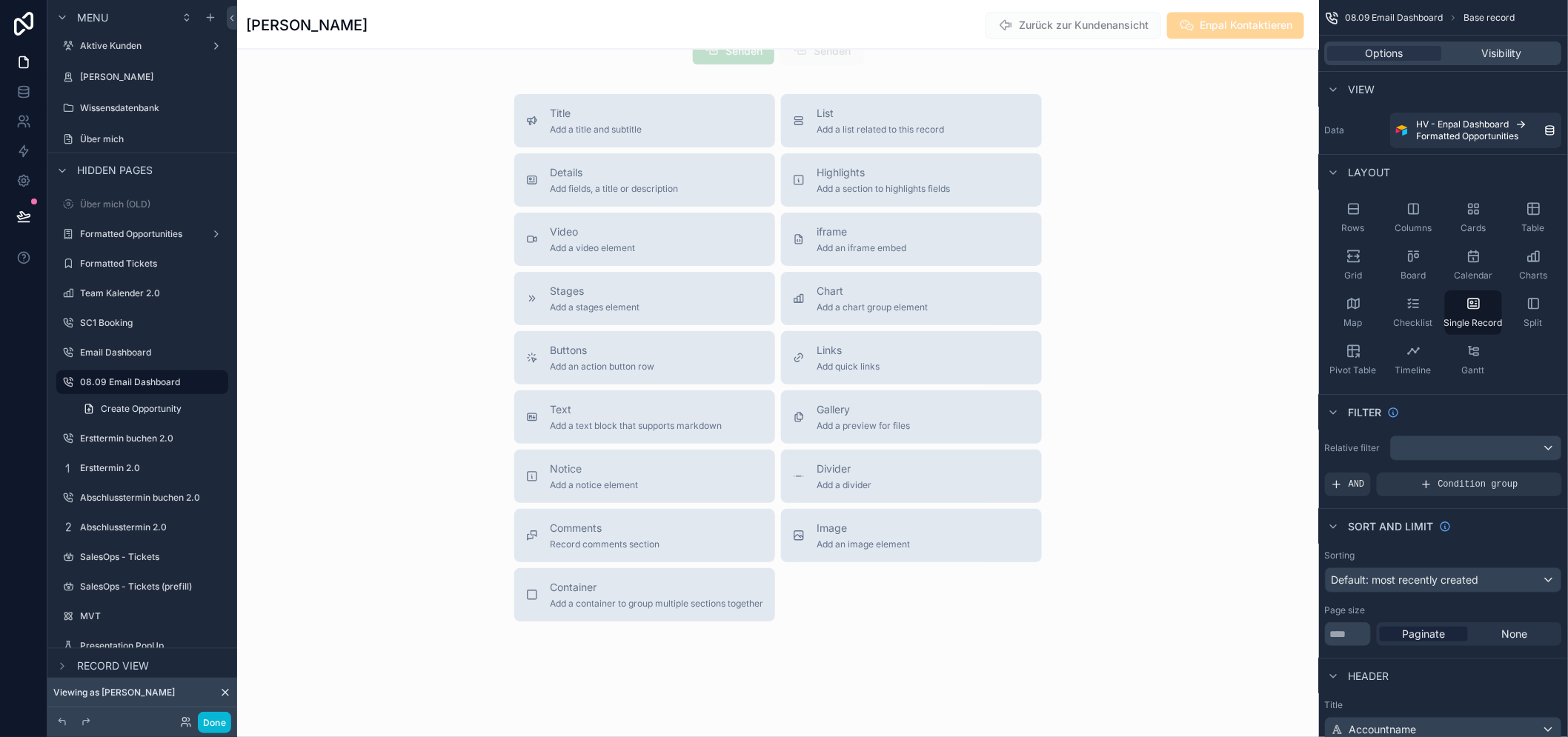
scroll to position [30, 0]
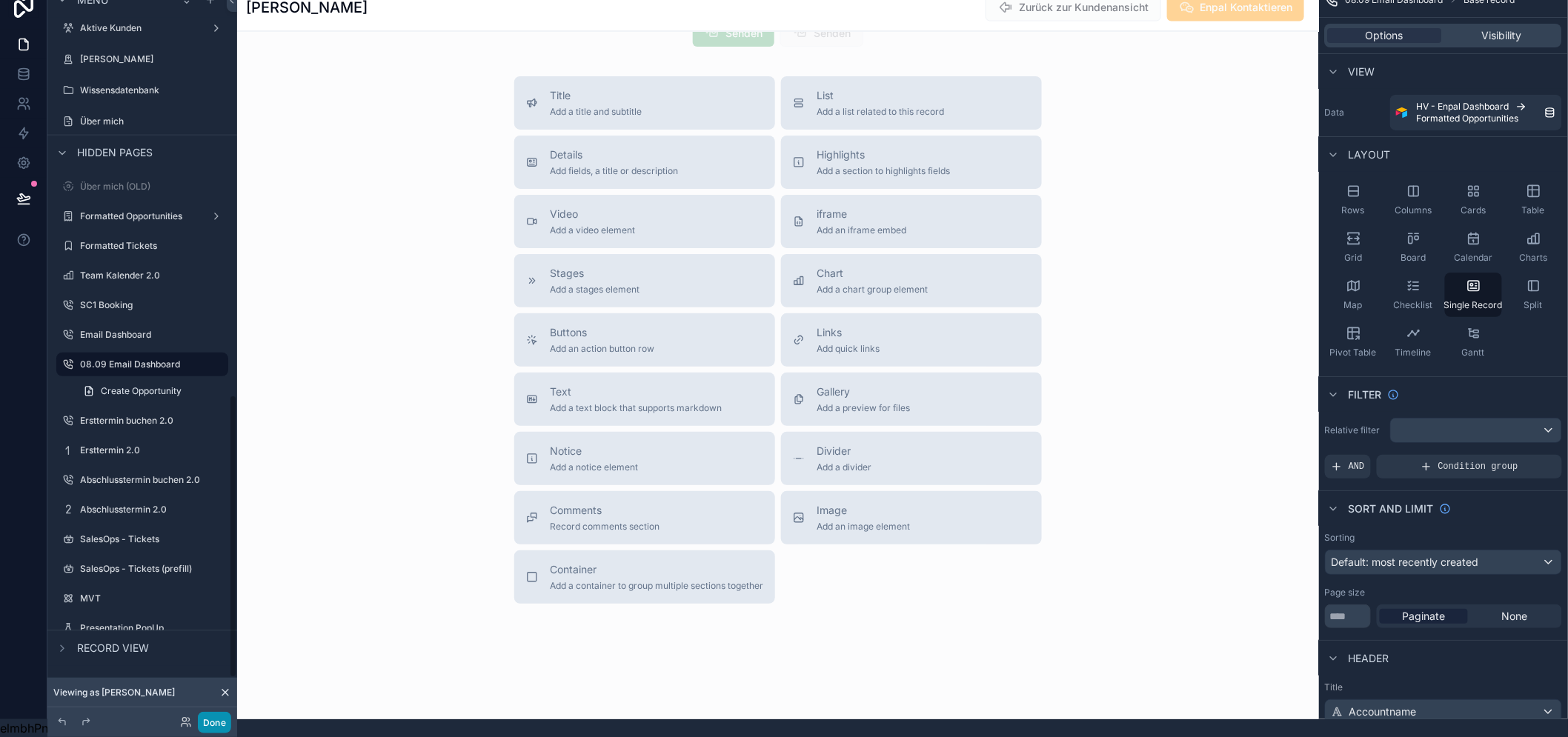
click at [218, 729] on button "Done" at bounding box center [214, 722] width 33 height 21
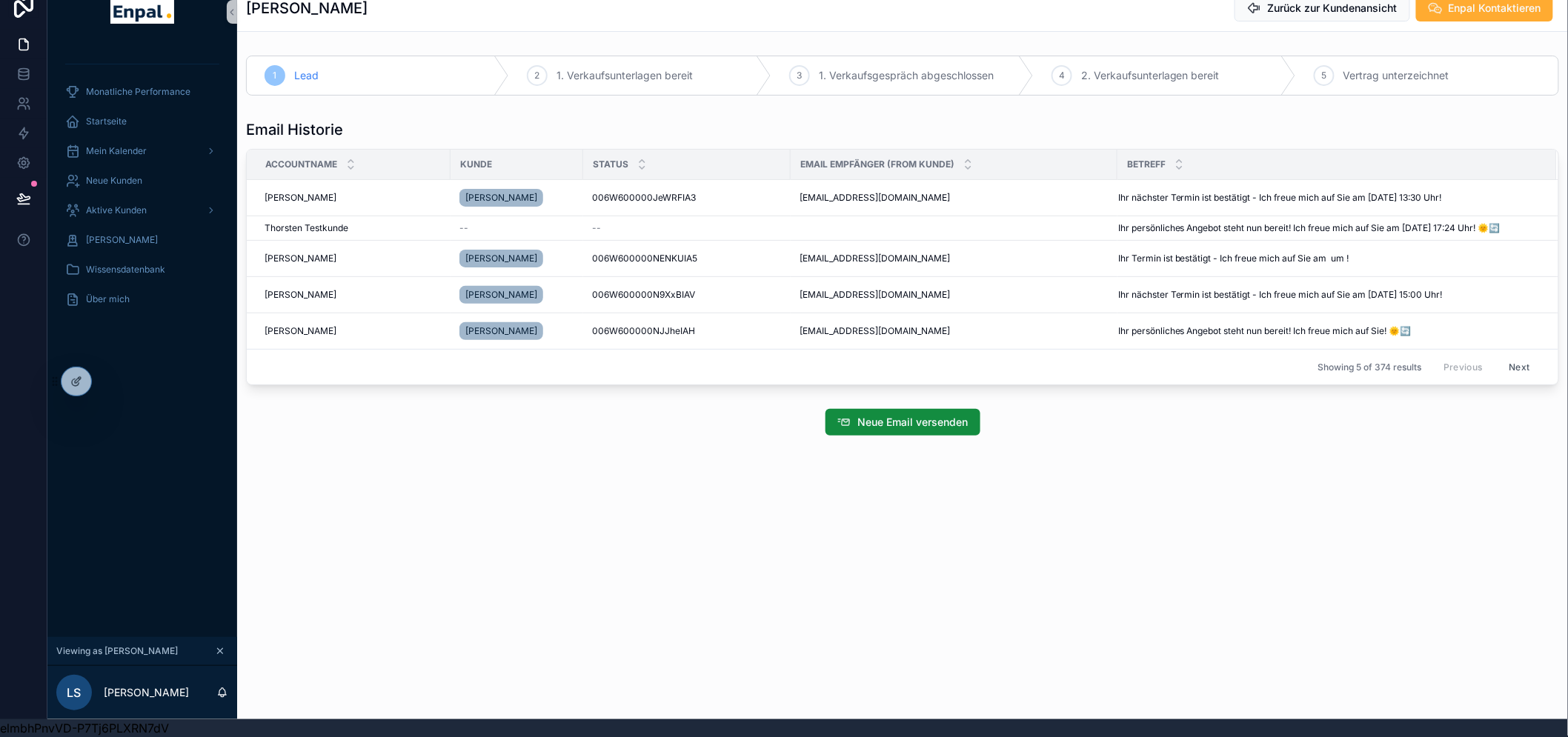
scroll to position [0, 0]
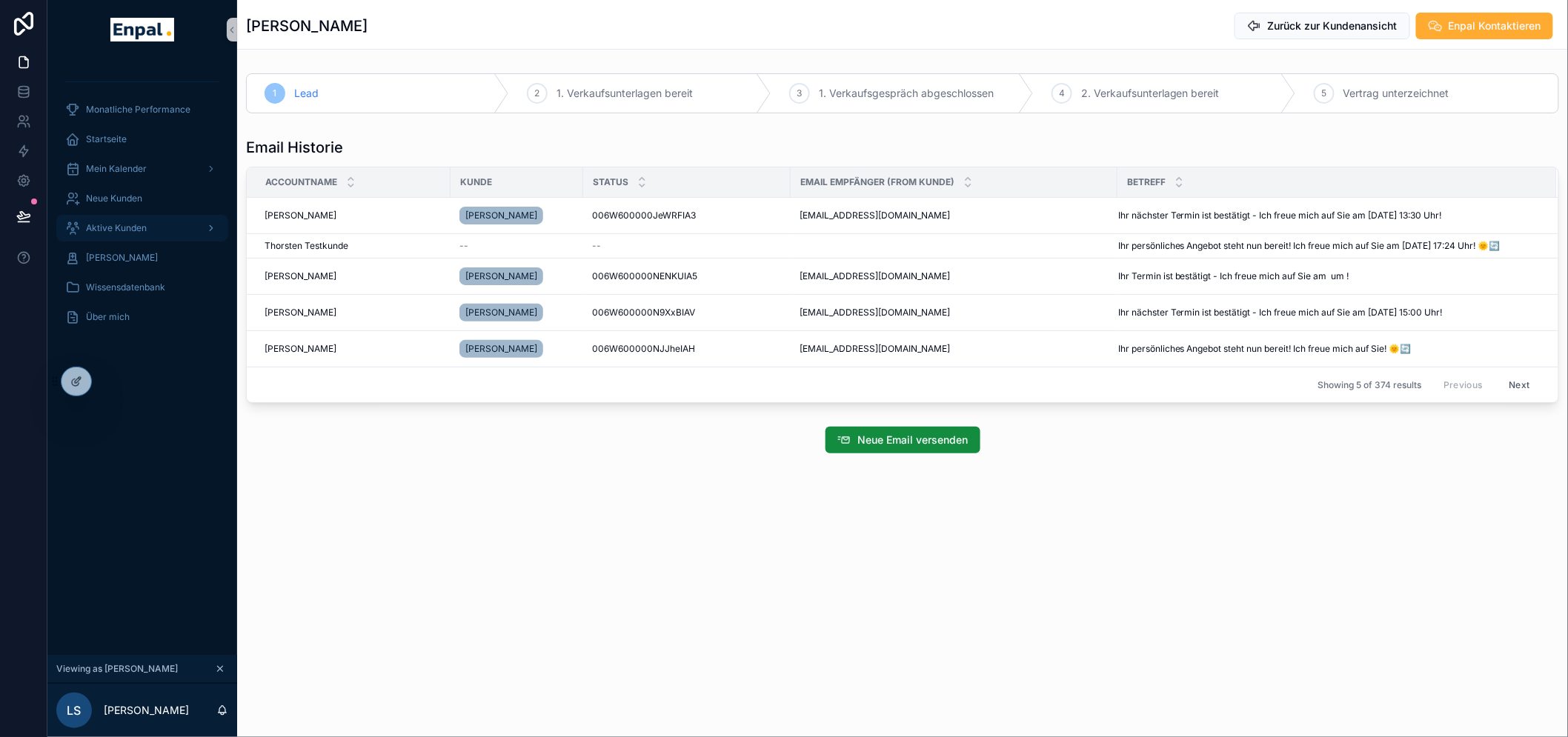
click at [149, 217] on div "Aktive Kunden" at bounding box center [142, 228] width 154 height 23
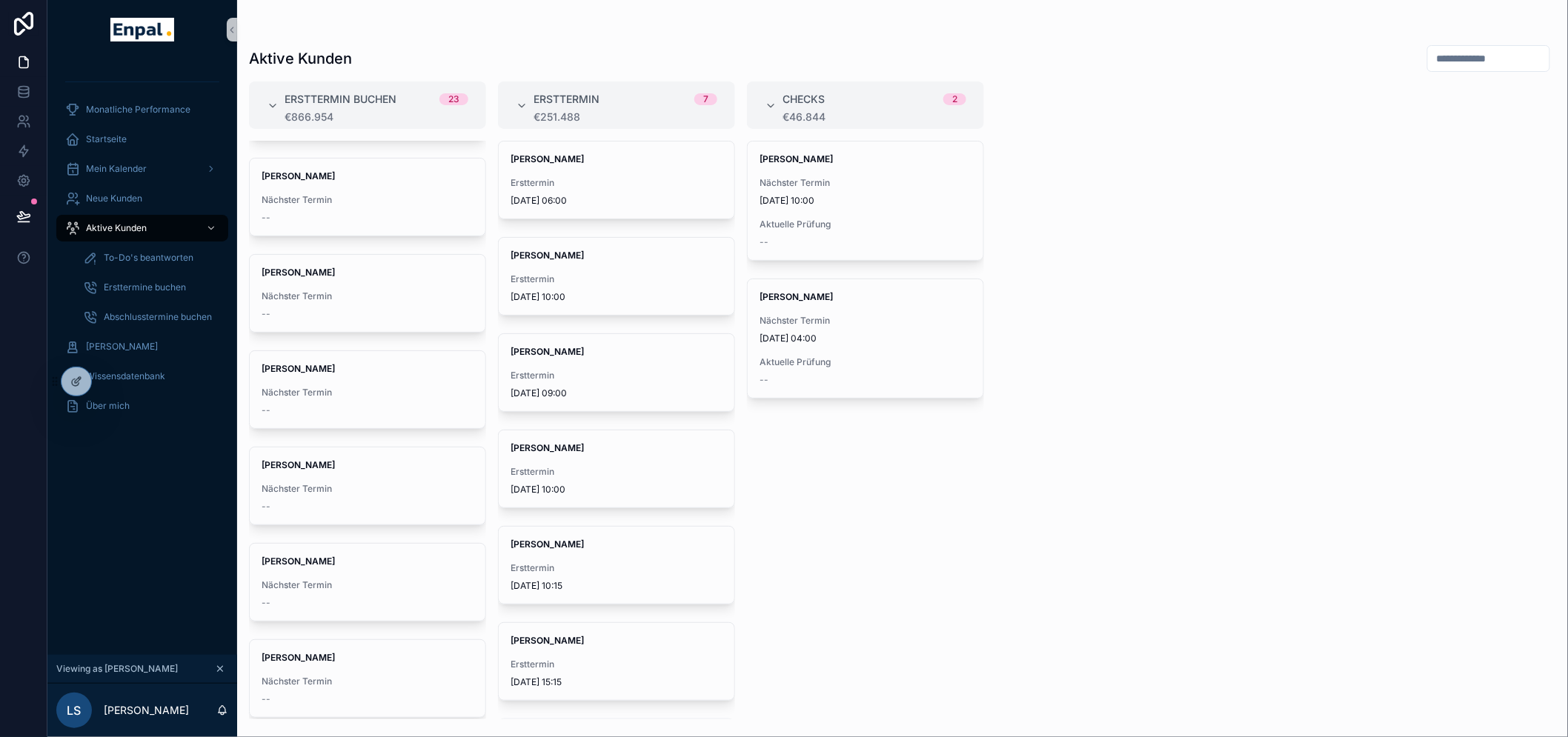
scroll to position [30, 0]
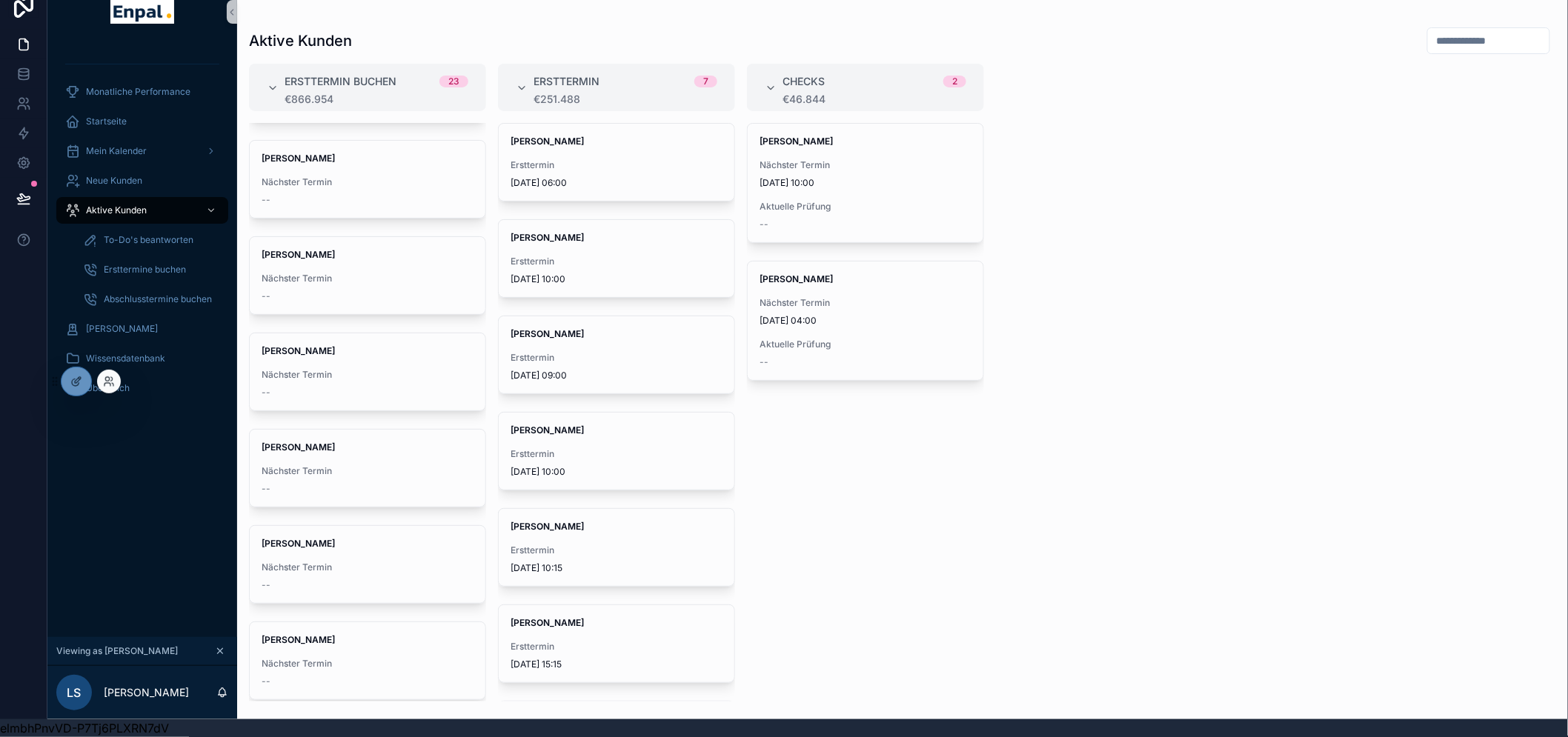
click at [87, 390] on div at bounding box center [77, 381] width 31 height 30
click at [75, 373] on div at bounding box center [76, 381] width 30 height 28
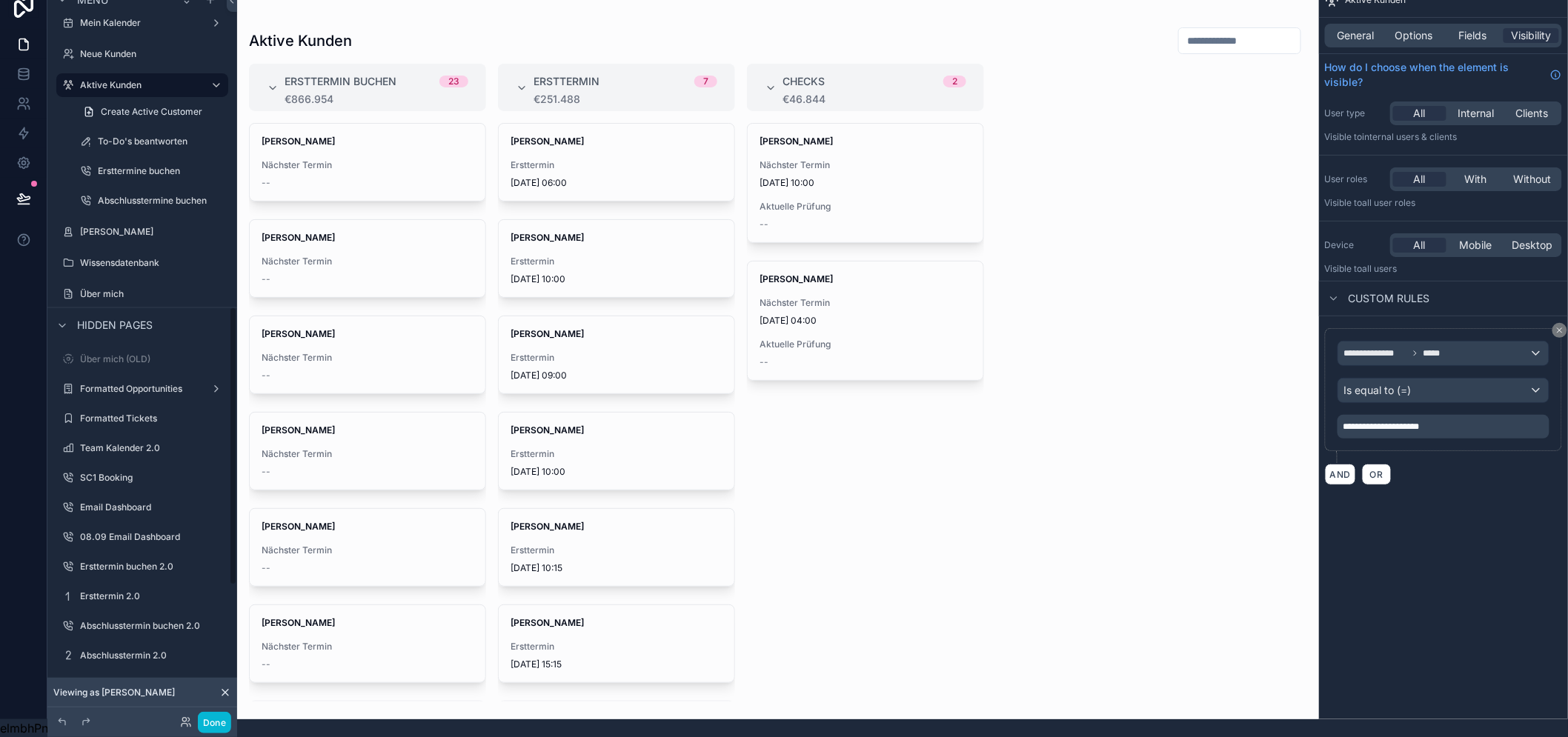
scroll to position [1188, 0]
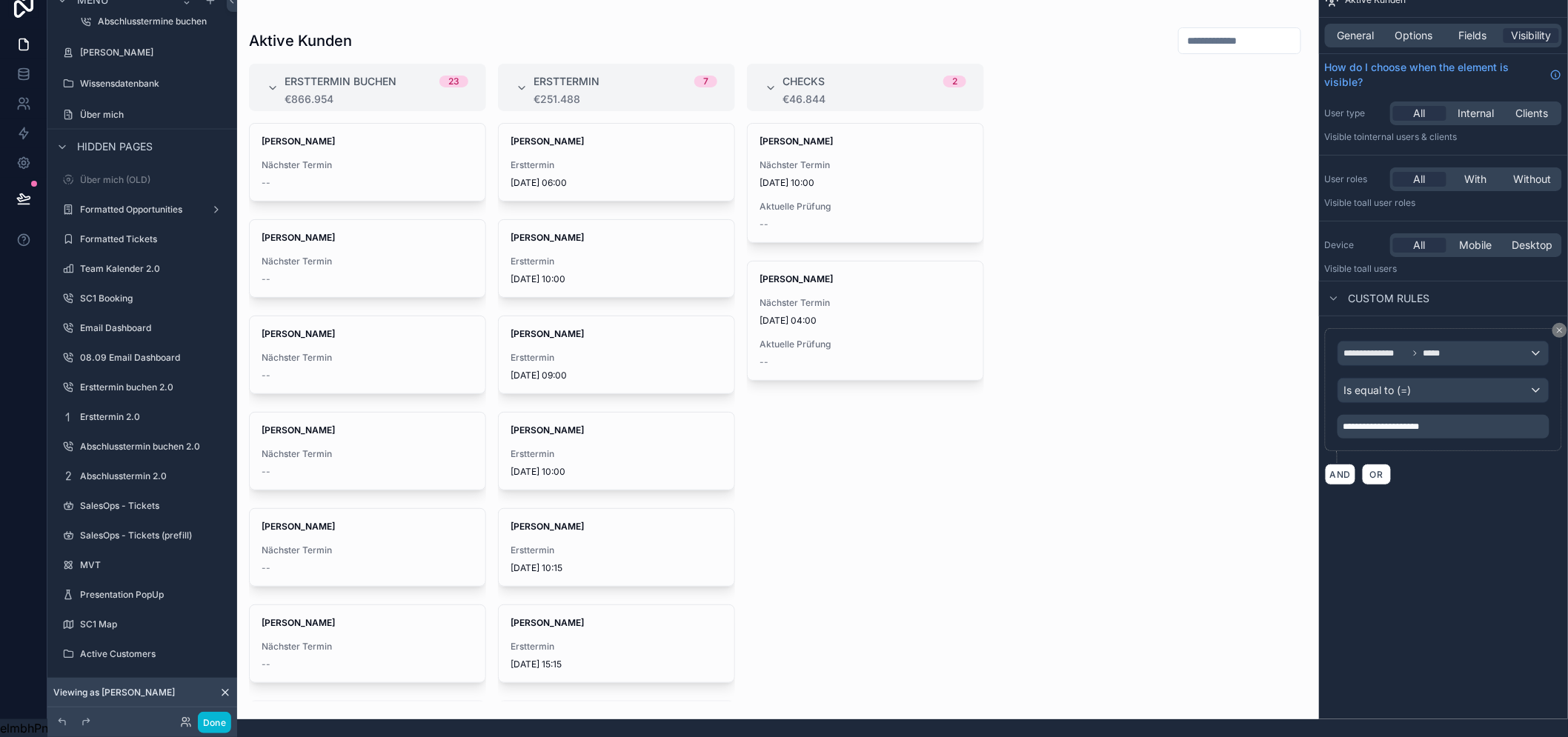
drag, startPoint x: 480, startPoint y: 195, endPoint x: 479, endPoint y: 235, distance: 40.0
click at [479, 235] on div "scrollable content" at bounding box center [779, 351] width 1082 height 737
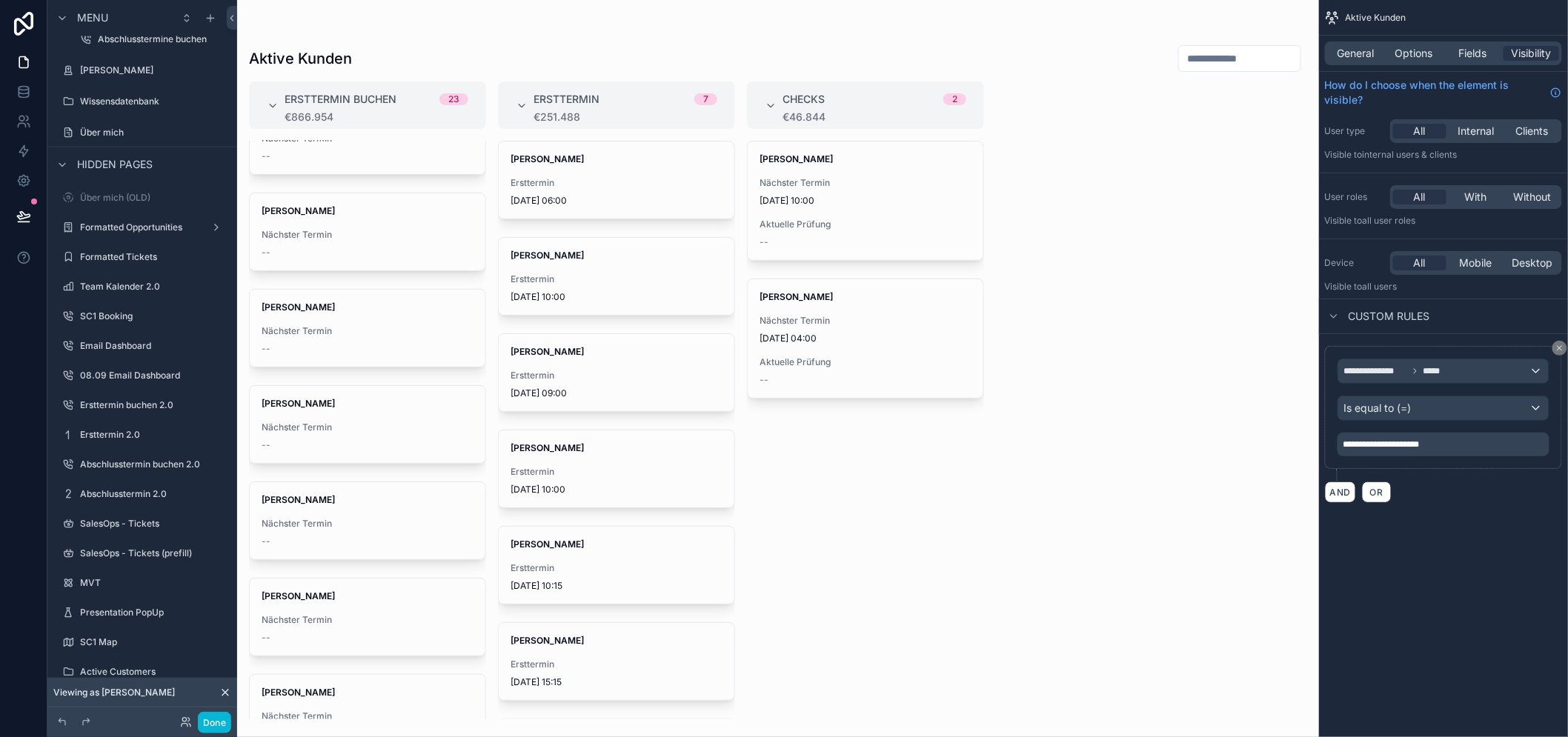
scroll to position [471, 0]
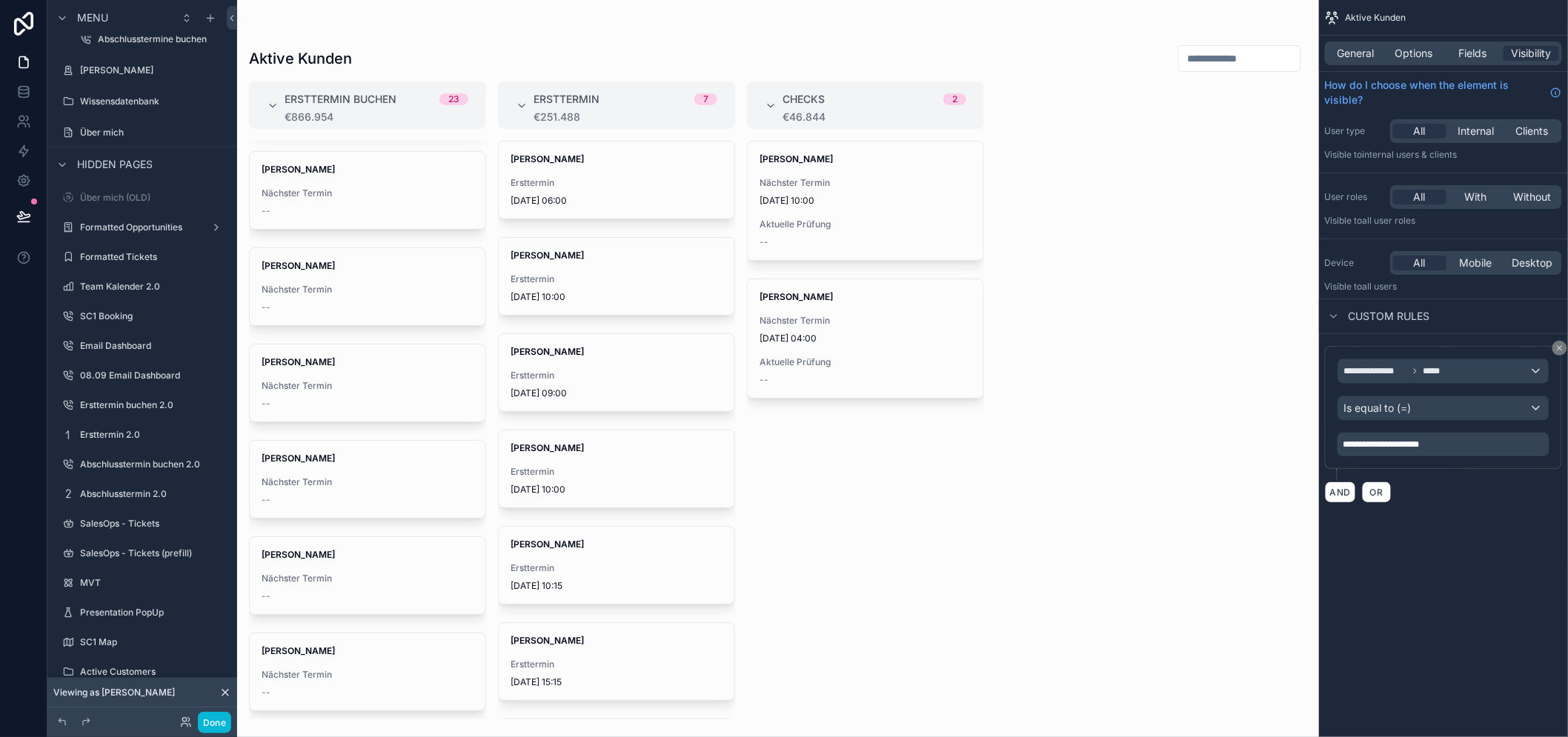
drag, startPoint x: 368, startPoint y: 372, endPoint x: 347, endPoint y: 341, distance: 37.4
click at [347, 341] on div "[PERSON_NAME] Nächster Termin -- [PERSON_NAME] Nächster Termin -- [PERSON_NAME]…" at bounding box center [368, 430] width 238 height 579
click at [336, 358] on span "[PERSON_NAME]" at bounding box center [368, 363] width 212 height 12
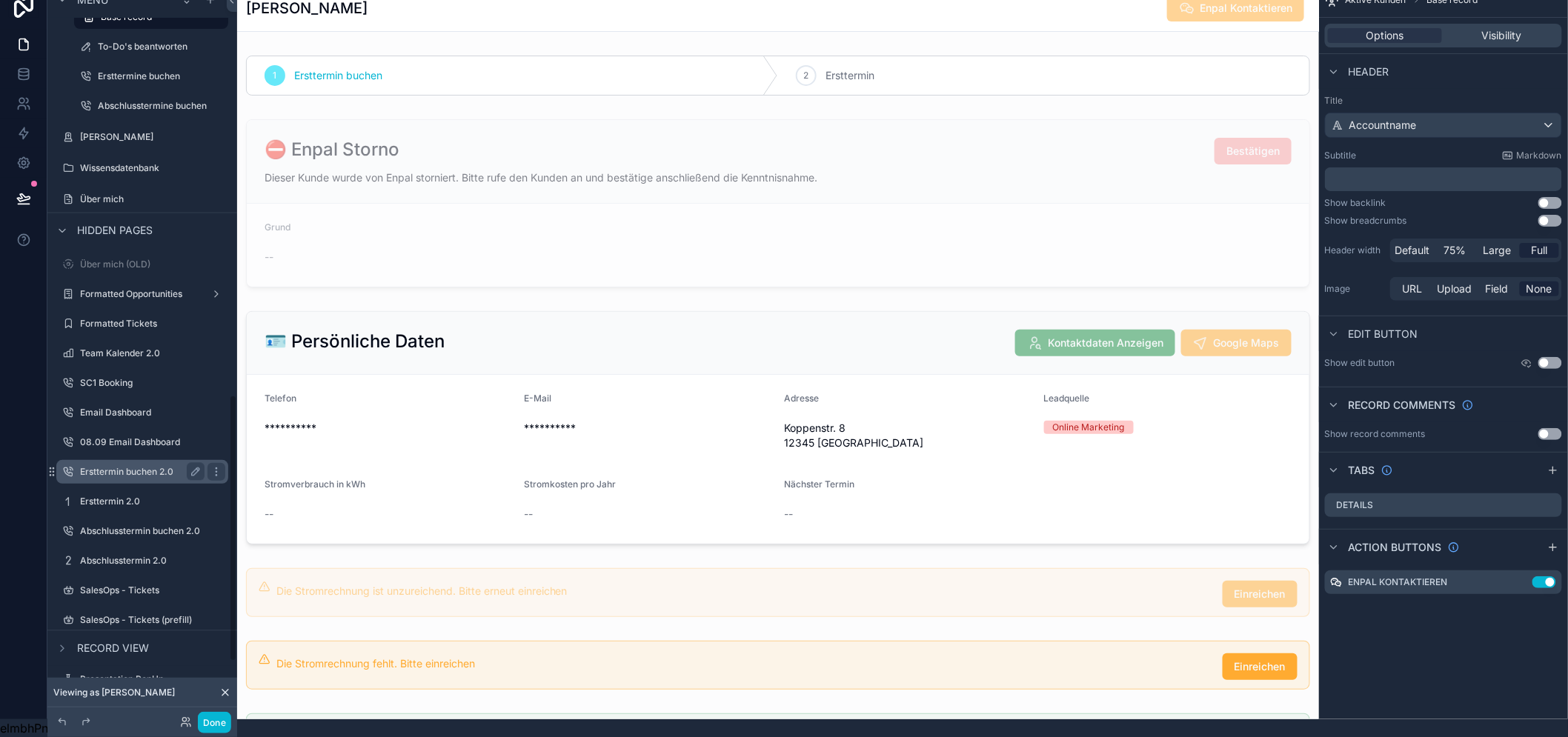
scroll to position [1130, 0]
click at [152, 437] on label "08.09 Email Dashboard" at bounding box center [140, 443] width 118 height 12
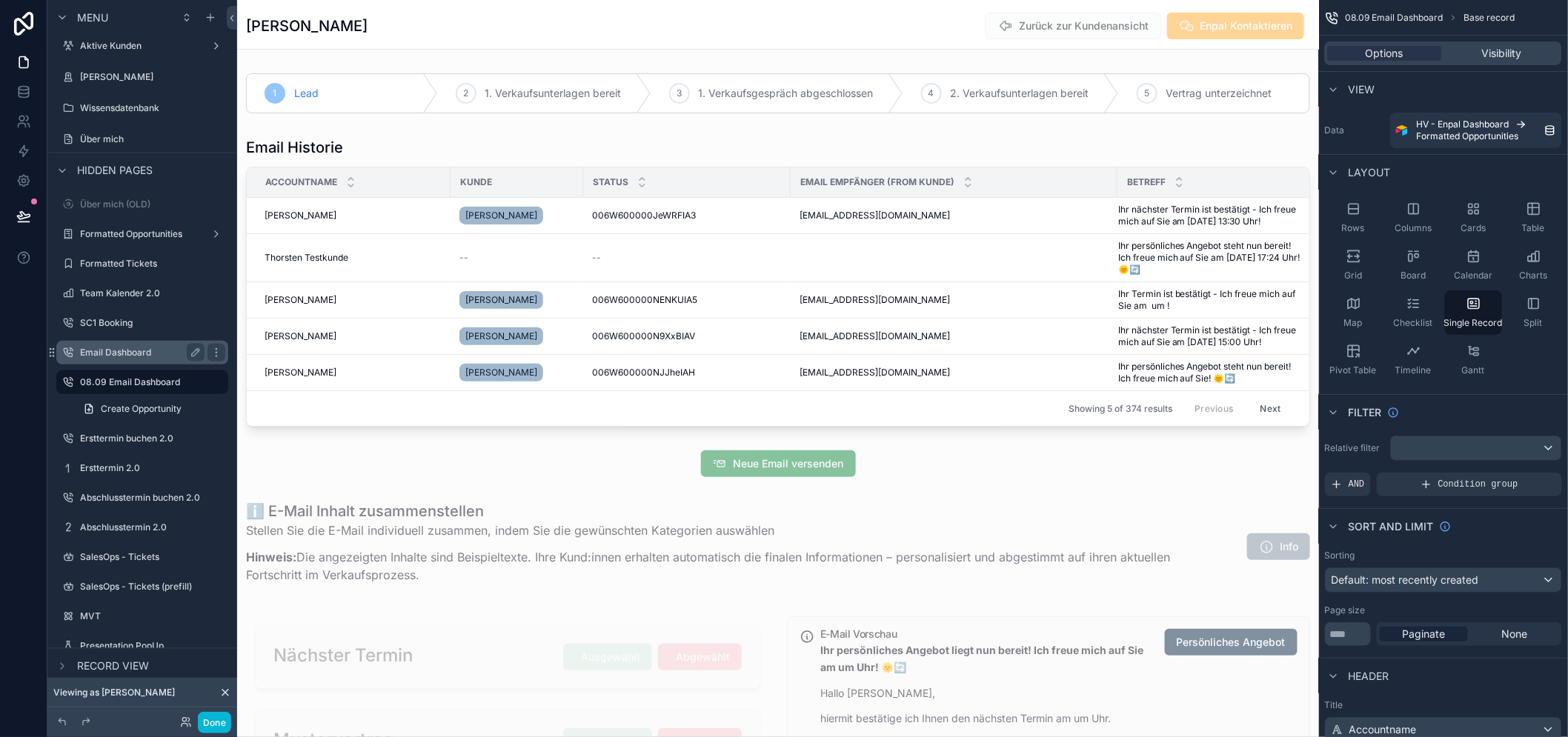
click at [143, 344] on div "Email Dashboard" at bounding box center [143, 353] width 124 height 17
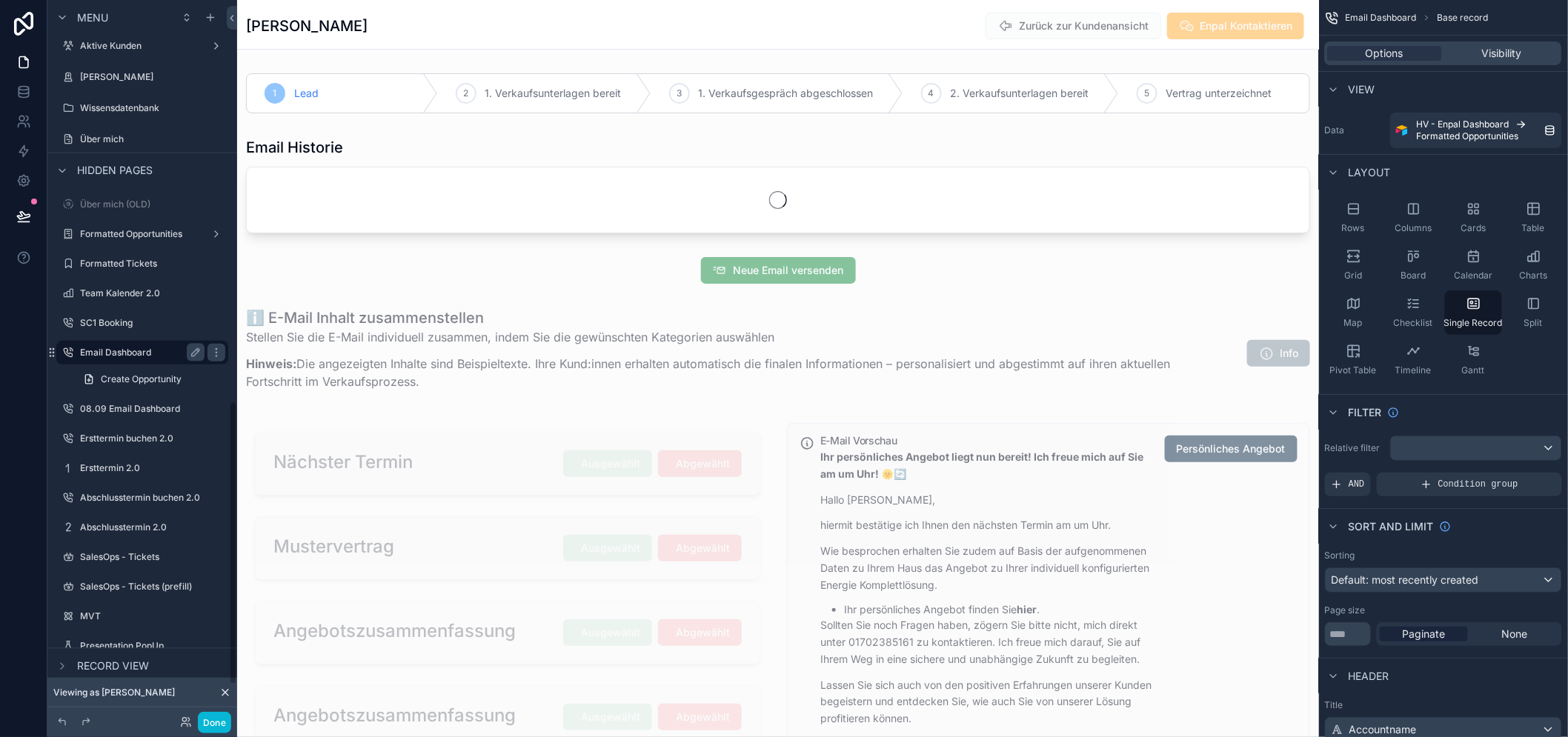
scroll to position [1036, 0]
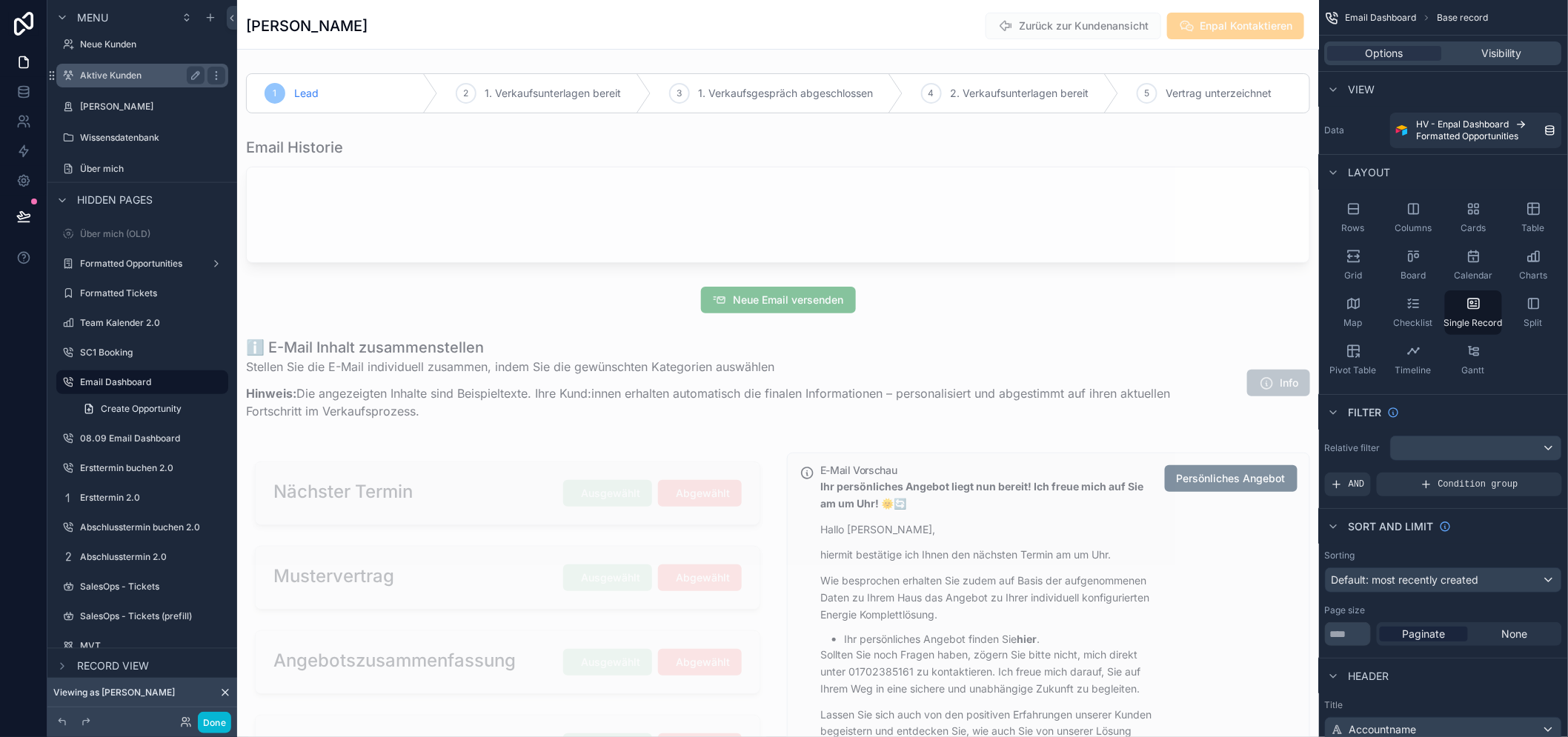
click at [135, 73] on label "Aktive Kunden" at bounding box center [140, 76] width 118 height 12
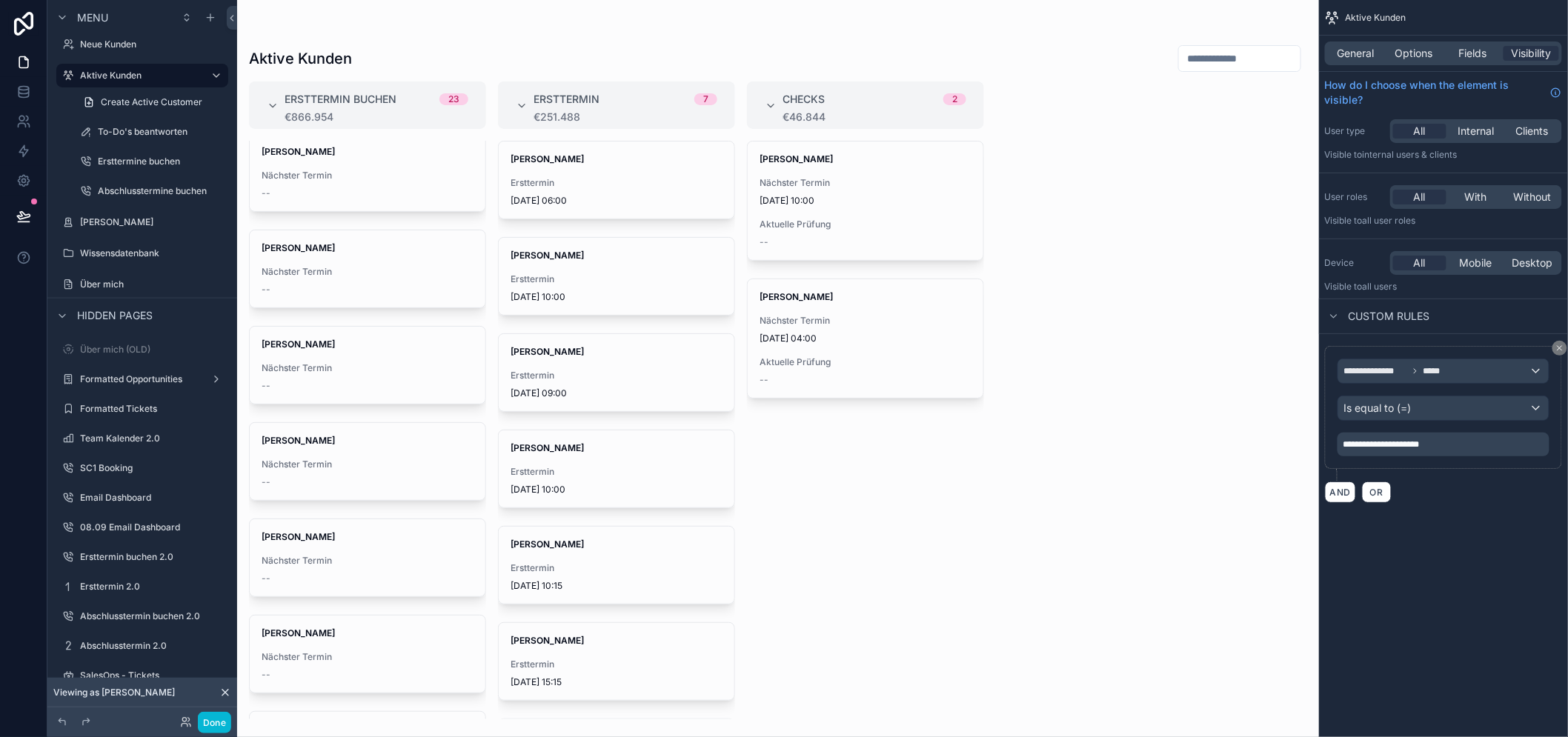
scroll to position [143, 0]
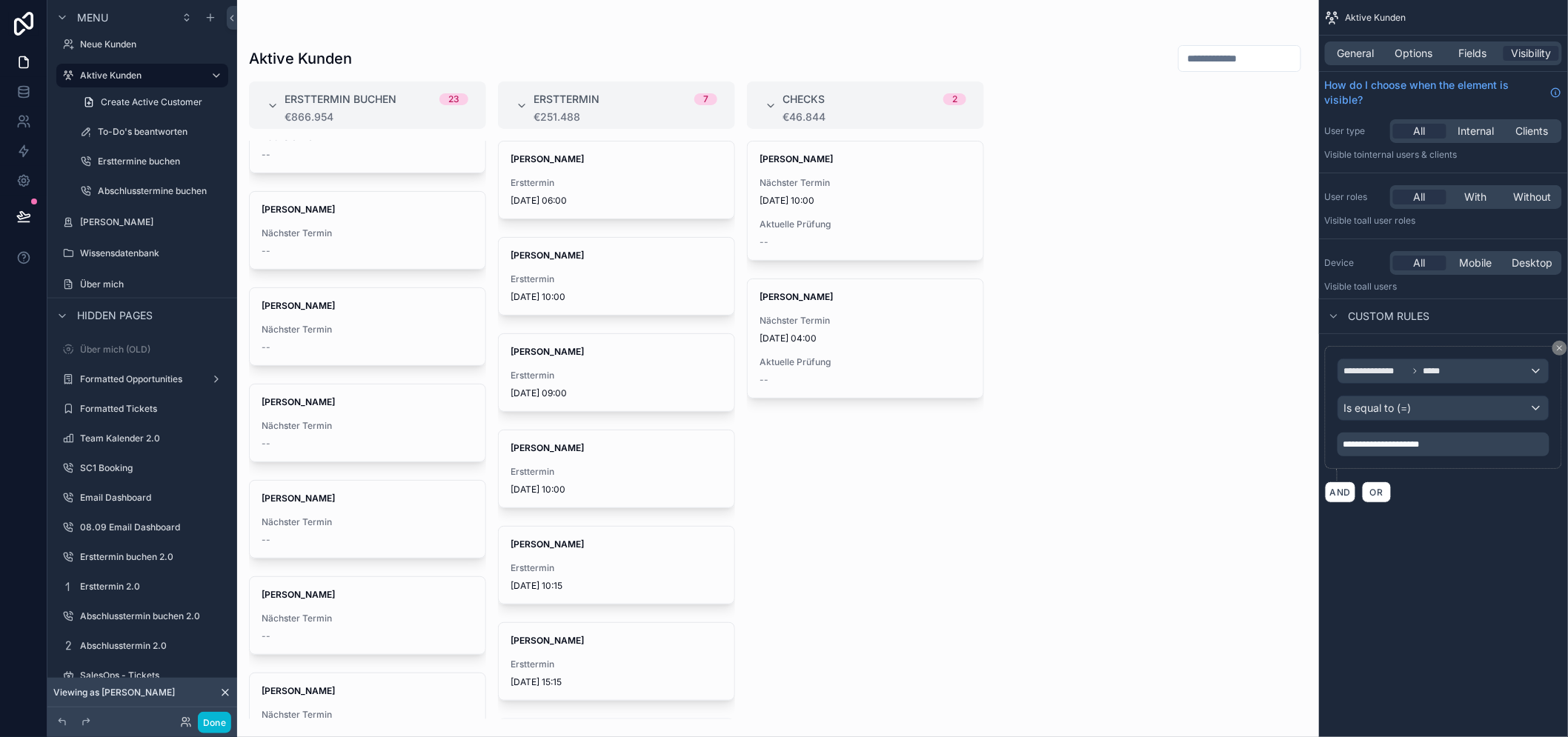
click at [1246, 64] on input "scrollable content" at bounding box center [1239, 58] width 121 height 20
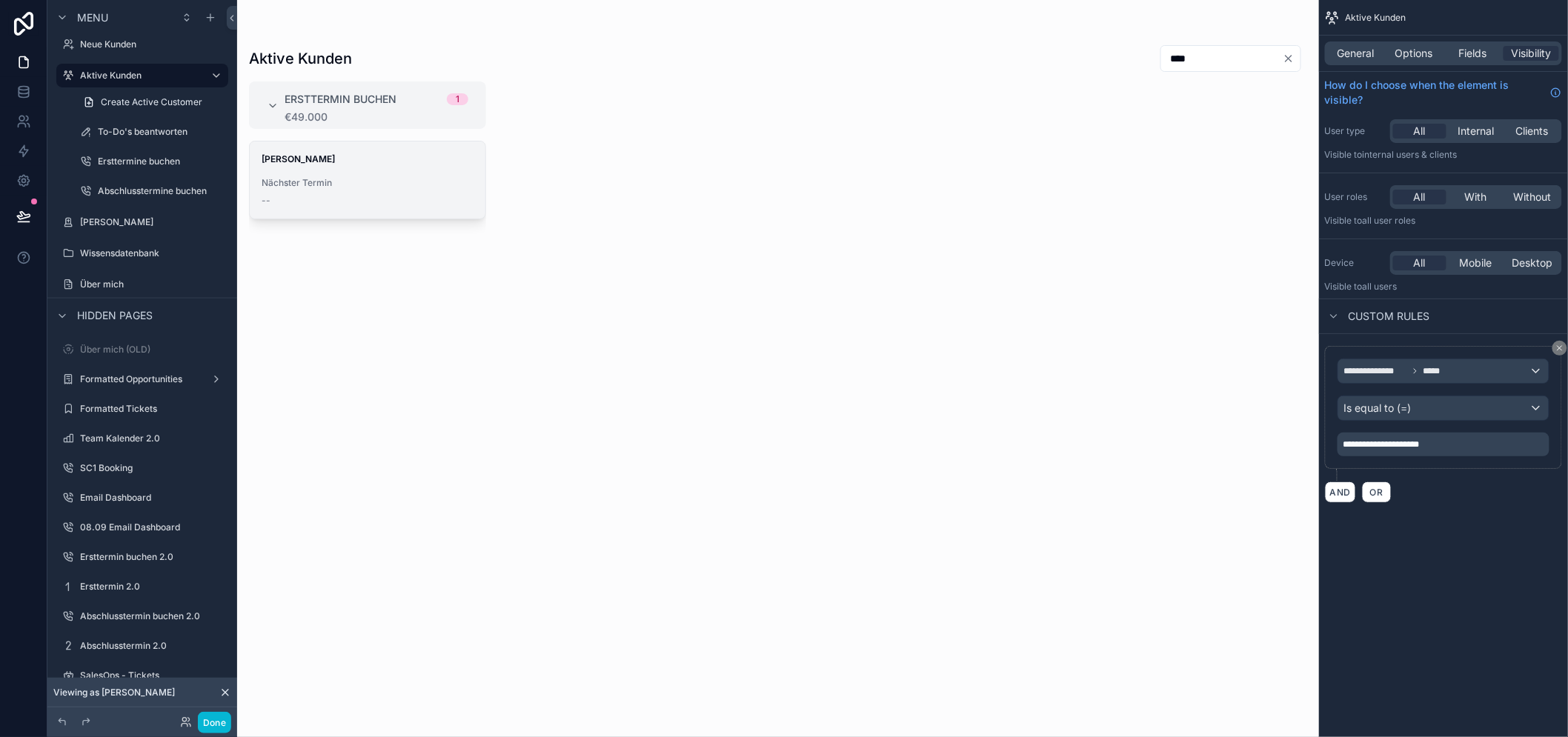
type input "****"
click at [343, 168] on div "[PERSON_NAME] Nächster Termin --" at bounding box center [368, 179] width 236 height 77
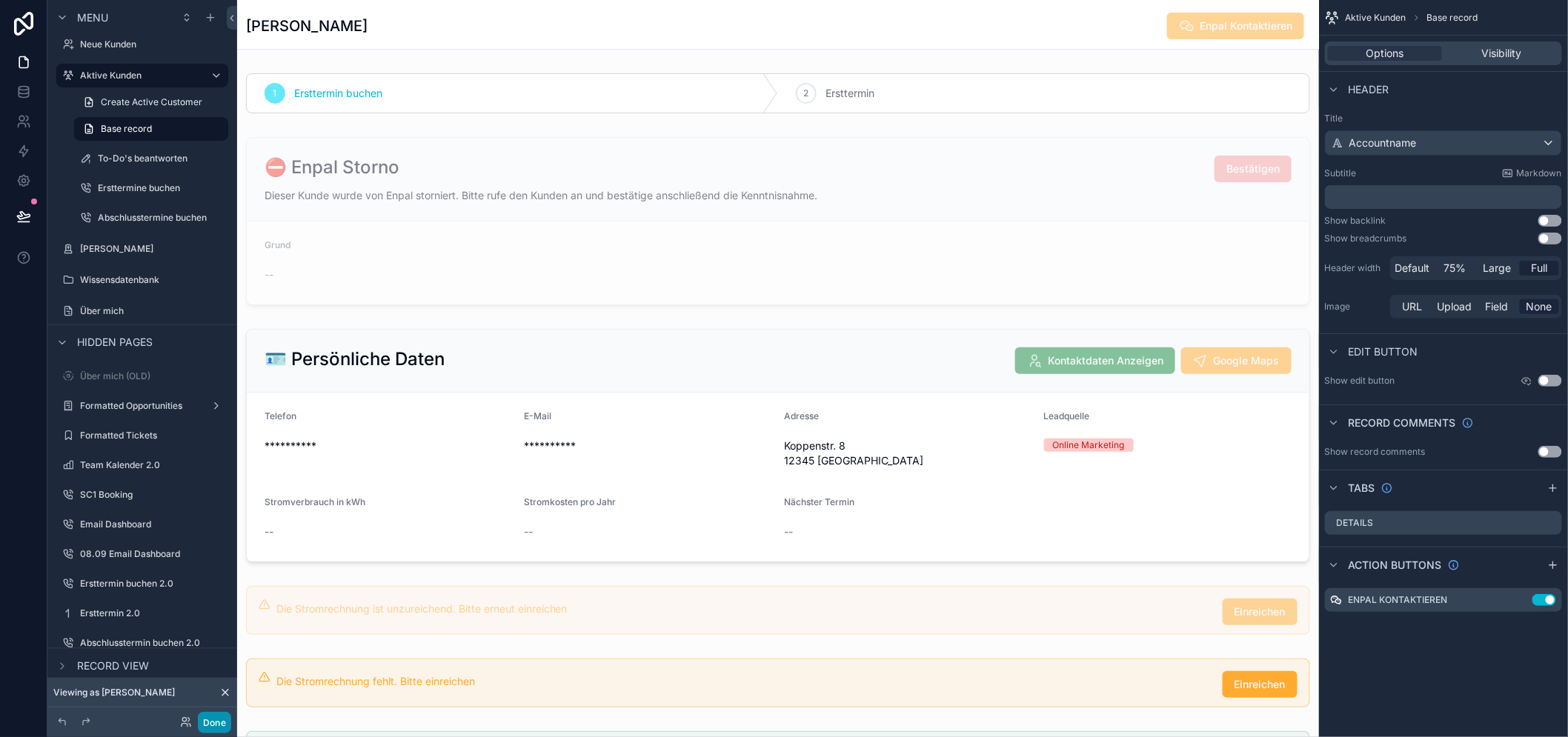
click at [212, 720] on button "Done" at bounding box center [214, 722] width 33 height 21
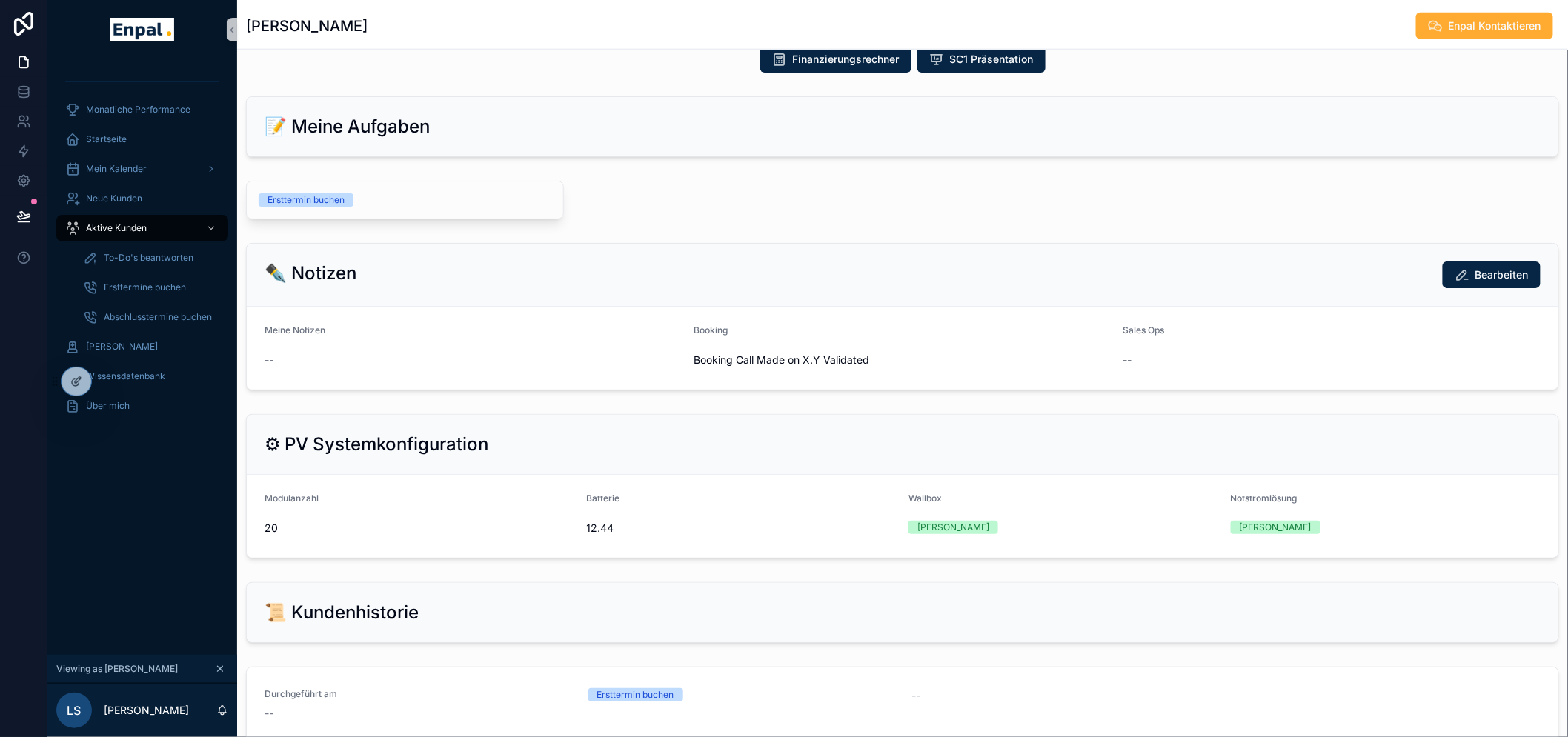
scroll to position [662, 0]
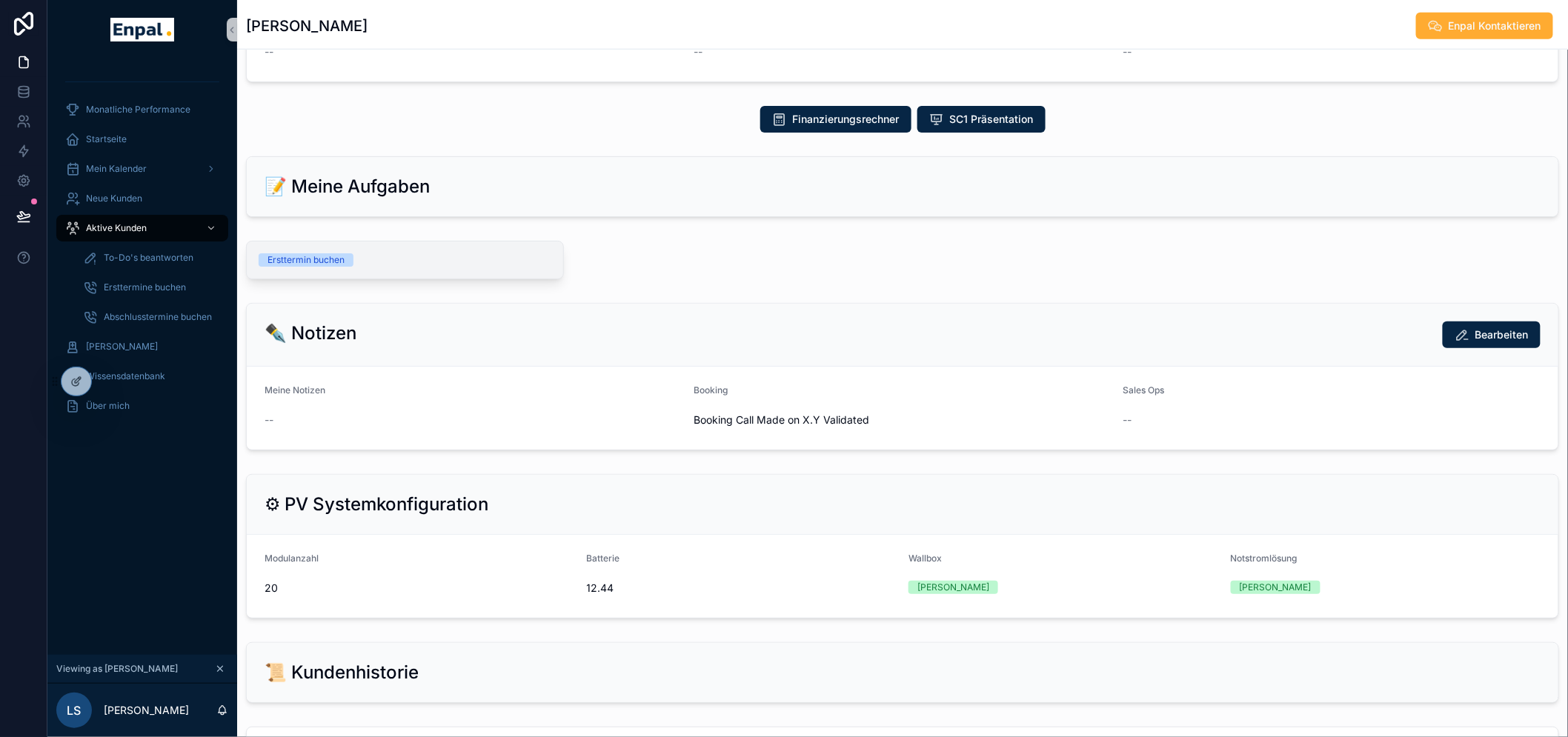
click at [306, 263] on div "Ersttermin buchen" at bounding box center [305, 260] width 77 height 14
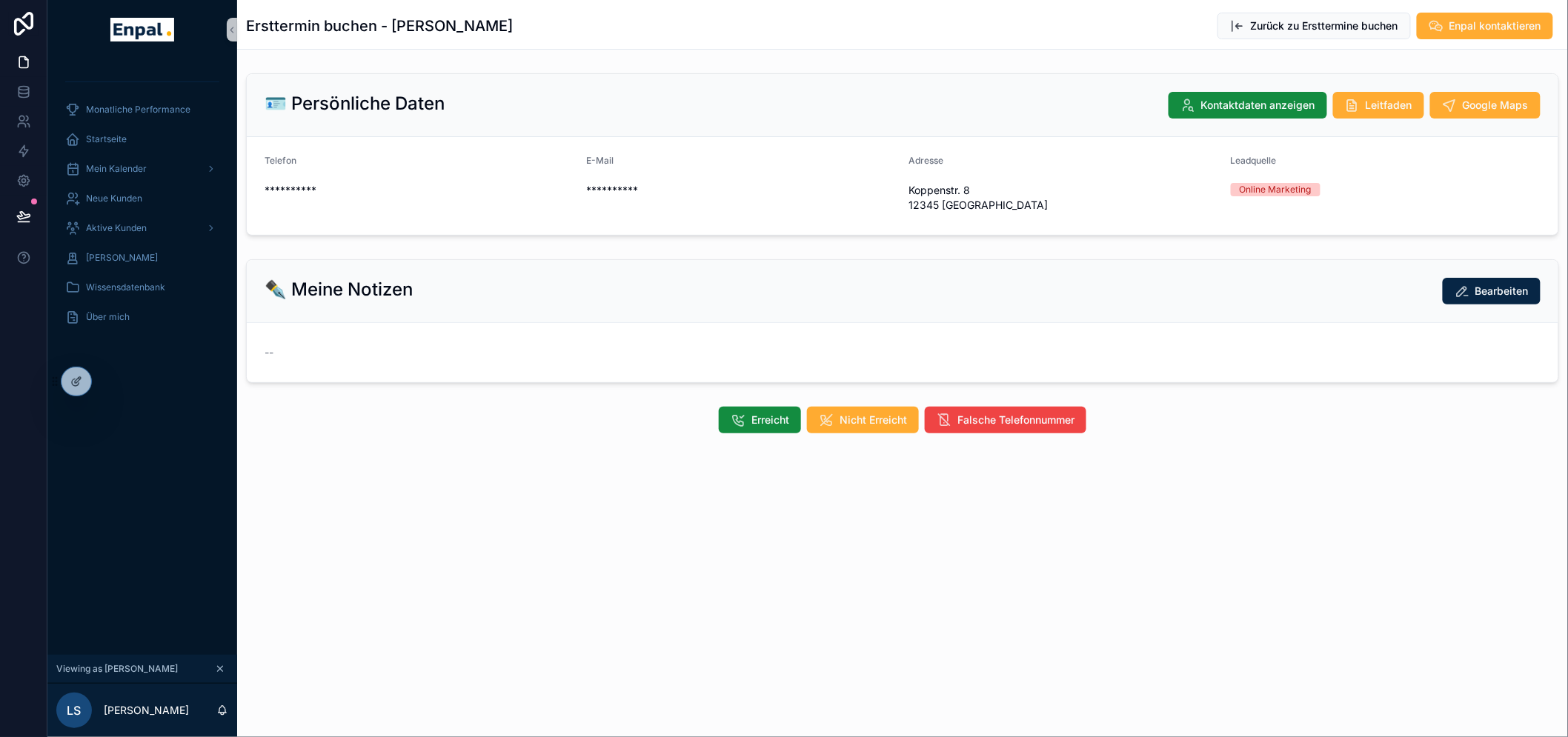
click at [793, 403] on div "Erreicht Nicht Erreicht Falsche Telefonnummer" at bounding box center [903, 420] width 1331 height 39
click at [761, 433] on div "Erreicht Nicht Erreicht Falsche Telefonnummer" at bounding box center [903, 420] width 1331 height 39
click at [761, 423] on span "Erreicht" at bounding box center [770, 420] width 38 height 15
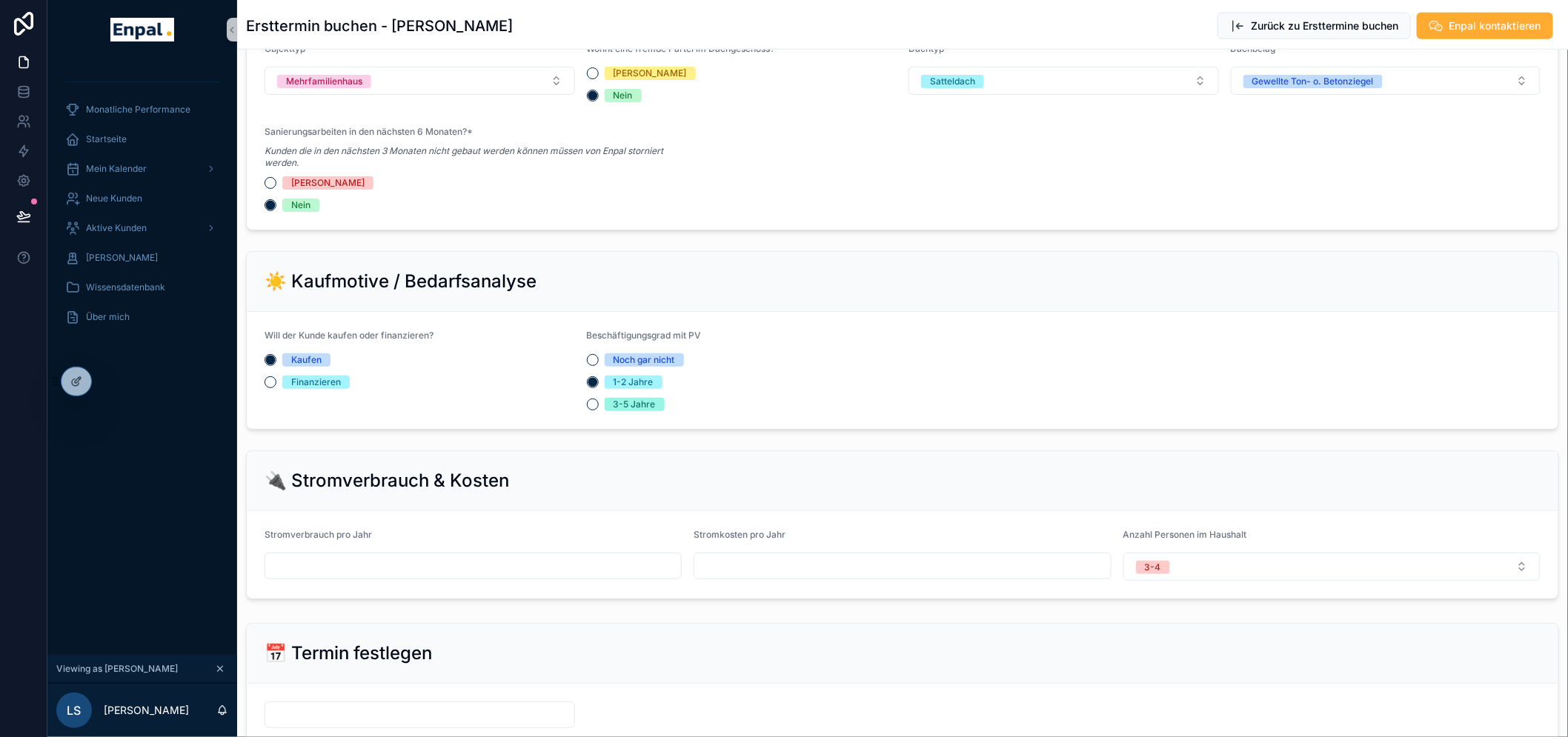
scroll to position [759, 0]
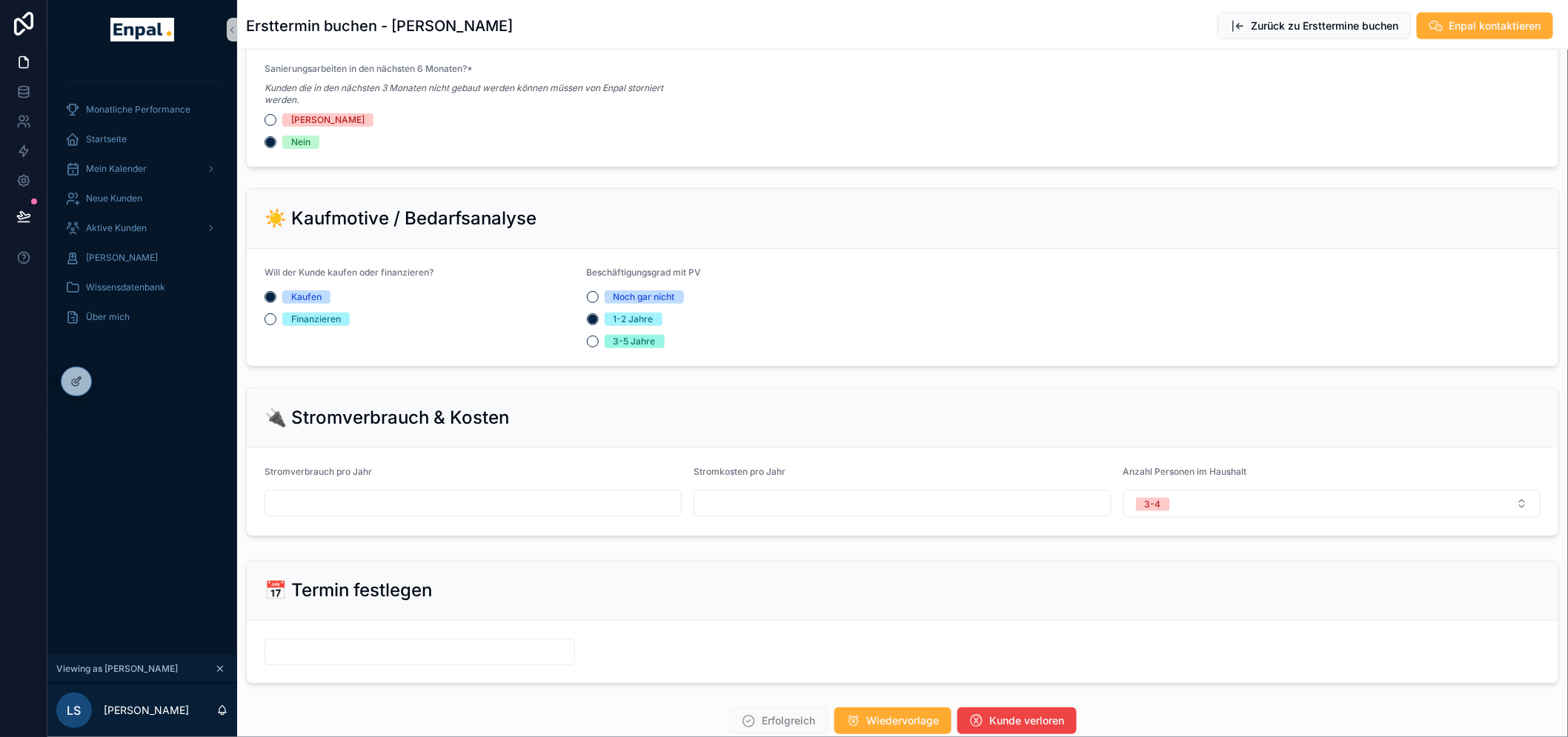
click at [367, 513] on input "scrollable content" at bounding box center [473, 502] width 416 height 20
type input "*****"
click at [759, 507] on input "scrollable content" at bounding box center [902, 502] width 416 height 20
type input "*****"
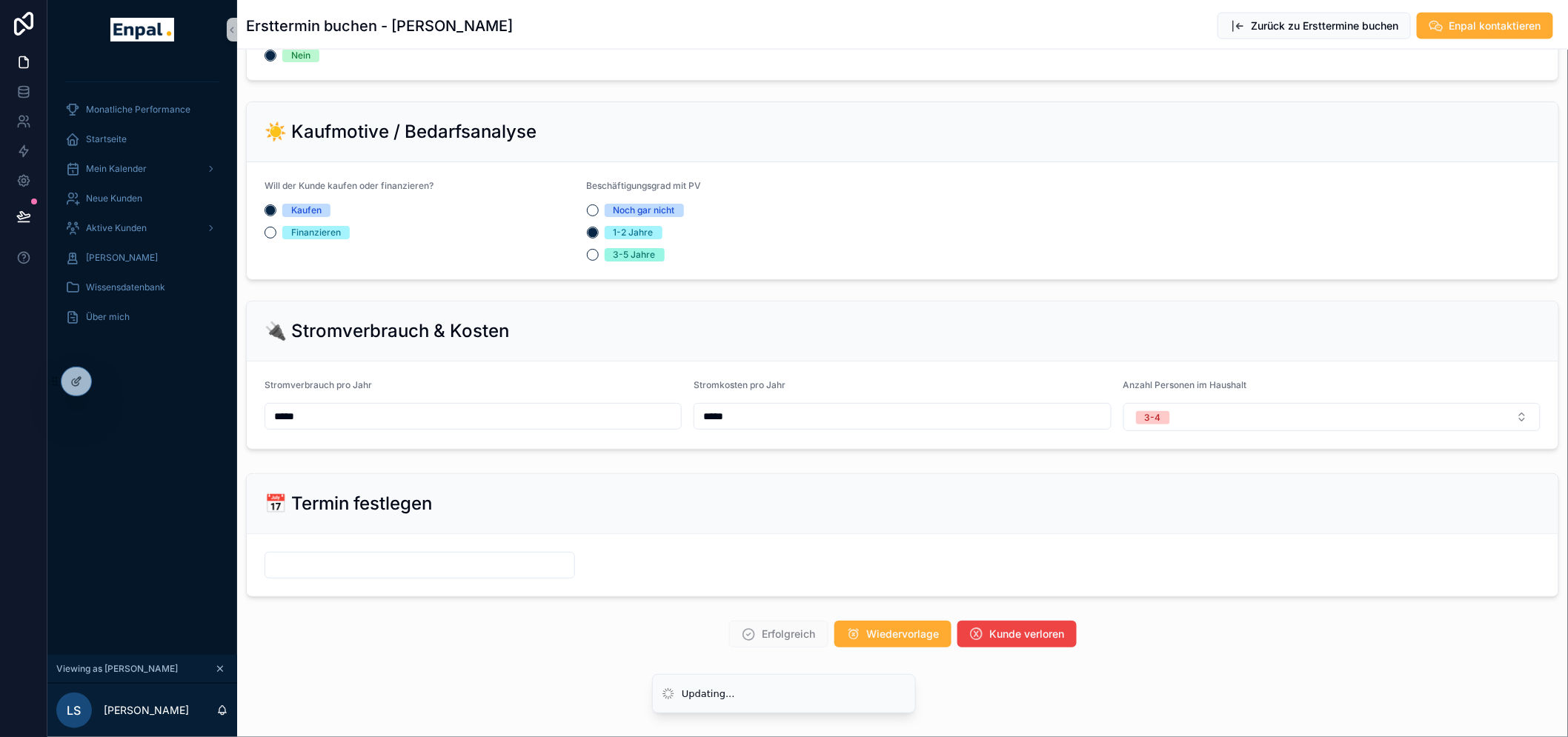
click at [376, 573] on input "scrollable content" at bounding box center [420, 564] width 309 height 20
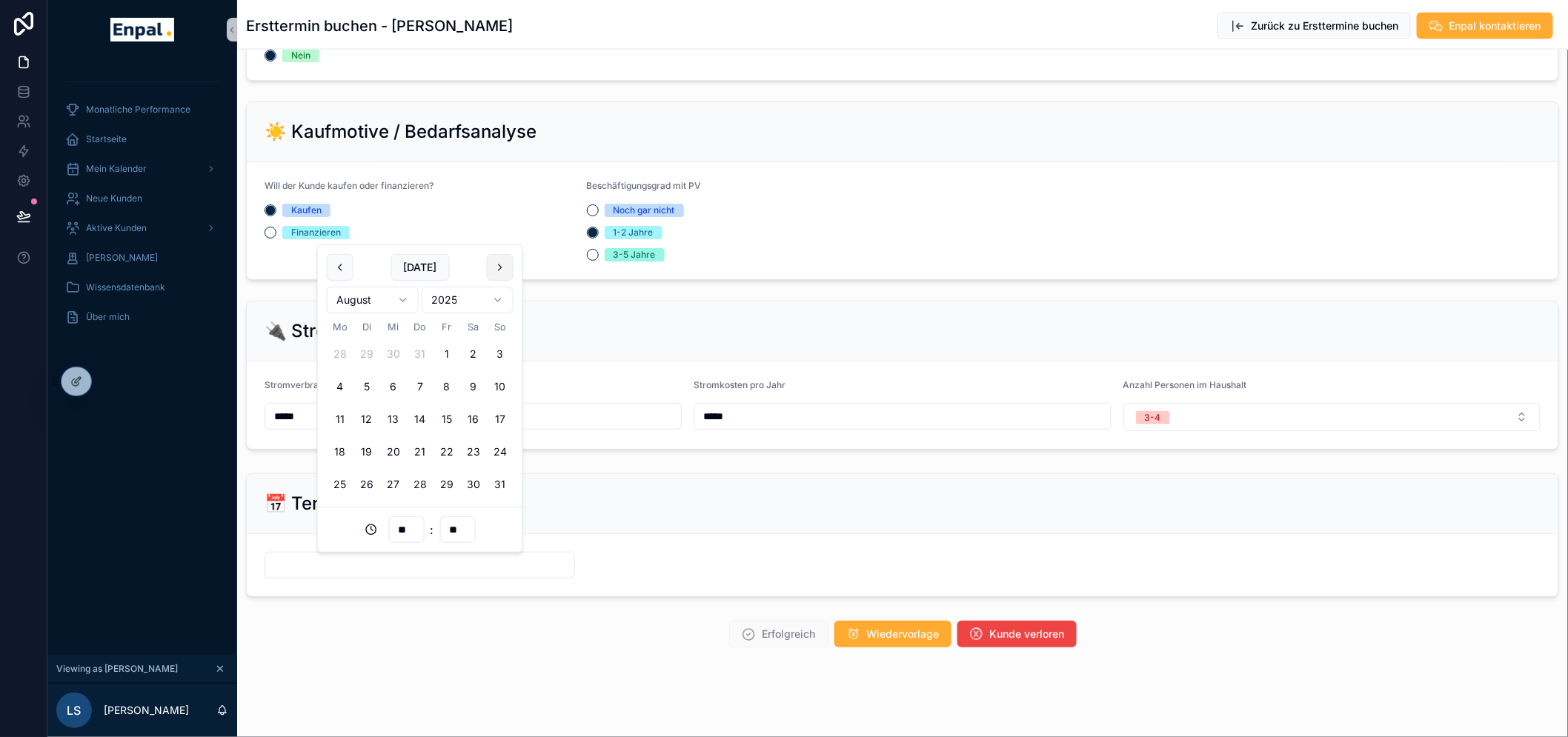
click at [506, 269] on button "scrollable content" at bounding box center [500, 268] width 27 height 27
click at [375, 350] on button "2" at bounding box center [368, 355] width 27 height 27
click at [371, 413] on button "16" at bounding box center [368, 420] width 27 height 27
click at [330, 576] on input "**********" at bounding box center [420, 564] width 309 height 20
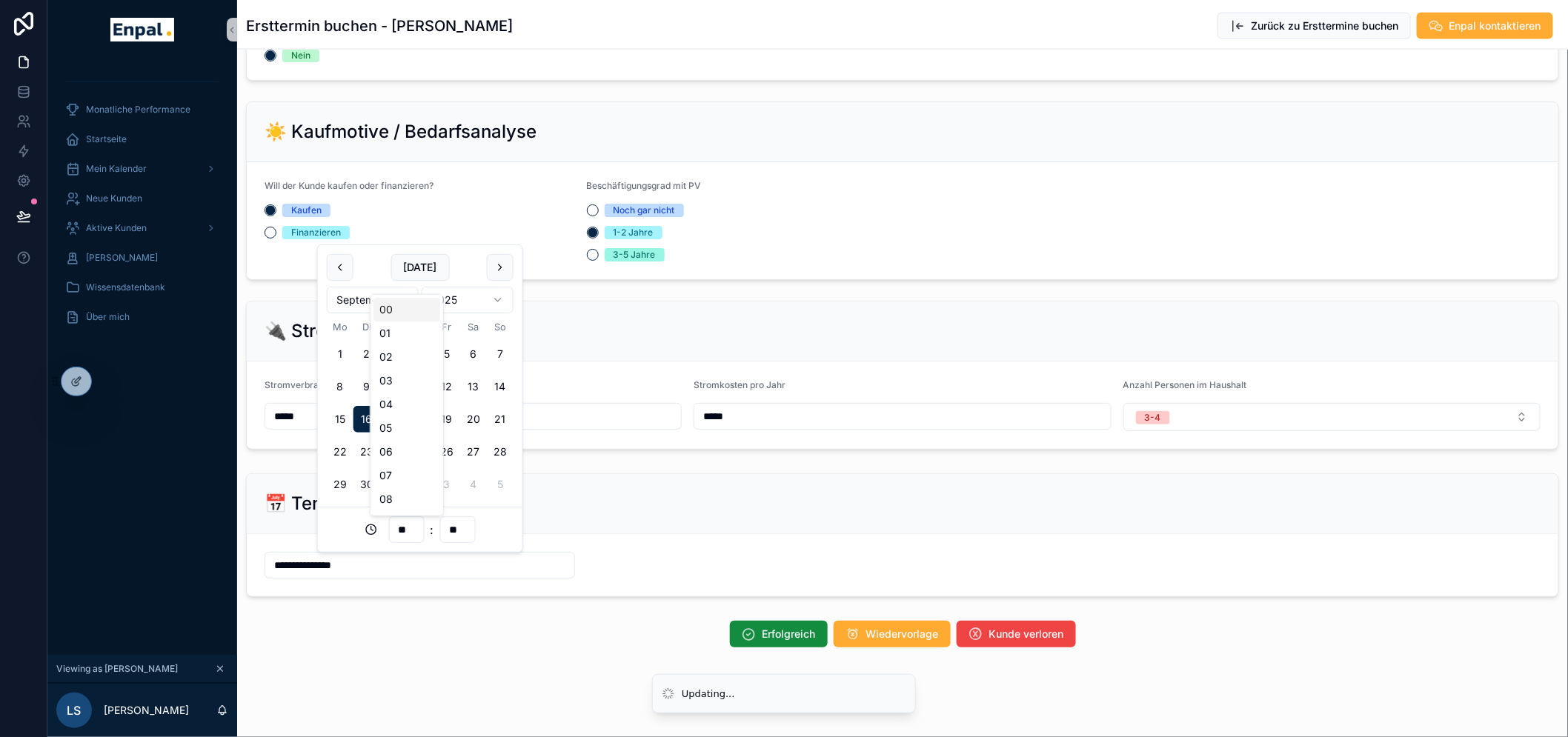
click at [398, 535] on input "**" at bounding box center [405, 529] width 34 height 20
click at [391, 451] on div "00 01 02 03 04 05 06 07 08 09 10 11 12 13 14 15 16 17 18 19 20 21 22 23" at bounding box center [406, 229] width 67 height 569
click at [391, 451] on div "21" at bounding box center [406, 454] width 67 height 23
type input "**********"
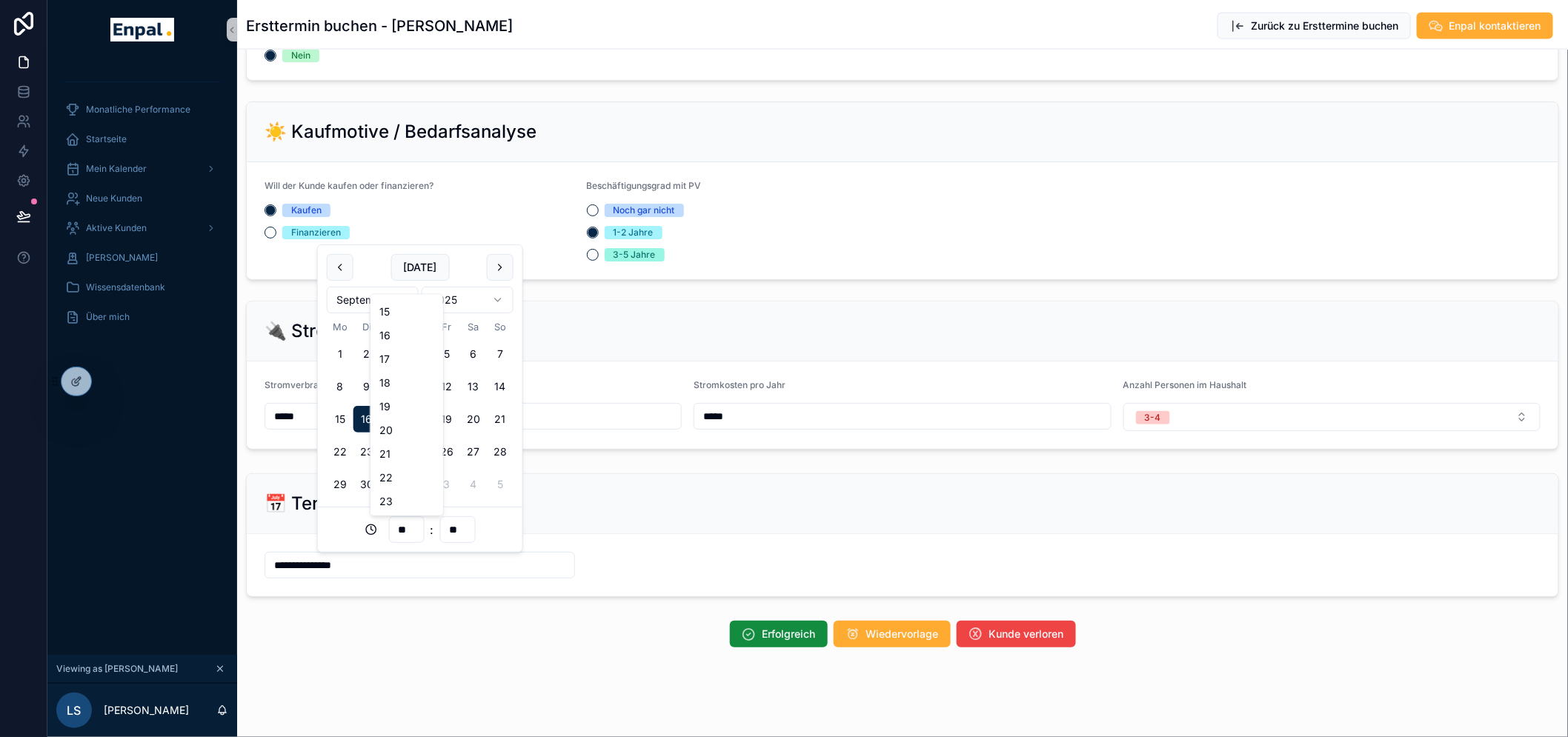
type input "**"
click at [762, 637] on span "Erfolgreich" at bounding box center [788, 634] width 53 height 15
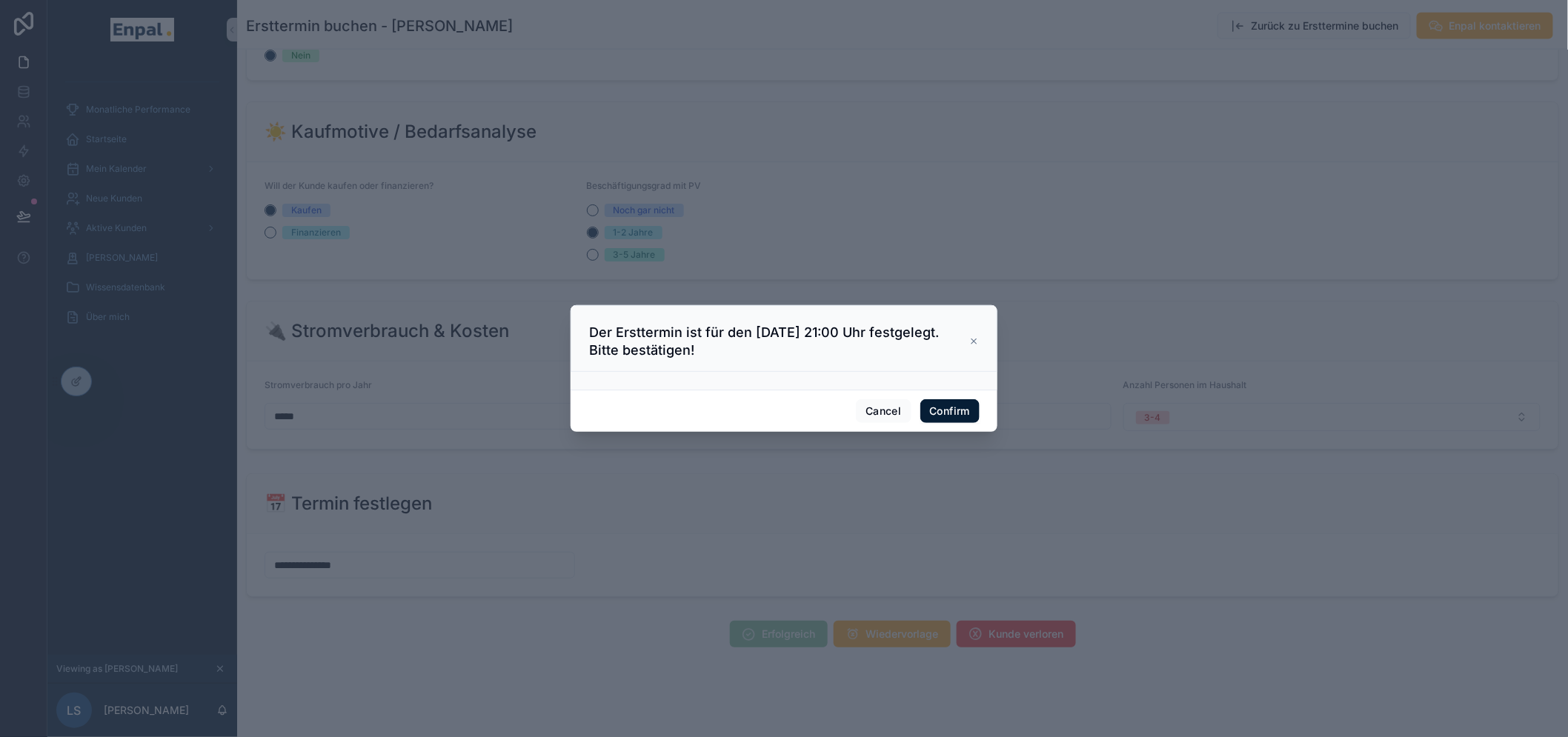
click at [936, 421] on button "Confirm" at bounding box center [949, 411] width 59 height 23
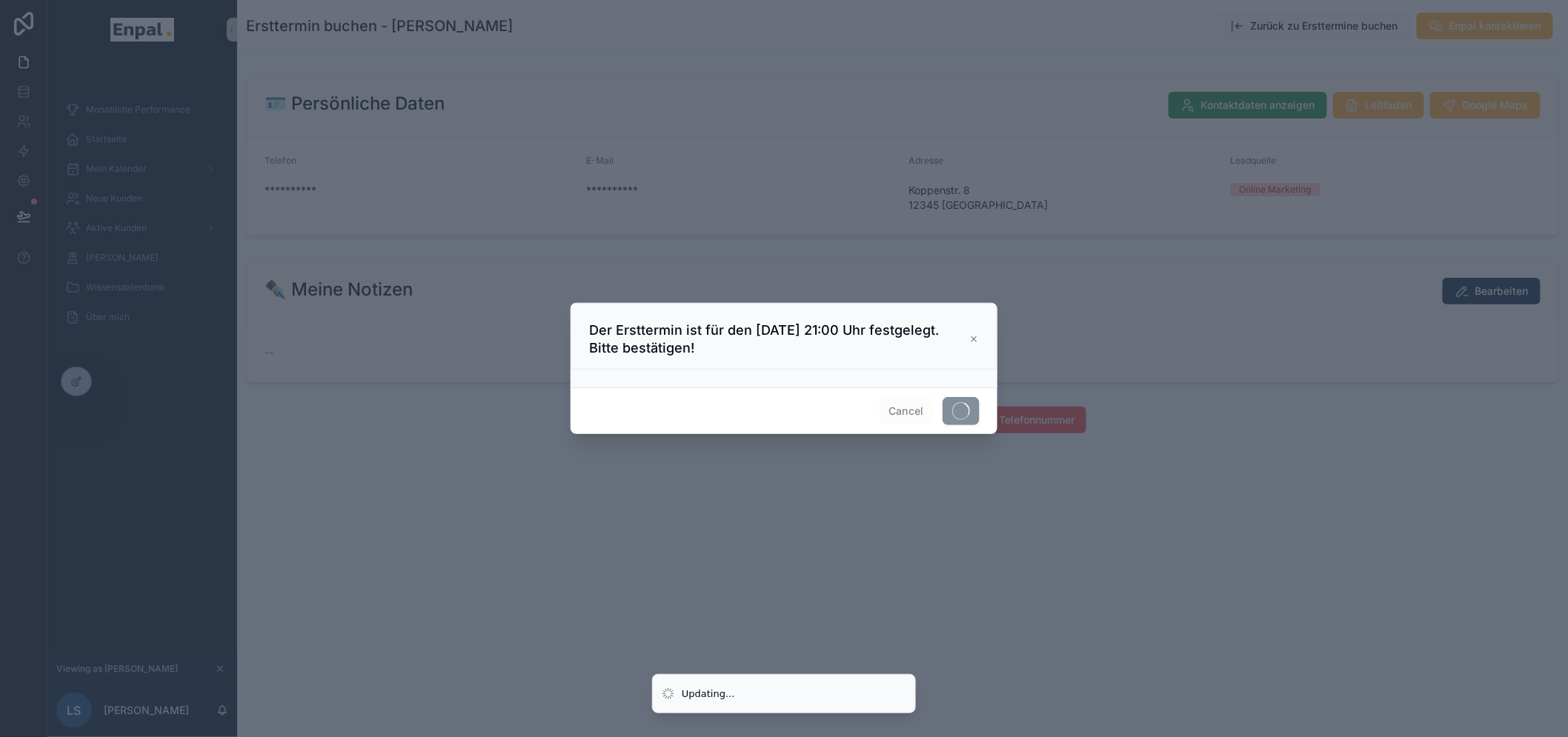
scroll to position [0, 0]
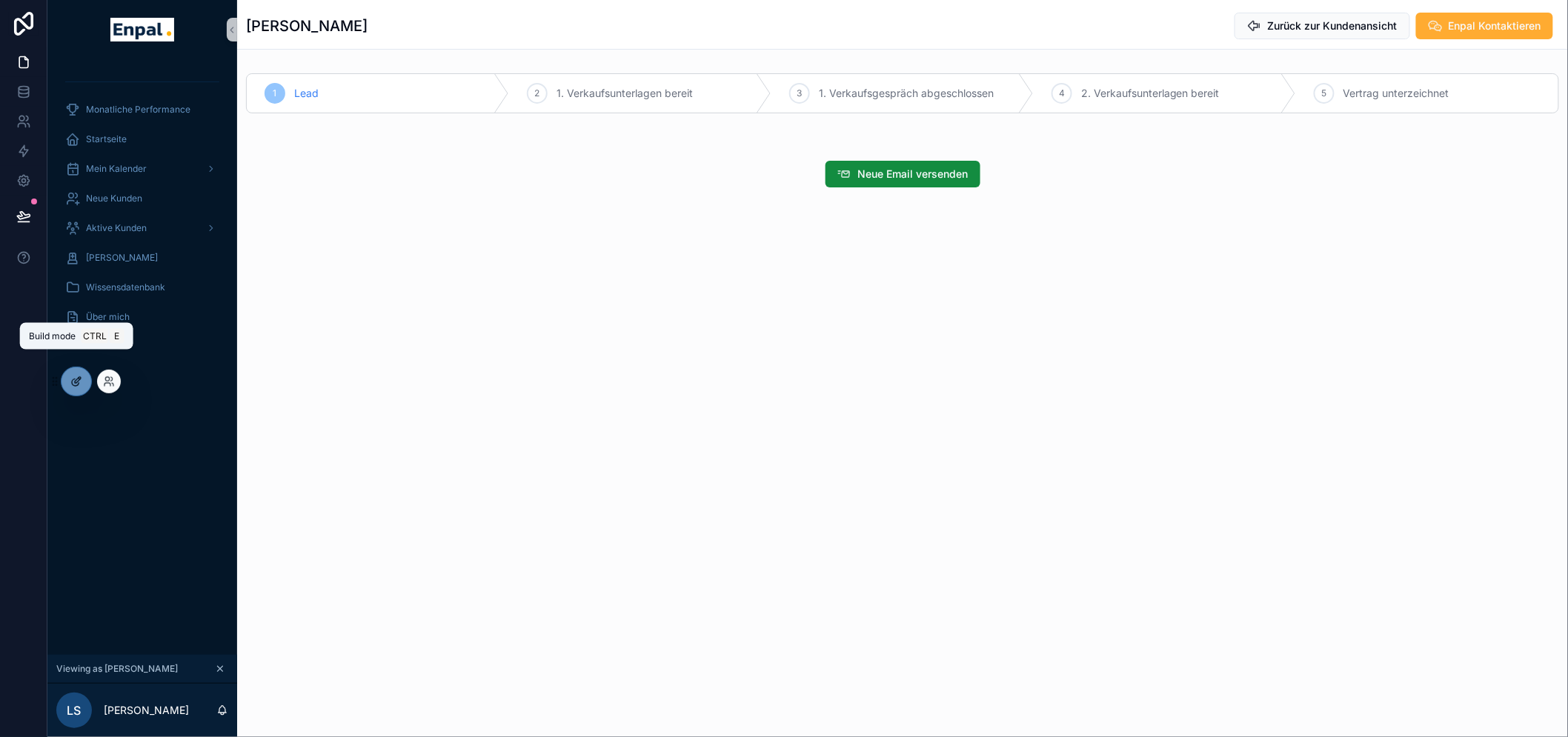
click at [68, 376] on div at bounding box center [76, 381] width 30 height 28
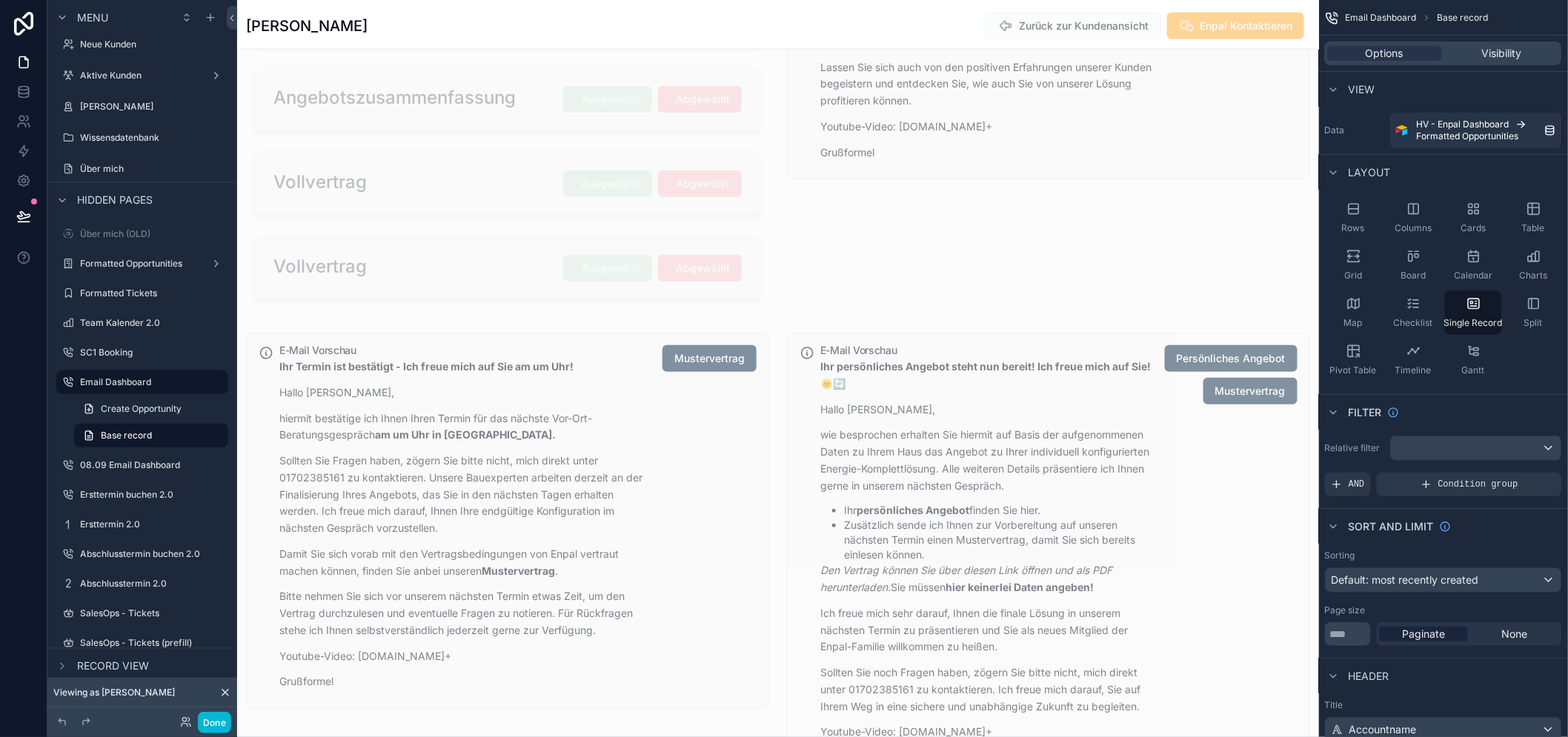
scroll to position [1036, 0]
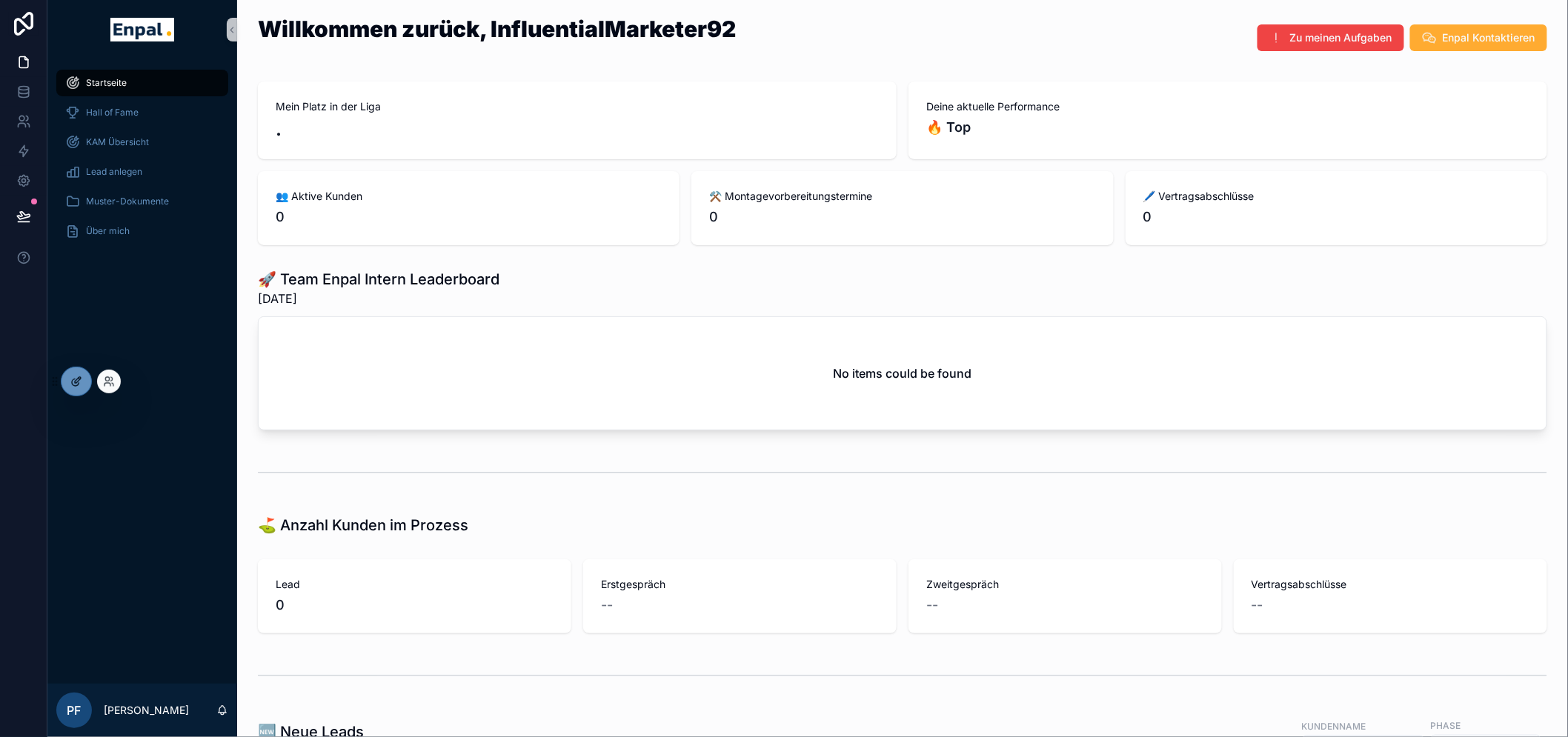
click at [64, 382] on div at bounding box center [76, 381] width 30 height 28
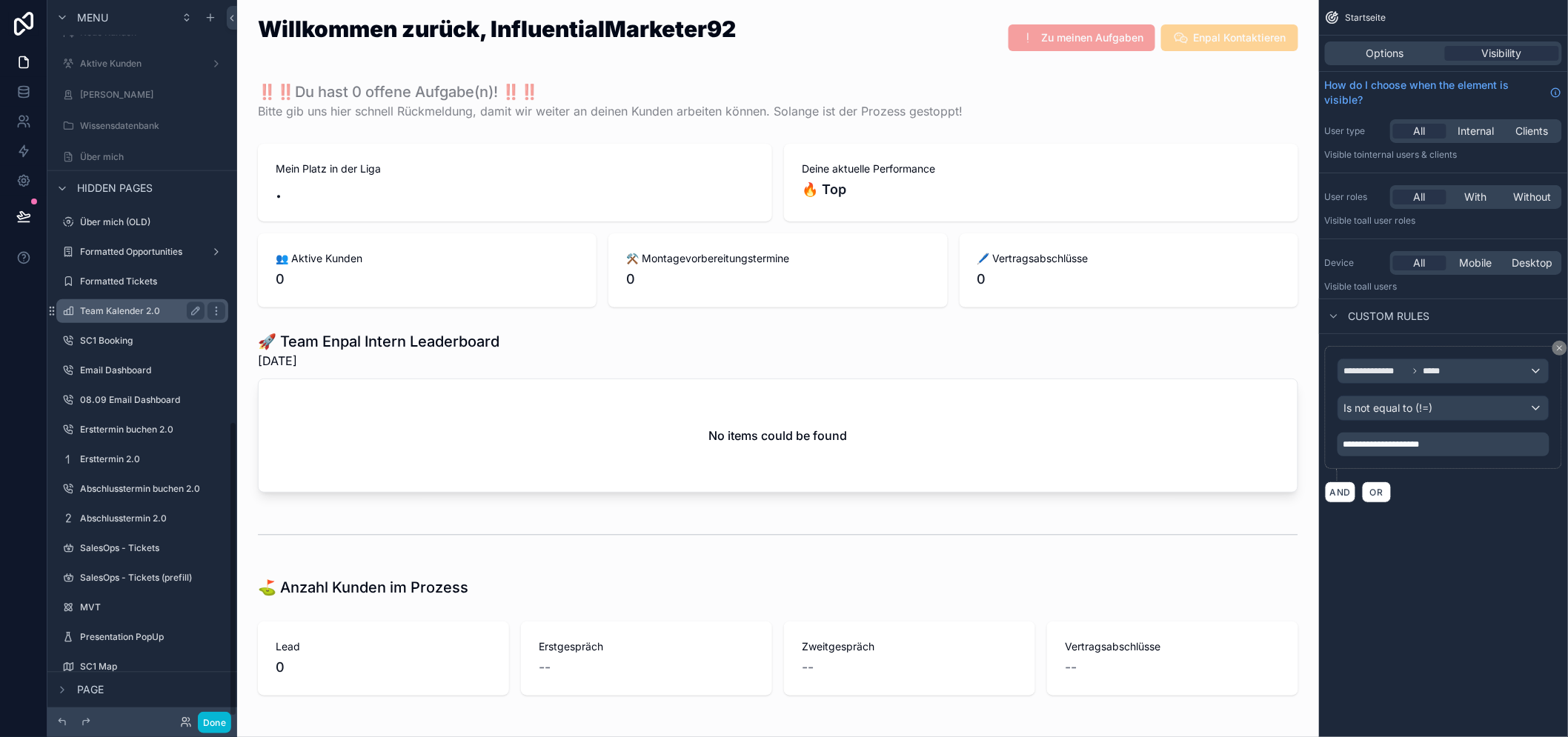
scroll to position [1047, 0]
click at [144, 392] on div "08.09 Email Dashboard" at bounding box center [143, 401] width 124 height 17
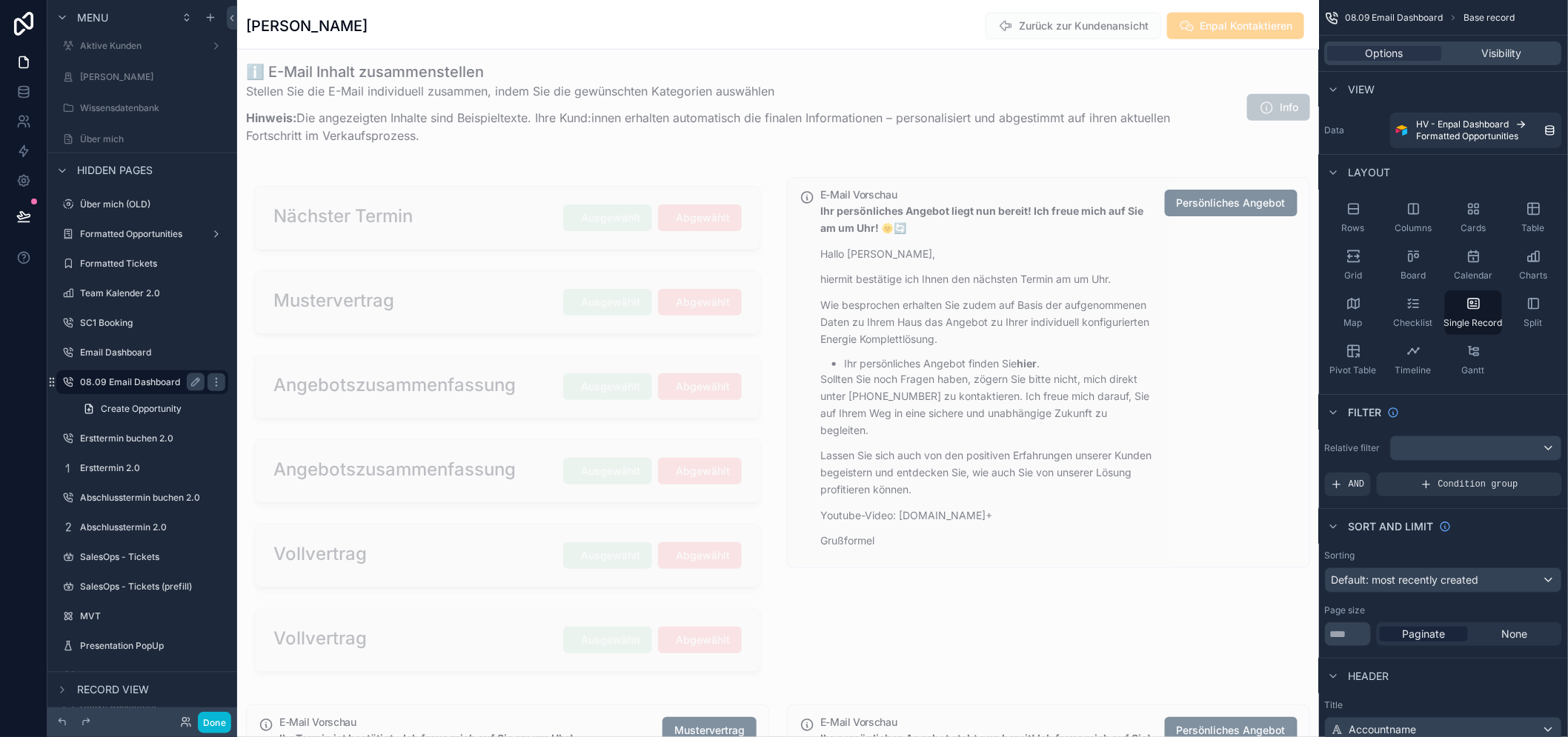
scroll to position [441, 0]
click at [547, 187] on div "scrollable content" at bounding box center [508, 427] width 541 height 516
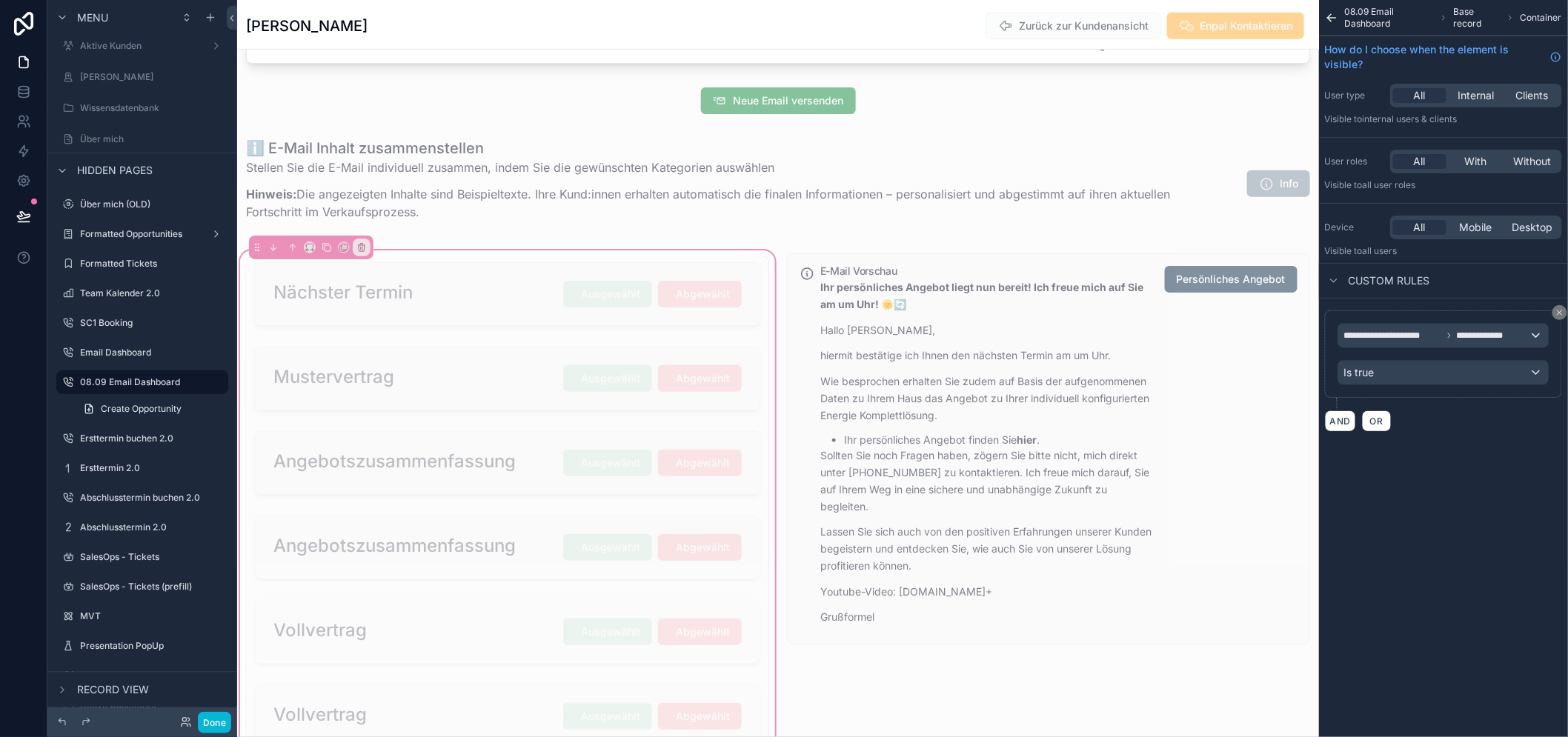
scroll to position [357, 0]
